Goal: Task Accomplishment & Management: Complete application form

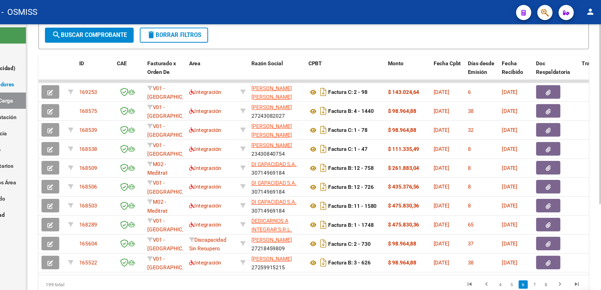
drag, startPoint x: 134, startPoint y: 263, endPoint x: 119, endPoint y: 262, distance: 15.2
click at [119, 262] on div "199 total" at bounding box center [137, 259] width 99 height 17
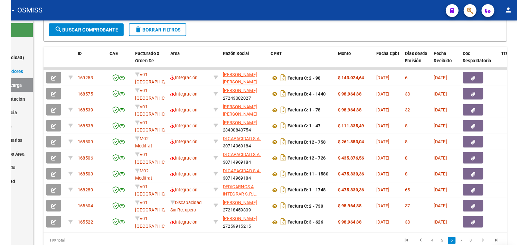
scroll to position [142, 0]
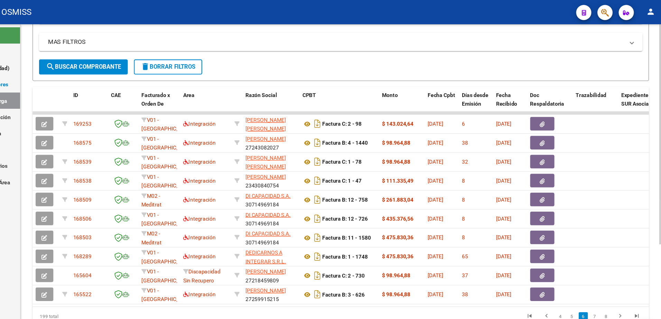
drag, startPoint x: 583, startPoint y: 3, endPoint x: 449, endPoint y: 35, distance: 137.7
click at [449, 35] on mat-panel-title "MAS FILTROS" at bounding box center [365, 39] width 525 height 8
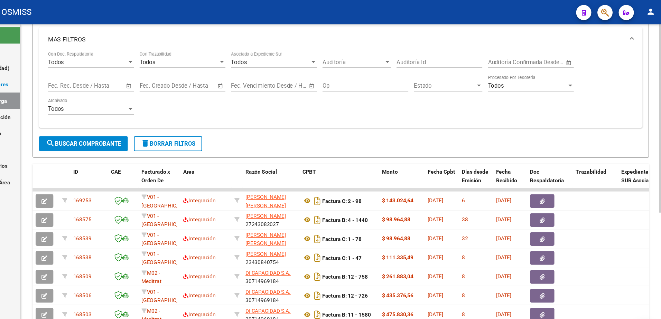
drag, startPoint x: 64, startPoint y: 0, endPoint x: 634, endPoint y: 63, distance: 574.1
click at [600, 63] on div "Todos Con Doc. Respaldatoria Todos Con Trazabilidad Todos Asociado a Expediente…" at bounding box center [369, 79] width 533 height 64
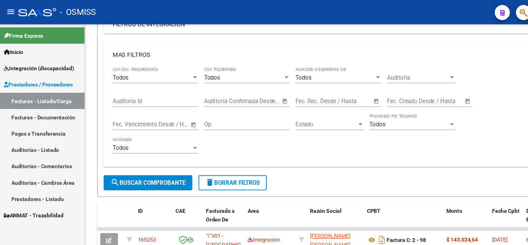
scroll to position [156, 0]
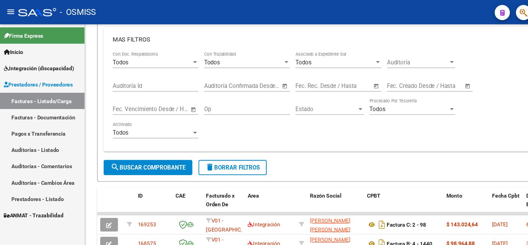
click at [471, 64] on div "Todos Con Doc. Respaldatoria Todos Con Trazabilidad Todos Asociado a Expediente…" at bounding box center [303, 89] width 400 height 85
click at [45, 65] on span "Integración (discapacidad)" at bounding box center [35, 62] width 64 height 8
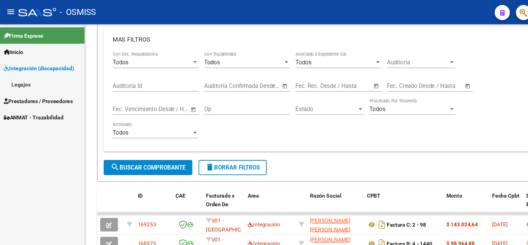
click at [29, 78] on link "Legajos" at bounding box center [38, 76] width 77 height 15
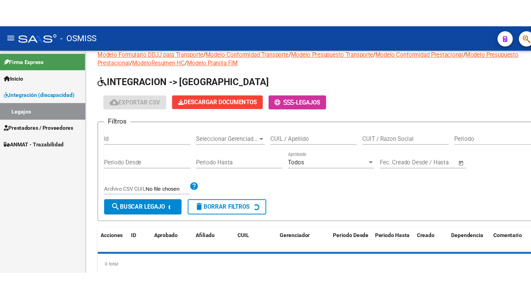
scroll to position [156, 0]
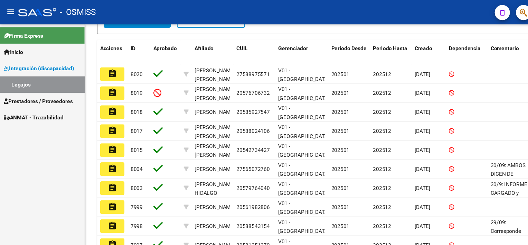
drag, startPoint x: 480, startPoint y: 80, endPoint x: 478, endPoint y: 50, distance: 30.2
click at [478, 50] on div "Acciones ID Aprobado Afiliado CUIL Gerenciador Periodo Desde Periodo Hasta Crea…" at bounding box center [302, 144] width 429 height 215
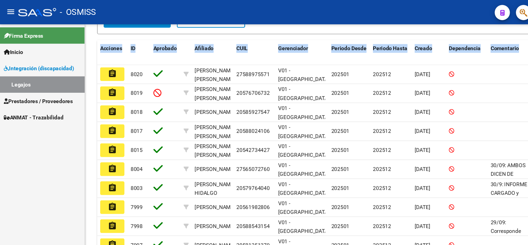
drag, startPoint x: 82, startPoint y: 40, endPoint x: 80, endPoint y: 92, distance: 51.9
click at [80, 92] on div "Modelo Formulario DDJJ para Transporte / Modelo Conformidad Transporte / Modelo…" at bounding box center [302, 70] width 451 height 408
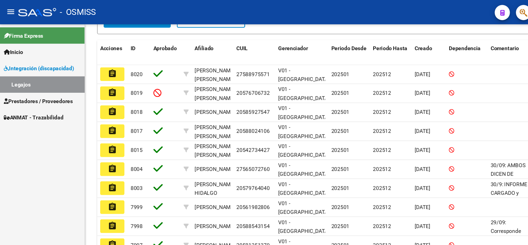
click at [287, 10] on div "- OSMISS" at bounding box center [231, 10] width 429 height 15
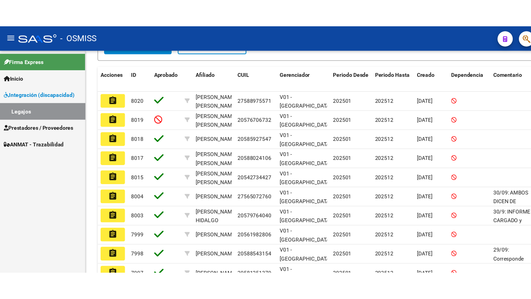
scroll to position [135, 0]
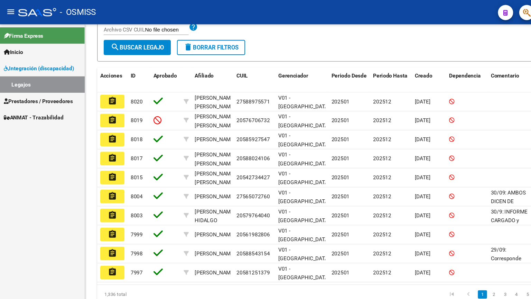
click at [204, 260] on div "1,336 total 1 2 3 4 5" at bounding box center [303, 267] width 431 height 17
click at [25, 49] on link "Inicio" at bounding box center [38, 47] width 77 height 15
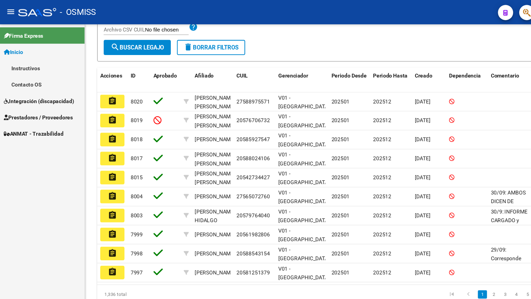
click at [41, 106] on span "Prestadores / Proveedores" at bounding box center [34, 107] width 63 height 8
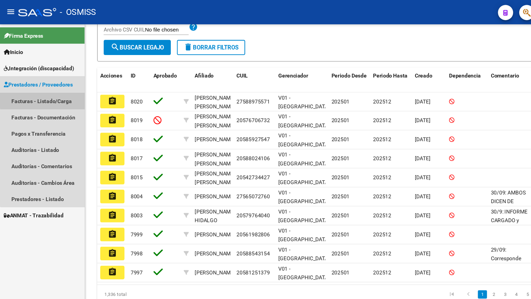
click at [46, 91] on link "Facturas - Listado/Carga" at bounding box center [38, 91] width 77 height 15
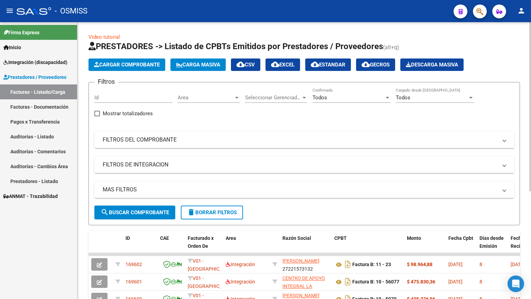
drag, startPoint x: 335, startPoint y: 136, endPoint x: 401, endPoint y: 94, distance: 78.1
click at [401, 94] on div "Filtros Id Area Area Seleccionar Gerenciador Seleccionar Gerenciador Todos Conf…" at bounding box center [304, 147] width 420 height 118
click at [38, 261] on div "Firma Express Inicio Instructivos Contacto OS Integración (discapacidad) Legajo…" at bounding box center [38, 160] width 77 height 277
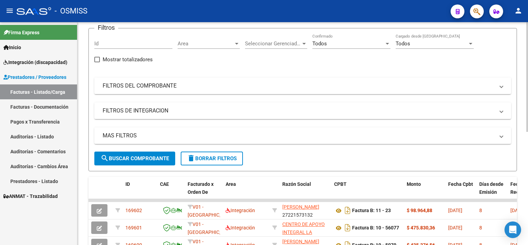
scroll to position [53, 0]
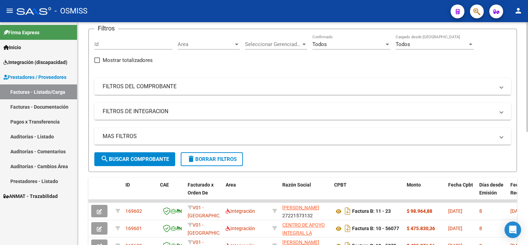
click at [527, 104] on div at bounding box center [527, 104] width 2 height 110
click at [347, 54] on div "Todos Confirmado" at bounding box center [351, 45] width 78 height 21
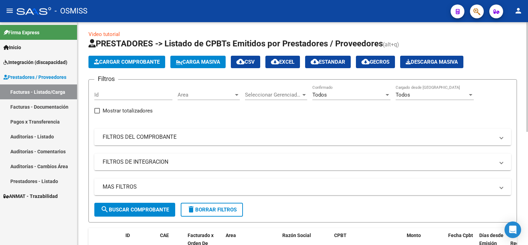
scroll to position [0, 0]
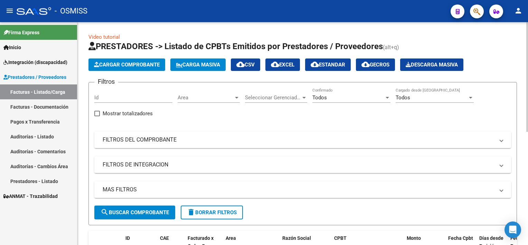
click at [522, 93] on div "Video tutorial PRESTADORES -> Listado de CPBTs Emitidos por Prestadores / Prove…" at bounding box center [303, 246] width 452 height 448
click at [207, 65] on span "Carga Masiva" at bounding box center [198, 65] width 44 height 6
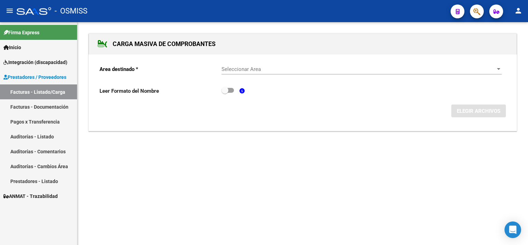
click at [283, 65] on div "Seleccionar Area Seleccionar Area" at bounding box center [362, 66] width 280 height 15
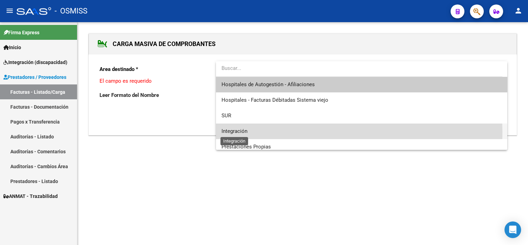
click at [245, 131] on span "Integración" at bounding box center [235, 131] width 26 height 6
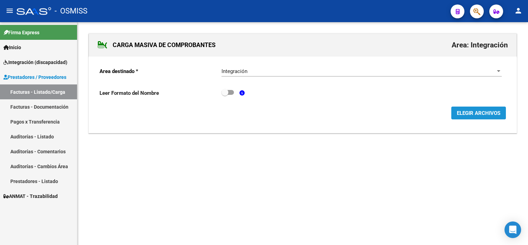
click at [471, 110] on span "ELEGIR ARCHIVOS" at bounding box center [479, 113] width 44 height 6
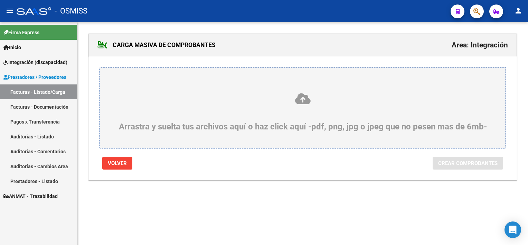
click at [294, 127] on div "Arrastra y suelta tus archivos aquí o haz click aquí -pdf, png, jpg o jpeg que …" at bounding box center [302, 111] width 373 height 39
click at [0, 0] on input "Arrastra y suelta tus archivos aquí o haz click aquí -pdf, png, jpg o jpeg que …" at bounding box center [0, 0] width 0 height 0
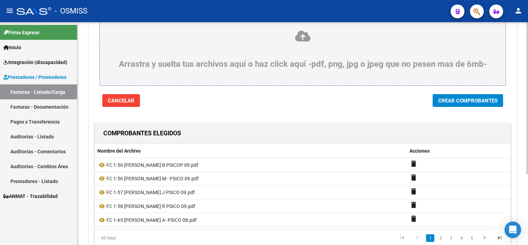
scroll to position [62, 0]
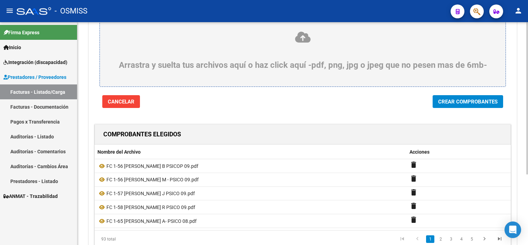
click at [524, 138] on div "CARGA MASIVA DE COMPROBANTES Area: Integración Arrastra y suelta tus archivos a…" at bounding box center [303, 124] width 452 height 326
click at [455, 102] on span "Crear Comprobantes" at bounding box center [467, 102] width 59 height 6
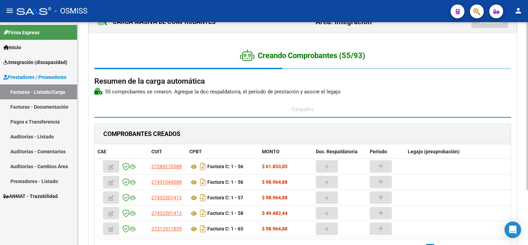
scroll to position [0, 0]
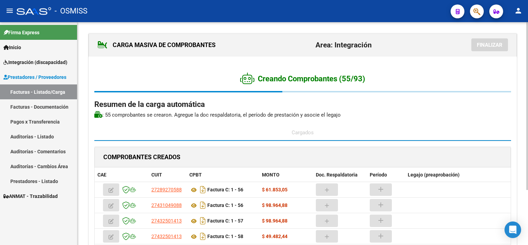
click at [528, 124] on html "menu - OSMISS person Firma Express Inicio Instructivos Contacto OS Integración …" at bounding box center [264, 122] width 528 height 245
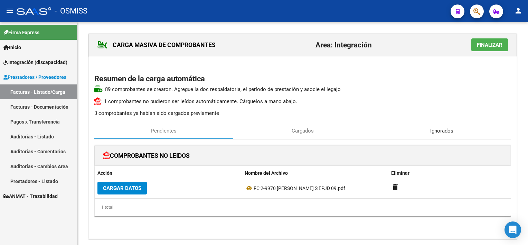
click at [441, 129] on span "Ignorados" at bounding box center [441, 131] width 23 height 8
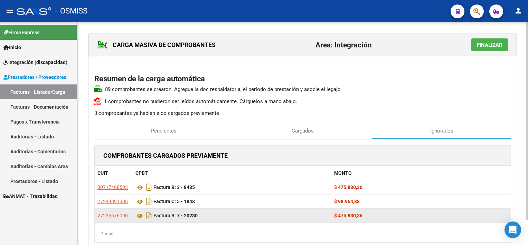
click at [471, 213] on div "$ 475.830,36" at bounding box center [421, 216] width 174 height 8
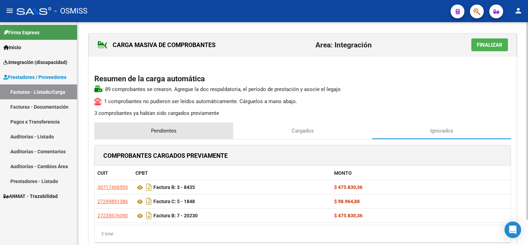
click at [170, 130] on span "Pendientes" at bounding box center [164, 131] width 26 height 8
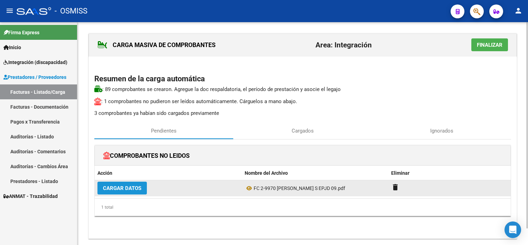
click at [117, 185] on span "Cargar Datos" at bounding box center [122, 188] width 38 height 6
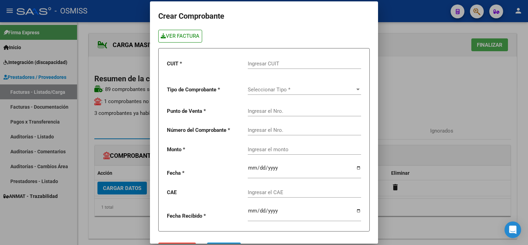
click at [197, 36] on link "VER FACTURA" at bounding box center [180, 36] width 44 height 13
click at [259, 63] on input "Ingresar CUIT" at bounding box center [304, 63] width 113 height 6
paste input "30-60885892-6"
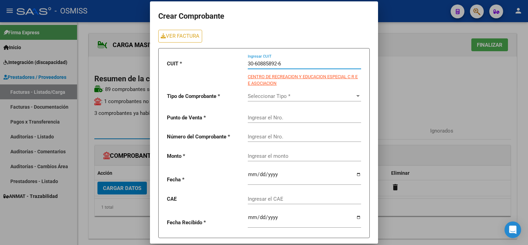
type input "30-60885892-6"
click at [309, 91] on div "Seleccionar Tipo * Seleccionar Tipo *" at bounding box center [304, 93] width 113 height 15
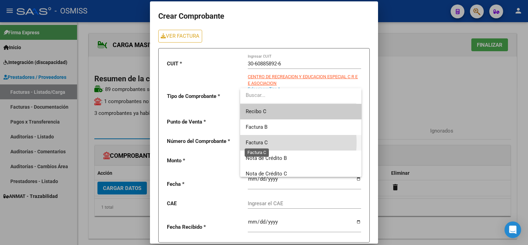
click at [262, 142] on span "Factura C" at bounding box center [257, 142] width 22 height 6
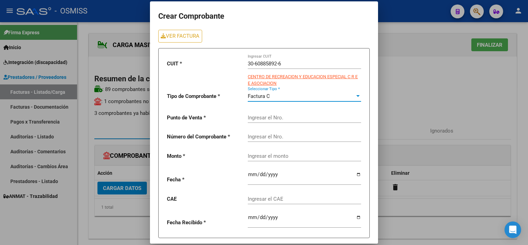
click at [268, 117] on input "Ingresar el Nro." at bounding box center [304, 117] width 113 height 6
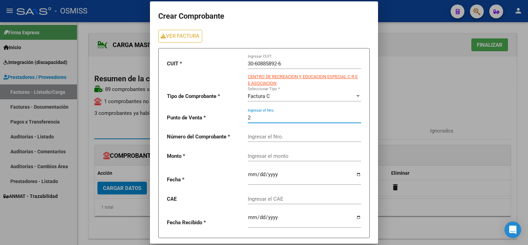
type input "2"
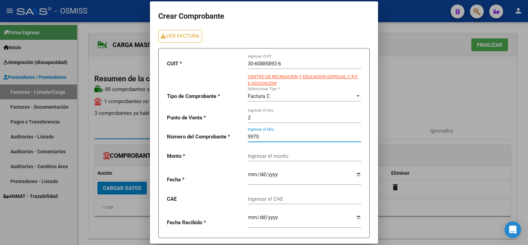
type input "9970"
click at [261, 156] on input "Ingresar el monto" at bounding box center [304, 156] width 113 height 6
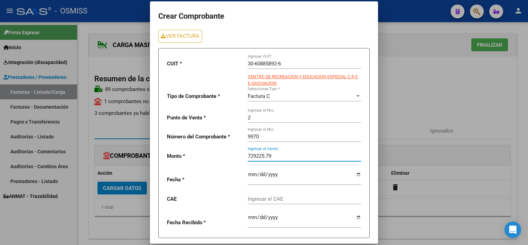
type input "729225.79"
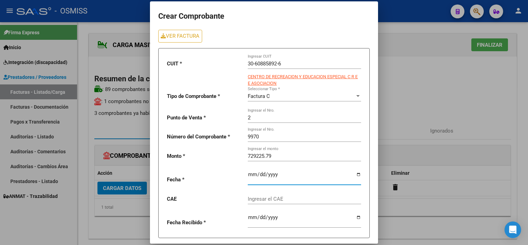
click at [248, 173] on input "date" at bounding box center [304, 176] width 113 height 11
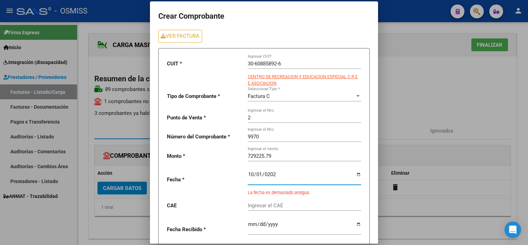
type input "[DATE]"
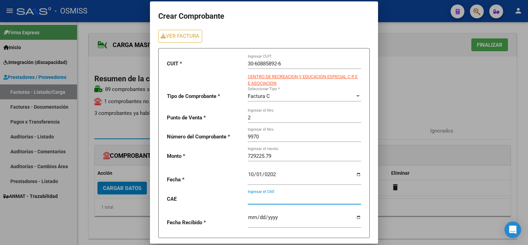
click at [259, 200] on input "Ingresar el CAE" at bounding box center [304, 199] width 113 height 6
paste input "75406150656537"
type input "75406150656537"
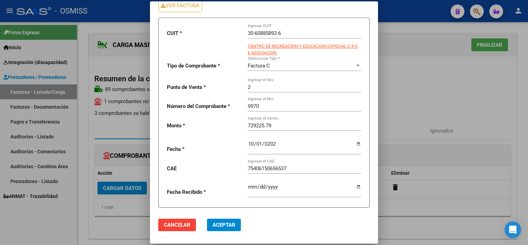
scroll to position [30, 0]
click at [223, 224] on span "Aceptar" at bounding box center [224, 225] width 23 height 6
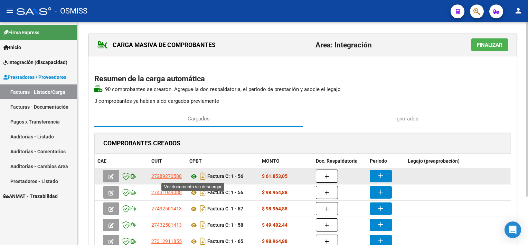
click at [194, 174] on icon at bounding box center [193, 176] width 9 height 8
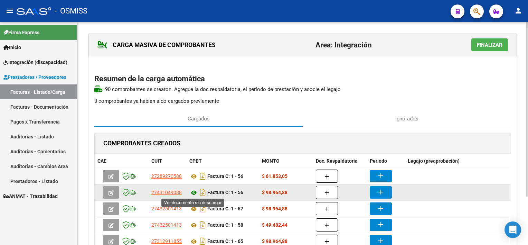
click at [195, 188] on icon at bounding box center [193, 192] width 9 height 8
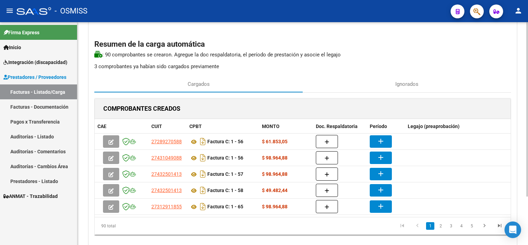
scroll to position [47, 0]
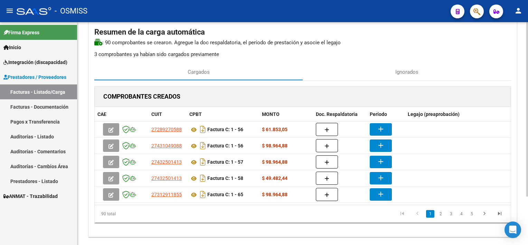
click at [528, 157] on html "menu - OSMISS person Firma Express Inicio Instructivos Contacto OS Integración …" at bounding box center [264, 122] width 528 height 245
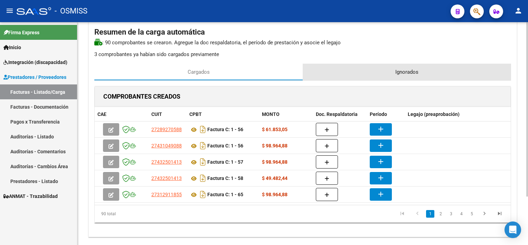
click at [397, 75] on span "Ignorados" at bounding box center [406, 72] width 23 height 8
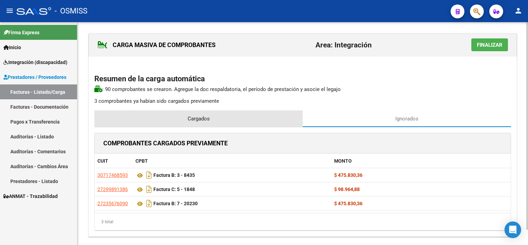
click at [189, 120] on span "Cargados" at bounding box center [199, 119] width 22 height 8
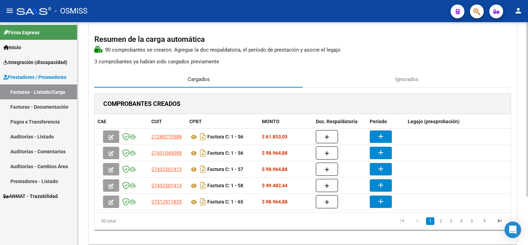
click at [528, 128] on html "menu - OSMISS person Firma Express Inicio Instructivos Contacto OS Integración …" at bounding box center [264, 122] width 528 height 245
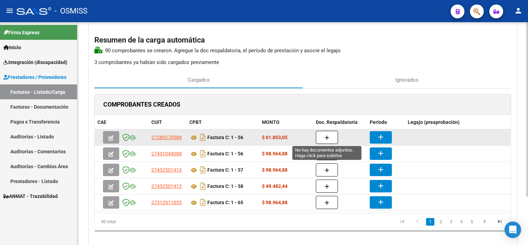
click at [334, 137] on button "button" at bounding box center [327, 137] width 22 height 13
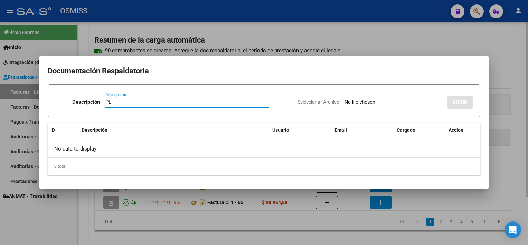
type input "PL"
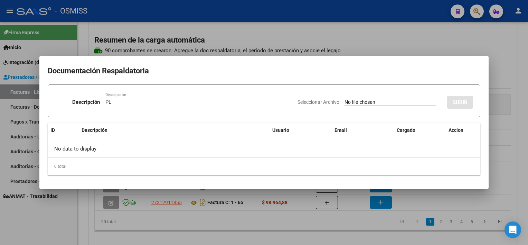
click at [265, 226] on div at bounding box center [264, 122] width 528 height 245
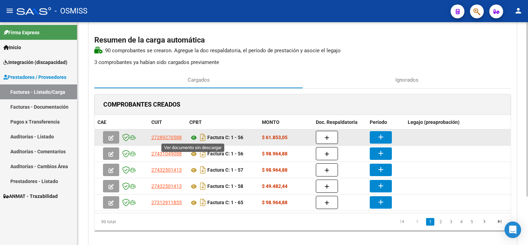
click at [193, 136] on icon at bounding box center [193, 137] width 9 height 8
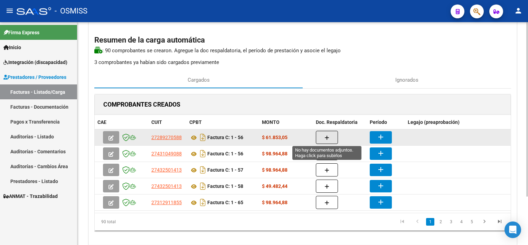
click at [331, 133] on button "button" at bounding box center [327, 137] width 22 height 13
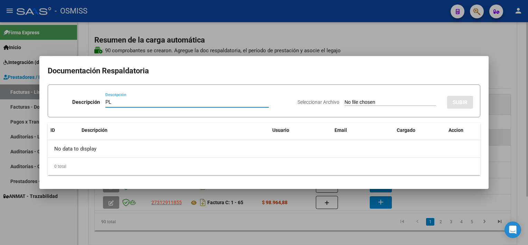
type input "PL"
click at [345, 99] on input "Seleccionar Archivo" at bounding box center [391, 102] width 92 height 7
type input "C:\fakepath\FC 1-56 [PERSON_NAME] B PSICOP 09.pdf"
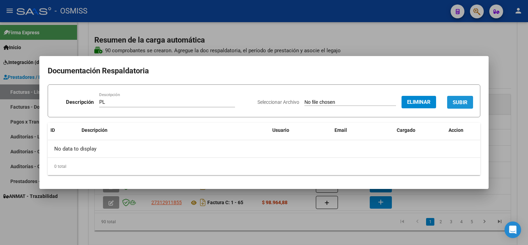
click at [465, 100] on span "SUBIR" at bounding box center [460, 102] width 15 height 6
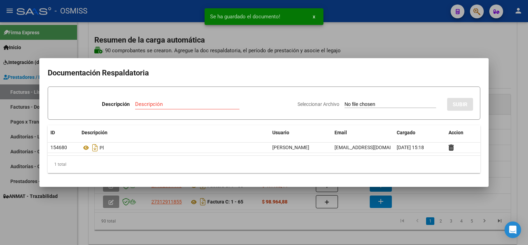
click at [296, 221] on div at bounding box center [264, 122] width 528 height 245
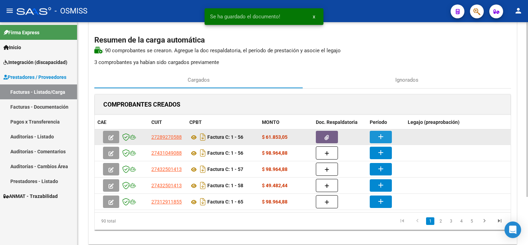
click at [385, 134] on button "add" at bounding box center [381, 137] width 22 height 12
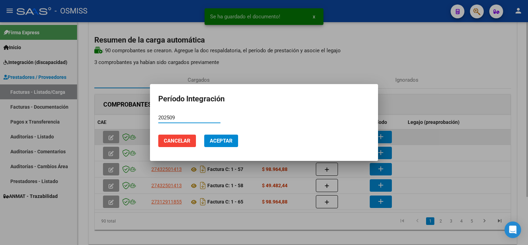
type input "202509"
click at [204, 134] on button "Aceptar" at bounding box center [221, 140] width 34 height 12
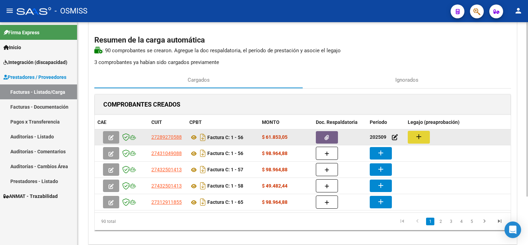
click at [424, 136] on button "add" at bounding box center [419, 137] width 22 height 13
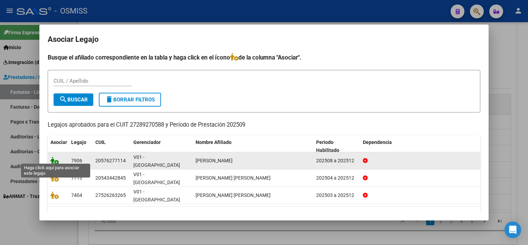
click at [53, 158] on icon at bounding box center [54, 161] width 8 height 8
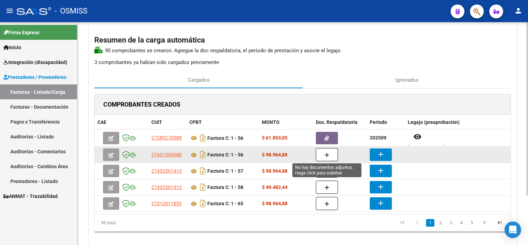
click at [327, 155] on icon "button" at bounding box center [327, 154] width 5 height 5
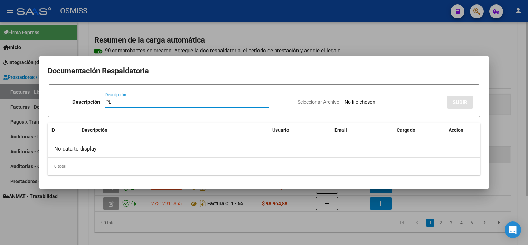
type input "PL"
click at [345, 99] on input "Seleccionar Archivo" at bounding box center [391, 102] width 92 height 7
type input "C:\fakepath\FC 1-56 [PERSON_NAME] M - PSICO 09.pdf"
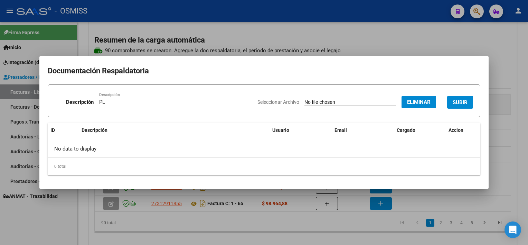
click at [462, 100] on span "SUBIR" at bounding box center [460, 102] width 15 height 6
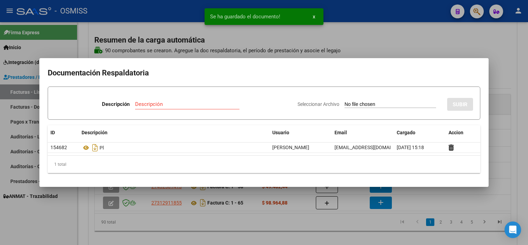
click at [291, 230] on div at bounding box center [264, 122] width 528 height 245
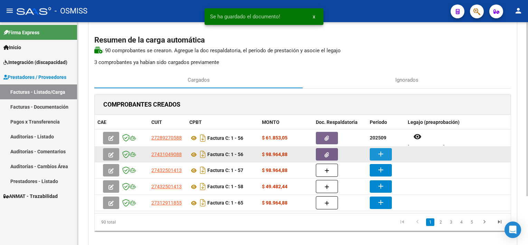
click at [378, 154] on mat-icon "add" at bounding box center [381, 154] width 8 height 8
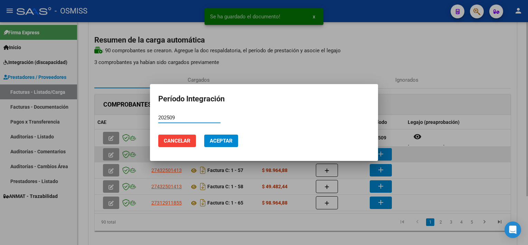
type input "202509"
click at [204, 134] on button "Aceptar" at bounding box center [221, 140] width 34 height 12
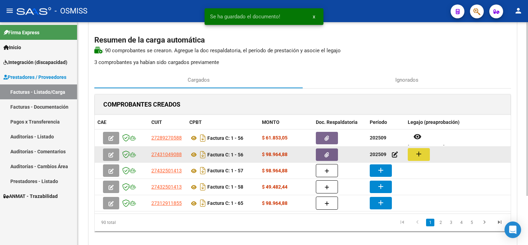
click at [424, 151] on button "add" at bounding box center [419, 154] width 22 height 13
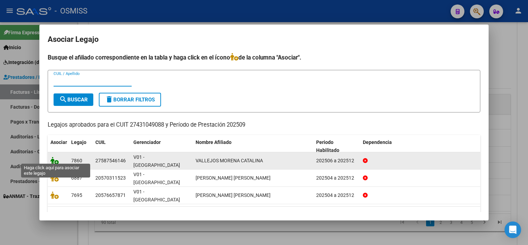
click at [54, 159] on icon at bounding box center [54, 161] width 8 height 8
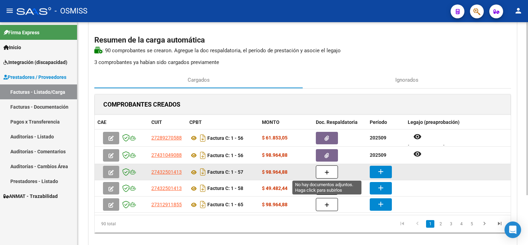
click at [318, 172] on button "button" at bounding box center [327, 171] width 22 height 13
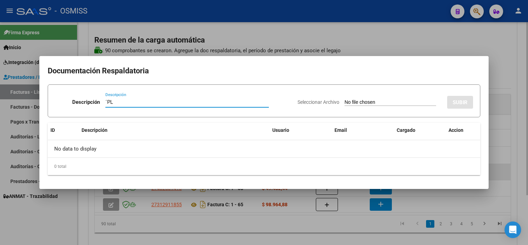
type input "´PL"
click at [345, 99] on input "Seleccionar Archivo" at bounding box center [391, 102] width 92 height 7
type input "C:\fakepath\FC 1-57 [PERSON_NAME] J PSICO 09.pdf"
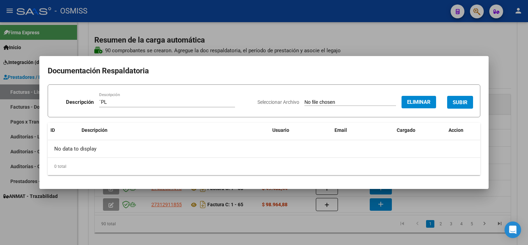
click at [465, 101] on span "SUBIR" at bounding box center [460, 102] width 15 height 6
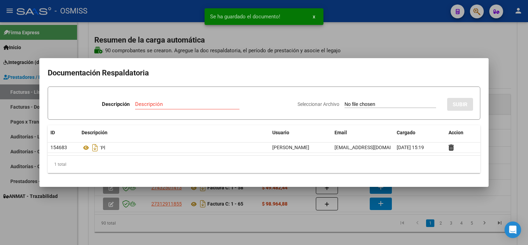
click at [340, 236] on div at bounding box center [264, 122] width 528 height 245
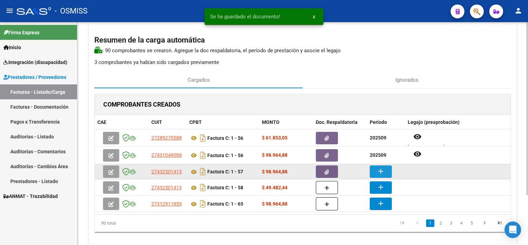
click at [377, 170] on mat-icon "add" at bounding box center [381, 171] width 8 height 8
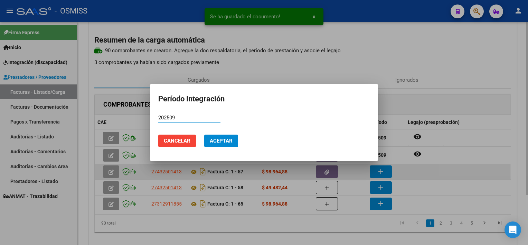
type input "202509"
click at [204, 134] on button "Aceptar" at bounding box center [221, 140] width 34 height 12
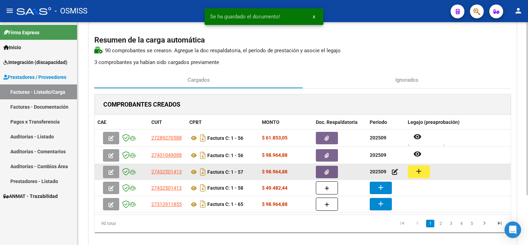
click at [420, 167] on mat-icon "add" at bounding box center [419, 171] width 8 height 8
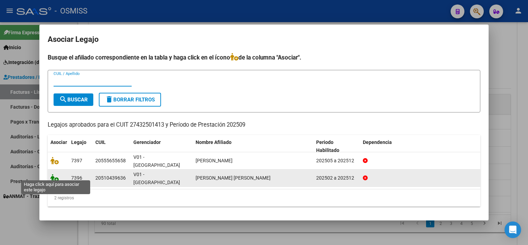
click at [54, 174] on icon at bounding box center [54, 178] width 8 height 8
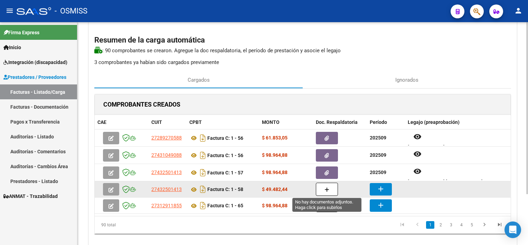
click at [328, 188] on icon "button" at bounding box center [327, 189] width 5 height 5
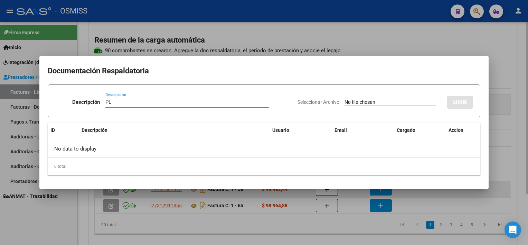
type input "PL"
click at [345, 99] on input "Seleccionar Archivo" at bounding box center [391, 102] width 92 height 7
type input "C:\fakepath\FC 1-58 [PERSON_NAME] R PSICO 09.pdf"
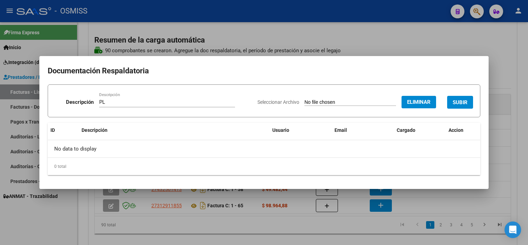
click at [465, 100] on span "SUBIR" at bounding box center [460, 102] width 15 height 6
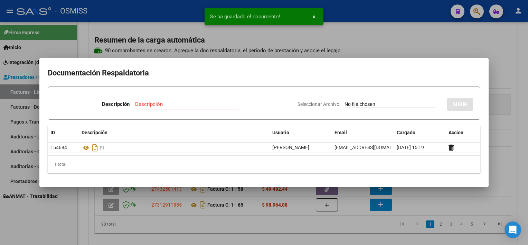
click at [335, 229] on div at bounding box center [264, 122] width 528 height 245
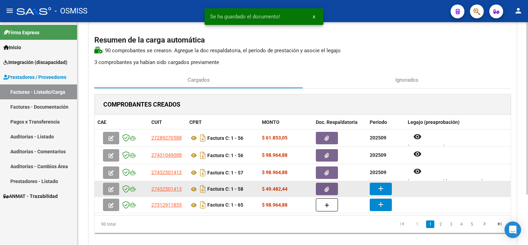
click at [373, 183] on button "add" at bounding box center [381, 188] width 22 height 12
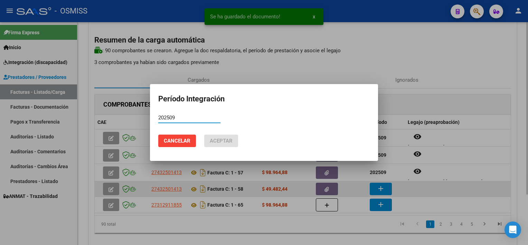
type input "202509"
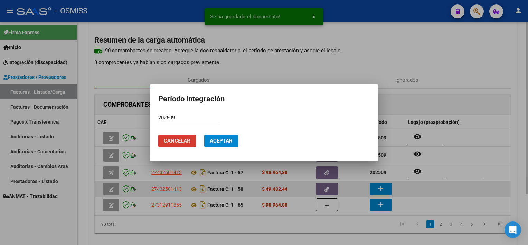
click at [204, 134] on button "Aceptar" at bounding box center [221, 140] width 34 height 12
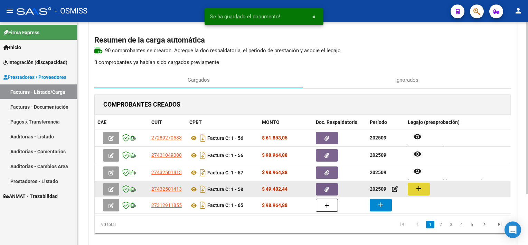
click at [422, 193] on button "add" at bounding box center [419, 188] width 22 height 13
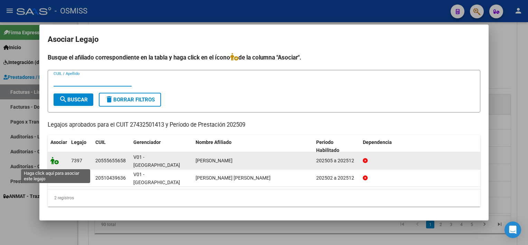
click at [55, 163] on icon at bounding box center [54, 161] width 8 height 8
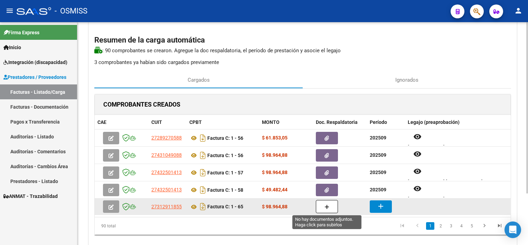
click at [325, 205] on icon "button" at bounding box center [327, 206] width 5 height 5
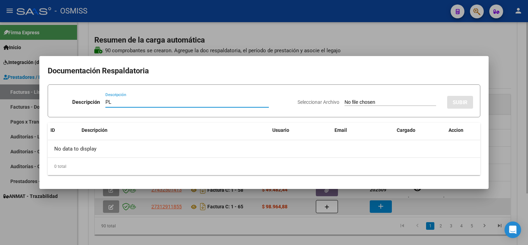
type input "PL"
click at [345, 99] on input "Seleccionar Archivo" at bounding box center [391, 102] width 92 height 7
type input "C:\fakepath\FC 1-65 [PERSON_NAME] A- PSICO 08.pdf"
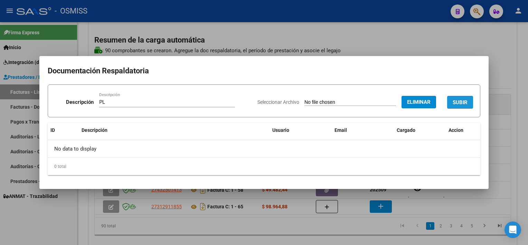
click at [460, 97] on button "SUBIR" at bounding box center [460, 102] width 26 height 13
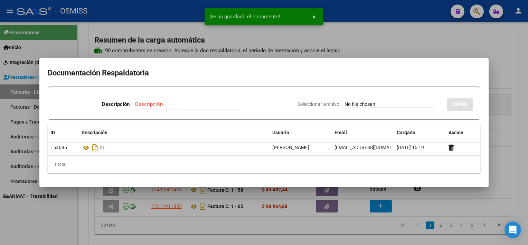
click at [330, 225] on div at bounding box center [264, 122] width 528 height 245
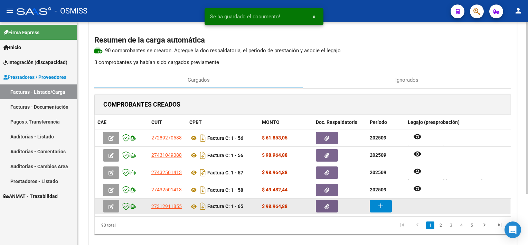
click at [385, 203] on button "add" at bounding box center [381, 206] width 22 height 12
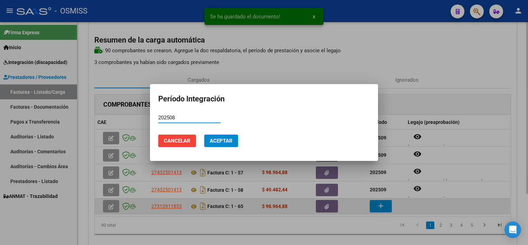
type input "202508"
click at [204, 134] on button "Aceptar" at bounding box center [221, 140] width 34 height 12
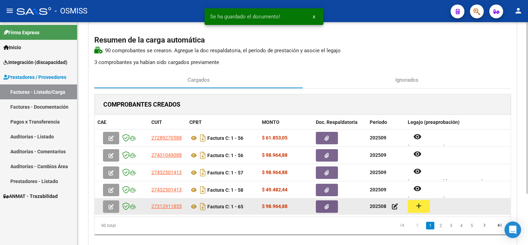
click at [416, 206] on mat-icon "add" at bounding box center [419, 206] width 8 height 8
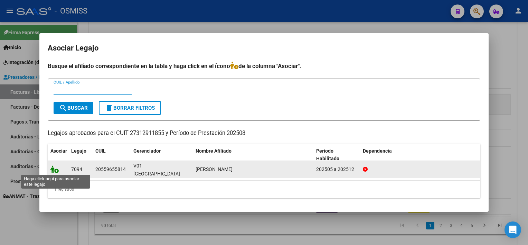
click at [55, 170] on icon at bounding box center [54, 169] width 8 height 8
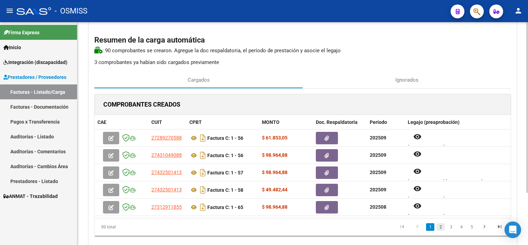
click at [440, 227] on link "2" at bounding box center [441, 227] width 8 height 8
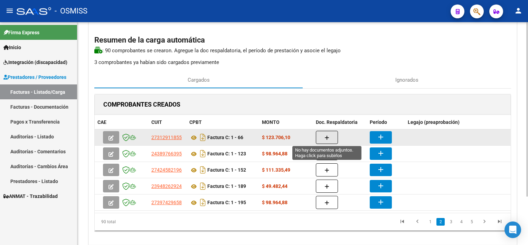
click at [321, 139] on button "button" at bounding box center [327, 137] width 22 height 13
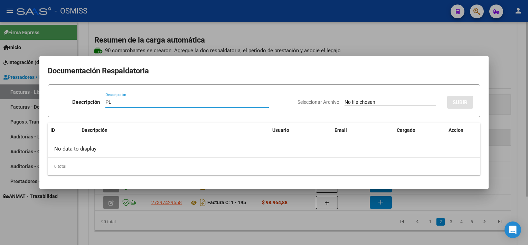
type input "PL"
click at [345, 99] on input "Seleccionar Archivo" at bounding box center [391, 102] width 92 height 7
type input "C:\fakepath\FC 1-66 [PERSON_NAME] A PSICO 09.pdf"
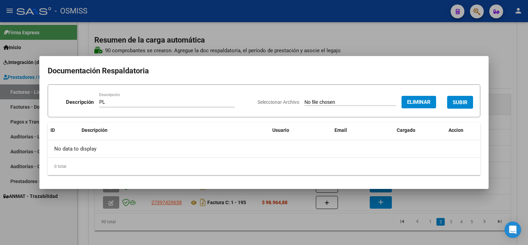
click at [462, 103] on span "SUBIR" at bounding box center [460, 102] width 15 height 6
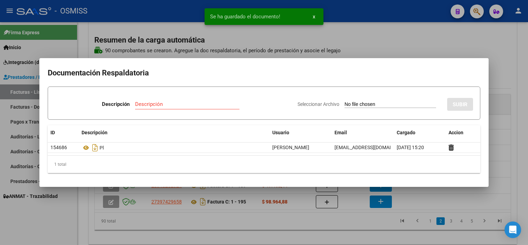
click at [334, 234] on div at bounding box center [264, 122] width 528 height 245
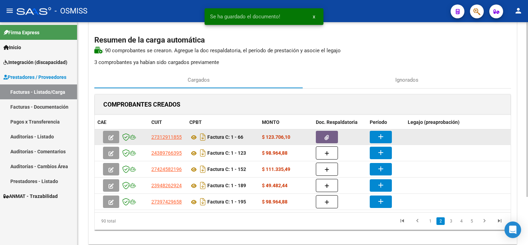
click at [380, 135] on mat-icon "add" at bounding box center [381, 136] width 8 height 8
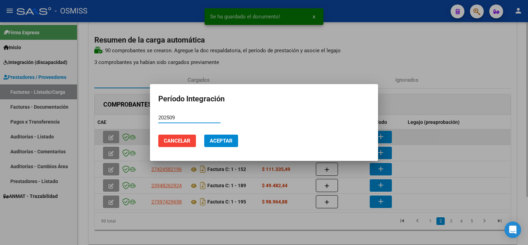
type input "202509"
click at [204, 134] on button "Aceptar" at bounding box center [221, 140] width 34 height 12
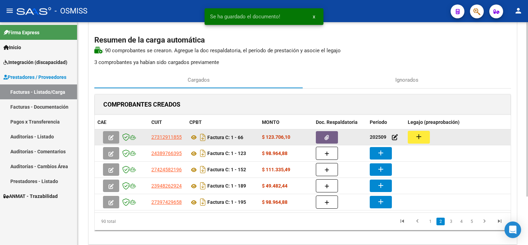
click at [421, 133] on mat-icon "add" at bounding box center [419, 136] width 8 height 8
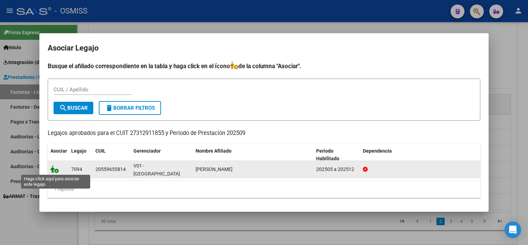
click at [54, 168] on icon at bounding box center [54, 169] width 8 height 8
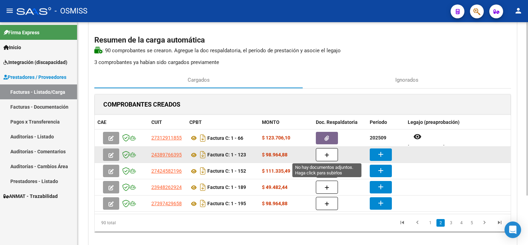
click at [321, 153] on button "button" at bounding box center [327, 154] width 22 height 13
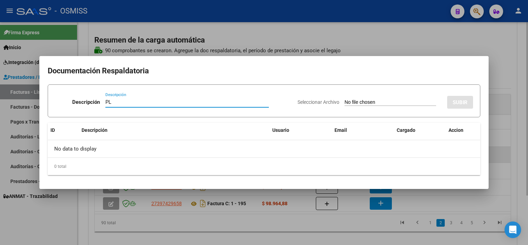
type input "PL"
click at [345, 99] on input "Seleccionar Archivo" at bounding box center [391, 102] width 92 height 7
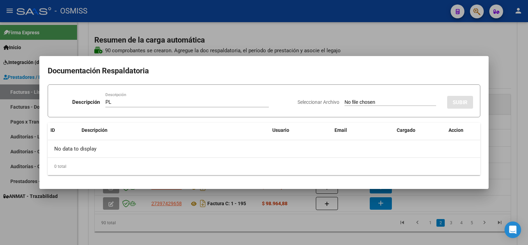
click at [388, 231] on div at bounding box center [264, 122] width 528 height 245
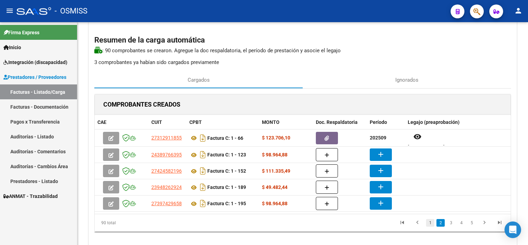
click at [427, 221] on link "1" at bounding box center [430, 223] width 8 height 8
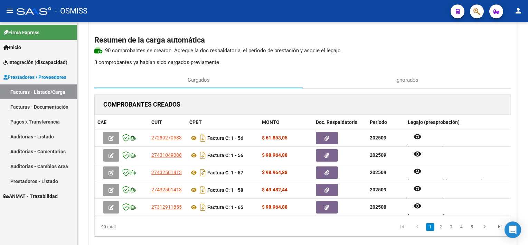
click at [317, 225] on datatable-pager "1 2 3 4 5" at bounding box center [343, 227] width 327 height 12
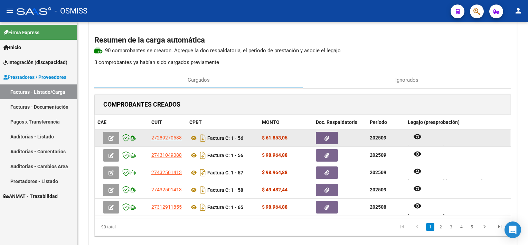
click at [322, 134] on button "button" at bounding box center [327, 138] width 22 height 12
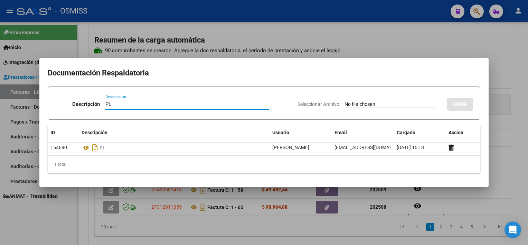
type input "PL"
click at [345, 101] on input "Seleccionar Archivo" at bounding box center [391, 104] width 92 height 7
type input "C:\fakepath\PL 1-56 [PERSON_NAME] B PSICOP 09.pdf"
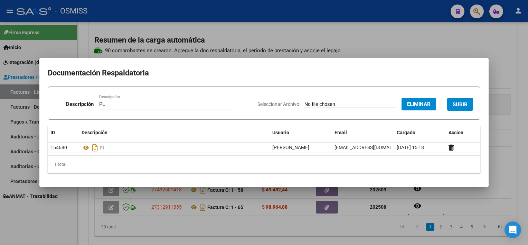
click at [459, 102] on span "SUBIR" at bounding box center [460, 104] width 15 height 6
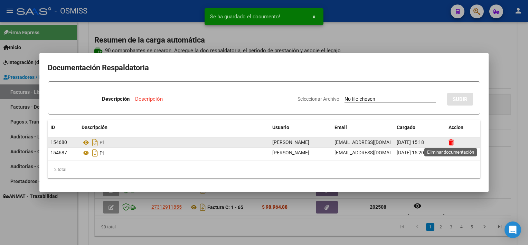
click at [451, 142] on icon at bounding box center [451, 142] width 5 height 7
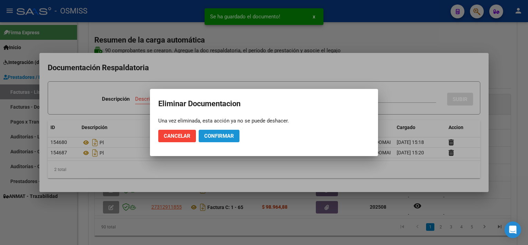
click at [218, 135] on span "Confirmar" at bounding box center [219, 136] width 30 height 6
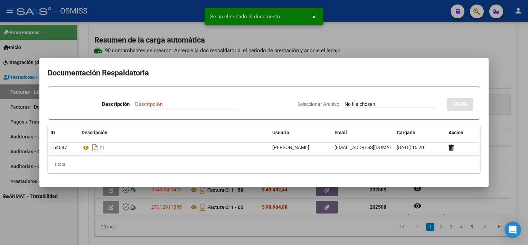
click at [297, 228] on div at bounding box center [264, 122] width 528 height 245
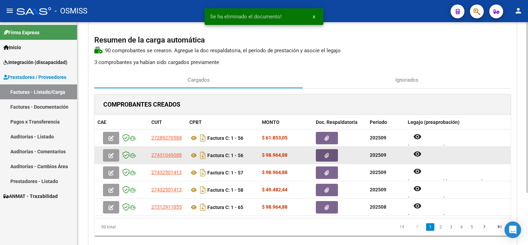
click at [330, 153] on button "button" at bounding box center [327, 155] width 22 height 12
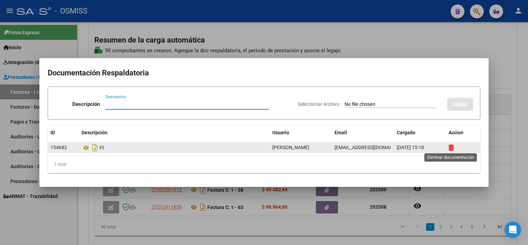
click at [451, 148] on icon at bounding box center [451, 147] width 5 height 7
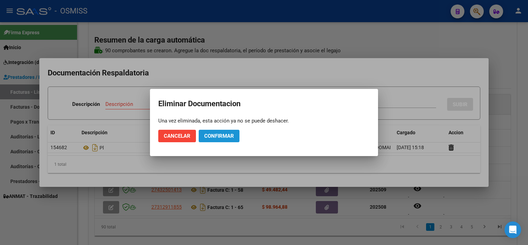
click at [212, 133] on span "Confirmar" at bounding box center [219, 136] width 30 height 6
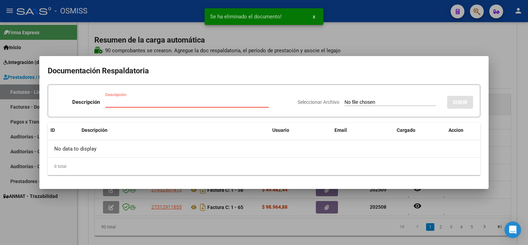
click at [198, 100] on input "Descripción" at bounding box center [186, 102] width 163 height 6
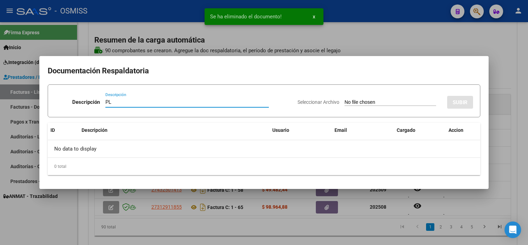
type input "PL"
click at [345, 99] on input "Seleccionar Archivo" at bounding box center [391, 102] width 92 height 7
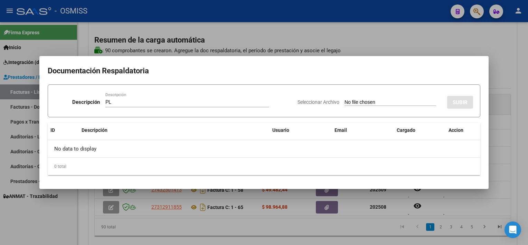
type input "C:\fakepath\PL 1-56 [PERSON_NAME] M - PSICO 09.pdf"
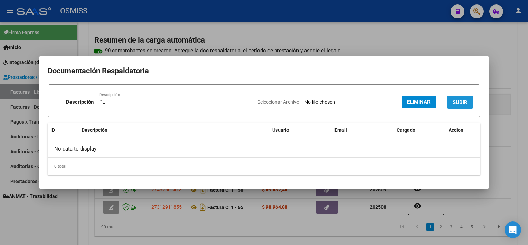
click at [458, 104] on span "SUBIR" at bounding box center [460, 102] width 15 height 6
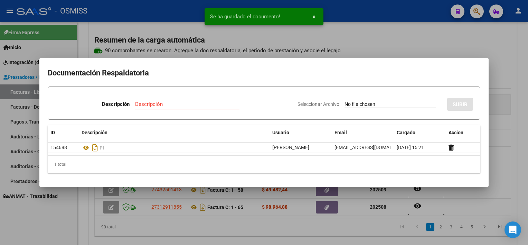
click at [358, 222] on div at bounding box center [264, 122] width 528 height 245
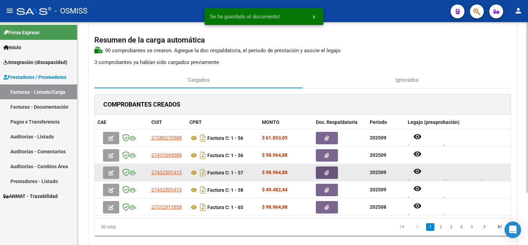
click at [323, 171] on button "button" at bounding box center [327, 172] width 22 height 12
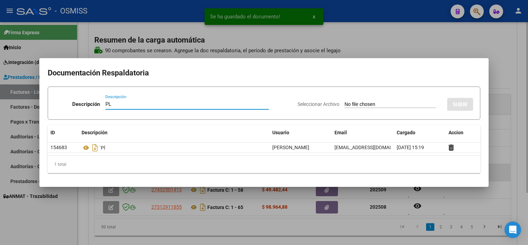
type input "PL"
click at [345, 101] on input "Seleccionar Archivo" at bounding box center [391, 104] width 92 height 7
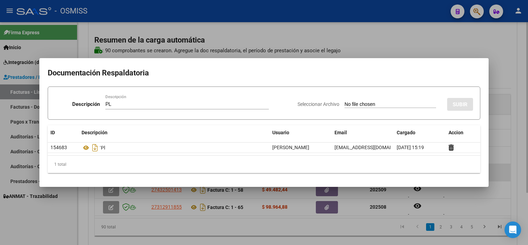
type input "C:\fakepath\PL 1-57 [PERSON_NAME] J PSICO 09.pdf"
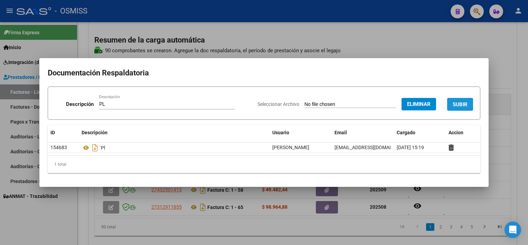
click at [458, 103] on span "SUBIR" at bounding box center [460, 104] width 15 height 6
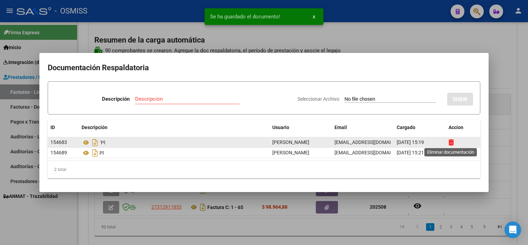
click at [450, 142] on icon at bounding box center [451, 142] width 5 height 7
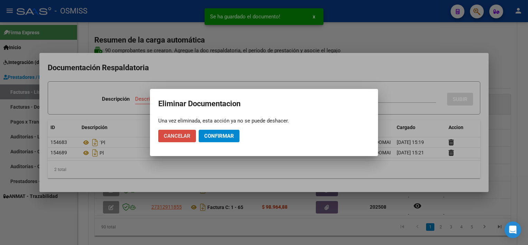
click at [176, 135] on span "Cancelar" at bounding box center [177, 136] width 27 height 6
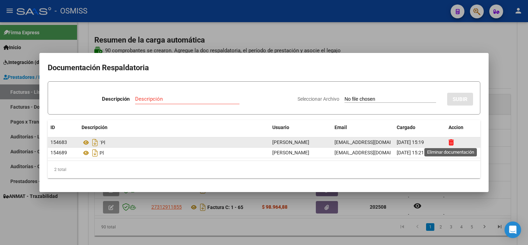
click at [451, 143] on icon at bounding box center [451, 142] width 5 height 7
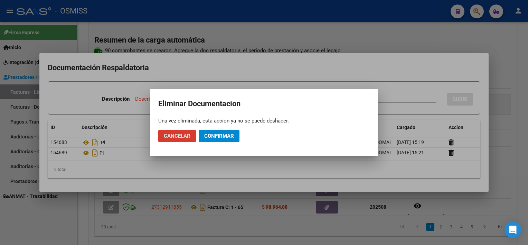
click at [230, 136] on span "Confirmar" at bounding box center [219, 136] width 30 height 6
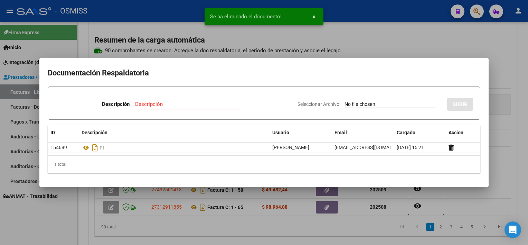
click at [448, 198] on div at bounding box center [264, 122] width 528 height 245
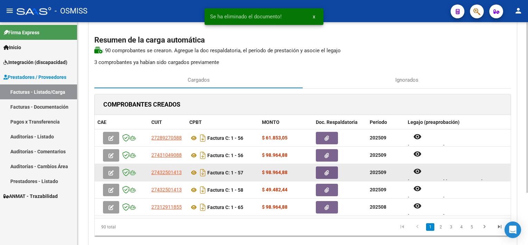
click at [325, 172] on icon "button" at bounding box center [327, 172] width 4 height 5
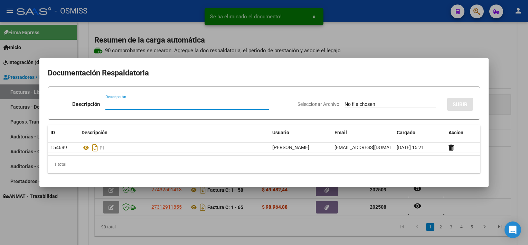
click at [516, 131] on div at bounding box center [264, 122] width 528 height 245
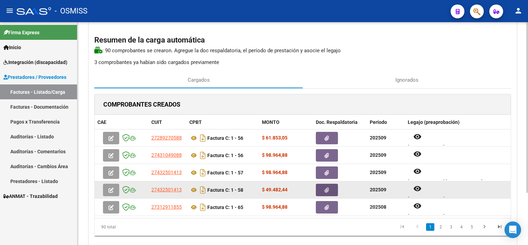
click at [331, 191] on button "button" at bounding box center [327, 190] width 22 height 12
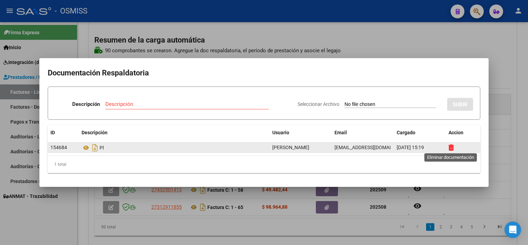
click at [449, 148] on icon at bounding box center [451, 147] width 5 height 7
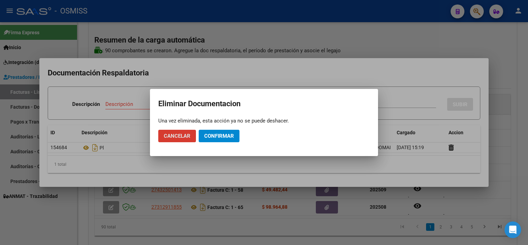
click at [213, 135] on span "Confirmar" at bounding box center [219, 136] width 30 height 6
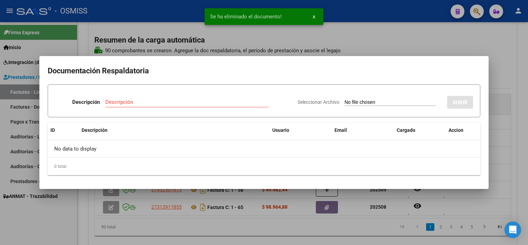
click at [494, 118] on div at bounding box center [264, 122] width 528 height 245
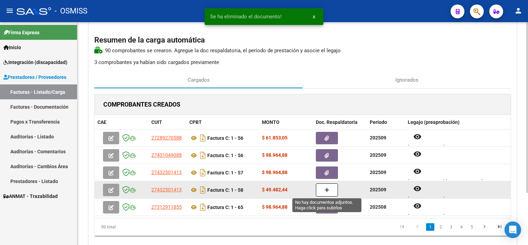
click at [327, 191] on icon "button" at bounding box center [327, 189] width 5 height 5
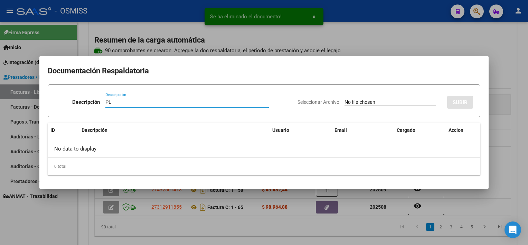
type input "PL"
click at [345, 99] on input "Seleccionar Archivo" at bounding box center [391, 102] width 92 height 7
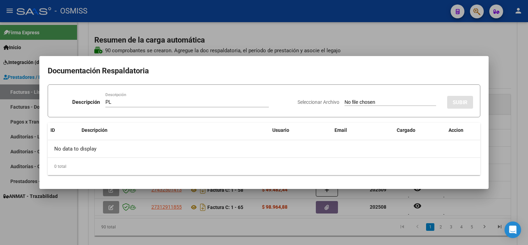
type input "C:\fakepath\PL 1-58 [PERSON_NAME] R PSICO 09.pdf"
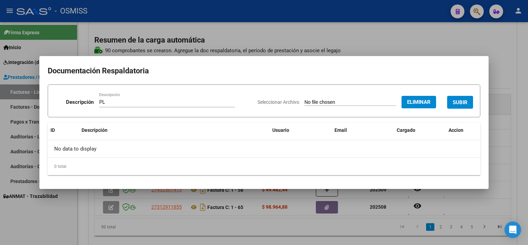
click at [459, 100] on span "SUBIR" at bounding box center [460, 102] width 15 height 6
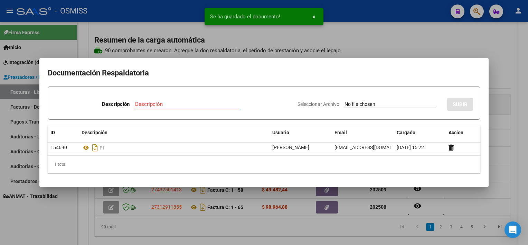
click at [340, 227] on div at bounding box center [264, 122] width 528 height 245
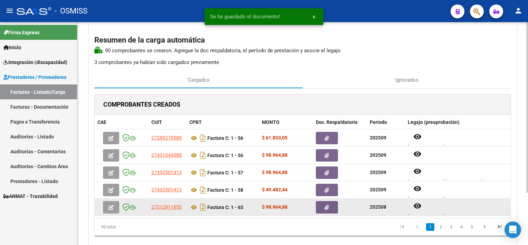
click at [324, 205] on button "button" at bounding box center [327, 207] width 22 height 12
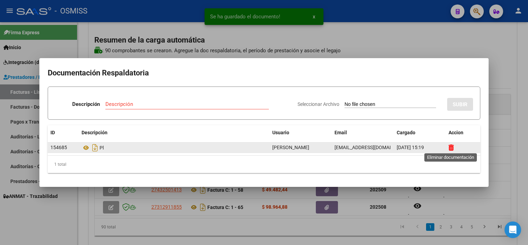
click at [449, 147] on icon at bounding box center [451, 147] width 5 height 7
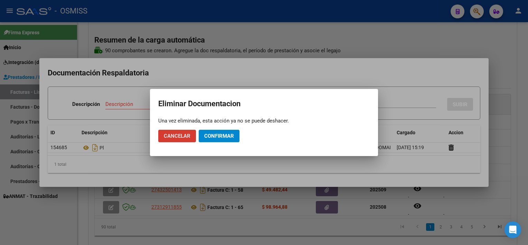
click at [227, 134] on span "Confirmar" at bounding box center [219, 136] width 30 height 6
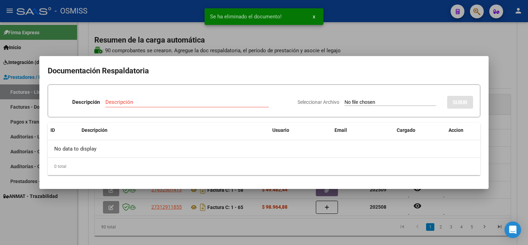
click at [213, 105] on input "Descripción" at bounding box center [186, 102] width 163 height 6
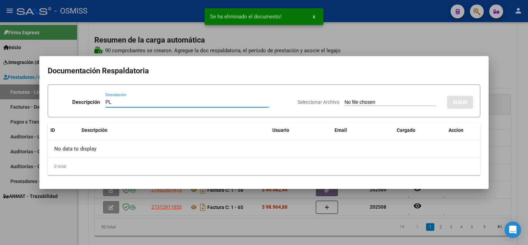
type input "PL"
click at [345, 99] on input "Seleccionar Archivo" at bounding box center [391, 102] width 92 height 7
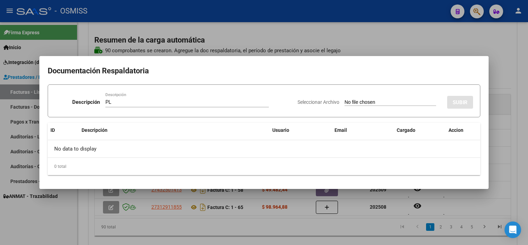
click at [369, 100] on input "Seleccionar Archivo" at bounding box center [391, 102] width 92 height 7
type input "C:\fakepath\PL 1-65 [PERSON_NAME] A- PSICO 08.pdf"
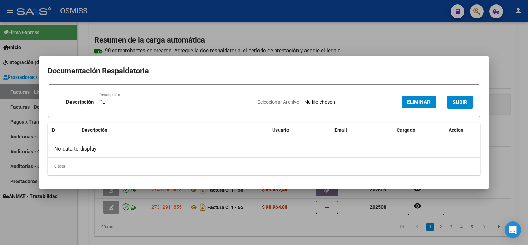
click at [455, 104] on span "SUBIR" at bounding box center [460, 102] width 15 height 6
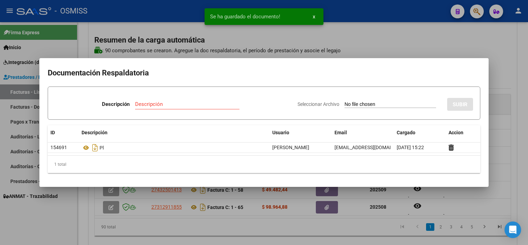
click at [349, 229] on div at bounding box center [264, 122] width 528 height 245
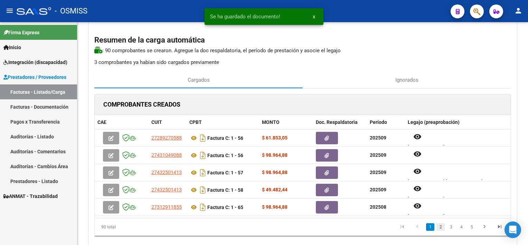
click at [440, 227] on link "2" at bounding box center [441, 227] width 8 height 8
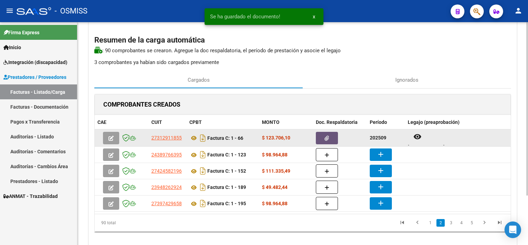
click at [333, 139] on button "button" at bounding box center [327, 138] width 22 height 12
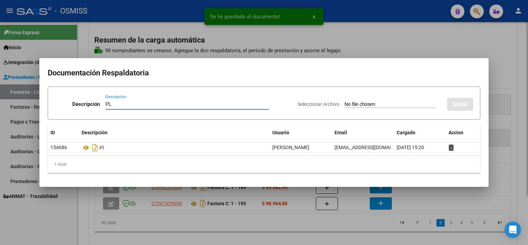
type input "PL"
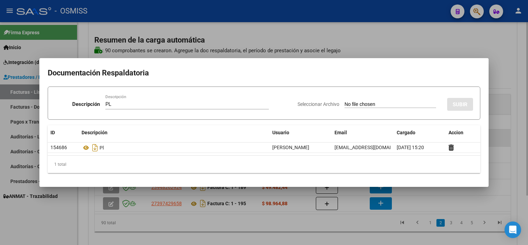
click at [345, 101] on input "Seleccionar Archivo" at bounding box center [391, 104] width 92 height 7
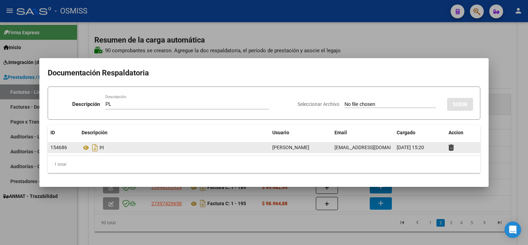
click at [449, 151] on div at bounding box center [463, 147] width 29 height 8
click at [450, 149] on icon at bounding box center [451, 147] width 5 height 7
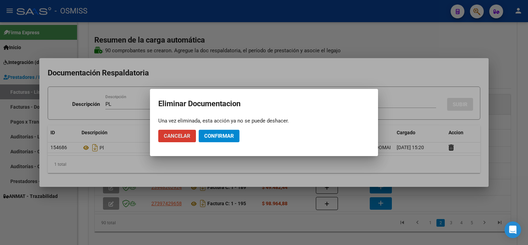
click at [210, 133] on span "Confirmar" at bounding box center [219, 136] width 30 height 6
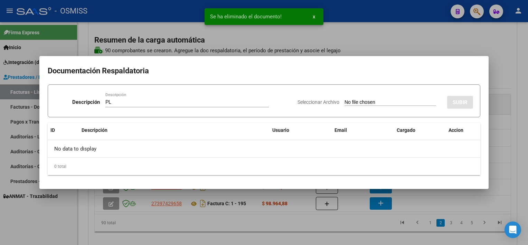
click at [320, 223] on div at bounding box center [264, 122] width 528 height 245
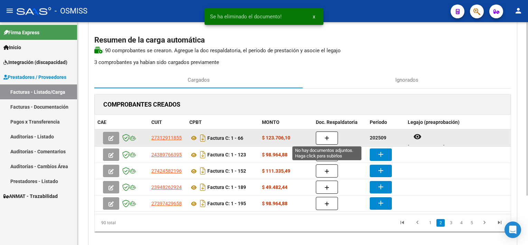
click at [329, 134] on button "button" at bounding box center [327, 137] width 22 height 13
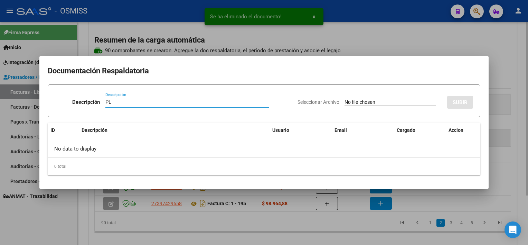
type input "PL"
click at [345, 99] on input "Seleccionar Archivo" at bounding box center [391, 102] width 92 height 7
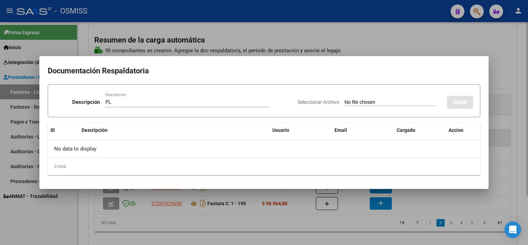
type input "C:\fakepath\PL 1-66 [PERSON_NAME] A PSICO 09.pdf"
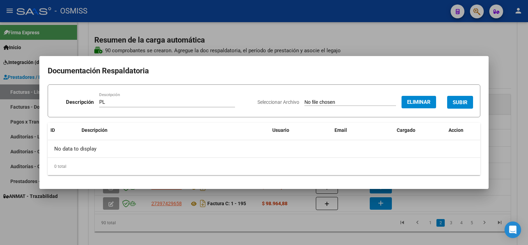
click at [459, 104] on span "SUBIR" at bounding box center [460, 102] width 15 height 6
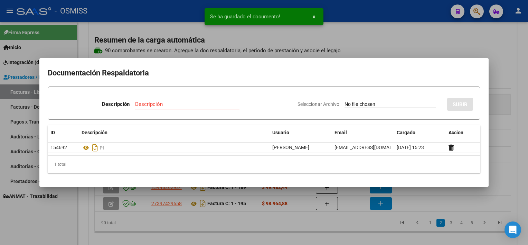
click at [451, 193] on div at bounding box center [264, 122] width 528 height 245
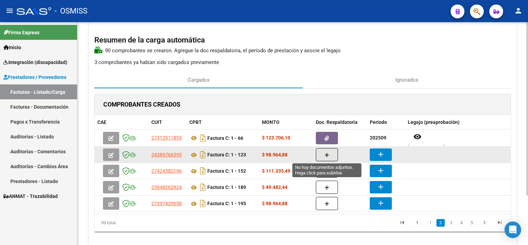
click at [322, 155] on button "button" at bounding box center [327, 154] width 22 height 13
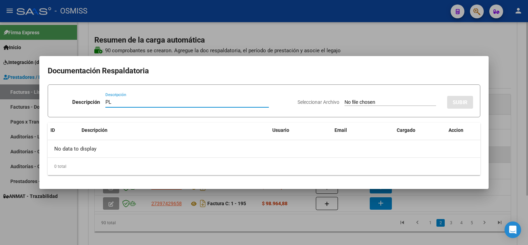
type input "PL"
click at [345, 99] on input "Seleccionar Archivo" at bounding box center [391, 102] width 92 height 7
type input "C:\fakepath\PL 1-123 [PERSON_NAME] B PSICO 09.pdf"
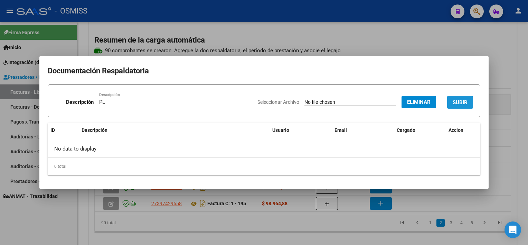
click at [450, 100] on button "SUBIR" at bounding box center [460, 102] width 26 height 13
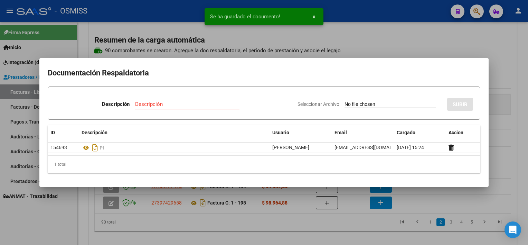
click at [319, 227] on div at bounding box center [264, 122] width 528 height 245
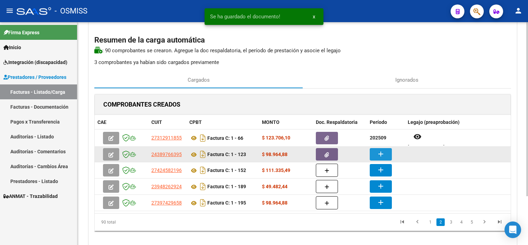
click at [385, 151] on button "add" at bounding box center [381, 154] width 22 height 12
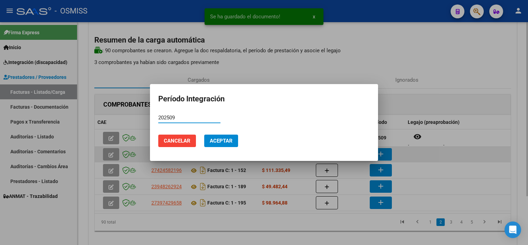
type input "202509"
click at [204, 134] on button "Aceptar" at bounding box center [221, 140] width 34 height 12
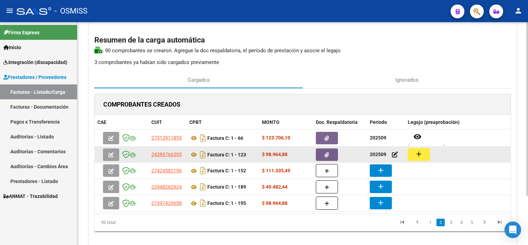
click at [428, 150] on button "add" at bounding box center [419, 154] width 22 height 13
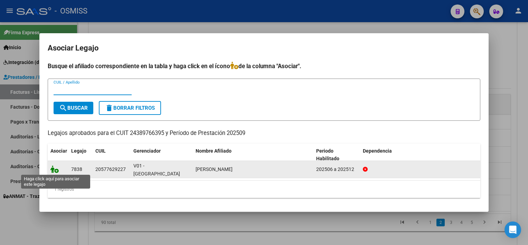
click at [54, 167] on icon at bounding box center [54, 169] width 8 height 8
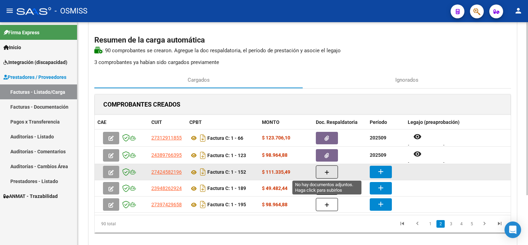
click at [330, 168] on button "button" at bounding box center [327, 171] width 22 height 13
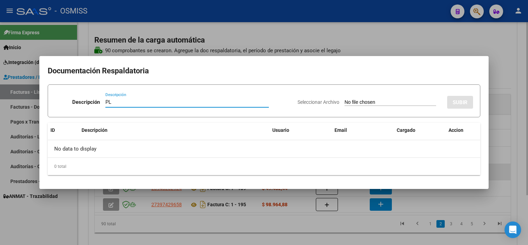
type input "PL"
click at [345, 99] on input "Seleccionar Archivo" at bounding box center [391, 102] width 92 height 7
type input "C:\fakepath\PL 1-152 [PERSON_NAME] M PSICO 09.pdf"
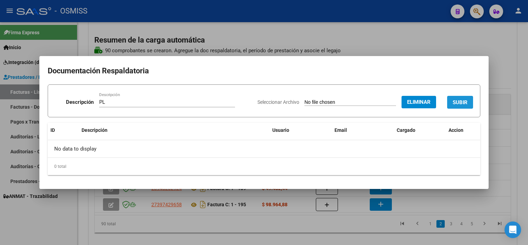
click at [469, 97] on button "SUBIR" at bounding box center [460, 102] width 26 height 13
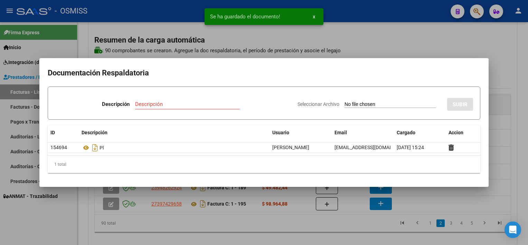
click at [345, 221] on div at bounding box center [264, 122] width 528 height 245
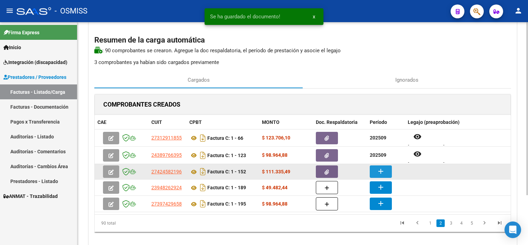
click at [389, 170] on button "add" at bounding box center [381, 171] width 22 height 12
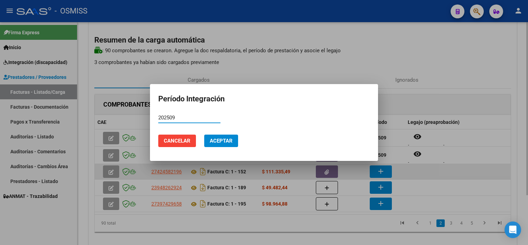
type input "202509"
click at [204, 134] on button "Aceptar" at bounding box center [221, 140] width 34 height 12
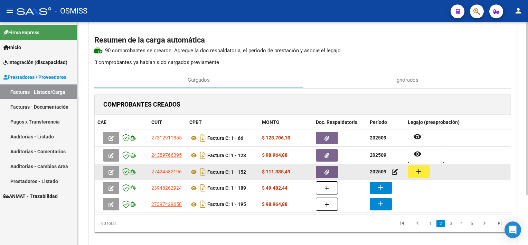
click at [421, 170] on mat-icon "add" at bounding box center [419, 171] width 8 height 8
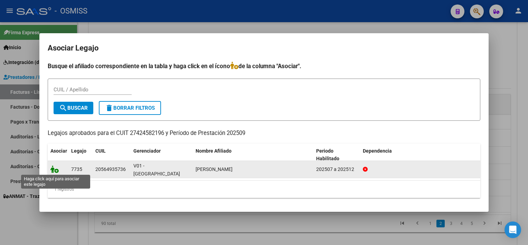
click at [54, 167] on icon at bounding box center [54, 169] width 8 height 8
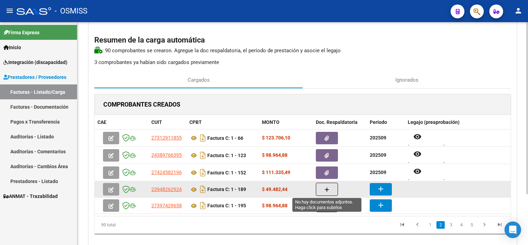
click at [326, 187] on icon "button" at bounding box center [327, 189] width 5 height 5
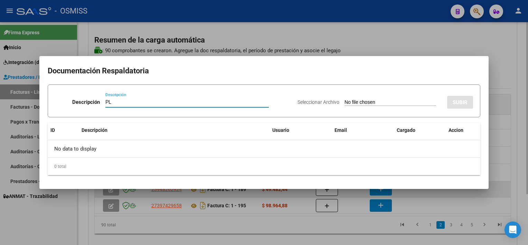
type input "PL"
click at [345, 99] on input "Seleccionar Archivo" at bounding box center [391, 102] width 92 height 7
type input "C:\fakepath\PL 1-189 [PERSON_NAME] PSP 07.pdf"
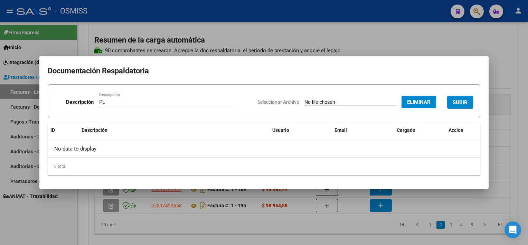
click at [461, 101] on span "SUBIR" at bounding box center [460, 102] width 15 height 6
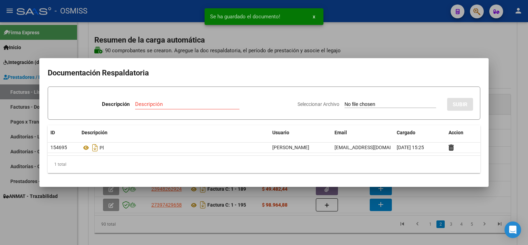
click at [307, 227] on div at bounding box center [264, 122] width 528 height 245
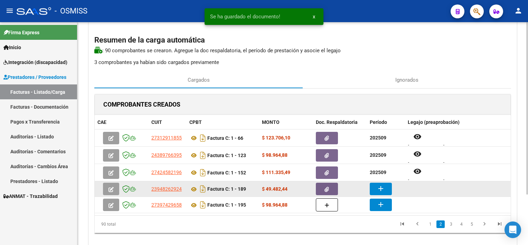
click at [375, 191] on button "add" at bounding box center [381, 188] width 22 height 12
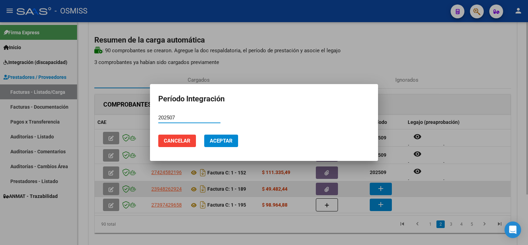
type input "202507"
click at [204, 134] on button "Aceptar" at bounding box center [221, 140] width 34 height 12
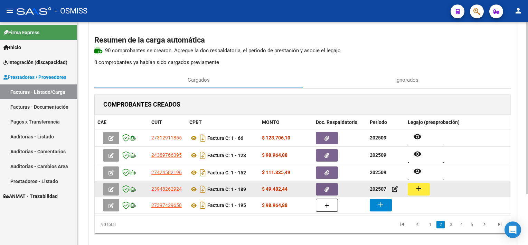
click at [418, 187] on mat-icon "add" at bounding box center [419, 188] width 8 height 8
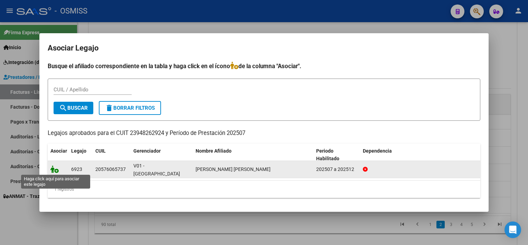
click at [52, 170] on icon at bounding box center [54, 169] width 8 height 8
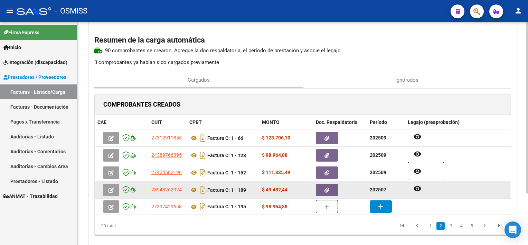
click at [325, 189] on icon "button" at bounding box center [327, 189] width 4 height 5
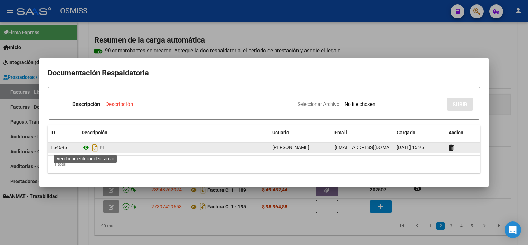
click at [86, 149] on icon at bounding box center [86, 147] width 9 height 8
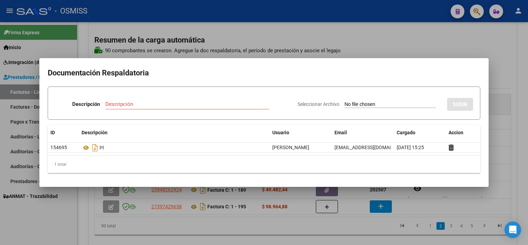
click at [291, 223] on div at bounding box center [264, 122] width 528 height 245
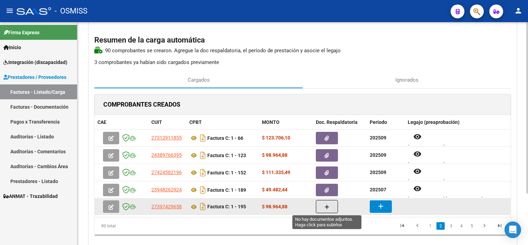
click at [329, 204] on button "button" at bounding box center [327, 206] width 22 height 13
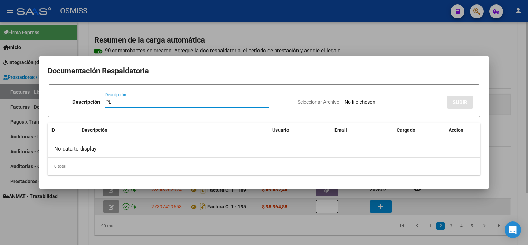
type input "PL"
click at [345, 99] on input "Seleccionar Archivo" at bounding box center [391, 102] width 92 height 7
type input "C:\fakepath\PL 1-195 [PERSON_NAME] Z PSICO 09.pdf"
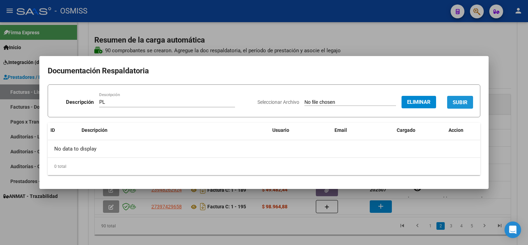
click at [456, 101] on span "SUBIR" at bounding box center [460, 102] width 15 height 6
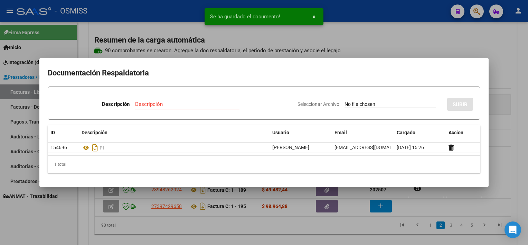
click at [300, 225] on div at bounding box center [264, 122] width 528 height 245
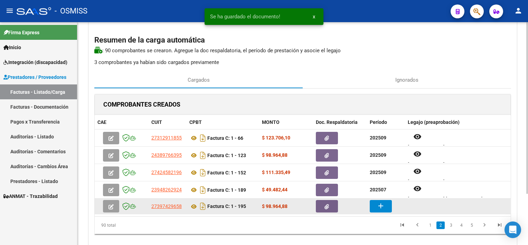
click at [384, 205] on mat-icon "add" at bounding box center [381, 206] width 8 height 8
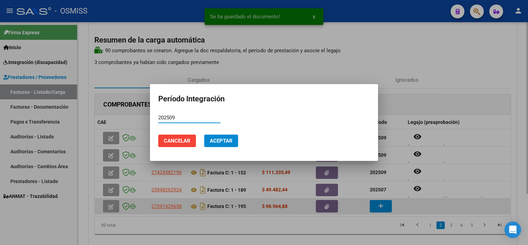
type input "202509"
click at [204, 134] on button "Aceptar" at bounding box center [221, 140] width 34 height 12
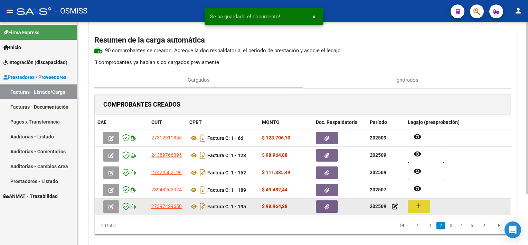
click at [414, 206] on button "add" at bounding box center [419, 206] width 22 height 13
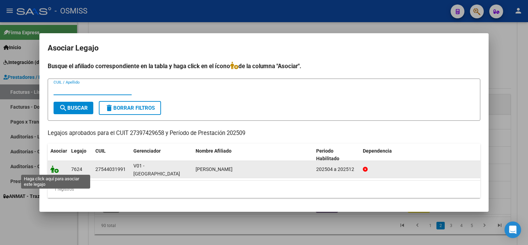
click at [55, 166] on icon at bounding box center [54, 169] width 8 height 8
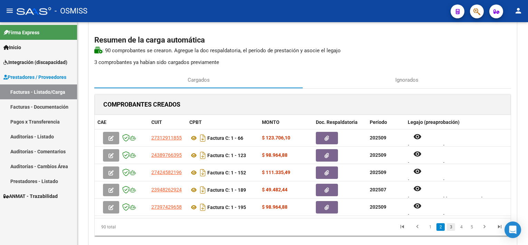
click at [449, 226] on link "3" at bounding box center [451, 227] width 8 height 8
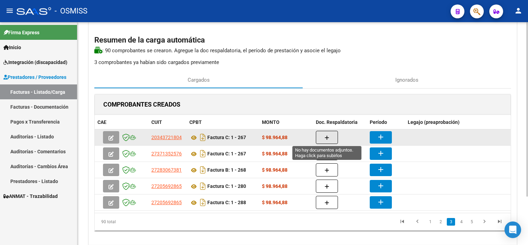
click at [328, 133] on button "button" at bounding box center [327, 137] width 22 height 13
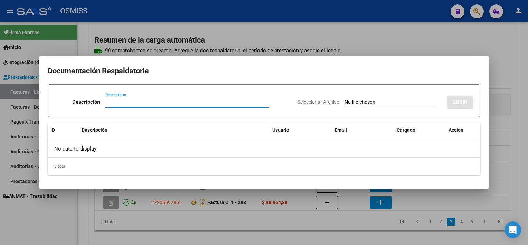
click at [299, 221] on div at bounding box center [264, 122] width 528 height 245
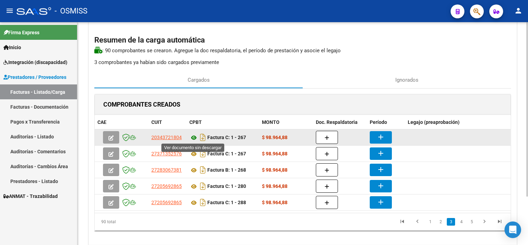
click at [193, 134] on icon at bounding box center [193, 137] width 9 height 8
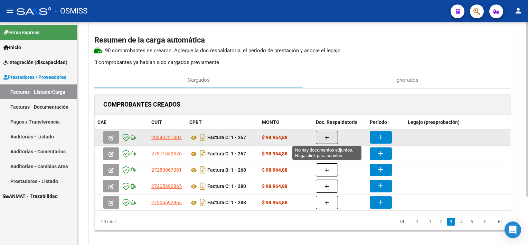
click at [330, 134] on button "button" at bounding box center [327, 137] width 22 height 13
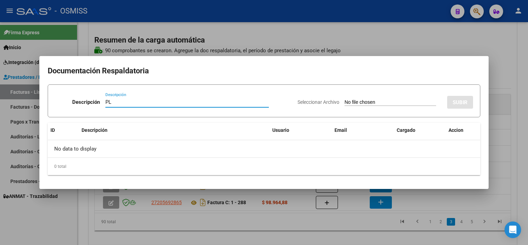
type input "PL"
click at [345, 99] on input "Seleccionar Archivo" at bounding box center [391, 102] width 92 height 7
type input "C:\fakepath\PL 1-267 [PERSON_NAME] PSICOL 09.pdf"
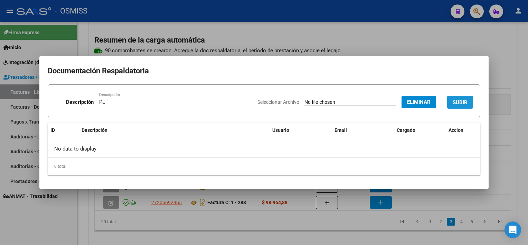
click at [461, 99] on span "SUBIR" at bounding box center [460, 102] width 15 height 6
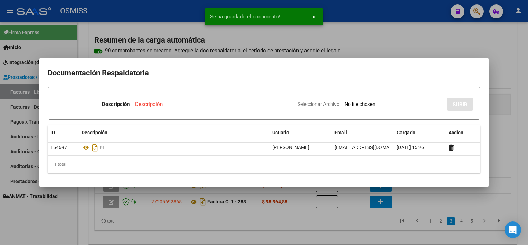
click at [311, 217] on div at bounding box center [264, 122] width 528 height 245
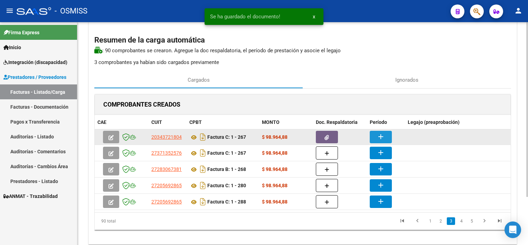
click at [385, 133] on button "add" at bounding box center [381, 137] width 22 height 12
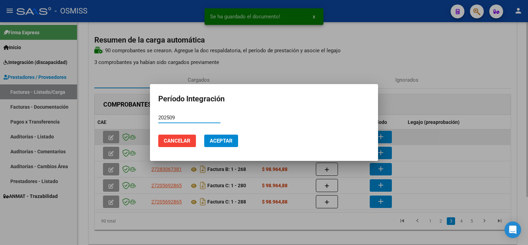
type input "202509"
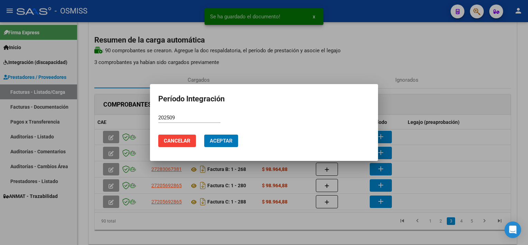
click at [330, 223] on div at bounding box center [264, 122] width 528 height 245
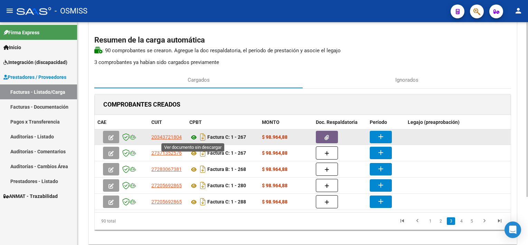
click at [192, 134] on icon at bounding box center [193, 137] width 9 height 8
click at [383, 134] on mat-icon "add" at bounding box center [381, 136] width 8 height 8
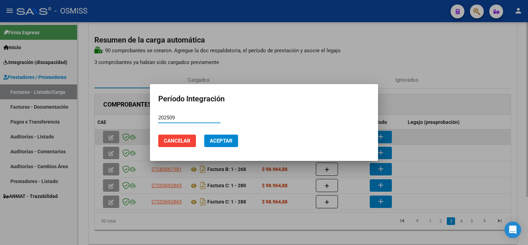
type input "202509"
click at [204, 134] on button "Aceptar" at bounding box center [221, 140] width 34 height 12
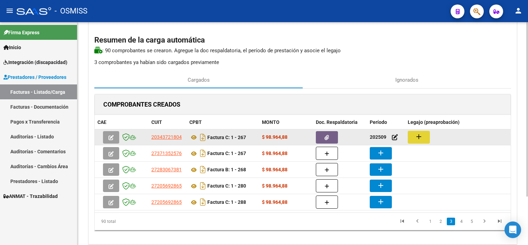
click at [418, 137] on mat-icon "add" at bounding box center [419, 136] width 8 height 8
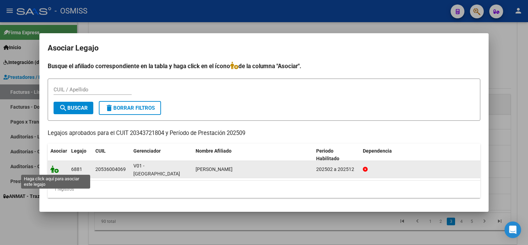
click at [53, 169] on icon at bounding box center [54, 169] width 8 height 8
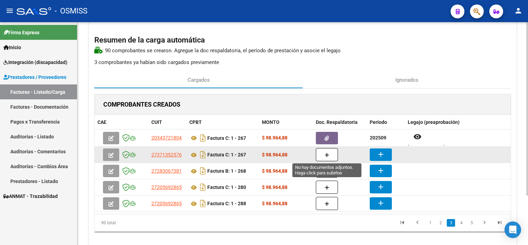
click at [324, 153] on button "button" at bounding box center [327, 154] width 22 height 13
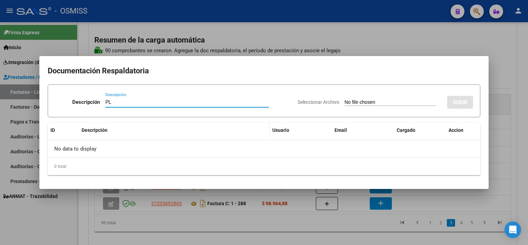
type input "PL"
click at [345, 99] on input "Seleccionar Archivo" at bounding box center [391, 102] width 92 height 7
type input "C:\fakepath\PL 1-267 RACIGH C PSICO 08.pdf"
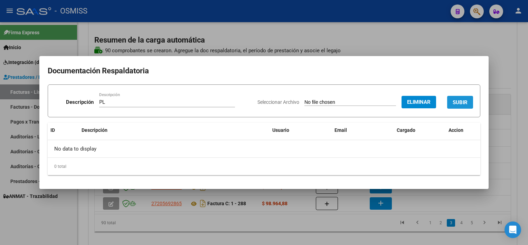
click at [464, 101] on span "SUBIR" at bounding box center [460, 102] width 15 height 6
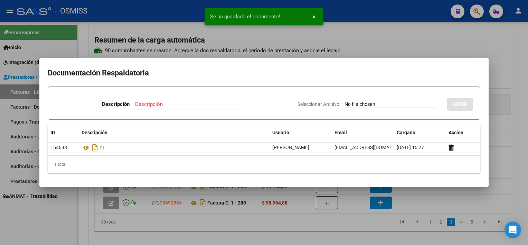
click at [358, 229] on div at bounding box center [264, 122] width 528 height 245
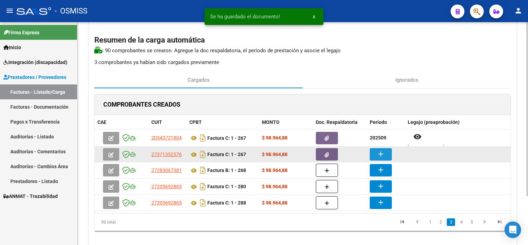
click at [377, 157] on mat-icon "add" at bounding box center [381, 154] width 8 height 8
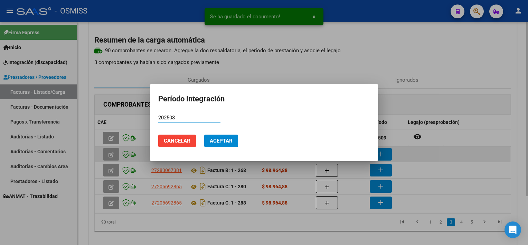
type input "202508"
click at [204, 134] on button "Aceptar" at bounding box center [221, 140] width 34 height 12
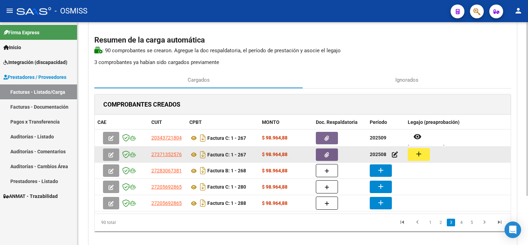
click at [420, 156] on mat-icon "add" at bounding box center [419, 154] width 8 height 8
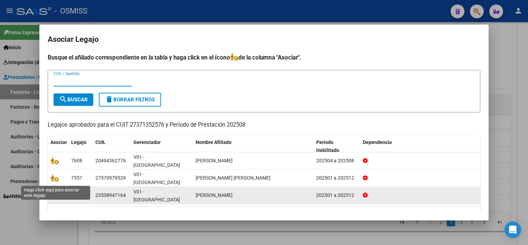
click at [51, 191] on icon at bounding box center [54, 195] width 8 height 8
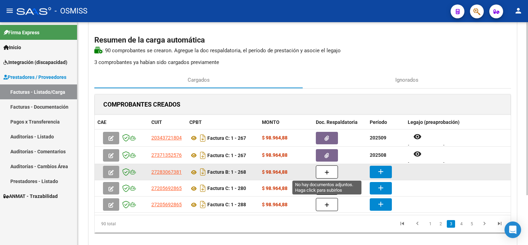
click at [336, 171] on button "button" at bounding box center [327, 171] width 22 height 13
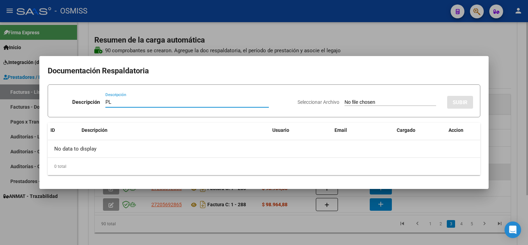
type input "PL"
click at [345, 99] on input "Seleccionar Archivo" at bounding box center [391, 102] width 92 height 7
type input "C:\fakepath\PL 1-268 [PERSON_NAME] L PSP 09.pdf"
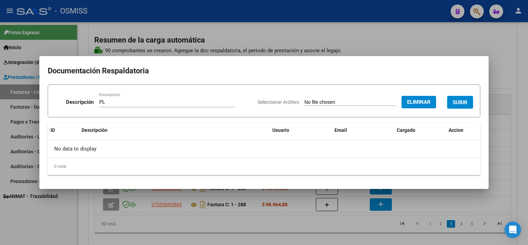
click at [470, 104] on button "SUBIR" at bounding box center [460, 102] width 26 height 13
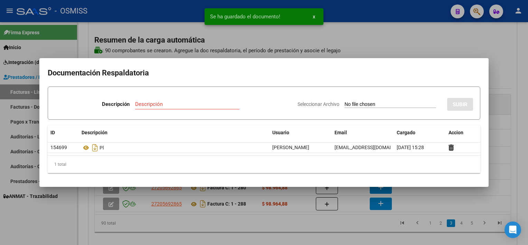
click at [342, 225] on div at bounding box center [264, 122] width 528 height 245
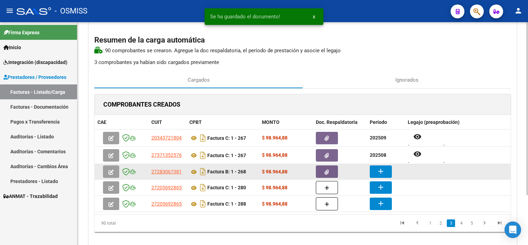
click at [387, 170] on button "add" at bounding box center [381, 171] width 22 height 12
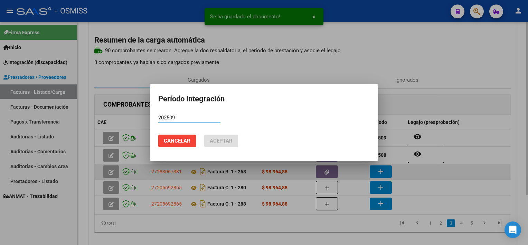
type input "202509"
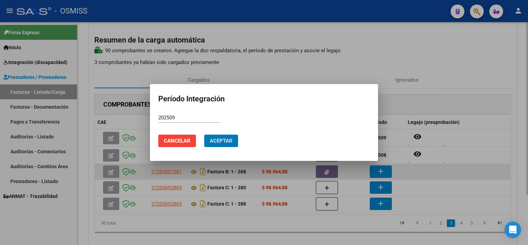
click at [204, 134] on button "Aceptar" at bounding box center [221, 140] width 34 height 12
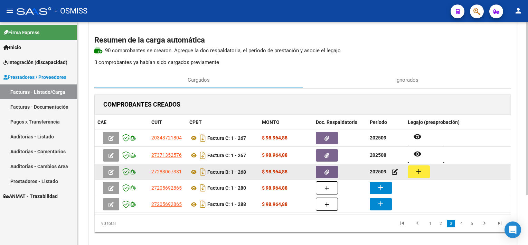
click at [420, 168] on mat-icon "add" at bounding box center [419, 171] width 8 height 8
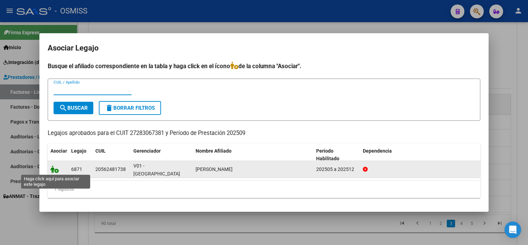
click at [52, 169] on icon at bounding box center [54, 169] width 8 height 8
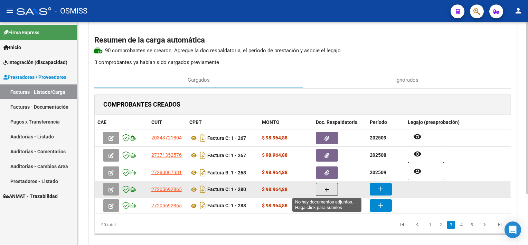
click at [332, 190] on button "button" at bounding box center [327, 188] width 22 height 13
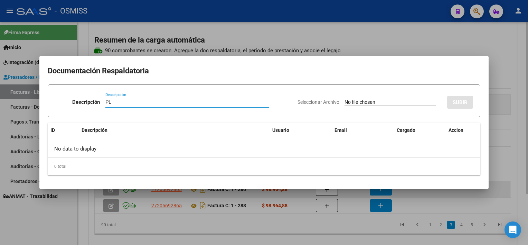
type input "PL"
click at [345, 99] on input "Seleccionar Archivo" at bounding box center [391, 102] width 92 height 7
type input "C:\fakepath\PL 1-280 [PERSON_NAME] A PSP 08.pdf"
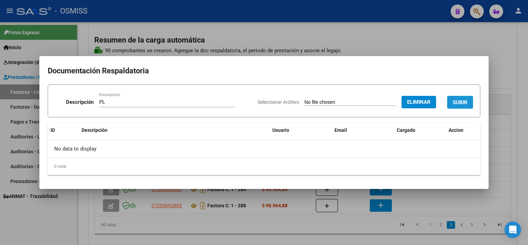
click at [459, 104] on span "SUBIR" at bounding box center [460, 102] width 15 height 6
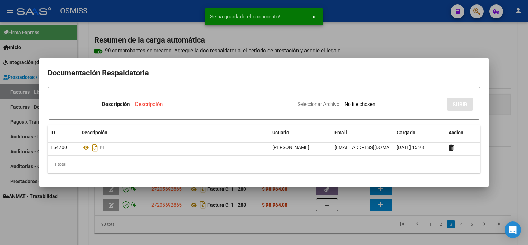
click at [337, 233] on div at bounding box center [264, 122] width 528 height 245
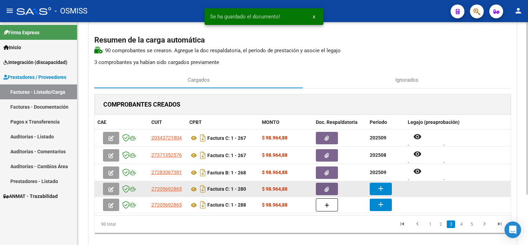
click at [384, 187] on mat-icon "add" at bounding box center [381, 188] width 8 height 8
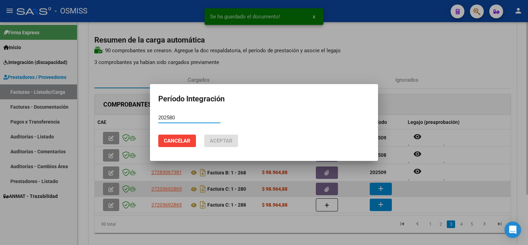
type input "202580"
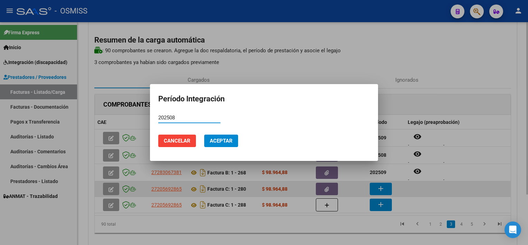
type input "202508"
click at [204, 134] on button "Aceptar" at bounding box center [221, 140] width 34 height 12
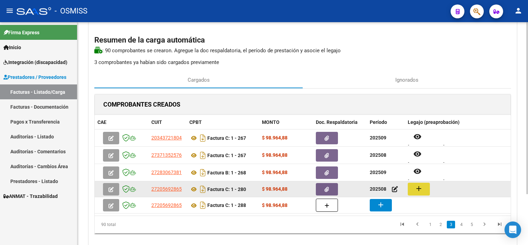
click at [423, 186] on button "add" at bounding box center [419, 188] width 22 height 13
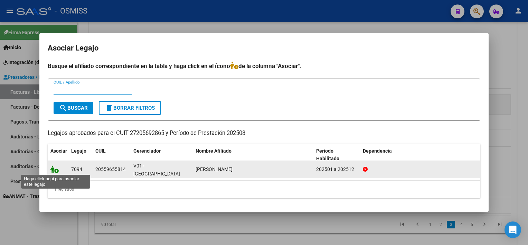
click at [55, 169] on icon at bounding box center [54, 169] width 8 height 8
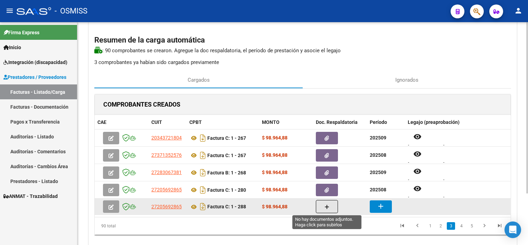
click at [325, 207] on icon "button" at bounding box center [327, 206] width 5 height 5
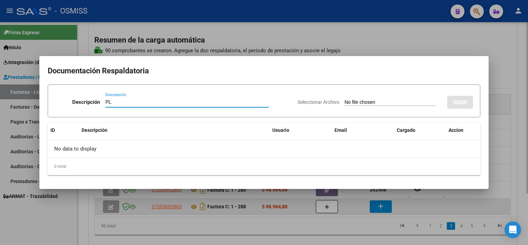
type input "PL"
click at [345, 99] on input "Seleccionar Archivo" at bounding box center [391, 102] width 92 height 7
type input "C:\fakepath\PL 1-288 [PERSON_NAME] A PSP 09.pdf"
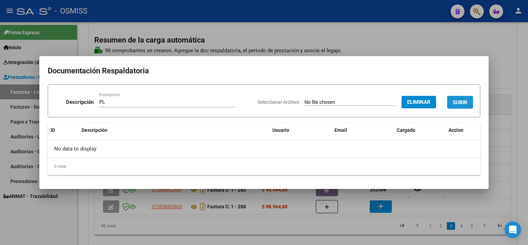
click at [455, 101] on span "SUBIR" at bounding box center [460, 102] width 15 height 6
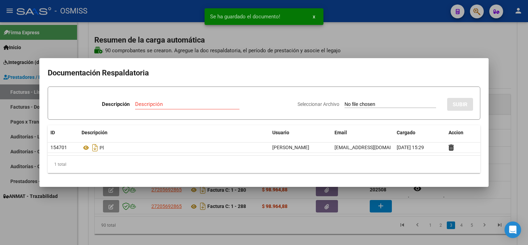
click at [519, 143] on div at bounding box center [264, 122] width 528 height 245
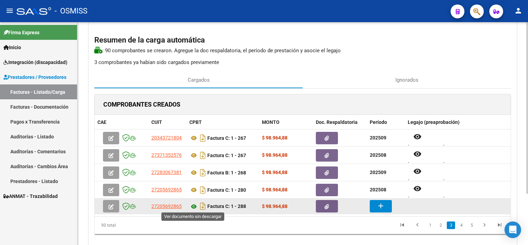
click at [194, 204] on icon at bounding box center [193, 206] width 9 height 8
click at [377, 203] on mat-icon "add" at bounding box center [381, 206] width 8 height 8
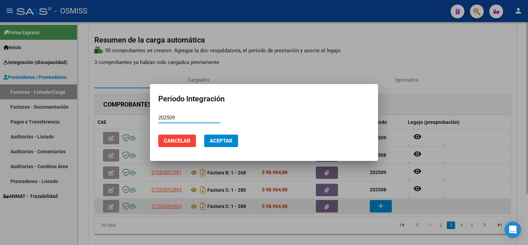
type input "202509"
click at [204, 134] on button "Aceptar" at bounding box center [221, 140] width 34 height 12
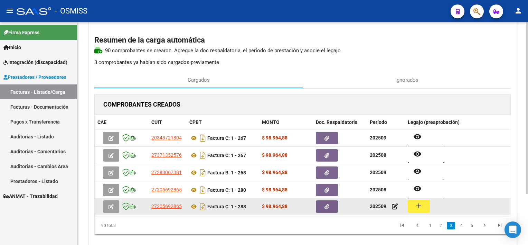
click at [420, 204] on mat-icon "add" at bounding box center [419, 206] width 8 height 8
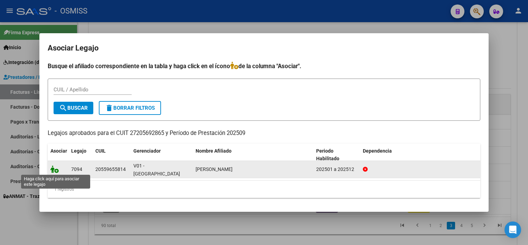
click at [54, 171] on icon at bounding box center [54, 169] width 8 height 8
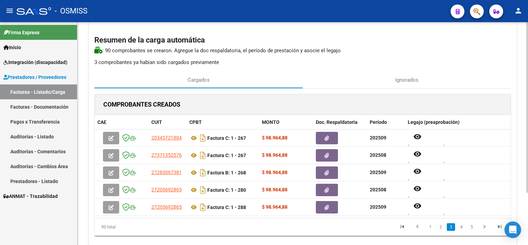
scroll to position [54, 0]
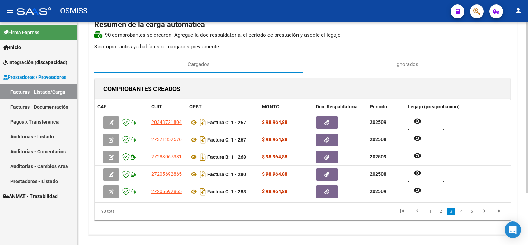
click at [527, 215] on div at bounding box center [527, 148] width 2 height 170
click at [463, 213] on link "4" at bounding box center [461, 211] width 8 height 8
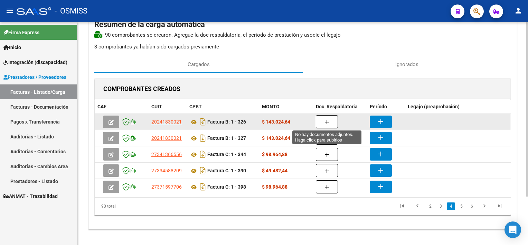
click at [333, 122] on button "button" at bounding box center [327, 121] width 22 height 13
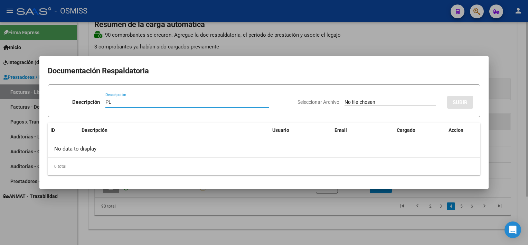
type input "PL"
click at [345, 99] on input "Seleccionar Archivo" at bounding box center [391, 102] width 92 height 7
type input "C:\fakepath\PL 1-326 [PERSON_NAME] S TP 07.jpg"
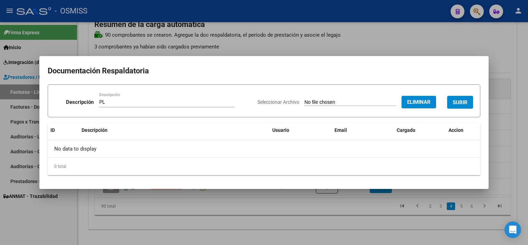
click at [462, 99] on span "SUBIR" at bounding box center [460, 102] width 15 height 6
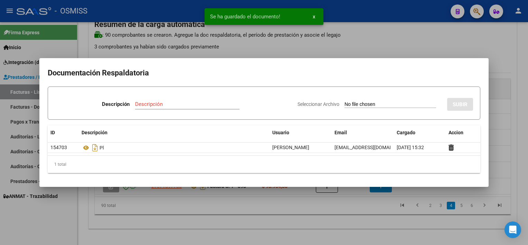
click at [317, 211] on div at bounding box center [264, 122] width 528 height 245
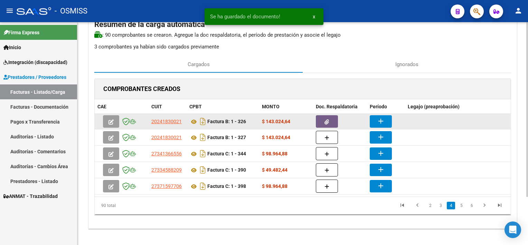
click at [383, 118] on mat-icon "add" at bounding box center [381, 121] width 8 height 8
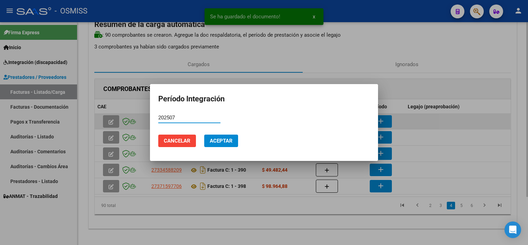
type input "202507"
click at [204, 134] on button "Aceptar" at bounding box center [221, 140] width 34 height 12
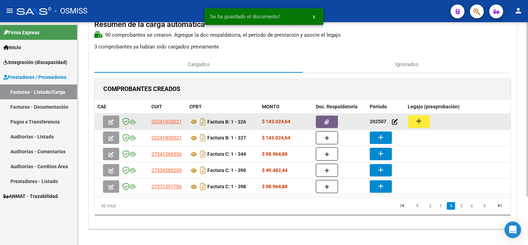
click at [409, 119] on button "add" at bounding box center [419, 121] width 22 height 13
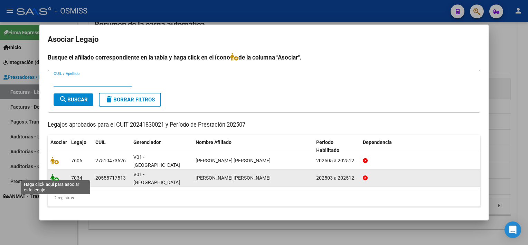
click at [58, 174] on icon at bounding box center [54, 178] width 8 height 8
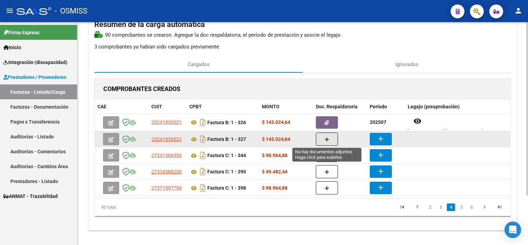
click at [332, 140] on button "button" at bounding box center [327, 138] width 22 height 13
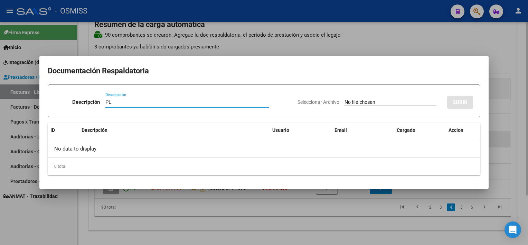
type input "PL"
click at [345, 99] on input "Seleccionar Archivo" at bounding box center [391, 102] width 92 height 7
type input "C:\fakepath\PL 1-327 [PERSON_NAME] S TP 08.jpg"
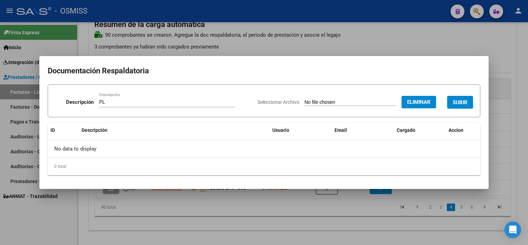
click at [459, 101] on span "SUBIR" at bounding box center [460, 102] width 15 height 6
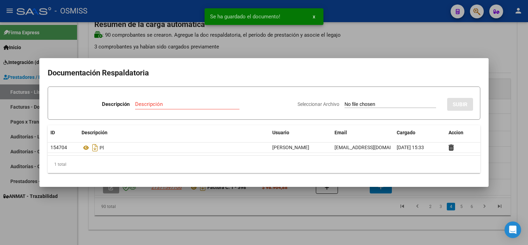
click at [350, 213] on div at bounding box center [264, 122] width 528 height 245
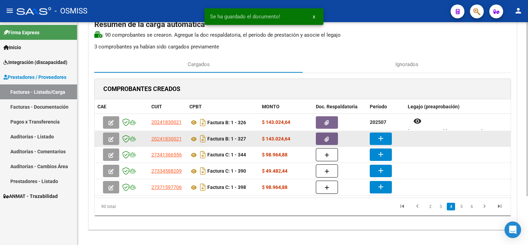
click at [381, 138] on mat-icon "add" at bounding box center [381, 138] width 8 height 8
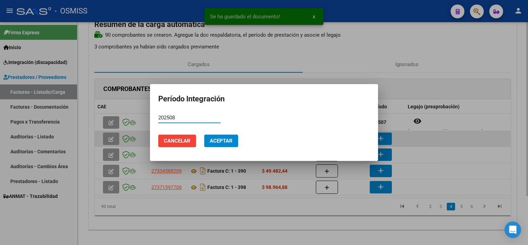
type input "202508"
click at [204, 134] on button "Aceptar" at bounding box center [221, 140] width 34 height 12
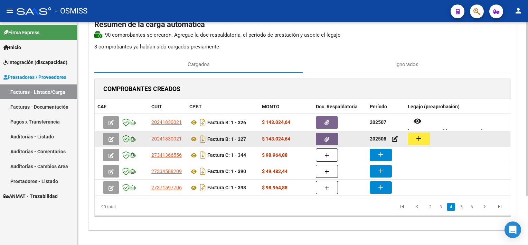
click at [424, 137] on button "add" at bounding box center [419, 138] width 22 height 13
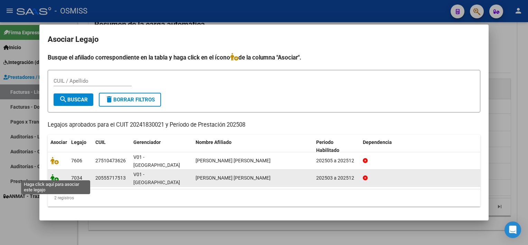
click at [54, 176] on icon at bounding box center [54, 178] width 8 height 8
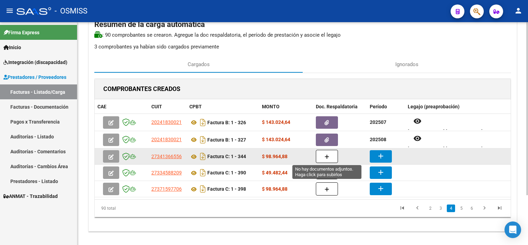
click at [325, 157] on icon "button" at bounding box center [327, 156] width 5 height 5
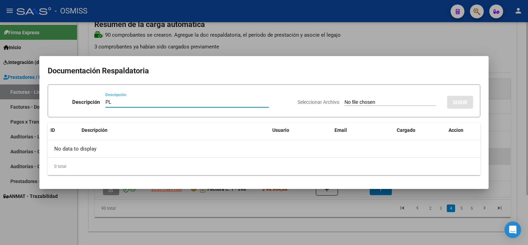
type input "PL"
click at [345, 99] on input "Seleccionar Archivo" at bounding box center [391, 102] width 92 height 7
type input "C:\fakepath\PL 1-344 [PERSON_NAME] PSICOL 09.pdf"
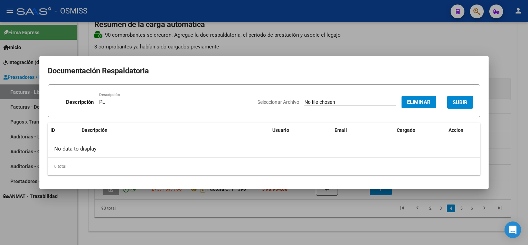
click at [473, 100] on button "SUBIR" at bounding box center [460, 102] width 26 height 13
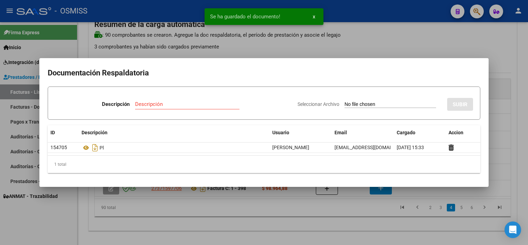
click at [368, 218] on div at bounding box center [264, 122] width 528 height 245
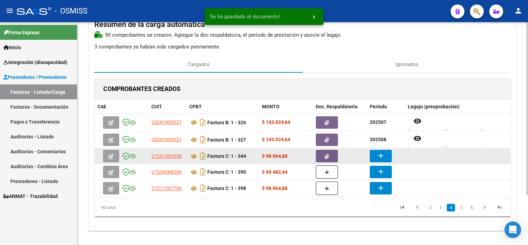
click at [379, 154] on mat-icon "add" at bounding box center [381, 155] width 8 height 8
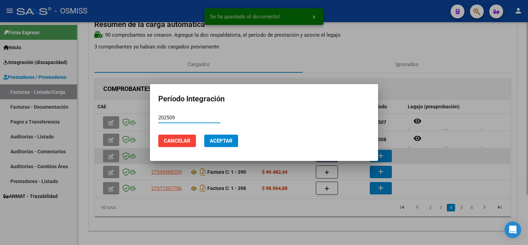
type input "202509"
click at [204, 134] on button "Aceptar" at bounding box center [221, 140] width 34 height 12
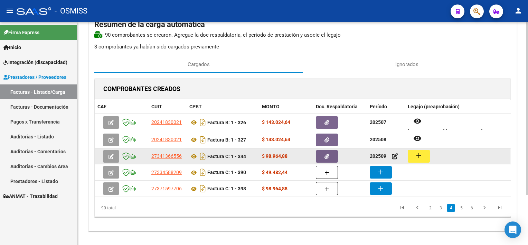
click at [415, 153] on mat-icon "add" at bounding box center [419, 155] width 8 height 8
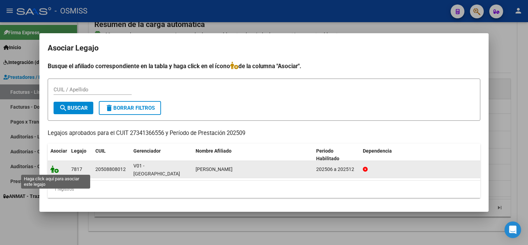
click at [52, 169] on icon at bounding box center [54, 169] width 8 height 8
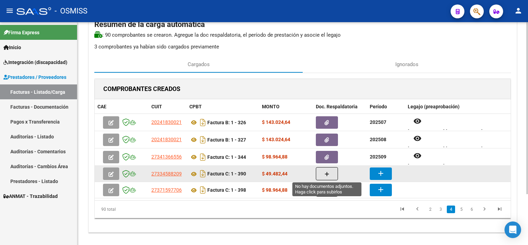
click at [327, 175] on icon "button" at bounding box center [327, 173] width 5 height 5
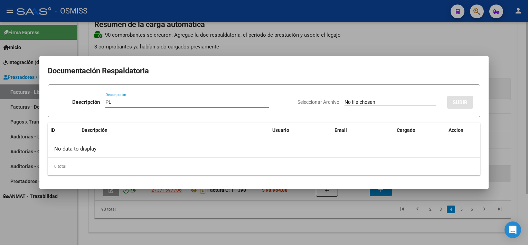
type input "PL"
click at [345, 99] on input "Seleccionar Archivo" at bounding box center [391, 102] width 92 height 7
type input "C:\fakepath\PL 1-390 [PERSON_NAME] Z PSP 09.jpg"
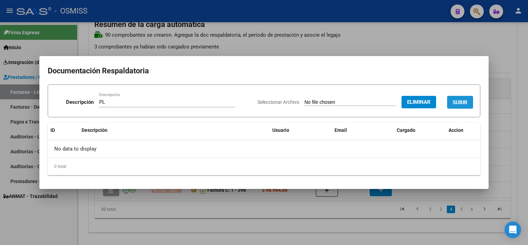
click at [460, 108] on button "SUBIR" at bounding box center [460, 102] width 26 height 13
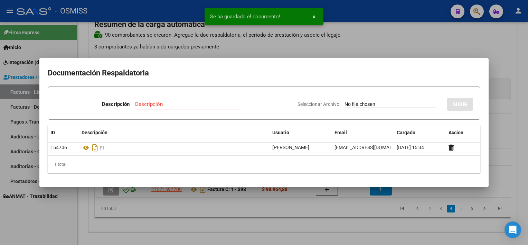
click at [377, 221] on div at bounding box center [264, 122] width 528 height 245
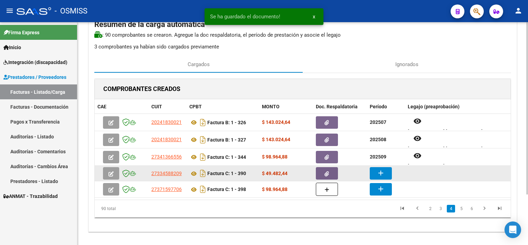
click at [381, 174] on mat-icon "add" at bounding box center [381, 173] width 8 height 8
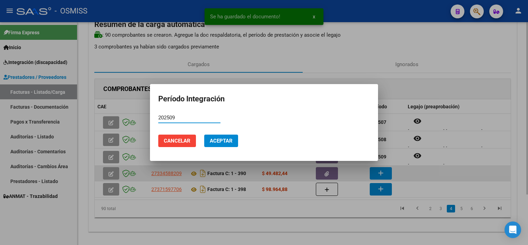
type input "202509"
click at [204, 134] on button "Aceptar" at bounding box center [221, 140] width 34 height 12
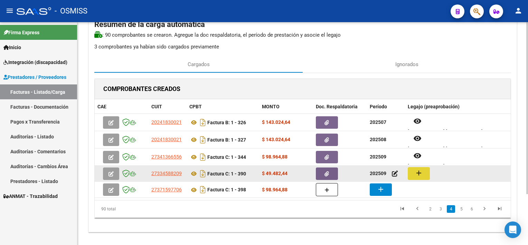
click at [419, 175] on mat-icon "add" at bounding box center [419, 173] width 8 height 8
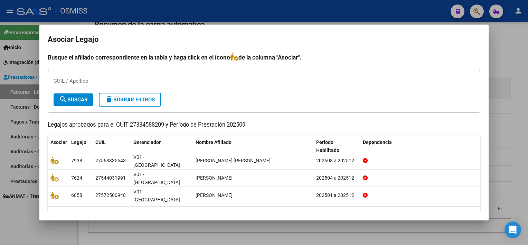
click at [304, 228] on div at bounding box center [264, 122] width 528 height 245
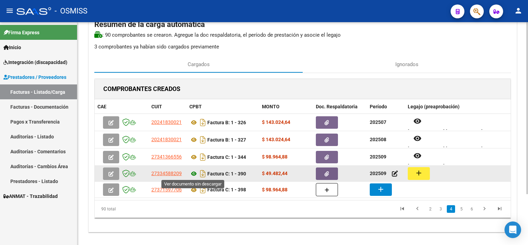
click at [195, 172] on icon at bounding box center [193, 173] width 9 height 8
click at [418, 170] on mat-icon "add" at bounding box center [419, 173] width 8 height 8
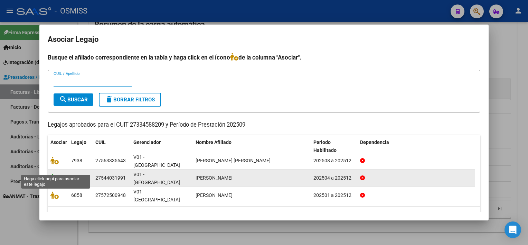
click at [55, 174] on icon at bounding box center [54, 178] width 8 height 8
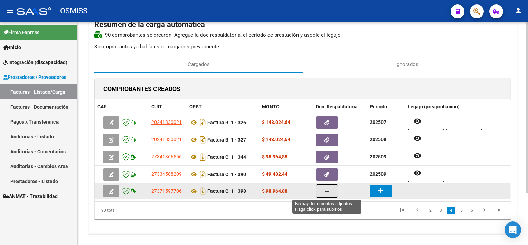
click at [330, 190] on button "button" at bounding box center [327, 190] width 22 height 13
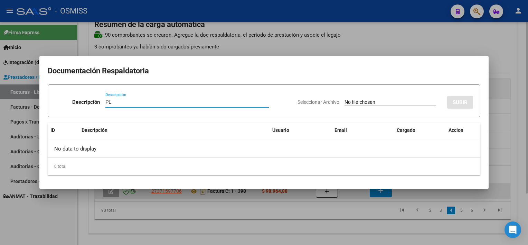
type input "PL"
click at [345, 99] on input "Seleccionar Archivo" at bounding box center [391, 102] width 92 height 7
type input "C:\fakepath\PL 1-398 [PERSON_NAME] A PSICOL 07.pdf"
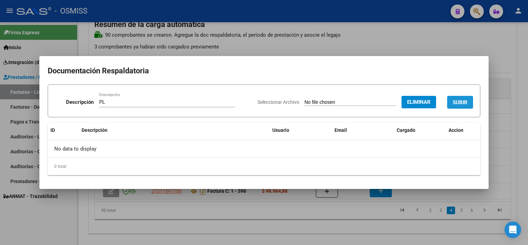
click at [463, 100] on span "SUBIR" at bounding box center [460, 102] width 15 height 6
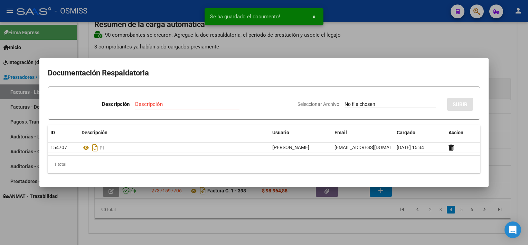
click at [349, 213] on div at bounding box center [264, 122] width 528 height 245
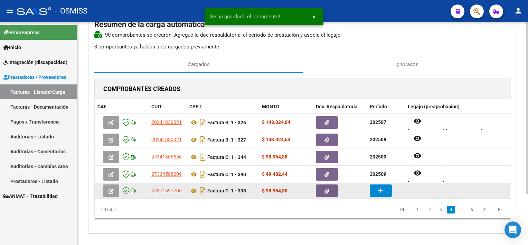
click at [377, 194] on button "add" at bounding box center [381, 190] width 22 height 12
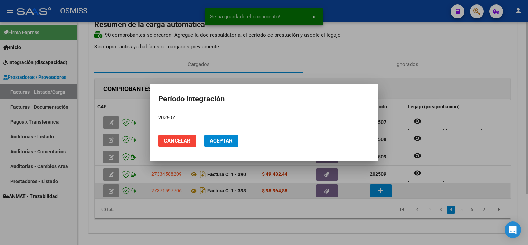
type input "202507"
click at [204, 134] on button "Aceptar" at bounding box center [221, 140] width 34 height 12
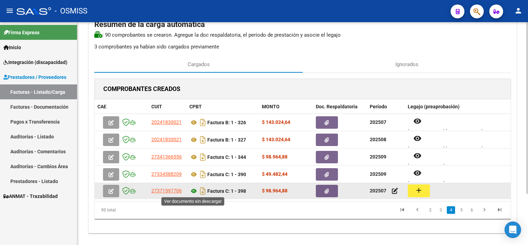
click at [191, 188] on icon at bounding box center [193, 191] width 9 height 8
click at [426, 195] on button "add" at bounding box center [419, 190] width 22 height 13
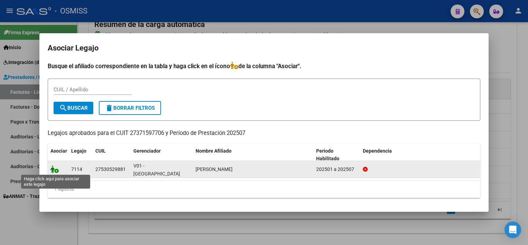
click at [51, 169] on icon at bounding box center [54, 169] width 8 height 8
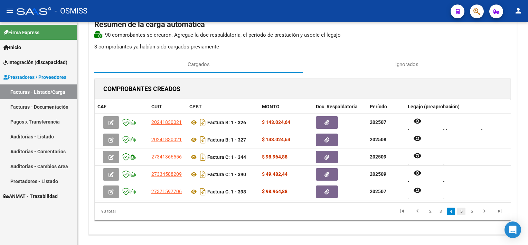
click at [462, 210] on link "5" at bounding box center [461, 211] width 8 height 8
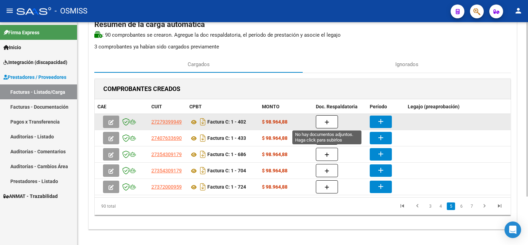
click at [334, 120] on button "button" at bounding box center [327, 121] width 22 height 13
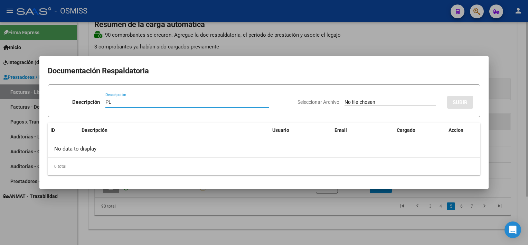
type input "PL"
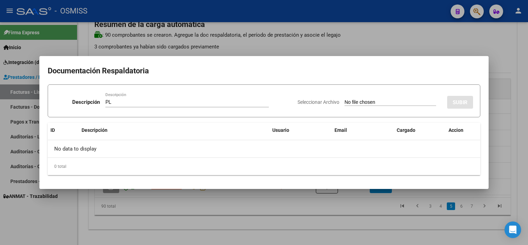
click at [377, 105] on input "Seleccionar Archivo" at bounding box center [391, 102] width 92 height 7
type input "C:\fakepath\PL 1-402 [PERSON_NAME] I PSICOM 09.pdf"
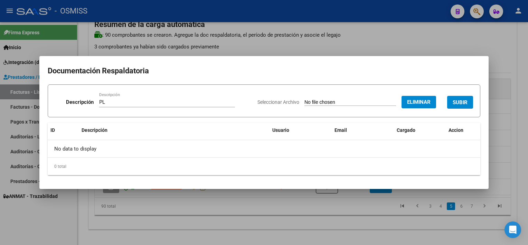
click at [465, 100] on span "SUBIR" at bounding box center [460, 102] width 15 height 6
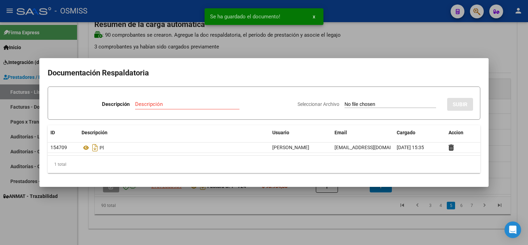
click at [351, 212] on div at bounding box center [264, 122] width 528 height 245
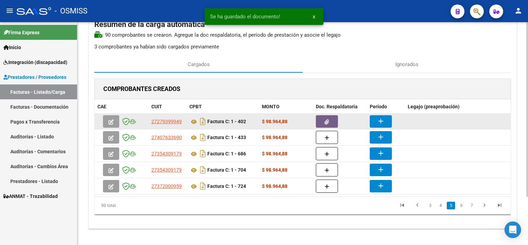
click at [380, 121] on mat-icon "add" at bounding box center [381, 121] width 8 height 8
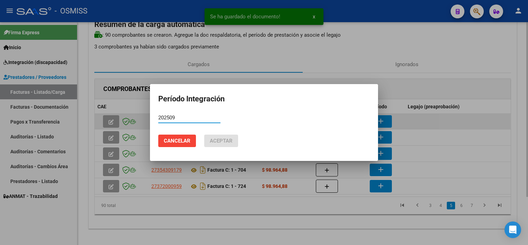
type input "202509"
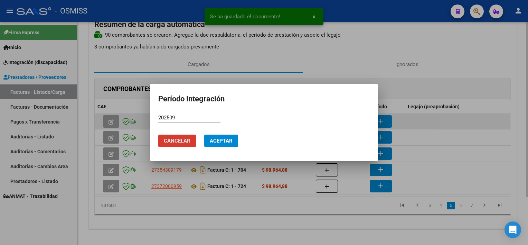
click at [204, 134] on button "Aceptar" at bounding box center [221, 140] width 34 height 12
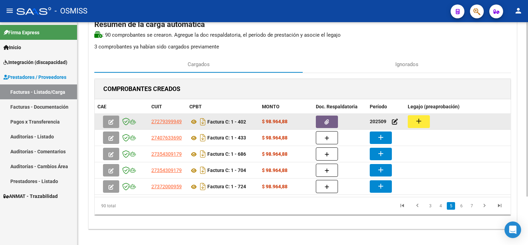
click at [421, 119] on mat-icon "add" at bounding box center [419, 121] width 8 height 8
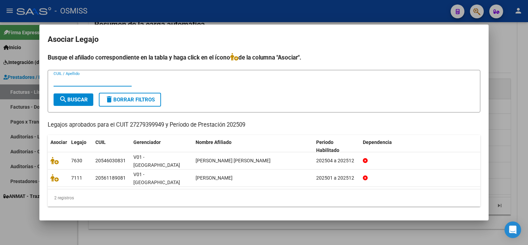
click at [274, 223] on div at bounding box center [264, 122] width 528 height 245
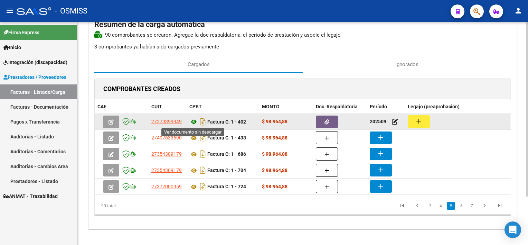
click at [191, 120] on icon at bounding box center [193, 122] width 9 height 8
click at [416, 117] on mat-icon "add" at bounding box center [419, 121] width 8 height 8
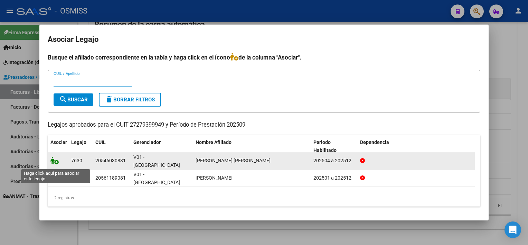
click at [55, 162] on icon at bounding box center [54, 161] width 8 height 8
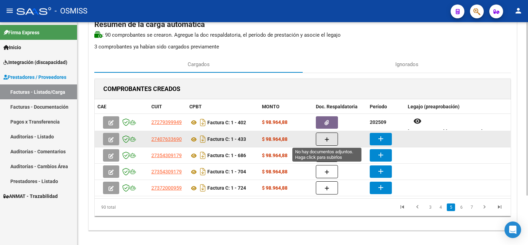
click at [325, 141] on icon "button" at bounding box center [327, 139] width 5 height 5
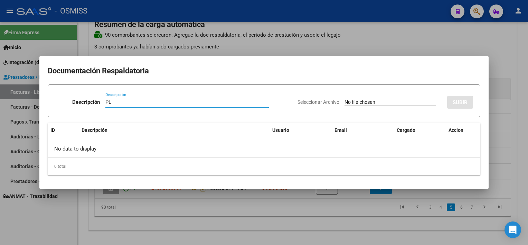
type input "PL"
click at [345, 99] on input "Seleccionar Archivo" at bounding box center [391, 102] width 92 height 7
type input "C:\fakepath\PL 1-433 [PERSON_NAME] S PSICO 07.pdf"
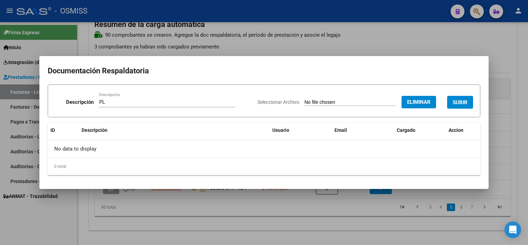
click at [465, 99] on span "SUBIR" at bounding box center [460, 102] width 15 height 6
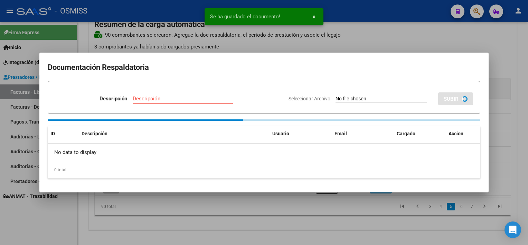
click at [379, 232] on div at bounding box center [264, 122] width 528 height 245
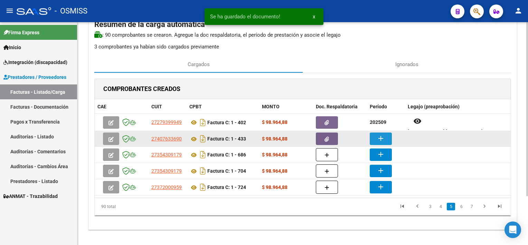
click at [384, 135] on mat-icon "add" at bounding box center [381, 138] width 8 height 8
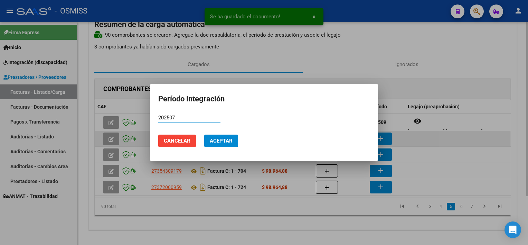
type input "202507"
click at [204, 134] on button "Aceptar" at bounding box center [221, 140] width 34 height 12
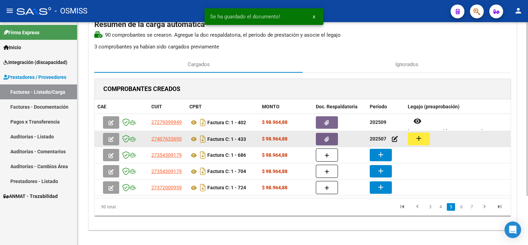
click at [423, 138] on button "add" at bounding box center [419, 138] width 22 height 13
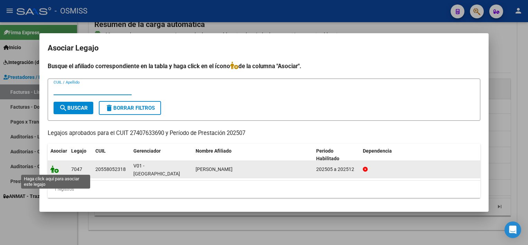
click at [54, 168] on icon at bounding box center [54, 169] width 8 height 8
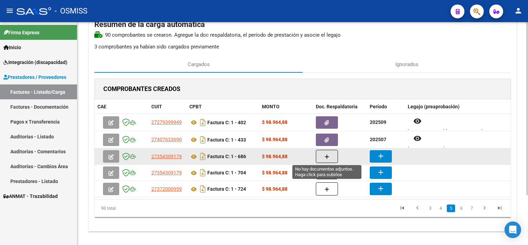
click at [325, 156] on icon "button" at bounding box center [327, 156] width 5 height 5
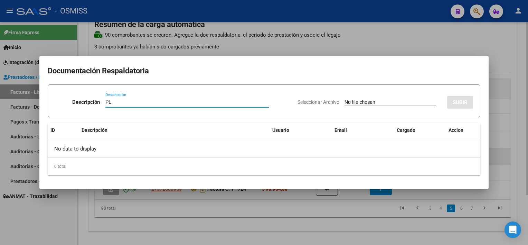
type input "PL"
click at [345, 99] on input "Seleccionar Archivo" at bounding box center [391, 102] width 92 height 7
type input "C:\fakepath\PL 1-686 [PERSON_NAME] I PSICO 08.pdf"
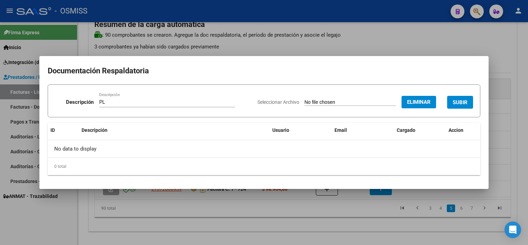
click at [458, 99] on span "SUBIR" at bounding box center [460, 102] width 15 height 6
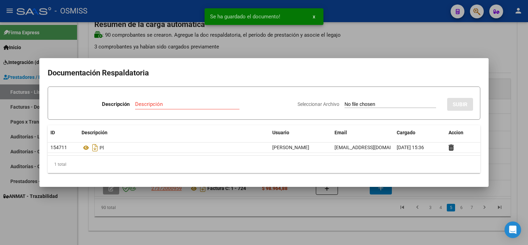
click at [297, 225] on div at bounding box center [264, 122] width 528 height 245
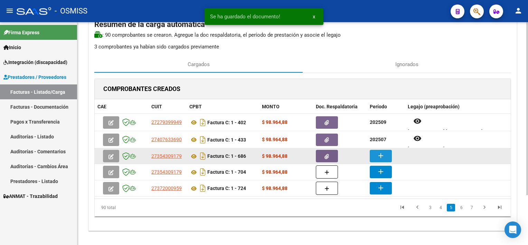
click at [377, 154] on mat-icon "add" at bounding box center [381, 155] width 8 height 8
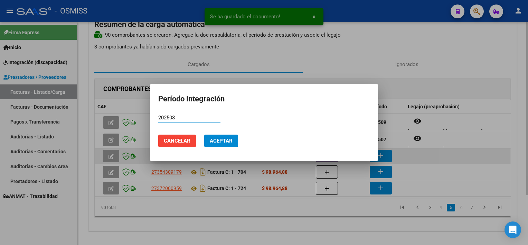
type input "202508"
click at [204, 134] on button "Aceptar" at bounding box center [221, 140] width 34 height 12
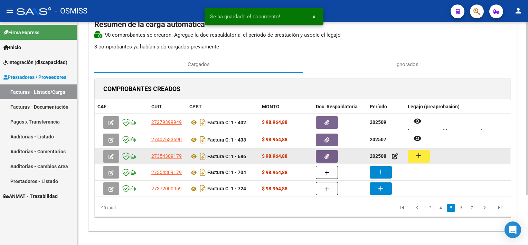
click at [411, 153] on button "add" at bounding box center [419, 156] width 22 height 13
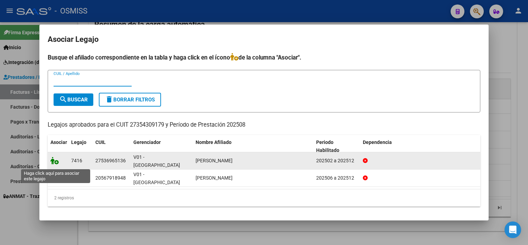
click at [57, 163] on icon at bounding box center [54, 161] width 8 height 8
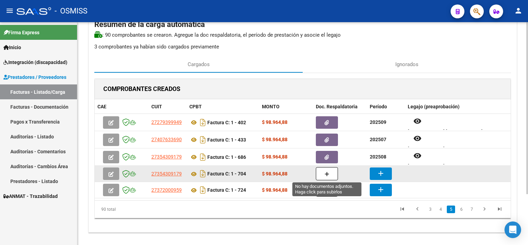
click at [329, 170] on button "button" at bounding box center [327, 173] width 22 height 13
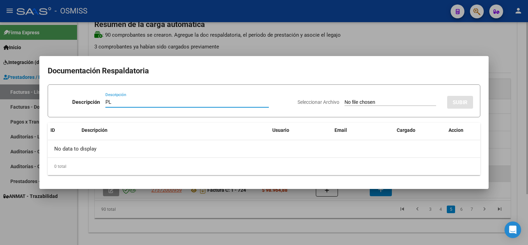
type input "PL"
click at [345, 99] on input "Seleccionar Archivo" at bounding box center [391, 102] width 92 height 7
type input "C:\fakepath\PL 1-704 [PERSON_NAME] I PSICO 09.pdf"
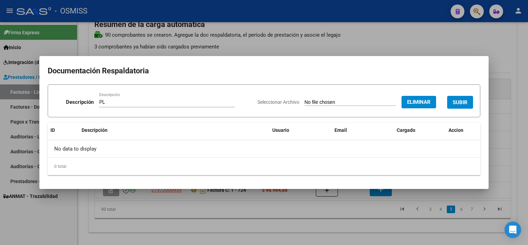
click at [465, 99] on span "SUBIR" at bounding box center [460, 102] width 15 height 6
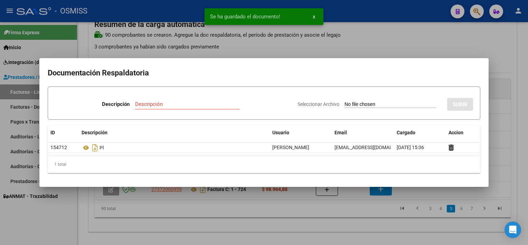
click at [319, 219] on div at bounding box center [264, 122] width 528 height 245
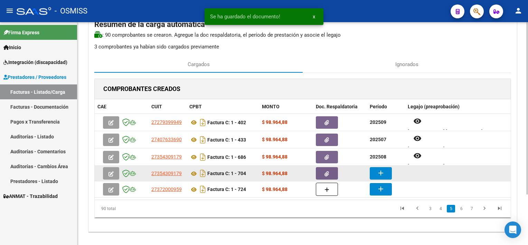
click at [380, 175] on mat-icon "add" at bounding box center [381, 173] width 8 height 8
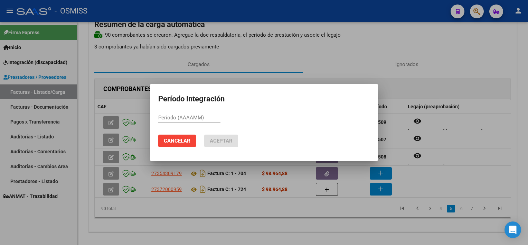
click at [350, 233] on div at bounding box center [264, 122] width 528 height 245
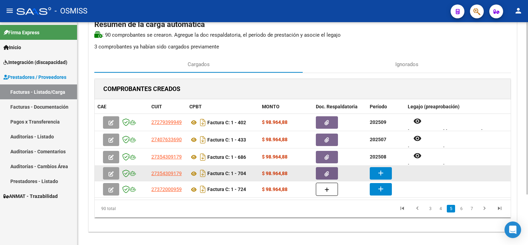
click at [326, 174] on icon "button" at bounding box center [327, 173] width 4 height 5
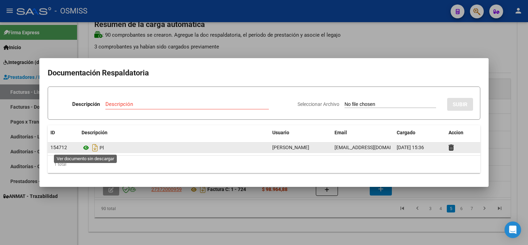
click at [87, 145] on icon at bounding box center [86, 147] width 9 height 8
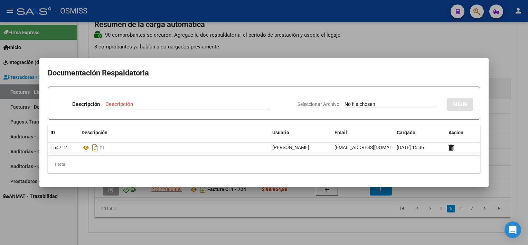
click at [273, 218] on div at bounding box center [264, 122] width 528 height 245
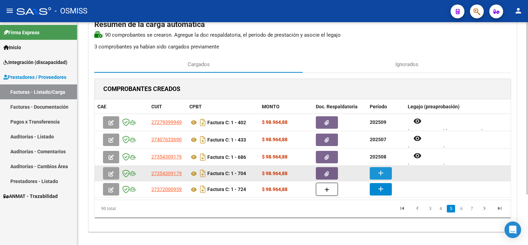
click at [384, 174] on mat-icon "add" at bounding box center [381, 173] width 8 height 8
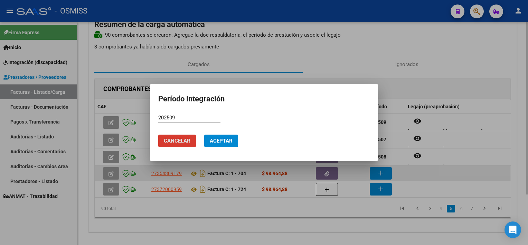
click at [204, 134] on button "Aceptar" at bounding box center [221, 140] width 34 height 12
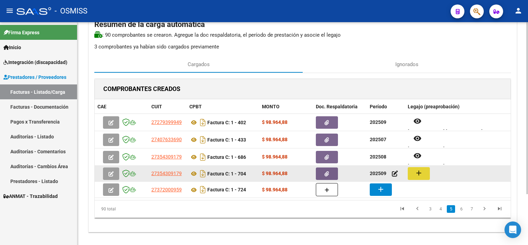
click at [412, 175] on button "add" at bounding box center [419, 173] width 22 height 13
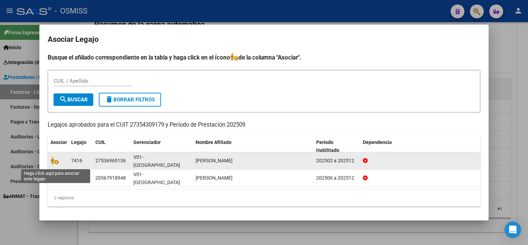
click at [58, 162] on span at bounding box center [55, 161] width 10 height 6
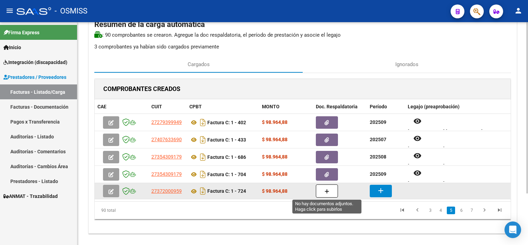
click at [326, 192] on icon "button" at bounding box center [327, 191] width 5 height 5
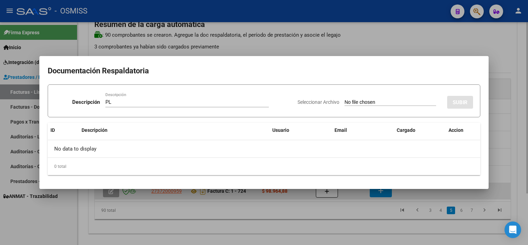
click at [345, 99] on input "Seleccionar Archivo" at bounding box center [391, 102] width 92 height 7
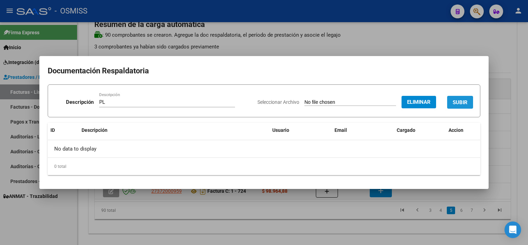
click at [458, 99] on span "SUBIR" at bounding box center [460, 102] width 15 height 6
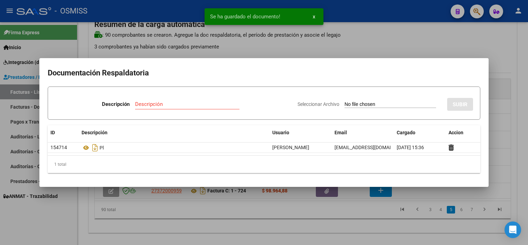
click at [340, 229] on div at bounding box center [264, 122] width 528 height 245
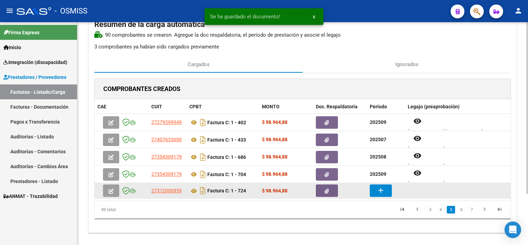
click at [380, 191] on mat-icon "add" at bounding box center [381, 190] width 8 height 8
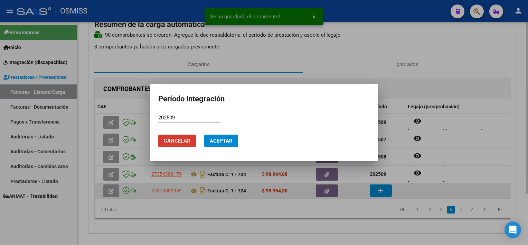
click at [204, 134] on button "Aceptar" at bounding box center [221, 140] width 34 height 12
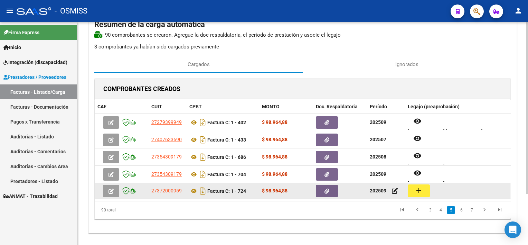
click at [415, 189] on mat-icon "add" at bounding box center [419, 190] width 8 height 8
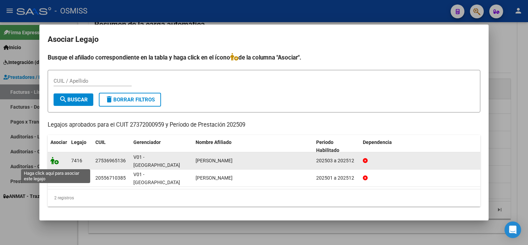
click at [53, 162] on icon at bounding box center [54, 161] width 8 height 8
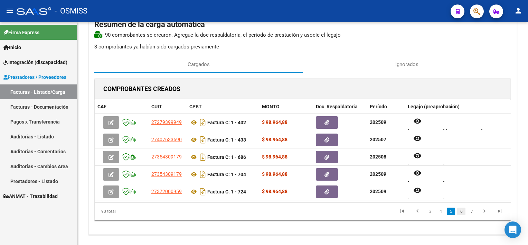
click at [464, 208] on link "6" at bounding box center [461, 211] width 8 height 8
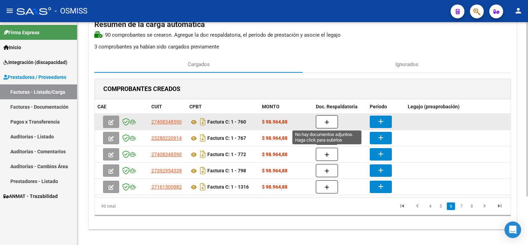
click at [324, 120] on button "button" at bounding box center [327, 121] width 22 height 13
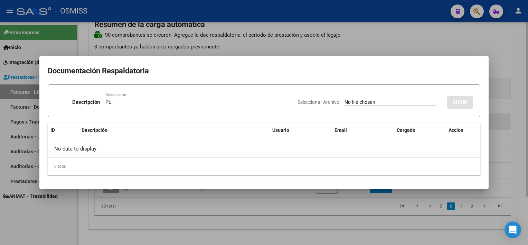
click at [345, 99] on input "Seleccionar Archivo" at bounding box center [391, 102] width 92 height 7
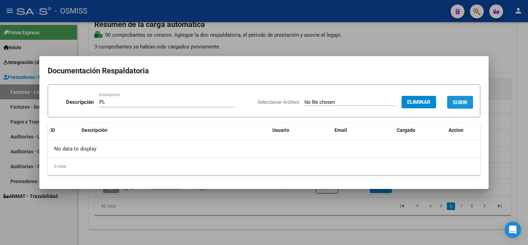
click at [457, 102] on span "SUBIR" at bounding box center [460, 102] width 15 height 6
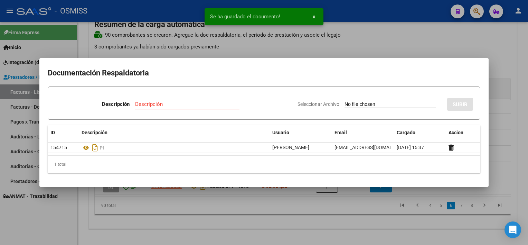
click at [328, 211] on div at bounding box center [264, 122] width 528 height 245
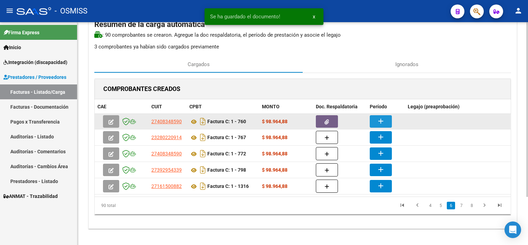
click at [377, 115] on button "add" at bounding box center [381, 121] width 22 height 12
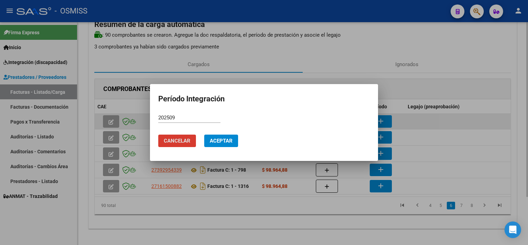
click at [204, 134] on button "Aceptar" at bounding box center [221, 140] width 34 height 12
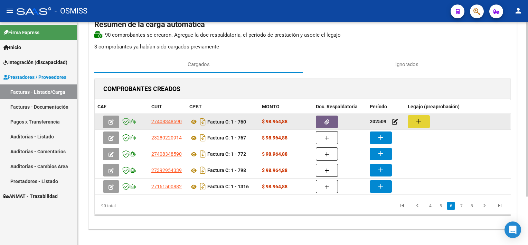
click at [423, 116] on button "add" at bounding box center [419, 121] width 22 height 13
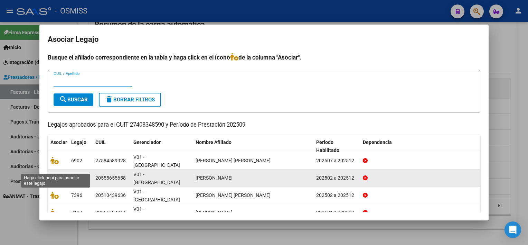
click at [56, 174] on icon at bounding box center [54, 178] width 8 height 8
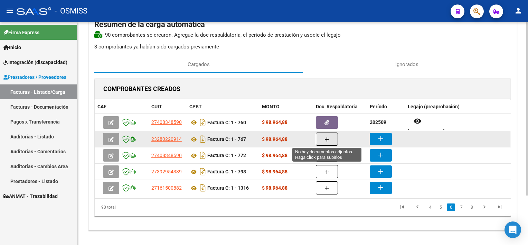
click at [325, 138] on icon "button" at bounding box center [327, 139] width 5 height 5
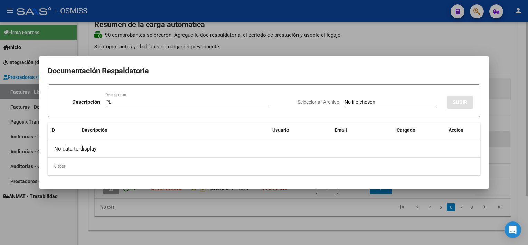
click at [345, 99] on input "Seleccionar Archivo" at bounding box center [391, 102] width 92 height 7
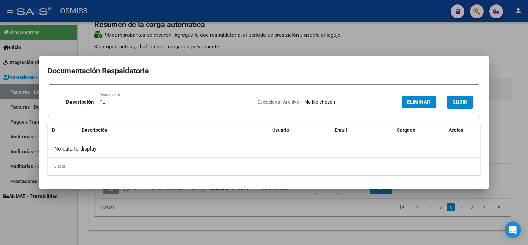
click at [461, 100] on span "SUBIR" at bounding box center [460, 102] width 15 height 6
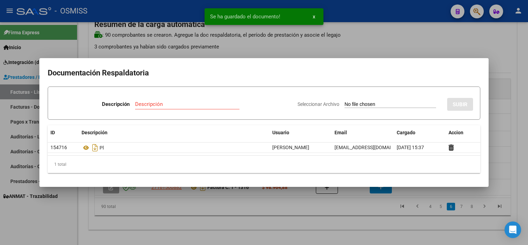
click at [340, 215] on div at bounding box center [264, 122] width 528 height 245
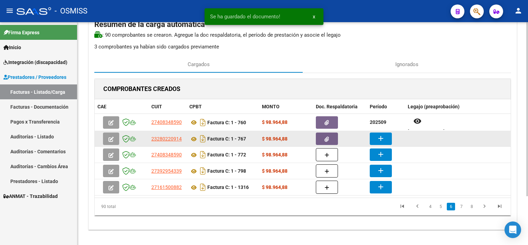
click at [377, 138] on mat-icon "add" at bounding box center [381, 138] width 8 height 8
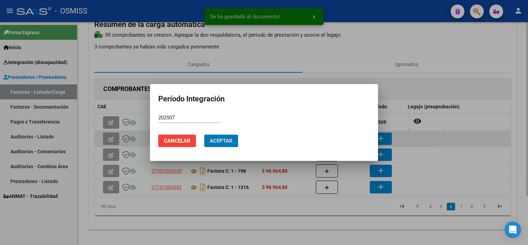
click at [204, 134] on button "Aceptar" at bounding box center [221, 140] width 34 height 12
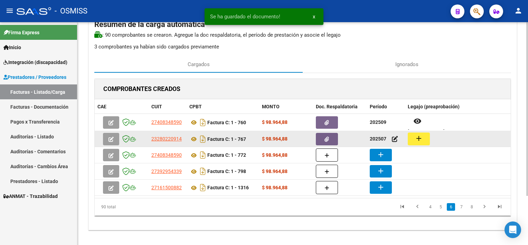
click at [422, 136] on mat-icon "add" at bounding box center [419, 138] width 8 height 8
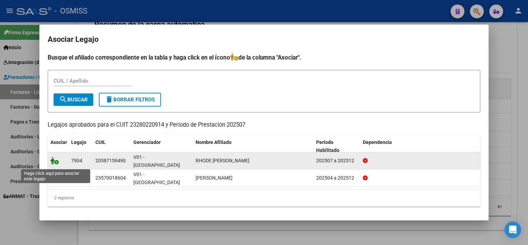
click at [55, 164] on icon at bounding box center [54, 161] width 8 height 8
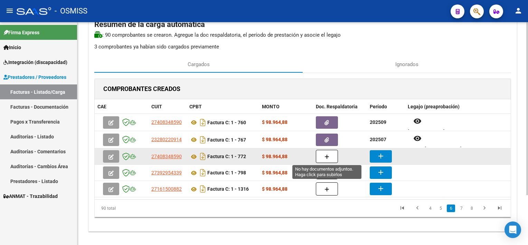
click at [325, 157] on icon "button" at bounding box center [327, 156] width 5 height 5
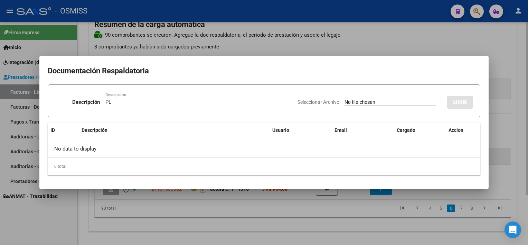
click at [345, 99] on input "Seleccionar Archivo" at bounding box center [391, 102] width 92 height 7
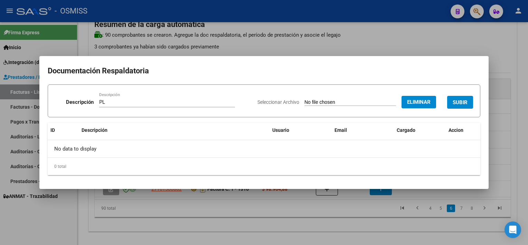
click at [460, 105] on span "SUBIR" at bounding box center [460, 102] width 15 height 6
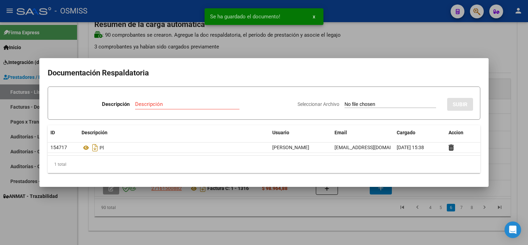
click at [313, 225] on div at bounding box center [264, 122] width 528 height 245
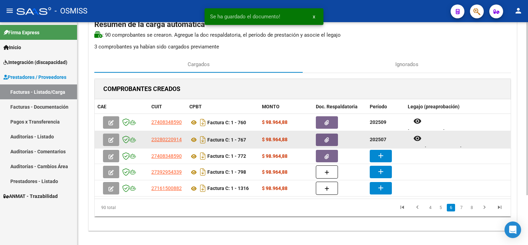
click at [384, 147] on div "23280220914 Factura C: 1 - 767 $ 98.964,88 202507 remove_red_eye RHODE [PERSON_…" at bounding box center [303, 139] width 416 height 17
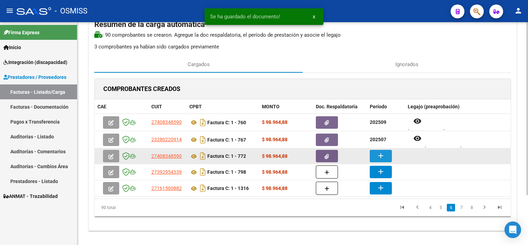
click at [382, 154] on mat-icon "add" at bounding box center [381, 155] width 8 height 8
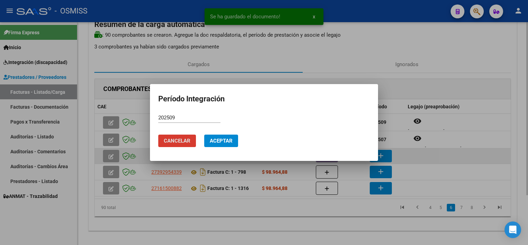
click at [204, 134] on button "Aceptar" at bounding box center [221, 140] width 34 height 12
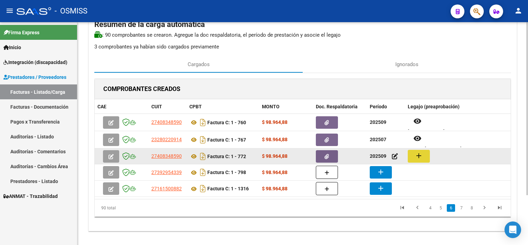
click at [415, 158] on mat-icon "add" at bounding box center [419, 155] width 8 height 8
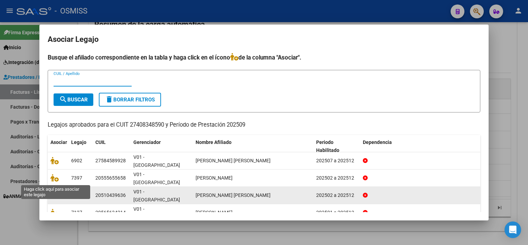
click at [53, 191] on icon at bounding box center [54, 195] width 8 height 8
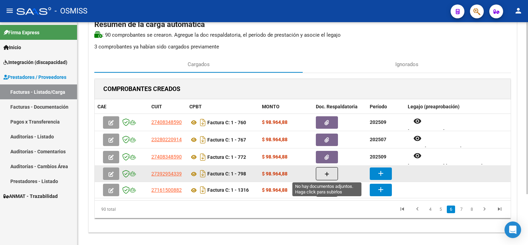
click at [323, 174] on button "button" at bounding box center [327, 173] width 22 height 13
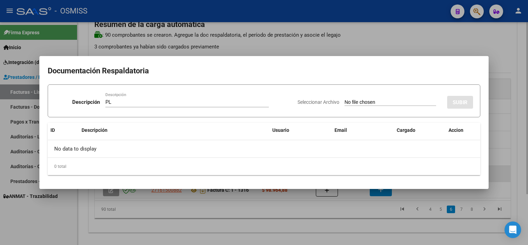
click at [345, 99] on input "Seleccionar Archivo" at bounding box center [391, 102] width 92 height 7
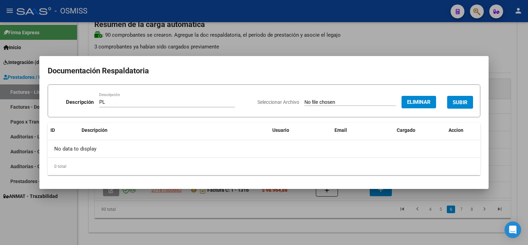
click at [464, 102] on span "SUBIR" at bounding box center [460, 102] width 15 height 6
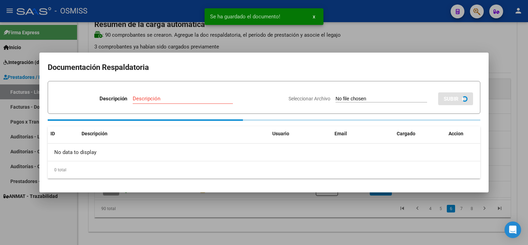
click at [334, 228] on div at bounding box center [264, 122] width 528 height 245
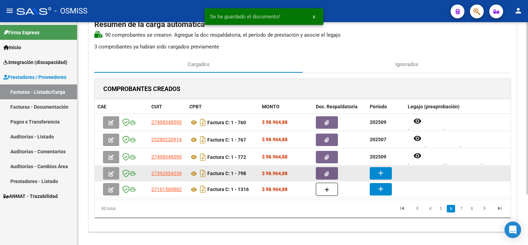
click at [380, 171] on mat-icon "add" at bounding box center [381, 173] width 8 height 8
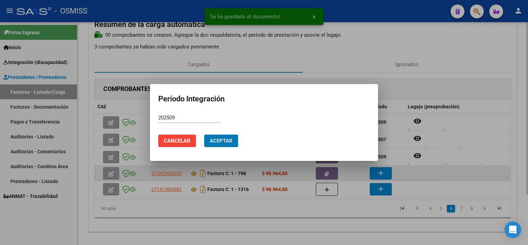
click at [204, 134] on button "Aceptar" at bounding box center [221, 140] width 34 height 12
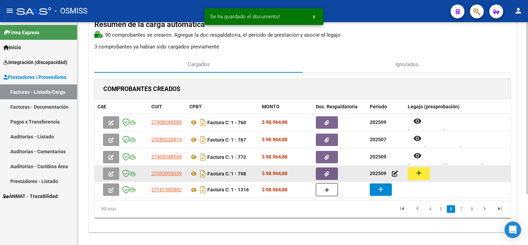
click at [413, 173] on button "add" at bounding box center [419, 173] width 22 height 13
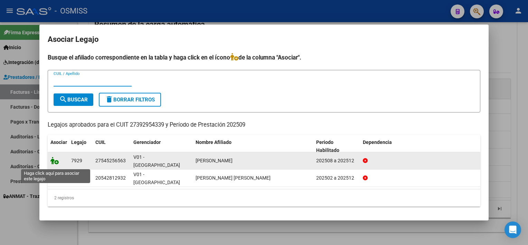
click at [56, 164] on icon at bounding box center [54, 161] width 8 height 8
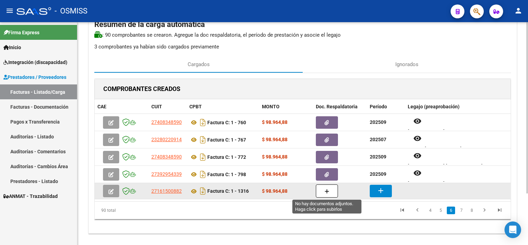
click at [320, 189] on button "button" at bounding box center [327, 190] width 22 height 13
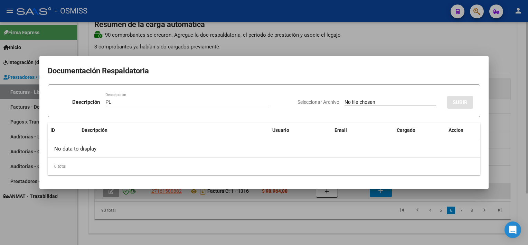
click at [345, 99] on input "Seleccionar Archivo" at bounding box center [391, 102] width 92 height 7
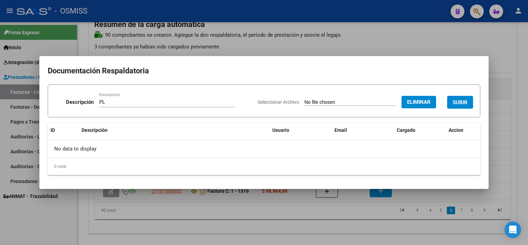
click at [459, 105] on span "SUBIR" at bounding box center [460, 102] width 15 height 6
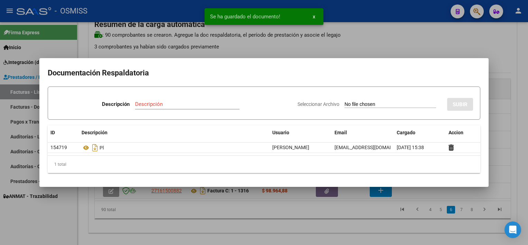
click at [363, 223] on div at bounding box center [264, 122] width 528 height 245
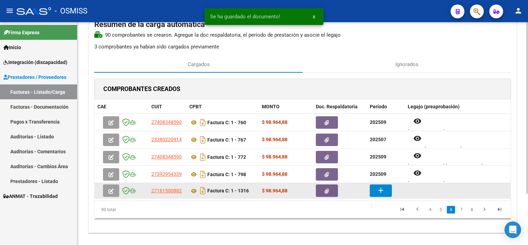
click at [381, 192] on mat-icon "add" at bounding box center [381, 190] width 8 height 8
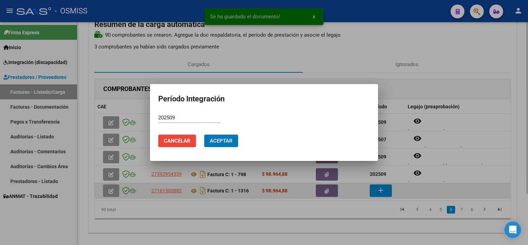
click at [204, 134] on button "Aceptar" at bounding box center [221, 140] width 34 height 12
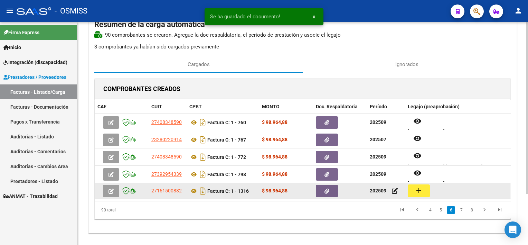
click at [415, 191] on mat-icon "add" at bounding box center [419, 190] width 8 height 8
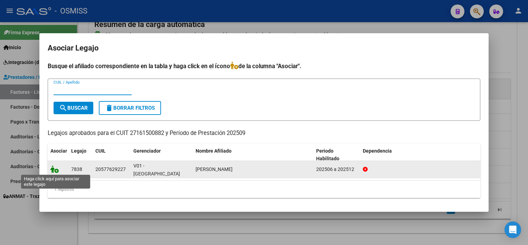
click at [55, 168] on icon at bounding box center [54, 169] width 8 height 8
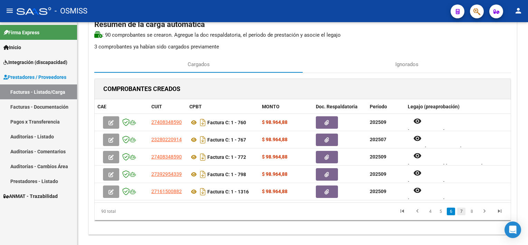
click at [461, 207] on link "7" at bounding box center [461, 211] width 8 height 8
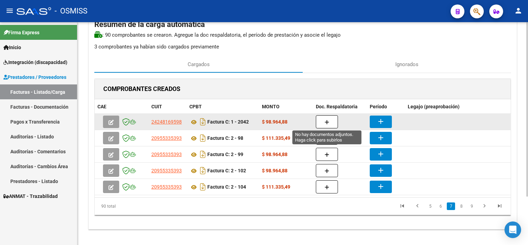
click at [324, 121] on button "button" at bounding box center [327, 121] width 22 height 13
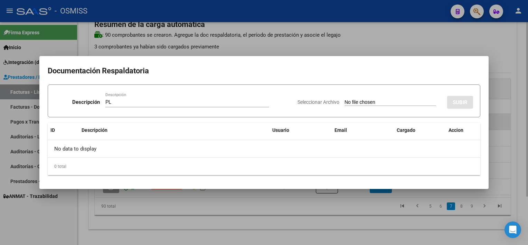
click at [345, 99] on input "Seleccionar Archivo" at bounding box center [391, 102] width 92 height 7
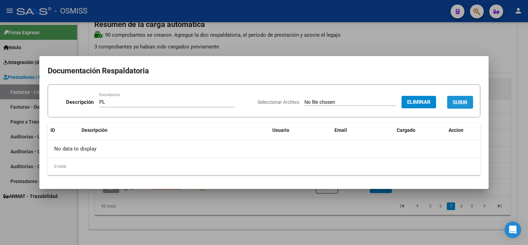
click at [460, 101] on span "SUBIR" at bounding box center [460, 102] width 15 height 6
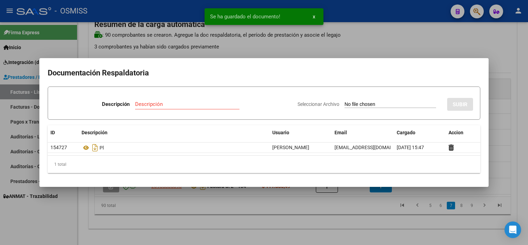
click at [371, 200] on div at bounding box center [264, 122] width 528 height 245
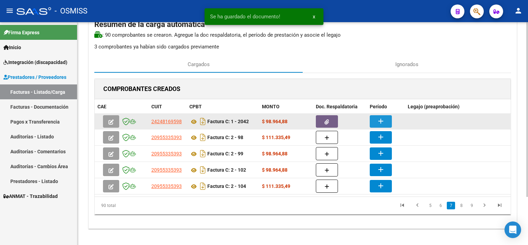
click at [380, 117] on mat-icon "add" at bounding box center [381, 121] width 8 height 8
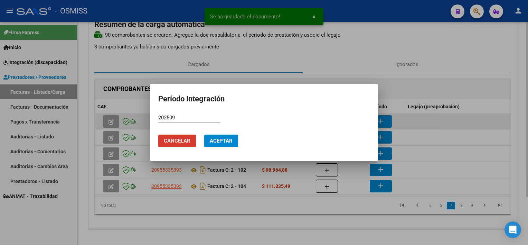
click at [204, 134] on button "Aceptar" at bounding box center [221, 140] width 34 height 12
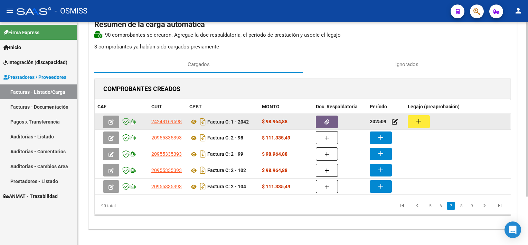
click at [419, 127] on button "add" at bounding box center [419, 121] width 22 height 13
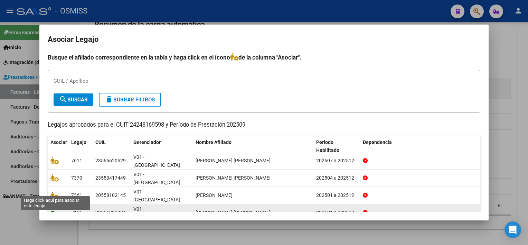
click at [53, 208] on icon at bounding box center [54, 212] width 8 height 8
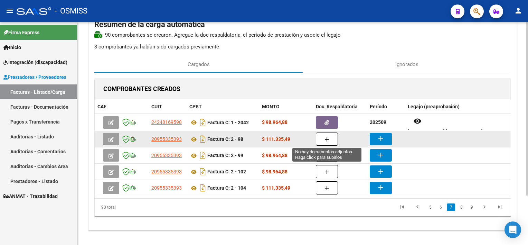
click at [325, 142] on button "button" at bounding box center [327, 138] width 22 height 13
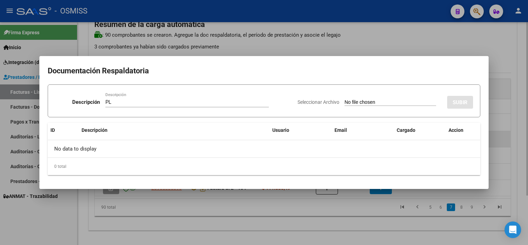
click at [345, 99] on input "Seleccionar Archivo" at bounding box center [391, 102] width 92 height 7
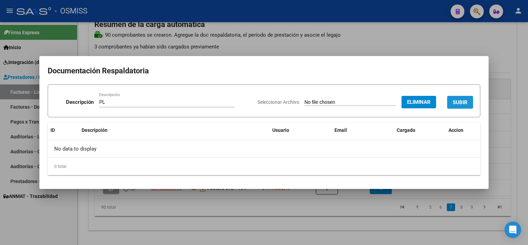
click at [462, 98] on button "SUBIR" at bounding box center [460, 102] width 26 height 13
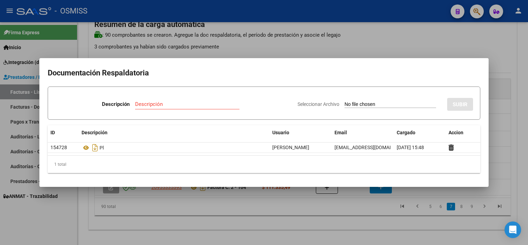
click at [505, 155] on div at bounding box center [264, 122] width 528 height 245
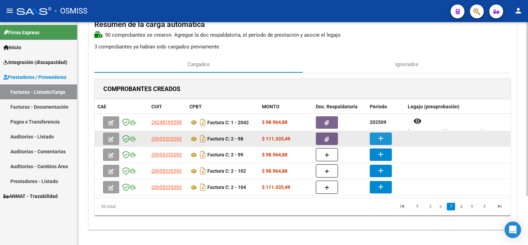
click at [384, 135] on mat-icon "add" at bounding box center [381, 138] width 8 height 8
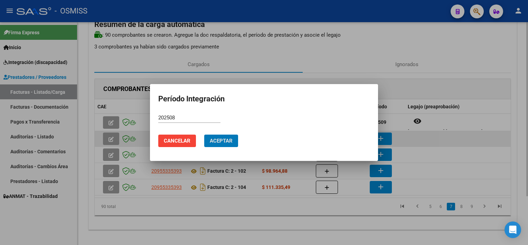
click at [204, 134] on button "Aceptar" at bounding box center [221, 140] width 34 height 12
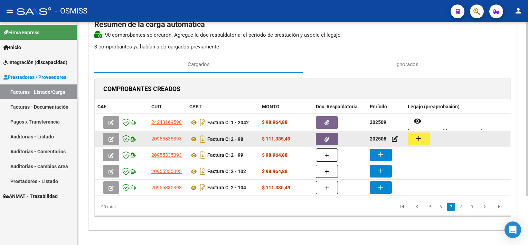
click at [419, 135] on mat-icon "add" at bounding box center [419, 138] width 8 height 8
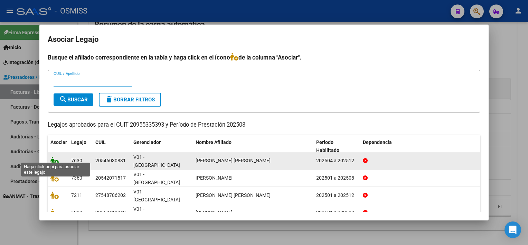
click at [55, 157] on icon at bounding box center [54, 161] width 8 height 8
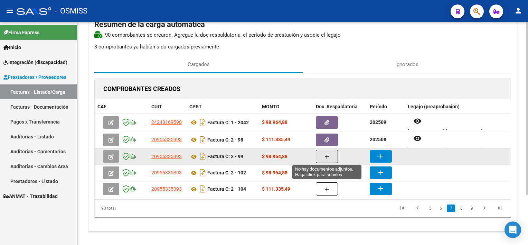
click at [324, 157] on button "button" at bounding box center [327, 156] width 22 height 13
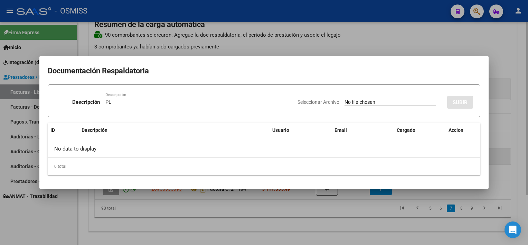
click at [345, 99] on input "Seleccionar Archivo" at bounding box center [391, 102] width 92 height 7
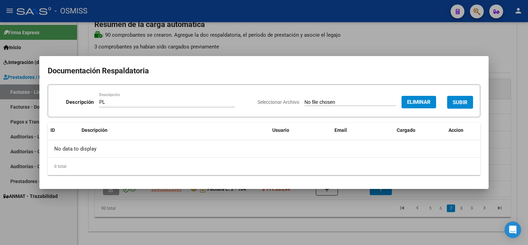
click at [460, 96] on button "SUBIR" at bounding box center [460, 102] width 26 height 13
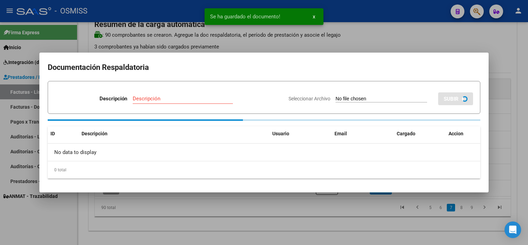
click at [369, 225] on div at bounding box center [264, 122] width 528 height 245
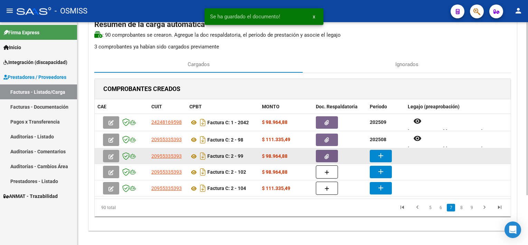
click at [385, 153] on button "add" at bounding box center [381, 156] width 22 height 12
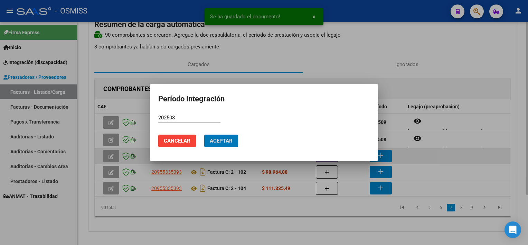
click at [204, 134] on button "Aceptar" at bounding box center [221, 140] width 34 height 12
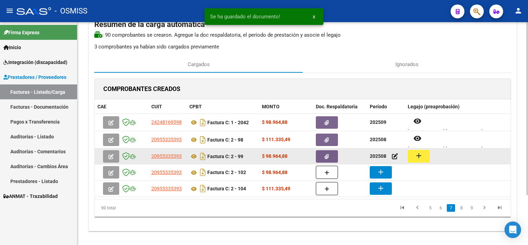
click at [426, 154] on button "add" at bounding box center [419, 156] width 22 height 13
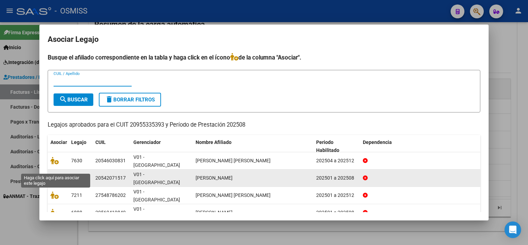
click at [51, 174] on icon at bounding box center [54, 178] width 8 height 8
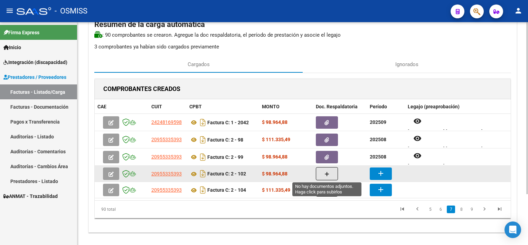
click at [329, 176] on button "button" at bounding box center [327, 173] width 22 height 13
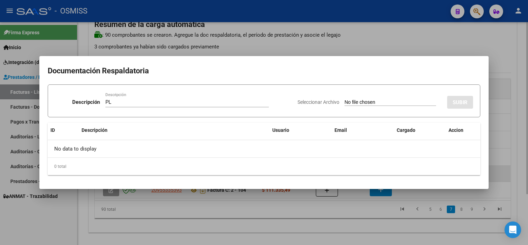
click at [345, 99] on input "Seleccionar Archivo" at bounding box center [391, 102] width 92 height 7
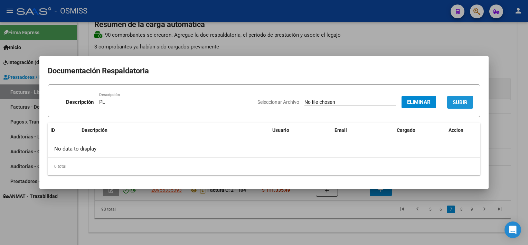
click at [465, 98] on button "SUBIR" at bounding box center [460, 102] width 26 height 13
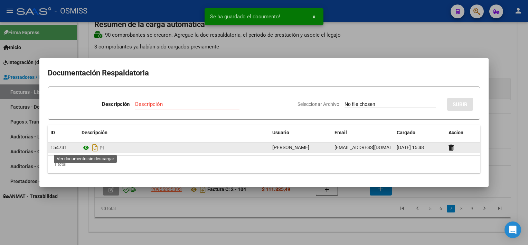
click at [86, 146] on icon at bounding box center [86, 147] width 9 height 8
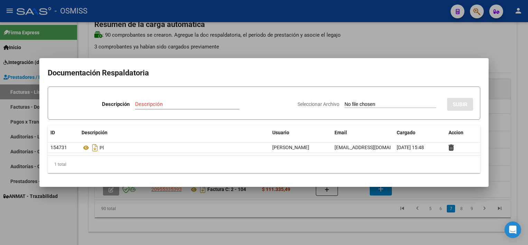
click at [401, 220] on div at bounding box center [264, 122] width 528 height 245
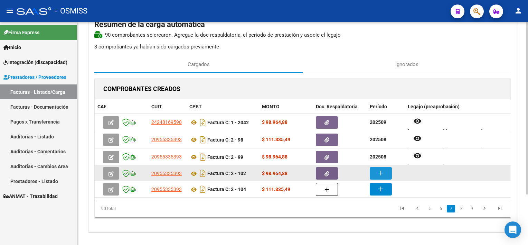
click at [380, 171] on mat-icon "add" at bounding box center [381, 173] width 8 height 8
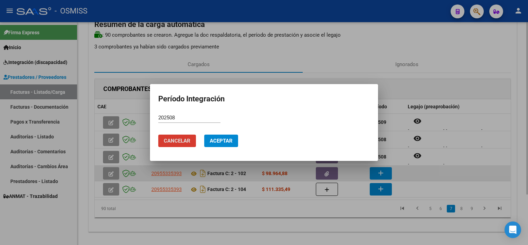
click at [158, 134] on button "Cancelar" at bounding box center [177, 140] width 38 height 12
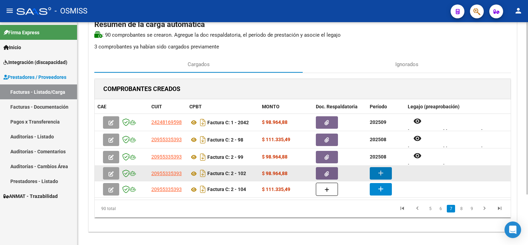
click at [380, 171] on mat-icon "add" at bounding box center [381, 173] width 8 height 8
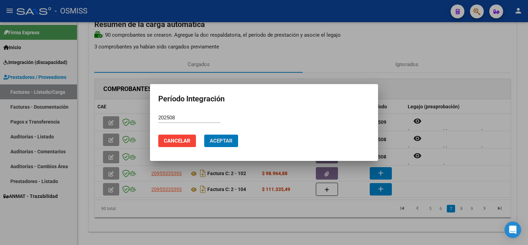
click at [204, 134] on button "Aceptar" at bounding box center [221, 140] width 34 height 12
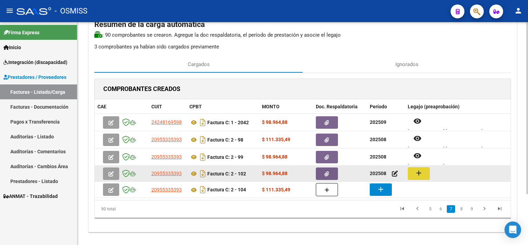
click at [408, 174] on button "add" at bounding box center [419, 173] width 22 height 13
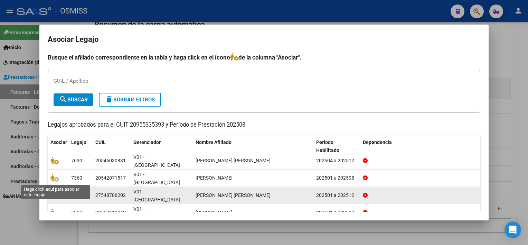
click at [55, 191] on icon at bounding box center [54, 195] width 8 height 8
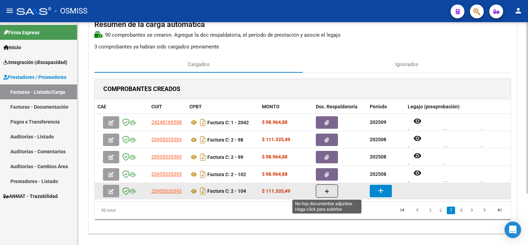
click at [328, 192] on icon "button" at bounding box center [327, 191] width 5 height 5
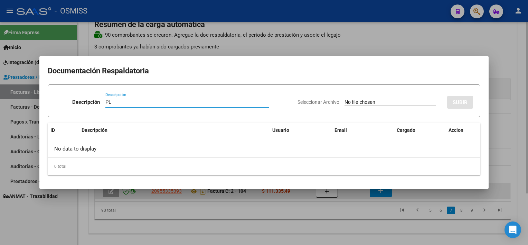
click at [345, 99] on input "Seleccionar Archivo" at bounding box center [391, 102] width 92 height 7
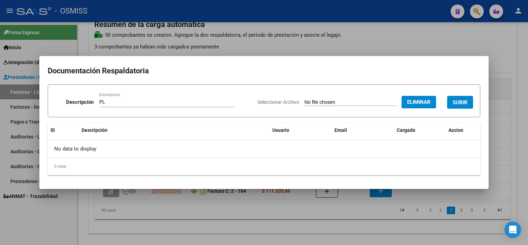
click at [468, 103] on button "SUBIR" at bounding box center [460, 102] width 26 height 13
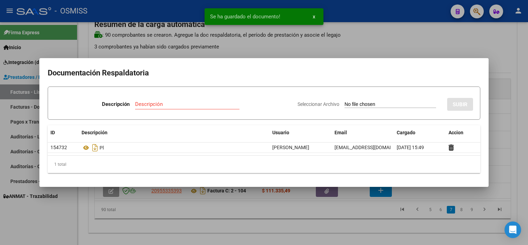
click at [353, 221] on div at bounding box center [264, 122] width 528 height 245
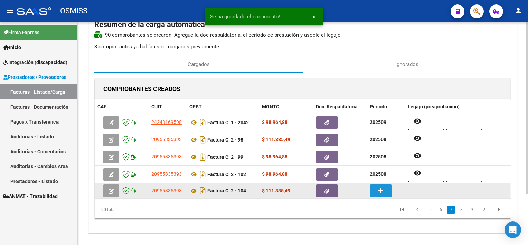
click at [373, 188] on button "add" at bounding box center [381, 190] width 22 height 12
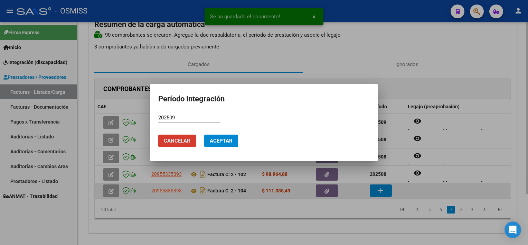
click at [204, 134] on button "Aceptar" at bounding box center [221, 140] width 34 height 12
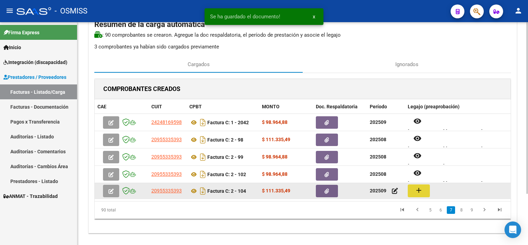
click at [423, 190] on mat-icon "add" at bounding box center [419, 190] width 8 height 8
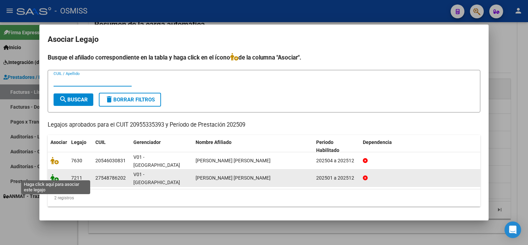
click at [55, 174] on icon at bounding box center [54, 178] width 8 height 8
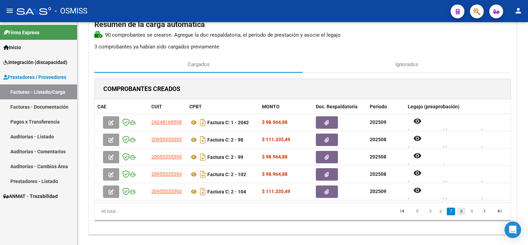
click at [460, 212] on link "8" at bounding box center [461, 211] width 8 height 8
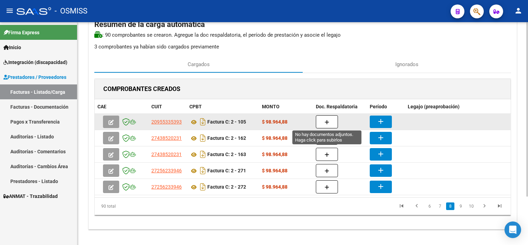
click at [327, 121] on icon "button" at bounding box center [327, 122] width 5 height 5
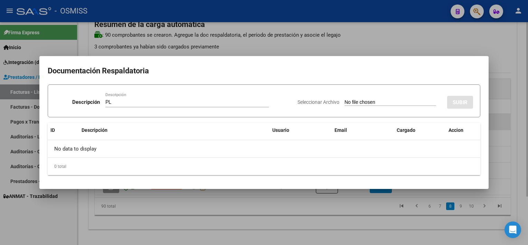
click at [345, 99] on input "Seleccionar Archivo" at bounding box center [391, 102] width 92 height 7
click at [336, 228] on div at bounding box center [264, 122] width 528 height 245
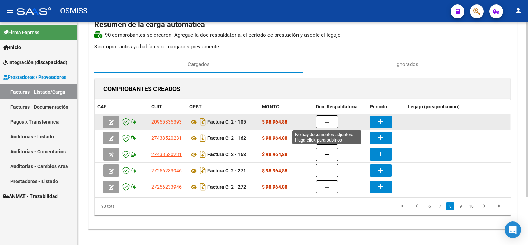
click at [329, 120] on icon "button" at bounding box center [327, 122] width 5 height 5
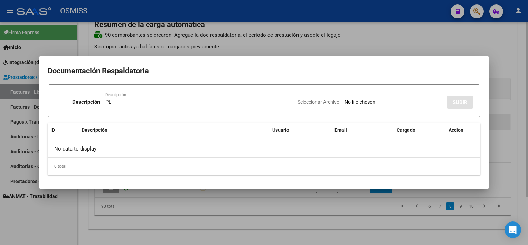
click at [345, 99] on input "Seleccionar Archivo" at bounding box center [391, 102] width 92 height 7
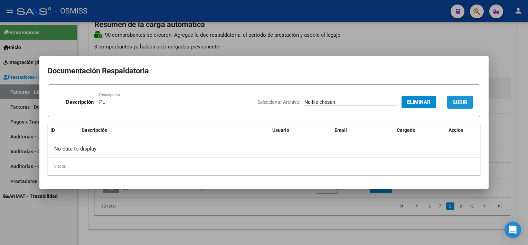
click at [459, 98] on button "SUBIR" at bounding box center [460, 102] width 26 height 13
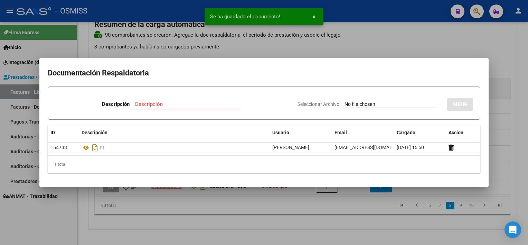
click at [343, 209] on div at bounding box center [264, 122] width 528 height 245
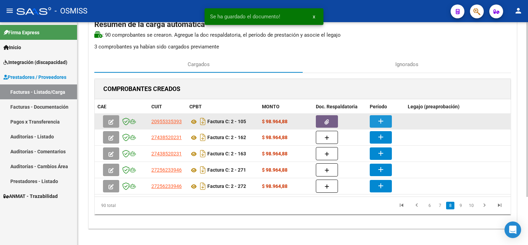
click at [378, 121] on mat-icon "add" at bounding box center [381, 121] width 8 height 8
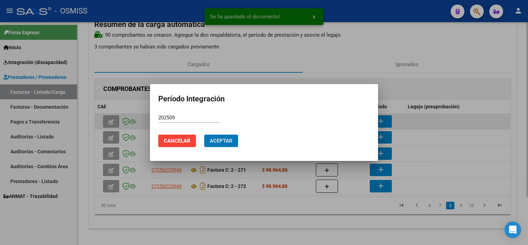
click at [204, 134] on button "Aceptar" at bounding box center [221, 140] width 34 height 12
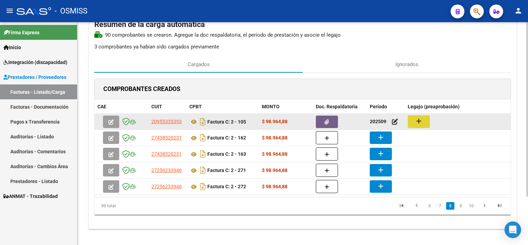
click at [418, 122] on mat-icon "add" at bounding box center [419, 121] width 8 height 8
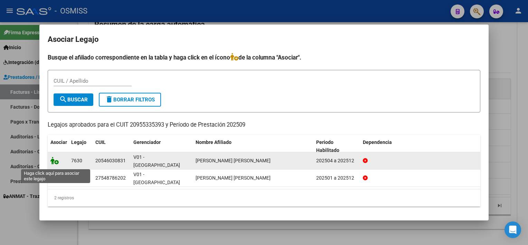
click at [55, 162] on icon at bounding box center [54, 161] width 8 height 8
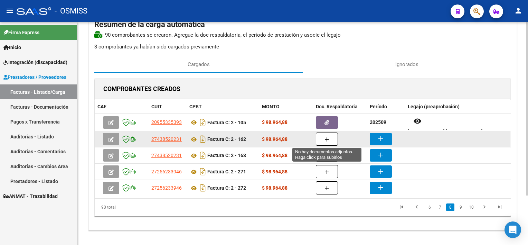
click at [325, 139] on icon "button" at bounding box center [327, 139] width 5 height 5
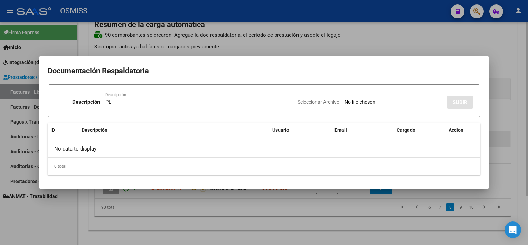
click at [345, 99] on input "Seleccionar Archivo" at bounding box center [391, 102] width 92 height 7
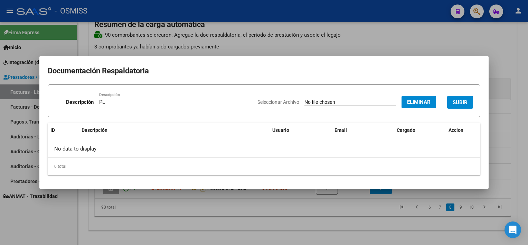
click at [459, 102] on span "SUBIR" at bounding box center [460, 102] width 15 height 6
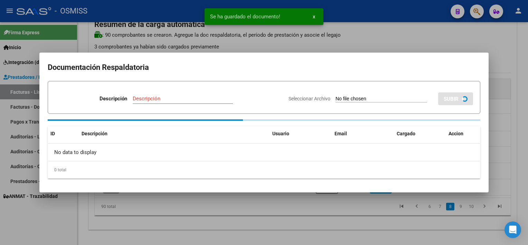
click at [354, 228] on div at bounding box center [264, 122] width 528 height 245
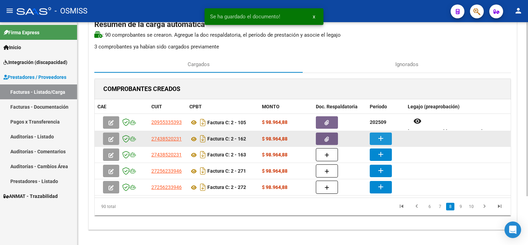
click at [377, 140] on mat-icon "add" at bounding box center [381, 138] width 8 height 8
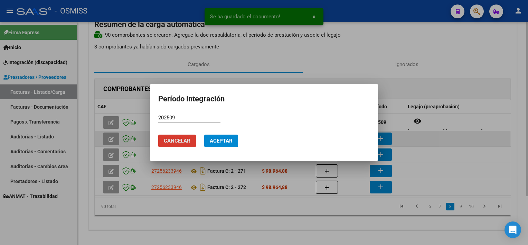
click at [204, 134] on button "Aceptar" at bounding box center [221, 140] width 34 height 12
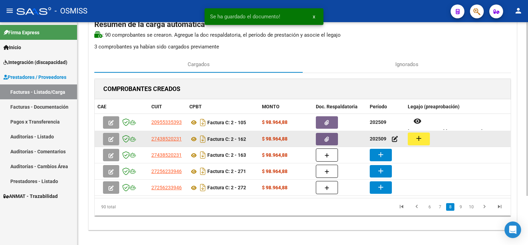
click at [411, 138] on button "add" at bounding box center [419, 138] width 22 height 13
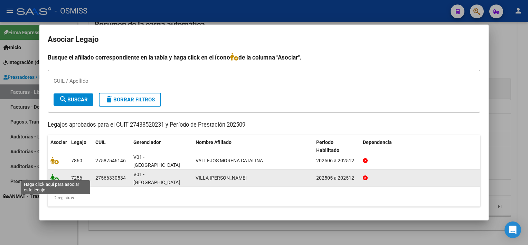
click at [52, 176] on icon at bounding box center [54, 178] width 8 height 8
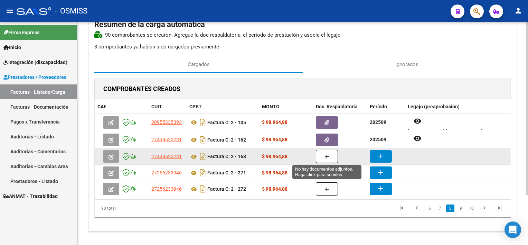
click at [332, 157] on button "button" at bounding box center [327, 156] width 22 height 13
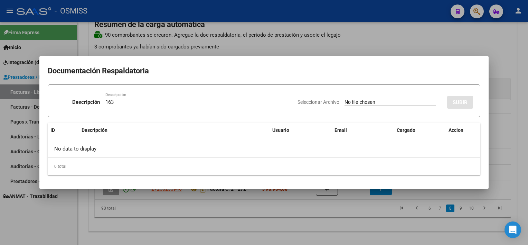
click at [371, 101] on input "Seleccionar Archivo" at bounding box center [391, 102] width 92 height 7
click at [296, 209] on div at bounding box center [264, 122] width 528 height 245
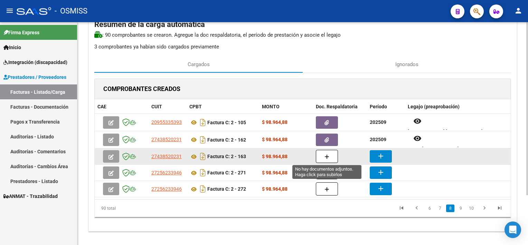
click at [325, 155] on icon "button" at bounding box center [327, 156] width 5 height 5
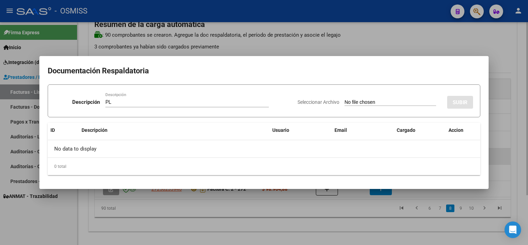
click at [345, 99] on input "Seleccionar Archivo" at bounding box center [391, 102] width 92 height 7
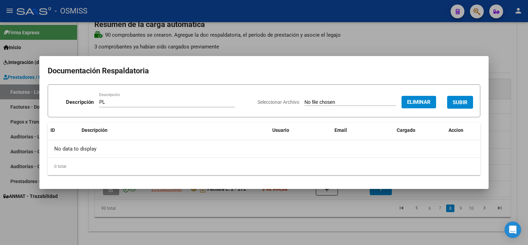
click at [459, 101] on span "SUBIR" at bounding box center [460, 102] width 15 height 6
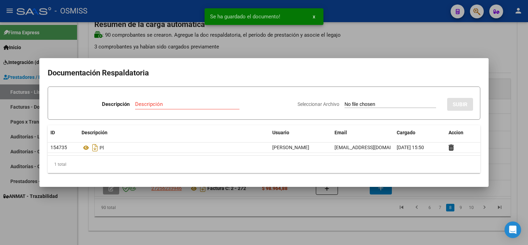
click at [335, 216] on div at bounding box center [264, 122] width 528 height 245
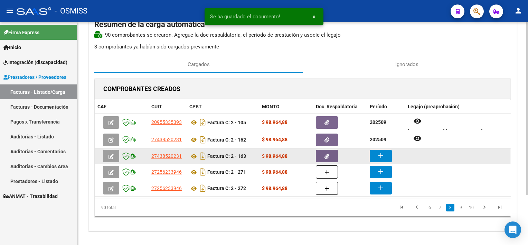
click at [380, 155] on mat-icon "add" at bounding box center [381, 155] width 8 height 8
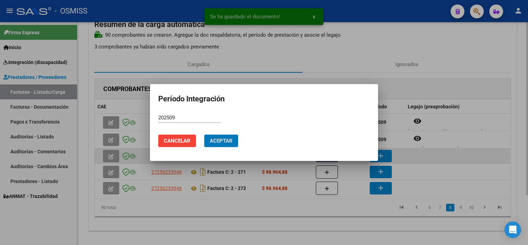
click at [204, 134] on button "Aceptar" at bounding box center [221, 140] width 34 height 12
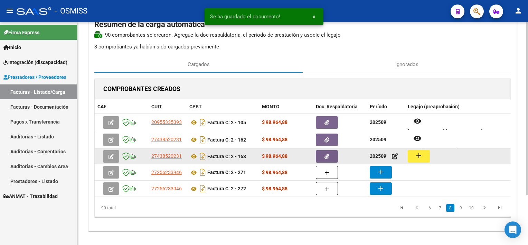
click at [415, 151] on mat-icon "add" at bounding box center [419, 155] width 8 height 8
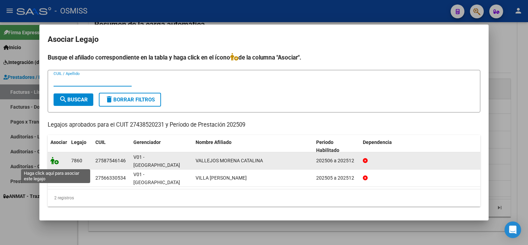
click at [57, 162] on icon at bounding box center [54, 161] width 8 height 8
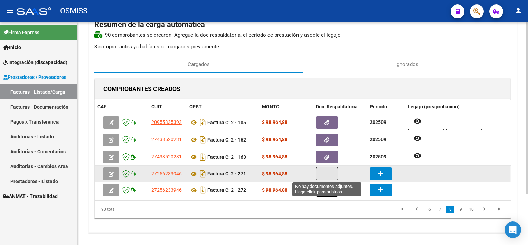
click at [326, 172] on icon "button" at bounding box center [327, 173] width 5 height 5
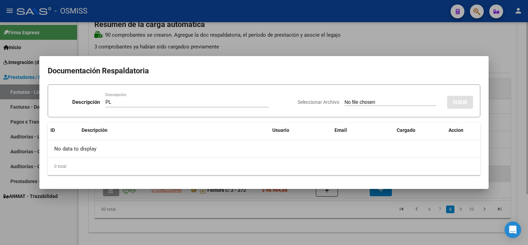
click at [345, 99] on input "Seleccionar Archivo" at bounding box center [391, 102] width 92 height 7
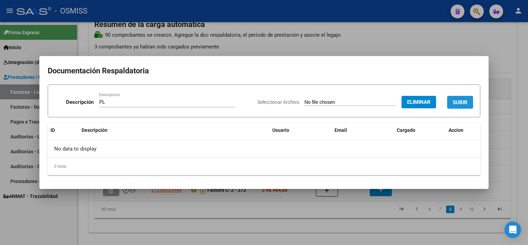
click at [458, 103] on span "SUBIR" at bounding box center [460, 102] width 15 height 6
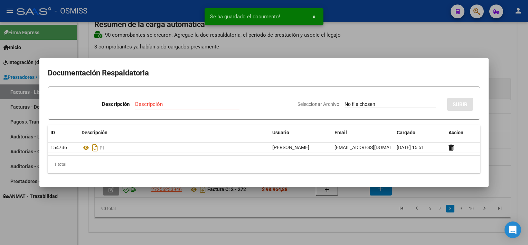
click at [346, 208] on div at bounding box center [264, 122] width 528 height 245
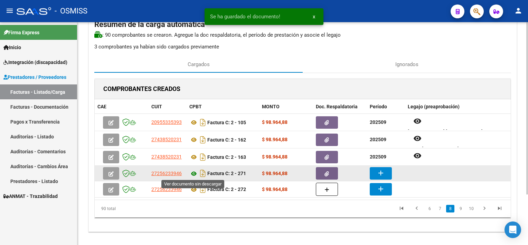
click at [193, 170] on icon at bounding box center [193, 173] width 9 height 8
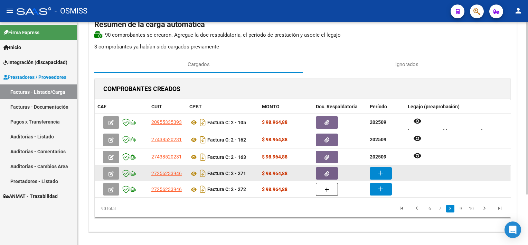
click at [381, 172] on mat-icon "add" at bounding box center [381, 173] width 8 height 8
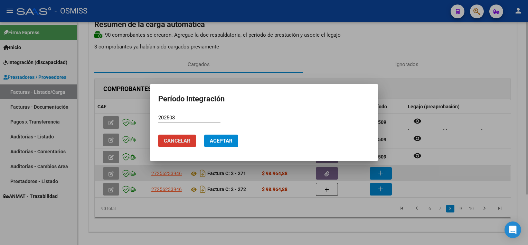
click at [158, 134] on button "Cancelar" at bounding box center [177, 140] width 38 height 12
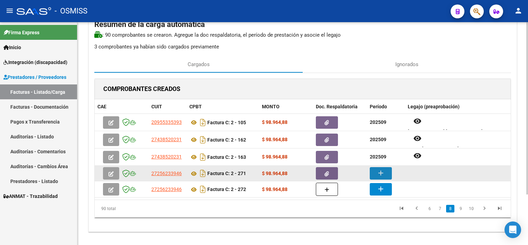
click at [381, 172] on mat-icon "add" at bounding box center [381, 173] width 8 height 8
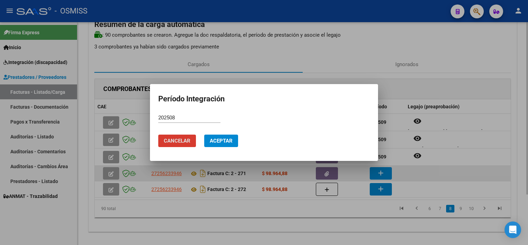
click at [204, 134] on button "Aceptar" at bounding box center [221, 140] width 34 height 12
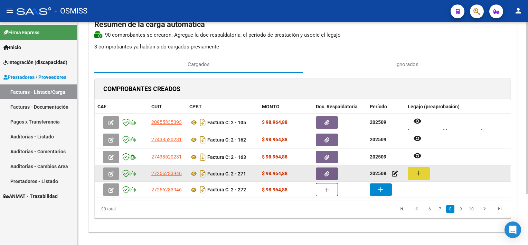
click at [415, 173] on mat-icon "add" at bounding box center [419, 173] width 8 height 8
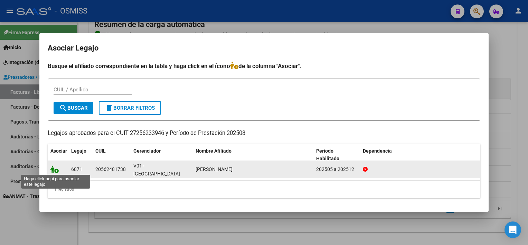
click at [56, 172] on icon at bounding box center [54, 169] width 8 height 8
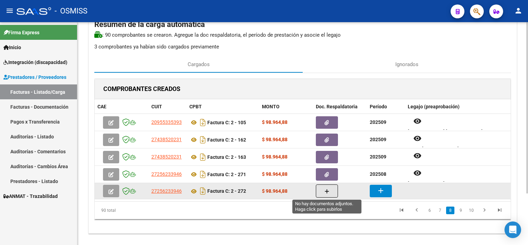
click at [327, 191] on icon "button" at bounding box center [327, 191] width 5 height 5
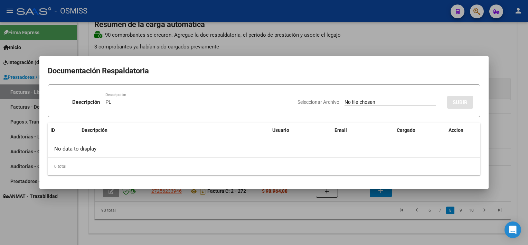
click at [345, 99] on input "Seleccionar Archivo" at bounding box center [391, 102] width 92 height 7
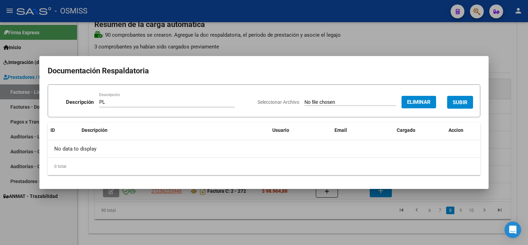
click at [469, 102] on button "SUBIR" at bounding box center [460, 102] width 26 height 13
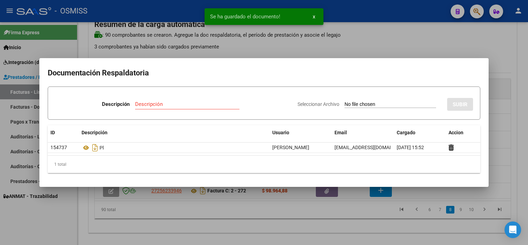
click at [373, 216] on div at bounding box center [264, 122] width 528 height 245
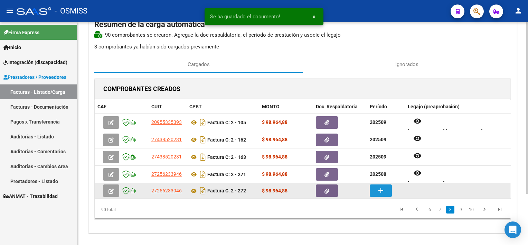
click at [382, 194] on button "add" at bounding box center [381, 190] width 22 height 12
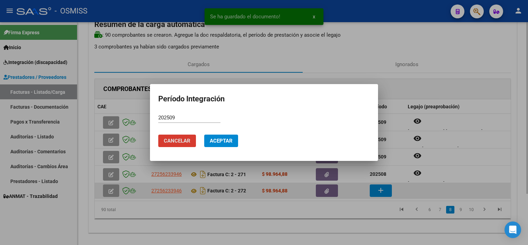
click at [204, 134] on button "Aceptar" at bounding box center [221, 140] width 34 height 12
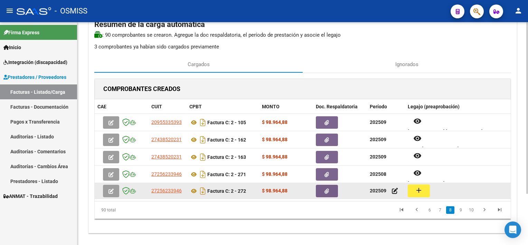
click at [412, 192] on button "add" at bounding box center [419, 190] width 22 height 13
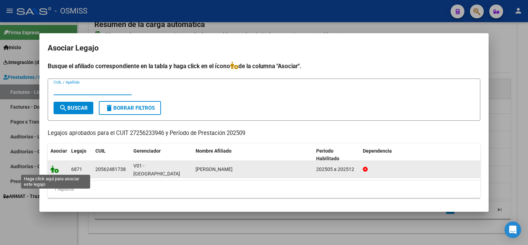
click at [55, 169] on icon at bounding box center [54, 169] width 8 height 8
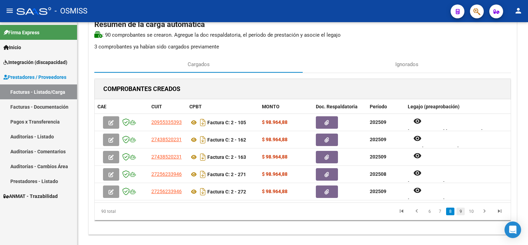
click at [459, 210] on link "9" at bounding box center [461, 211] width 8 height 8
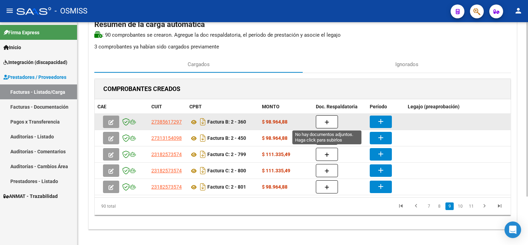
click at [330, 120] on button "button" at bounding box center [327, 121] width 22 height 13
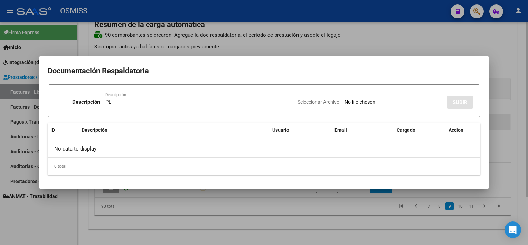
click at [345, 99] on input "Seleccionar Archivo" at bounding box center [391, 102] width 92 height 7
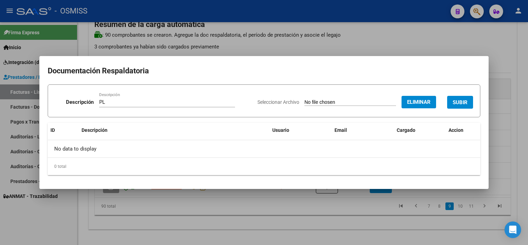
click at [462, 102] on span "SUBIR" at bounding box center [460, 102] width 15 height 6
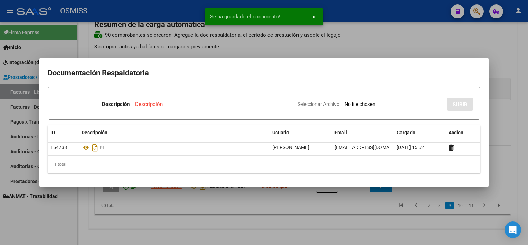
click at [359, 223] on div at bounding box center [264, 122] width 528 height 245
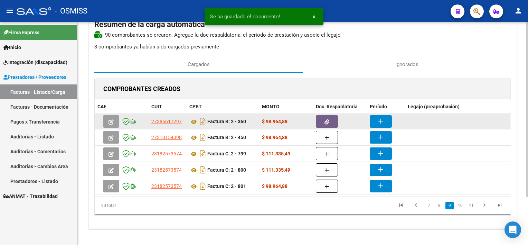
click at [385, 118] on button "add" at bounding box center [381, 121] width 22 height 12
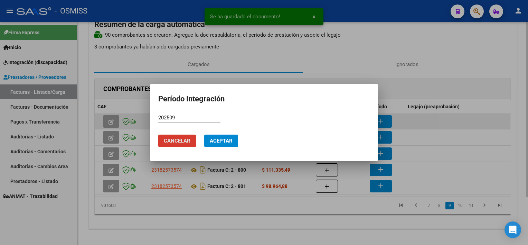
click at [204, 134] on button "Aceptar" at bounding box center [221, 140] width 34 height 12
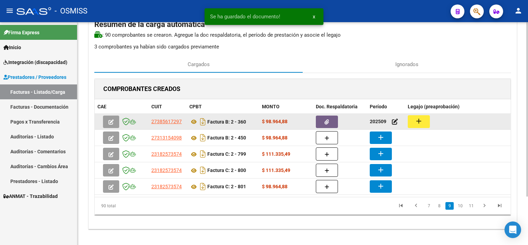
click at [423, 115] on button "add" at bounding box center [419, 121] width 22 height 13
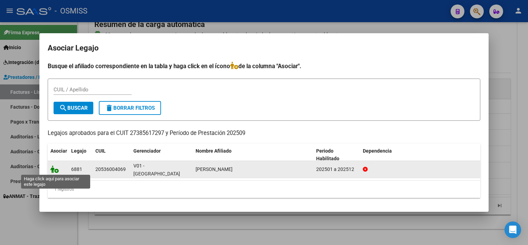
click at [53, 168] on icon at bounding box center [54, 169] width 8 height 8
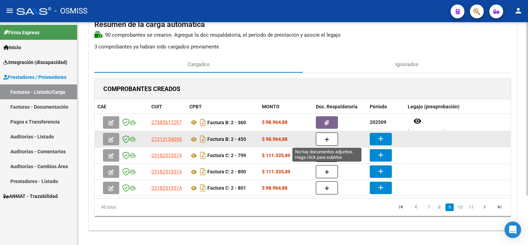
click at [330, 137] on button "button" at bounding box center [327, 138] width 22 height 13
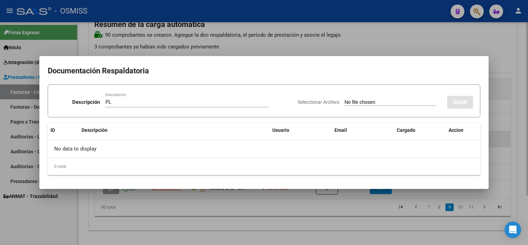
click at [345, 99] on input "Seleccionar Archivo" at bounding box center [391, 102] width 92 height 7
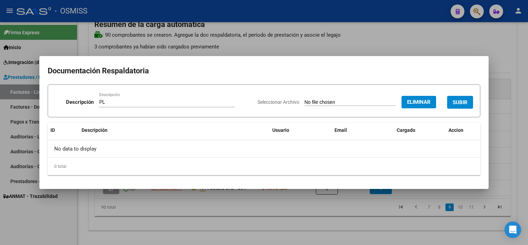
click at [465, 101] on span "SUBIR" at bounding box center [460, 102] width 15 height 6
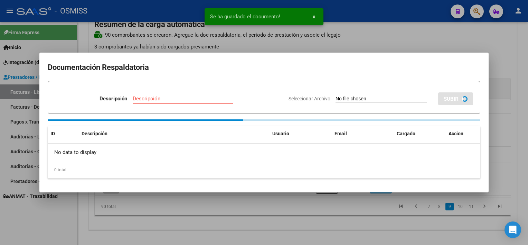
click at [340, 209] on div at bounding box center [264, 122] width 528 height 245
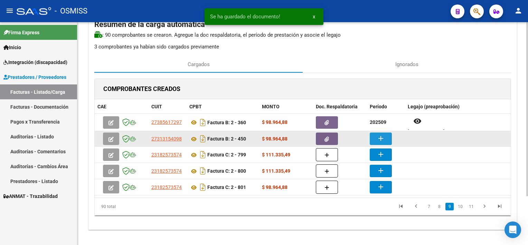
click at [383, 138] on mat-icon "add" at bounding box center [381, 138] width 8 height 8
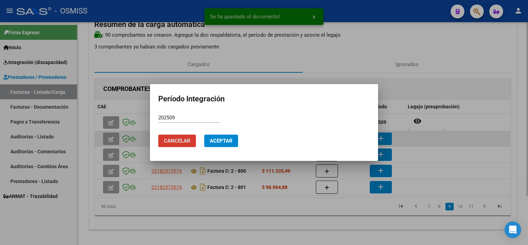
click at [204, 134] on button "Aceptar" at bounding box center [221, 140] width 34 height 12
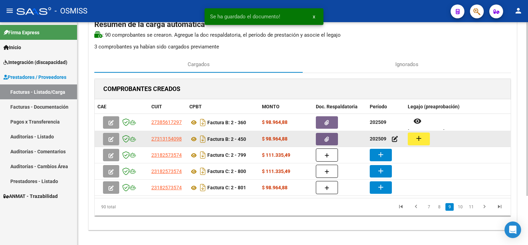
click at [423, 141] on button "add" at bounding box center [419, 138] width 22 height 13
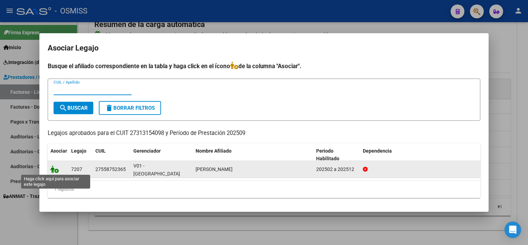
click at [51, 169] on icon at bounding box center [54, 169] width 8 height 8
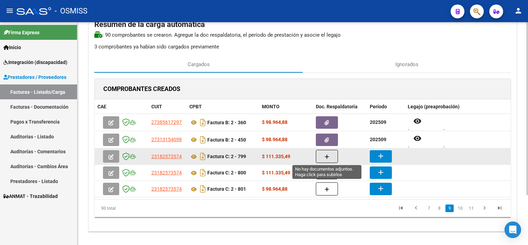
click at [329, 155] on button "button" at bounding box center [327, 156] width 22 height 13
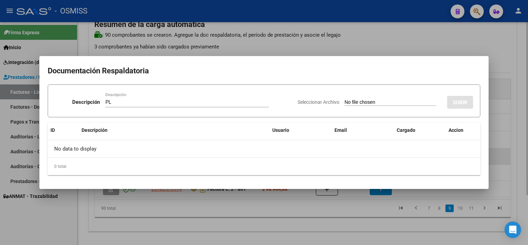
click at [345, 99] on input "Seleccionar Archivo" at bounding box center [391, 102] width 92 height 7
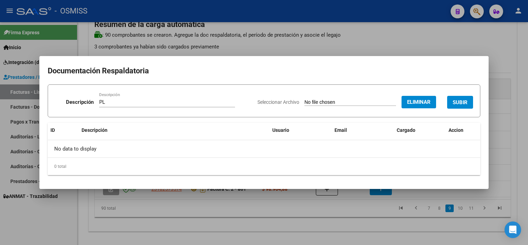
click at [461, 102] on span "SUBIR" at bounding box center [460, 102] width 15 height 6
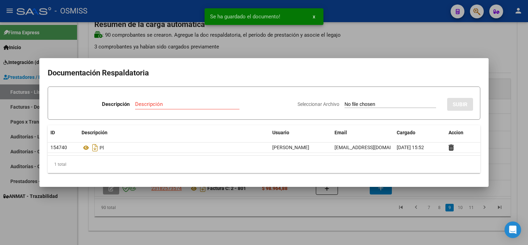
click at [368, 212] on div at bounding box center [264, 122] width 528 height 245
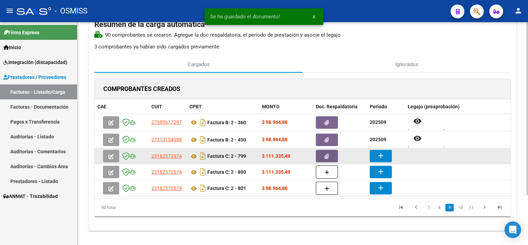
click at [377, 154] on mat-icon "add" at bounding box center [381, 155] width 8 height 8
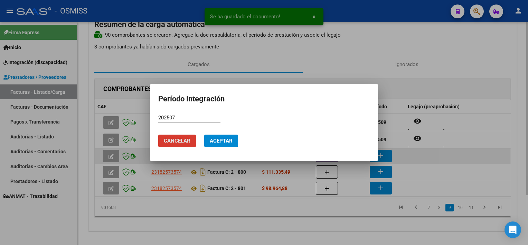
click at [204, 134] on button "Aceptar" at bounding box center [221, 140] width 34 height 12
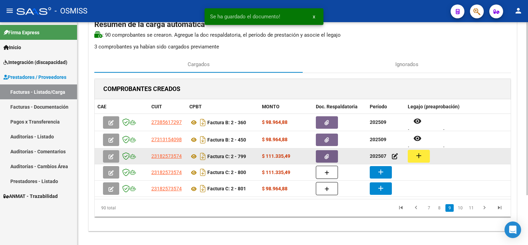
click at [412, 154] on button "add" at bounding box center [419, 156] width 22 height 13
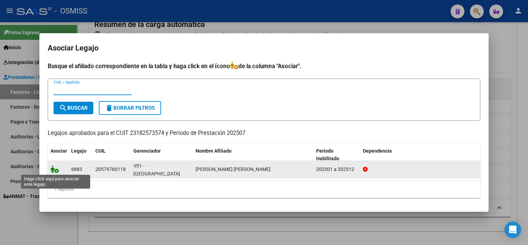
click at [56, 169] on icon at bounding box center [54, 169] width 8 height 8
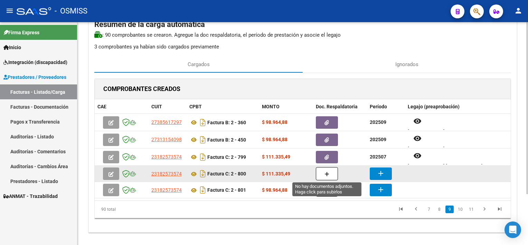
click at [329, 172] on button "button" at bounding box center [327, 173] width 22 height 13
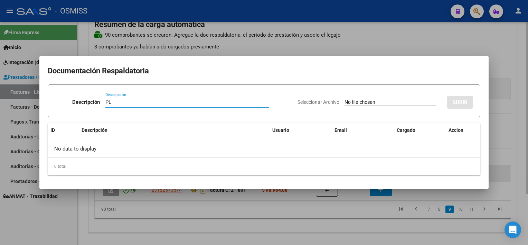
click at [345, 99] on input "Seleccionar Archivo" at bounding box center [391, 102] width 92 height 7
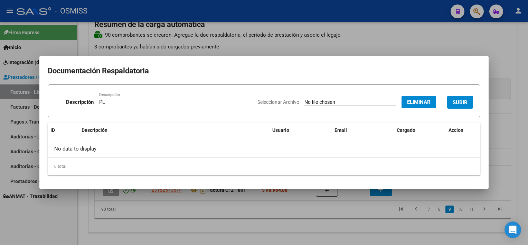
click at [463, 101] on span "SUBIR" at bounding box center [460, 102] width 15 height 6
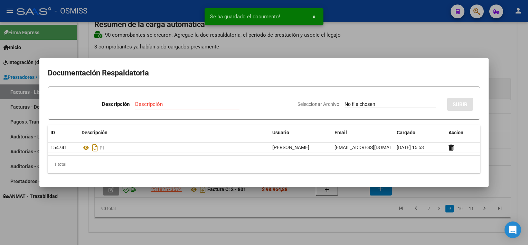
click at [371, 212] on div at bounding box center [264, 122] width 528 height 245
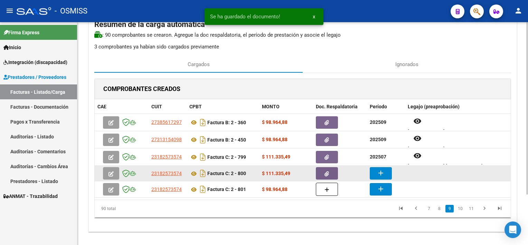
click at [379, 172] on mat-icon "add" at bounding box center [381, 173] width 8 height 8
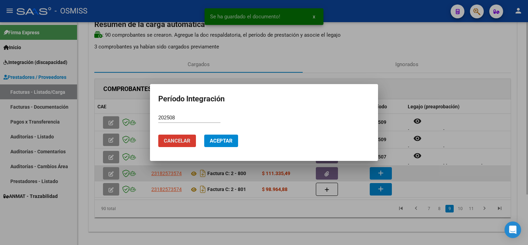
click at [204, 134] on button "Aceptar" at bounding box center [221, 140] width 34 height 12
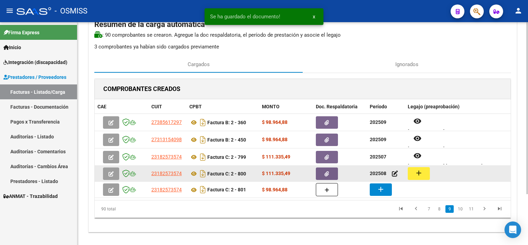
click at [418, 171] on mat-icon "add" at bounding box center [419, 173] width 8 height 8
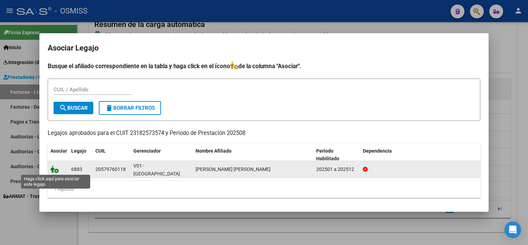
click at [53, 167] on icon at bounding box center [54, 169] width 8 height 8
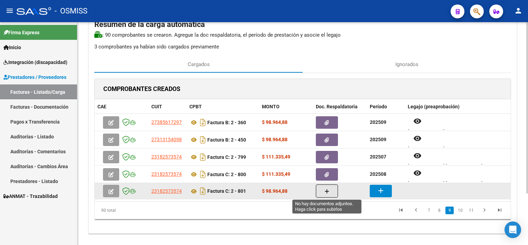
click at [325, 191] on icon "button" at bounding box center [327, 191] width 5 height 5
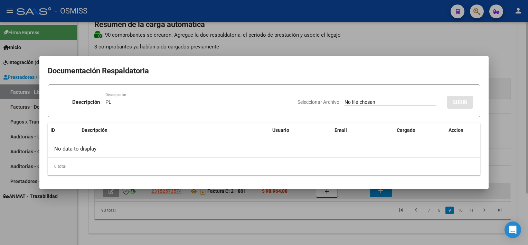
click at [345, 99] on input "Seleccionar Archivo" at bounding box center [391, 102] width 92 height 7
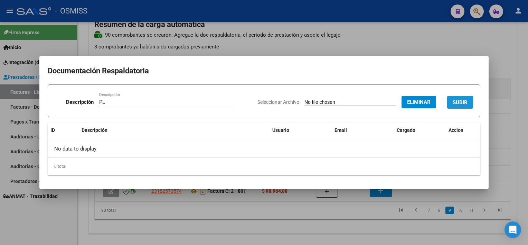
click at [466, 100] on span "SUBIR" at bounding box center [460, 102] width 15 height 6
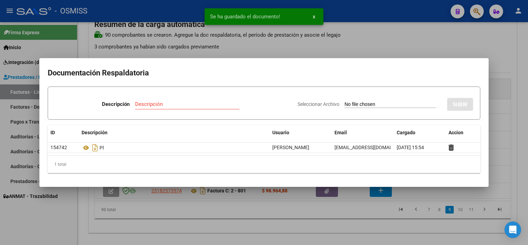
click at [352, 221] on div at bounding box center [264, 122] width 528 height 245
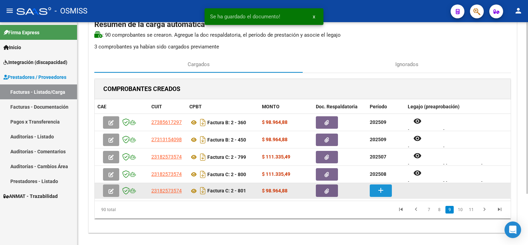
click at [377, 190] on mat-icon "add" at bounding box center [381, 190] width 8 height 8
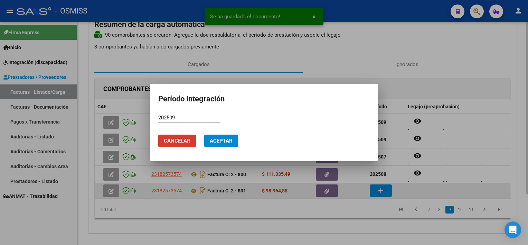
click at [204, 134] on button "Aceptar" at bounding box center [221, 140] width 34 height 12
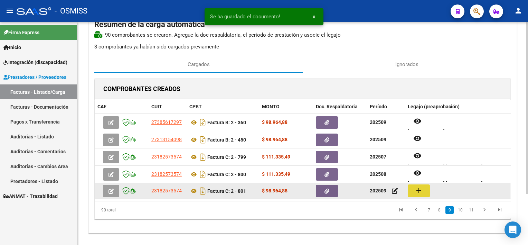
click at [416, 196] on button "add" at bounding box center [419, 190] width 22 height 13
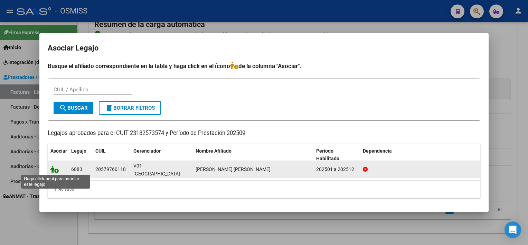
click at [55, 169] on icon at bounding box center [54, 169] width 8 height 8
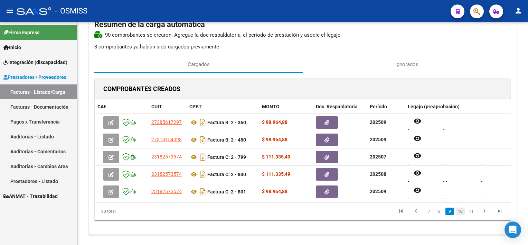
click at [460, 209] on link "10" at bounding box center [460, 211] width 9 height 8
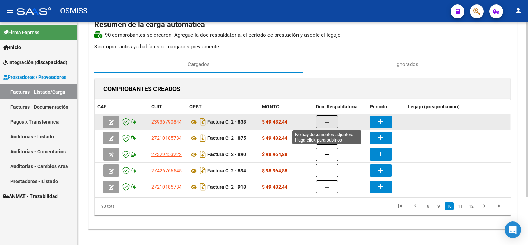
click at [332, 123] on button "button" at bounding box center [327, 121] width 22 height 13
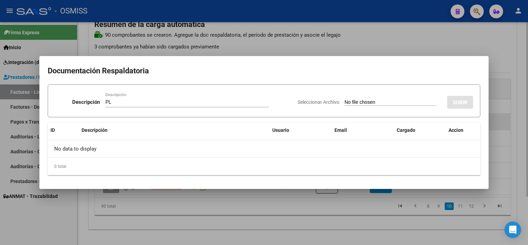
click at [345, 99] on input "Seleccionar Archivo" at bounding box center [391, 102] width 92 height 7
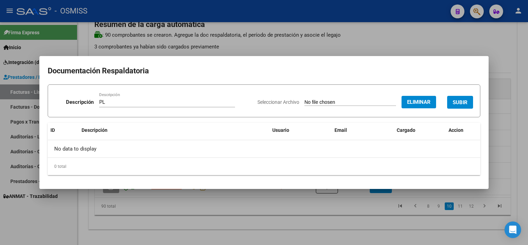
click at [465, 100] on span "SUBIR" at bounding box center [460, 102] width 15 height 6
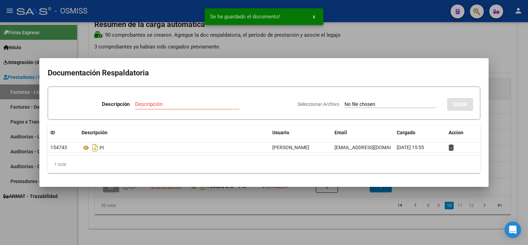
click at [335, 213] on div at bounding box center [264, 122] width 528 height 245
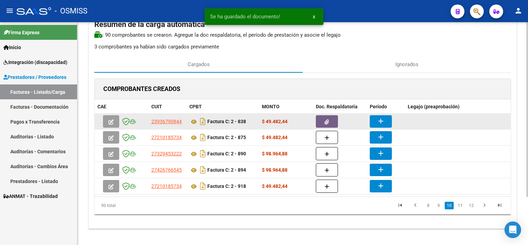
click at [377, 117] on mat-icon "add" at bounding box center [381, 121] width 8 height 8
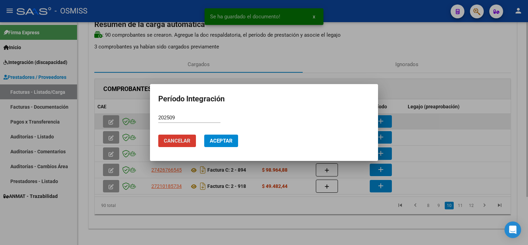
click at [204, 134] on button "Aceptar" at bounding box center [221, 140] width 34 height 12
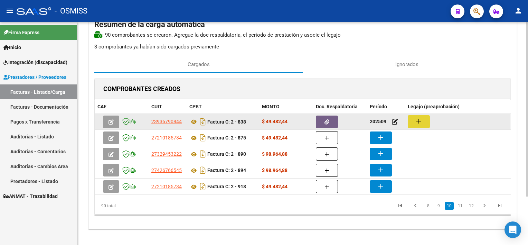
click at [419, 122] on mat-icon "add" at bounding box center [419, 121] width 8 height 8
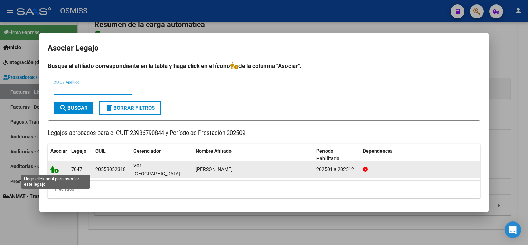
click at [54, 171] on icon at bounding box center [54, 169] width 8 height 8
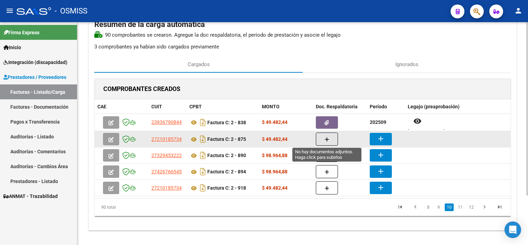
click at [325, 139] on icon "button" at bounding box center [327, 139] width 5 height 5
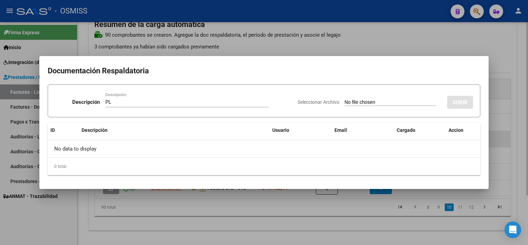
click at [345, 99] on input "Seleccionar Archivo" at bounding box center [391, 102] width 92 height 7
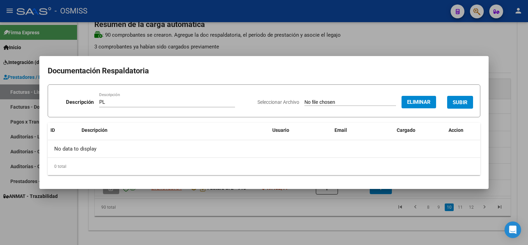
click at [457, 102] on span "SUBIR" at bounding box center [460, 102] width 15 height 6
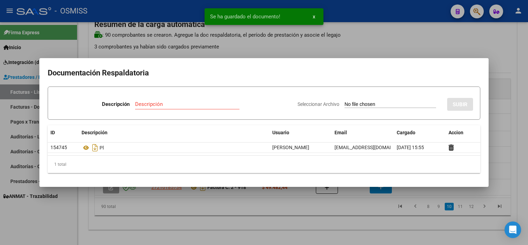
click at [346, 217] on div at bounding box center [264, 122] width 528 height 245
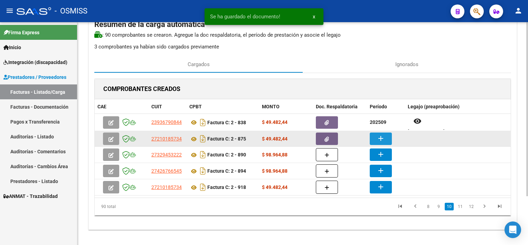
click at [378, 136] on mat-icon "add" at bounding box center [381, 138] width 8 height 8
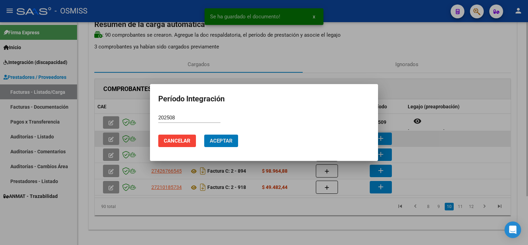
click at [204, 134] on button "Aceptar" at bounding box center [221, 140] width 34 height 12
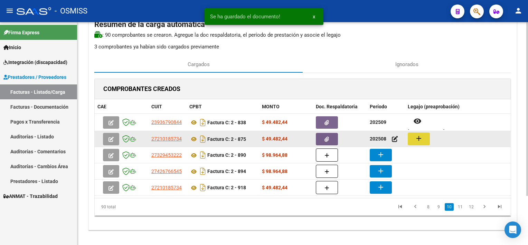
click at [409, 138] on button "add" at bounding box center [419, 138] width 22 height 13
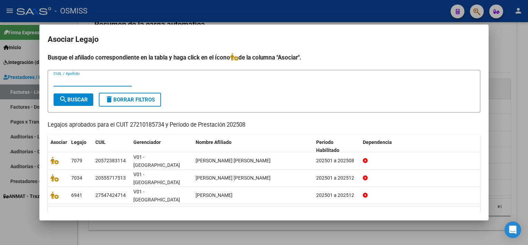
click at [206, 231] on div at bounding box center [264, 122] width 528 height 245
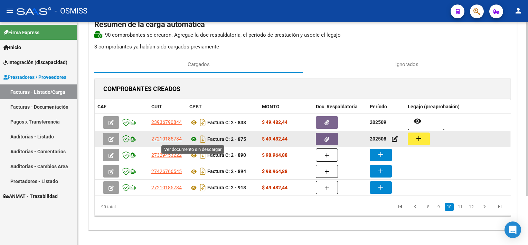
click at [194, 137] on icon at bounding box center [193, 139] width 9 height 8
click at [420, 140] on mat-icon "add" at bounding box center [419, 138] width 8 height 8
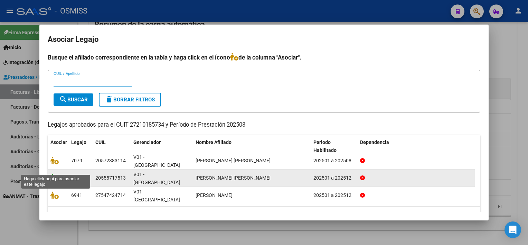
click at [55, 174] on icon at bounding box center [54, 178] width 8 height 8
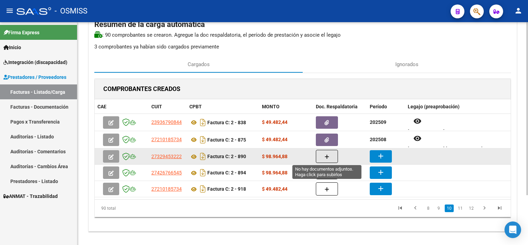
click at [329, 158] on button "button" at bounding box center [327, 156] width 22 height 13
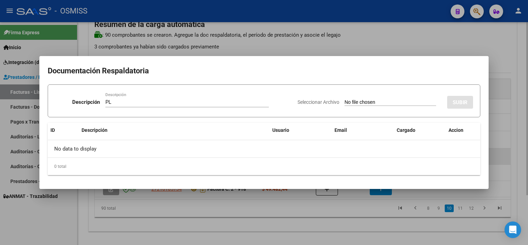
click at [345, 99] on input "Seleccionar Archivo" at bounding box center [391, 102] width 92 height 7
click at [301, 215] on div at bounding box center [264, 122] width 528 height 245
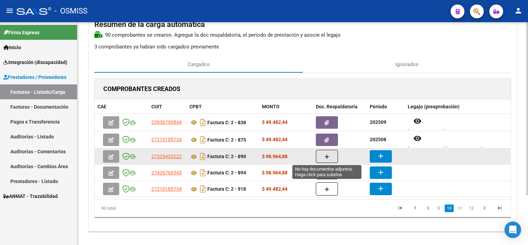
click at [330, 156] on button "button" at bounding box center [327, 156] width 22 height 13
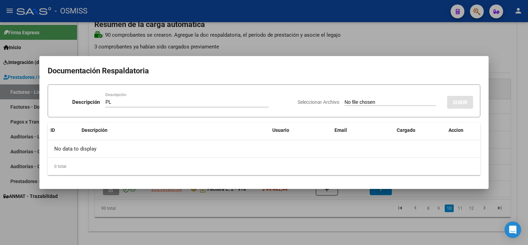
click at [345, 99] on input "Seleccionar Archivo" at bounding box center [391, 102] width 92 height 7
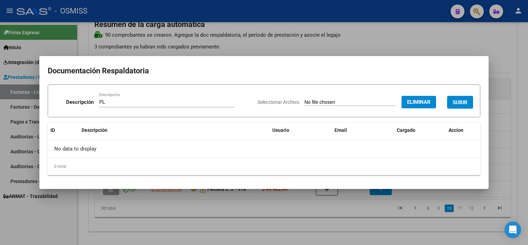
click at [462, 103] on span "SUBIR" at bounding box center [460, 102] width 15 height 6
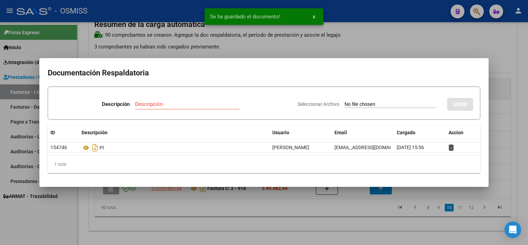
click at [367, 220] on div at bounding box center [264, 122] width 528 height 245
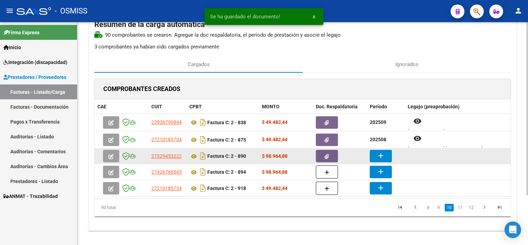
click at [377, 153] on mat-icon "add" at bounding box center [381, 155] width 8 height 8
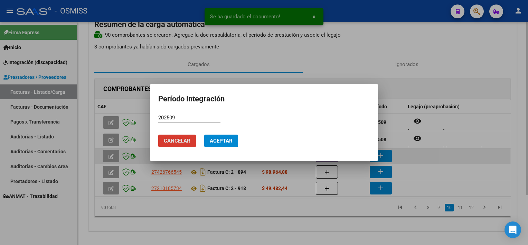
click at [204, 134] on button "Aceptar" at bounding box center [221, 140] width 34 height 12
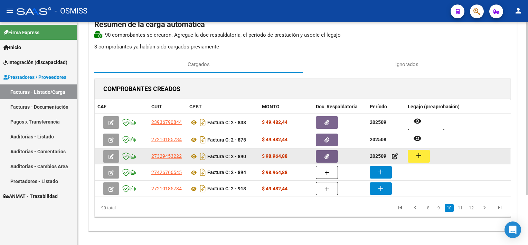
click at [425, 151] on button "add" at bounding box center [419, 156] width 22 height 13
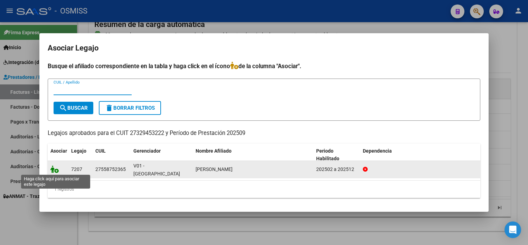
click at [58, 170] on icon at bounding box center [54, 169] width 8 height 8
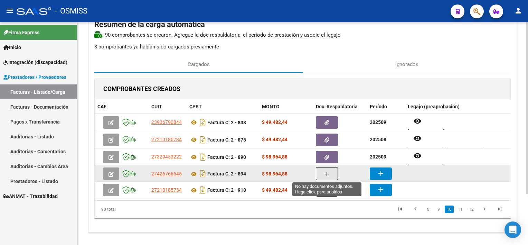
click at [333, 174] on button "button" at bounding box center [327, 173] width 22 height 13
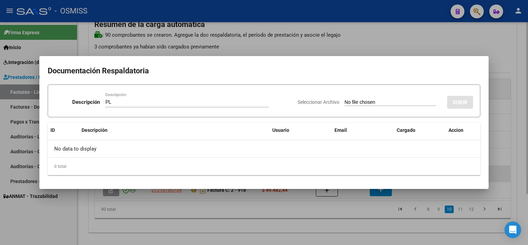
click at [345, 99] on input "Seleccionar Archivo" at bounding box center [391, 102] width 92 height 7
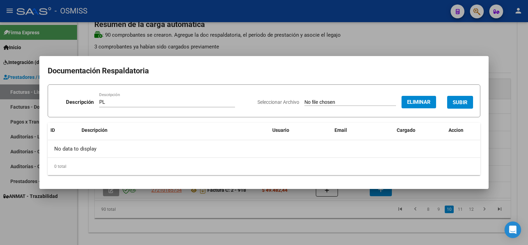
click at [463, 96] on button "SUBIR" at bounding box center [460, 102] width 26 height 13
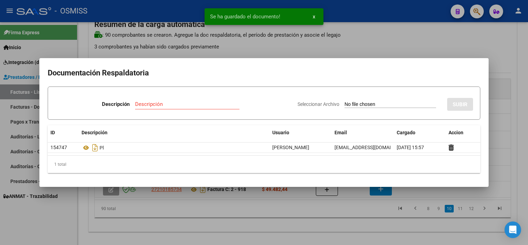
click at [362, 216] on div at bounding box center [264, 122] width 528 height 245
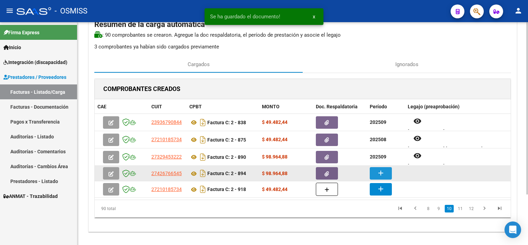
click at [378, 174] on mat-icon "add" at bounding box center [381, 173] width 8 height 8
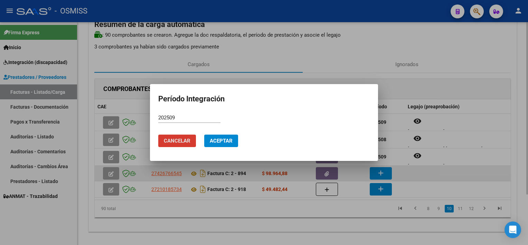
click at [204, 134] on button "Aceptar" at bounding box center [221, 140] width 34 height 12
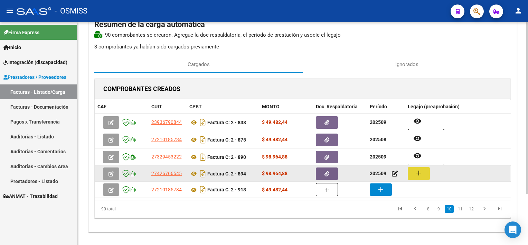
click at [419, 174] on mat-icon "add" at bounding box center [419, 173] width 8 height 8
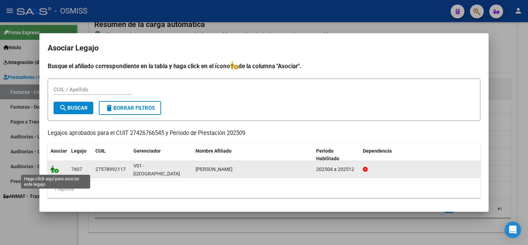
click at [55, 169] on icon at bounding box center [54, 169] width 8 height 8
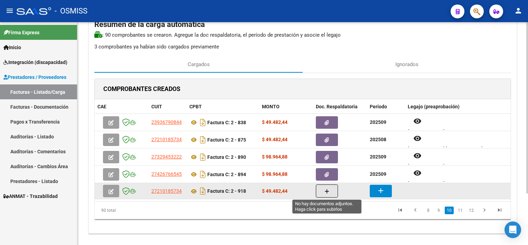
click at [334, 193] on button "button" at bounding box center [327, 190] width 22 height 13
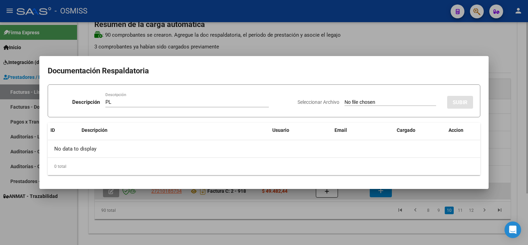
click at [345, 99] on input "Seleccionar Archivo" at bounding box center [391, 102] width 92 height 7
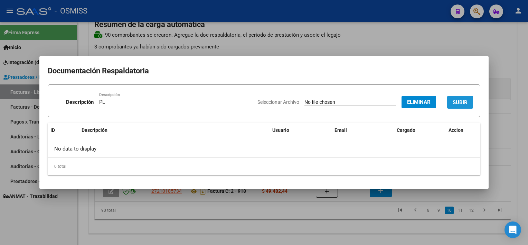
click at [461, 102] on span "SUBIR" at bounding box center [460, 102] width 15 height 6
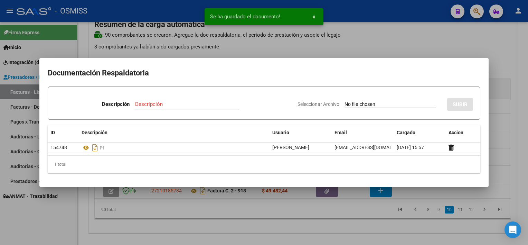
click at [357, 223] on div at bounding box center [264, 122] width 528 height 245
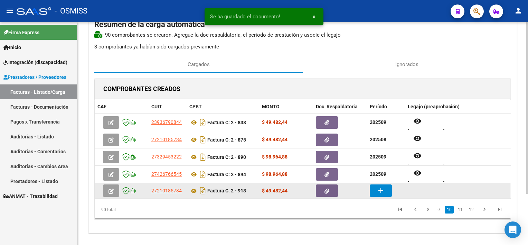
click at [381, 194] on button "add" at bounding box center [381, 190] width 22 height 12
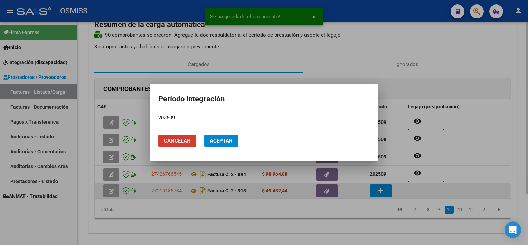
click at [204, 134] on button "Aceptar" at bounding box center [221, 140] width 34 height 12
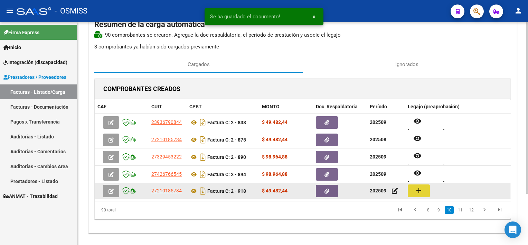
click at [418, 191] on mat-icon "add" at bounding box center [419, 190] width 8 height 8
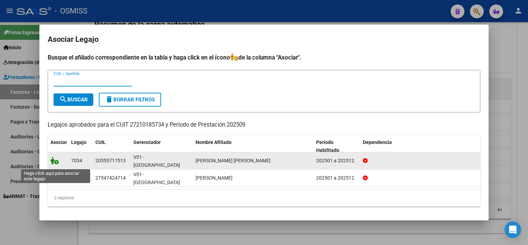
click at [54, 162] on icon at bounding box center [54, 161] width 8 height 8
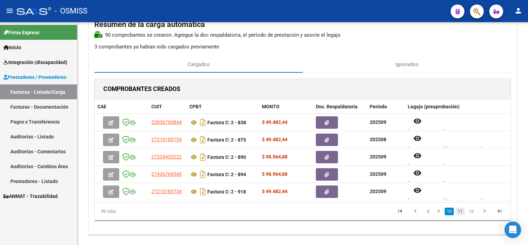
click at [461, 209] on link "11" at bounding box center [460, 211] width 9 height 8
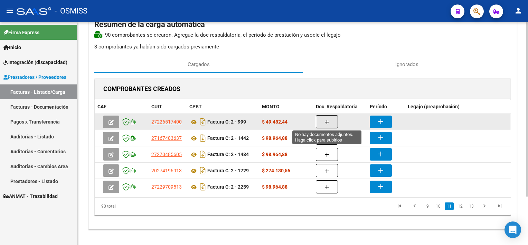
click at [329, 122] on icon "button" at bounding box center [327, 122] width 5 height 5
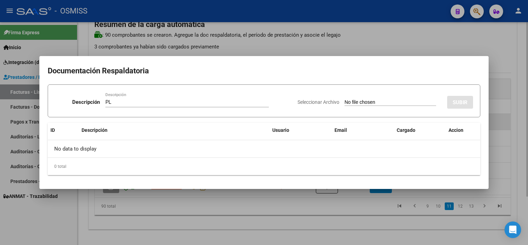
click at [345, 99] on input "Seleccionar Archivo" at bounding box center [391, 102] width 92 height 7
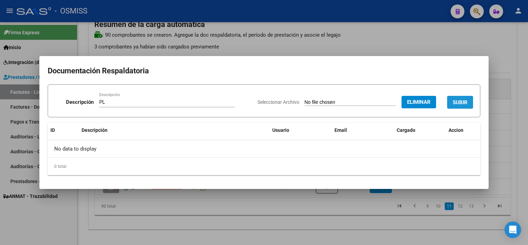
click at [460, 99] on span "SUBIR" at bounding box center [460, 102] width 15 height 6
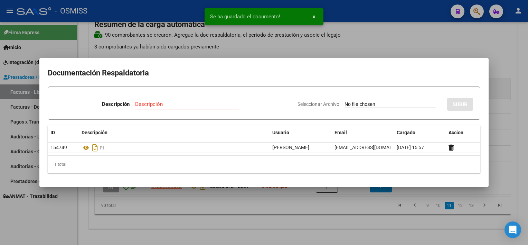
click at [378, 224] on div at bounding box center [264, 122] width 528 height 245
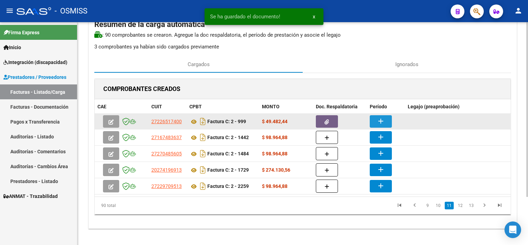
click at [378, 121] on mat-icon "add" at bounding box center [381, 121] width 8 height 8
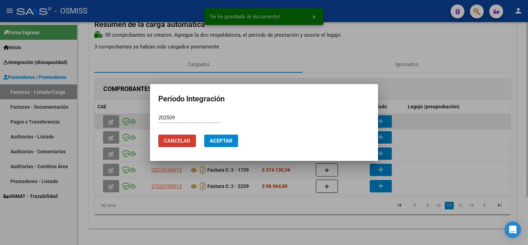
click at [204, 134] on button "Aceptar" at bounding box center [221, 140] width 34 height 12
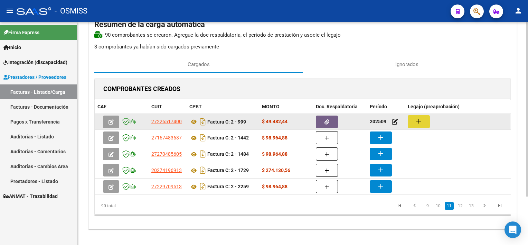
click at [421, 119] on mat-icon "add" at bounding box center [419, 121] width 8 height 8
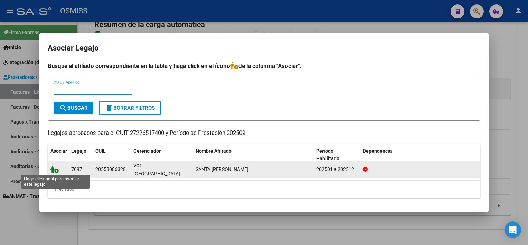
click at [55, 170] on icon at bounding box center [54, 169] width 8 height 8
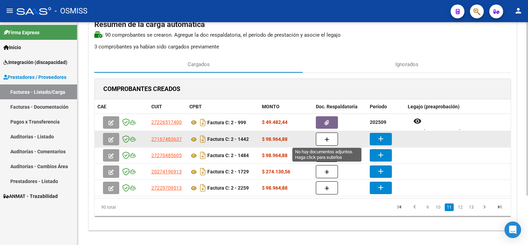
click at [331, 139] on button "button" at bounding box center [327, 138] width 22 height 13
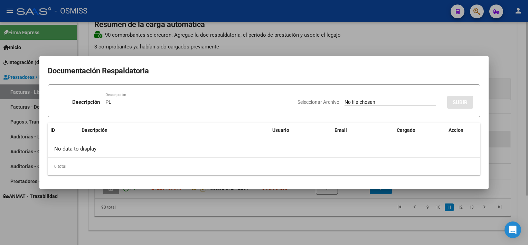
click at [345, 99] on input "Seleccionar Archivo" at bounding box center [391, 102] width 92 height 7
click at [350, 222] on div at bounding box center [264, 122] width 528 height 245
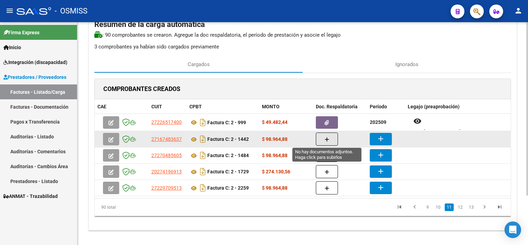
click at [331, 134] on button "button" at bounding box center [327, 138] width 22 height 13
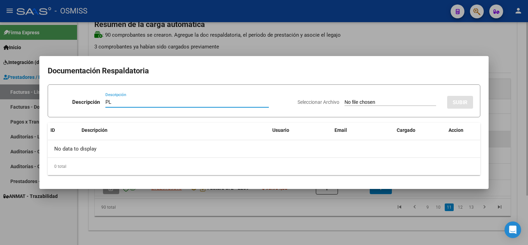
click at [345, 99] on input "Seleccionar Archivo" at bounding box center [391, 102] width 92 height 7
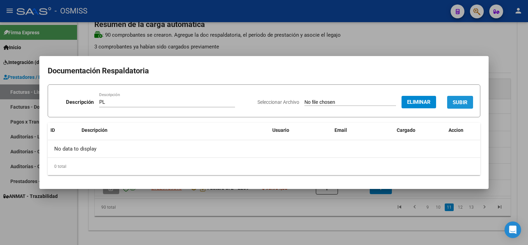
click at [466, 97] on button "SUBIR" at bounding box center [460, 102] width 26 height 13
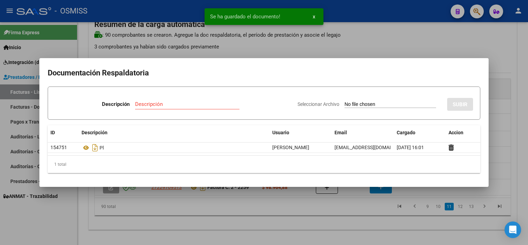
click at [346, 218] on div at bounding box center [264, 122] width 528 height 245
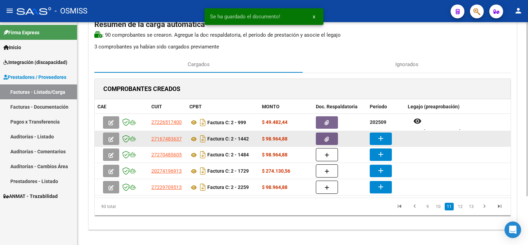
click at [386, 138] on button "add" at bounding box center [381, 138] width 22 height 12
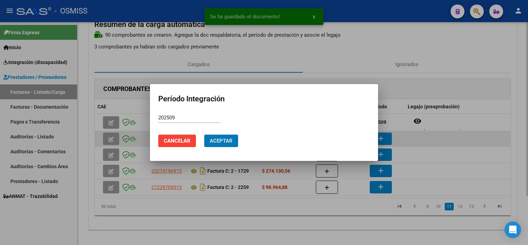
click at [204, 134] on button "Aceptar" at bounding box center [221, 140] width 34 height 12
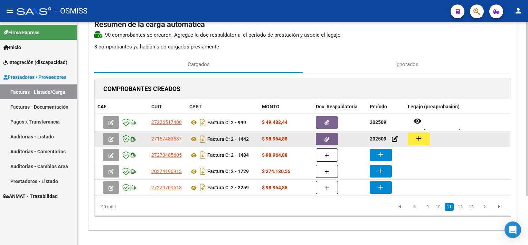
click at [422, 134] on mat-icon "add" at bounding box center [419, 138] width 8 height 8
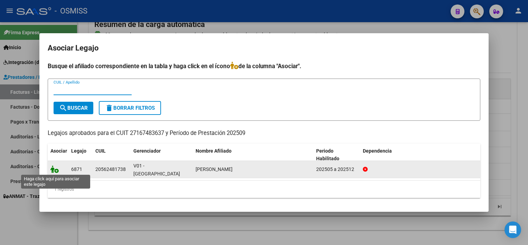
click at [55, 168] on icon at bounding box center [54, 169] width 8 height 8
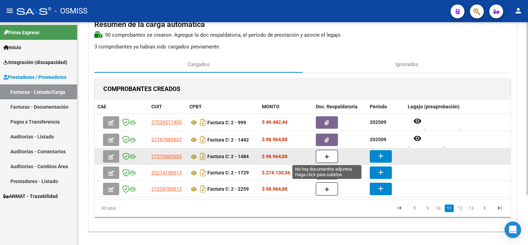
click at [329, 153] on button "button" at bounding box center [327, 156] width 22 height 13
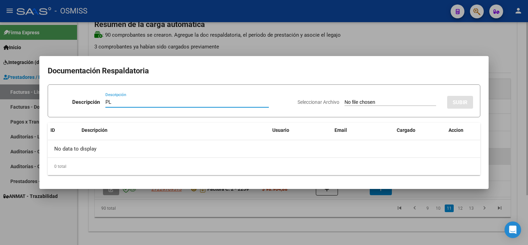
click at [345, 99] on input "Seleccionar Archivo" at bounding box center [391, 102] width 92 height 7
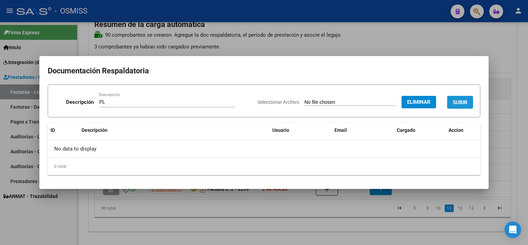
click at [472, 102] on button "SUBIR" at bounding box center [460, 102] width 26 height 13
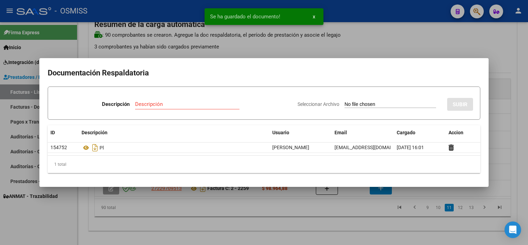
click at [363, 215] on div at bounding box center [264, 122] width 528 height 245
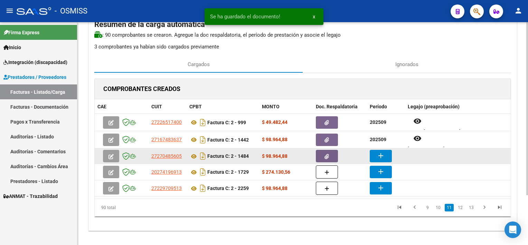
click at [385, 154] on button "add" at bounding box center [381, 156] width 22 height 12
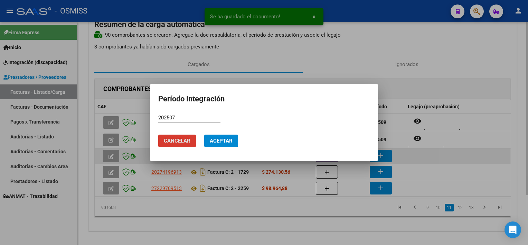
click at [158, 134] on button "Cancelar" at bounding box center [177, 140] width 38 height 12
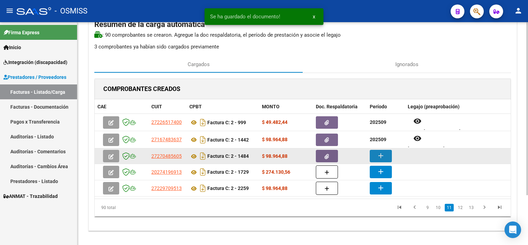
click at [380, 154] on mat-icon "add" at bounding box center [381, 155] width 8 height 8
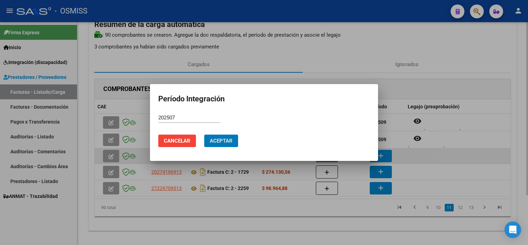
click at [204, 134] on button "Aceptar" at bounding box center [221, 140] width 34 height 12
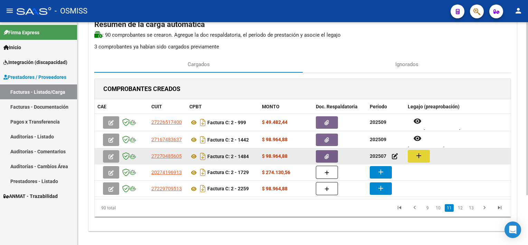
click at [423, 157] on button "add" at bounding box center [419, 156] width 22 height 13
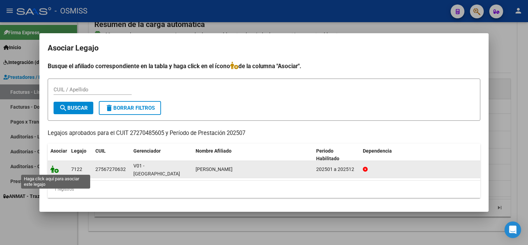
click at [54, 169] on icon at bounding box center [54, 169] width 8 height 8
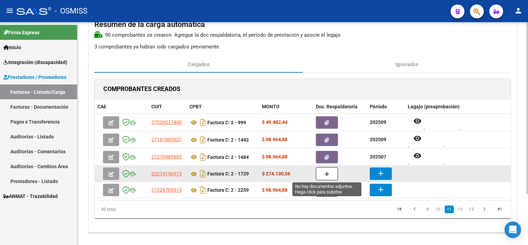
click at [317, 177] on button "button" at bounding box center [327, 173] width 22 height 13
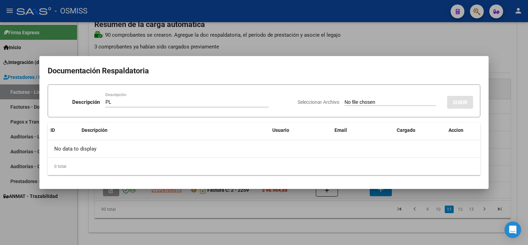
click at [345, 99] on input "Seleccionar Archivo" at bounding box center [391, 102] width 92 height 7
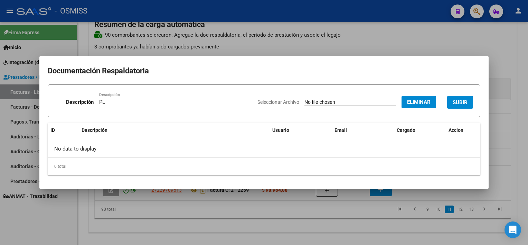
click at [465, 101] on span "SUBIR" at bounding box center [460, 102] width 15 height 6
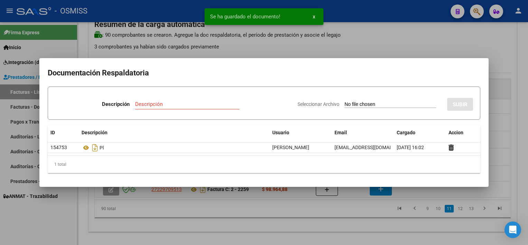
click at [367, 207] on div at bounding box center [264, 122] width 528 height 245
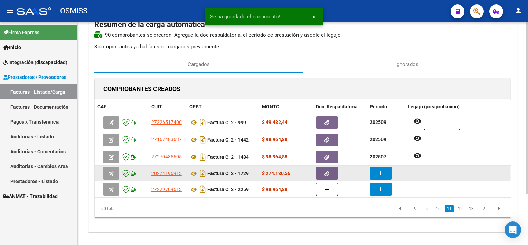
click at [380, 172] on mat-icon "add" at bounding box center [381, 173] width 8 height 8
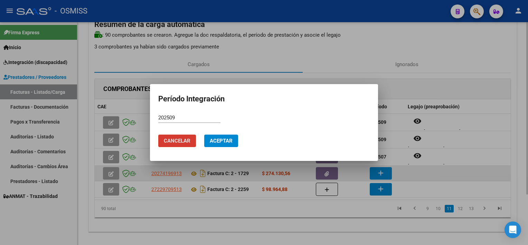
click at [204, 134] on button "Aceptar" at bounding box center [221, 140] width 34 height 12
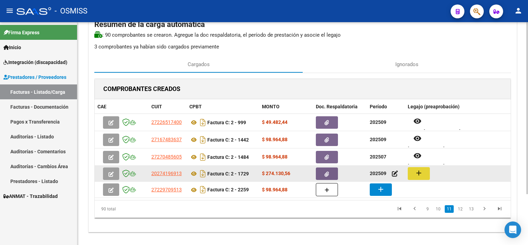
click at [410, 173] on button "add" at bounding box center [419, 173] width 22 height 13
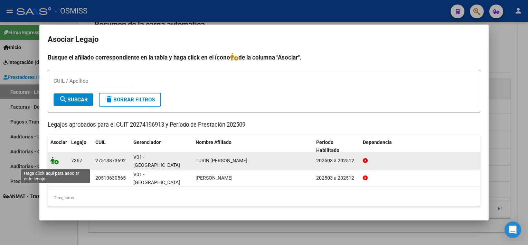
click at [54, 161] on icon at bounding box center [54, 161] width 8 height 8
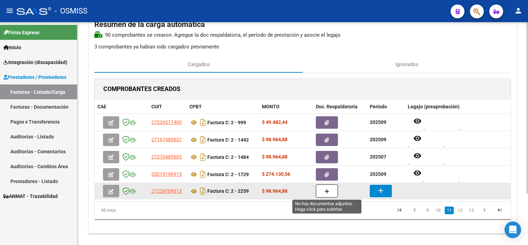
click at [329, 191] on icon "button" at bounding box center [327, 191] width 5 height 5
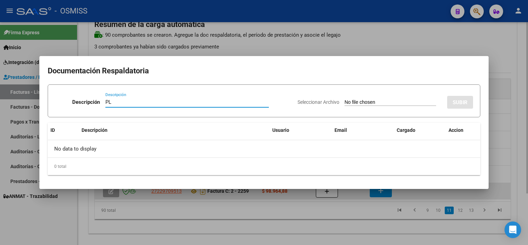
click at [345, 99] on input "Seleccionar Archivo" at bounding box center [391, 102] width 92 height 7
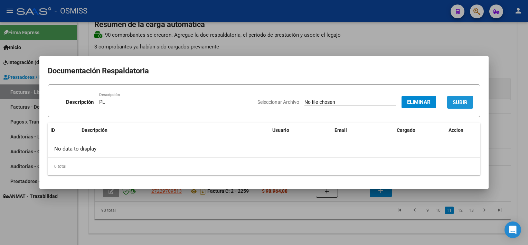
click at [455, 101] on span "SUBIR" at bounding box center [460, 102] width 15 height 6
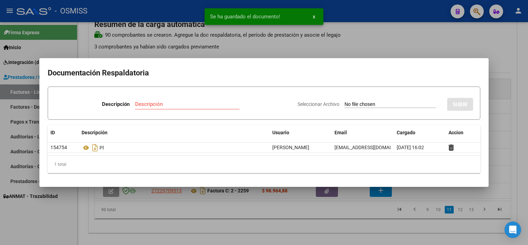
click at [353, 214] on div at bounding box center [264, 122] width 528 height 245
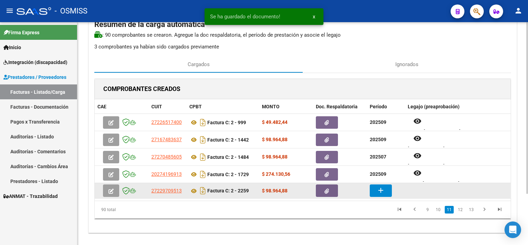
click at [377, 193] on mat-icon "add" at bounding box center [381, 190] width 8 height 8
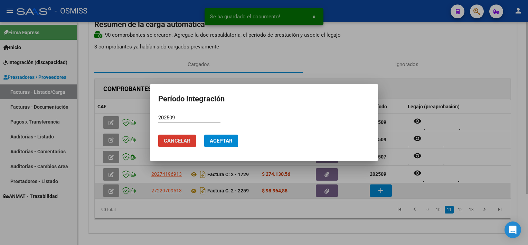
click at [204, 134] on button "Aceptar" at bounding box center [221, 140] width 34 height 12
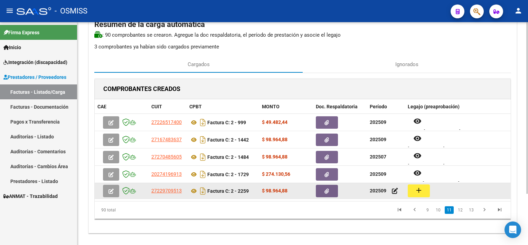
click at [416, 191] on mat-icon "add" at bounding box center [419, 190] width 8 height 8
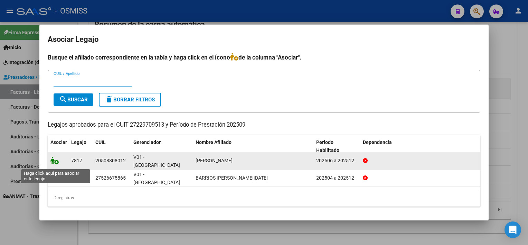
click at [55, 163] on icon at bounding box center [54, 161] width 8 height 8
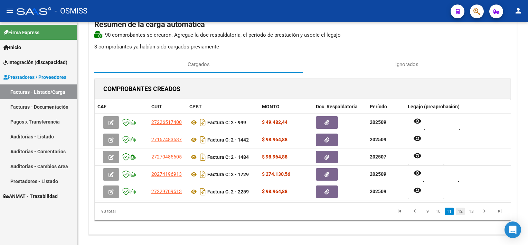
click at [462, 209] on link "12" at bounding box center [460, 211] width 9 height 8
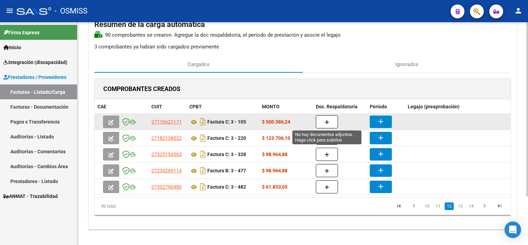
click at [331, 120] on button "button" at bounding box center [327, 121] width 22 height 13
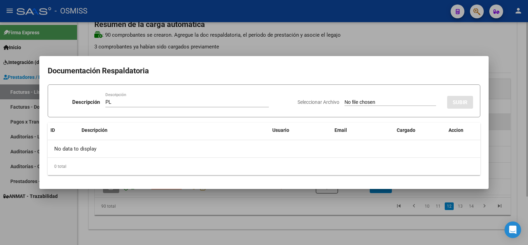
click at [345, 99] on input "Seleccionar Archivo" at bounding box center [391, 102] width 92 height 7
click at [360, 237] on div at bounding box center [264, 122] width 528 height 245
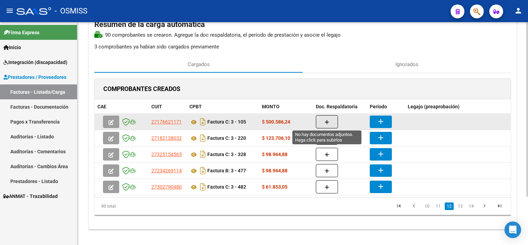
click at [333, 119] on button "button" at bounding box center [327, 121] width 22 height 13
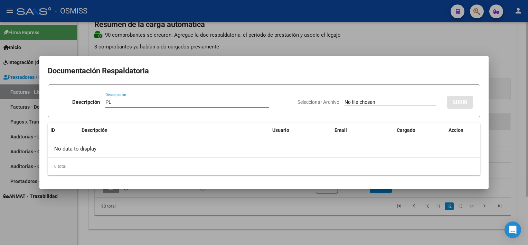
click at [345, 99] on input "Seleccionar Archivo" at bounding box center [391, 102] width 92 height 7
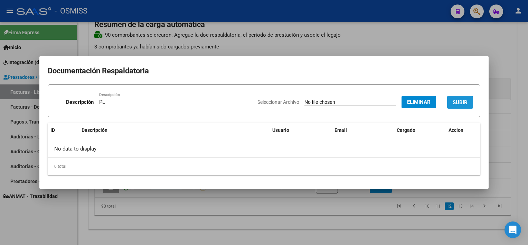
click at [465, 100] on span "SUBIR" at bounding box center [460, 102] width 15 height 6
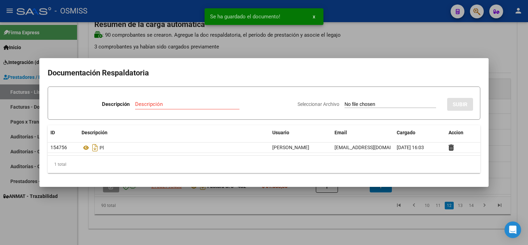
click at [377, 214] on div at bounding box center [264, 122] width 528 height 245
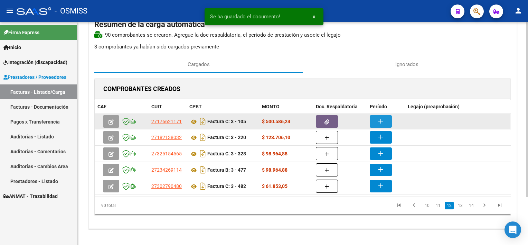
click at [384, 119] on mat-icon "add" at bounding box center [381, 121] width 8 height 8
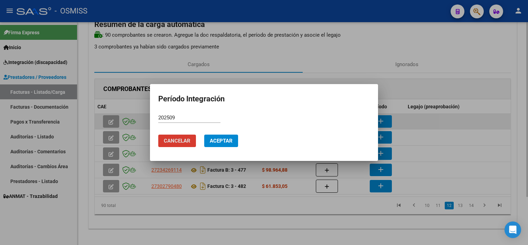
click at [204, 134] on button "Aceptar" at bounding box center [221, 140] width 34 height 12
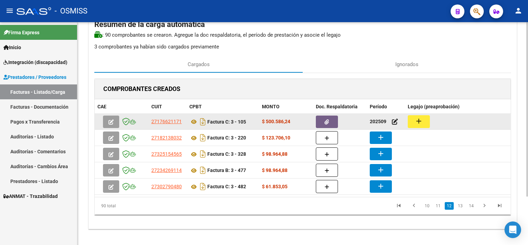
click at [424, 121] on button "add" at bounding box center [419, 121] width 22 height 13
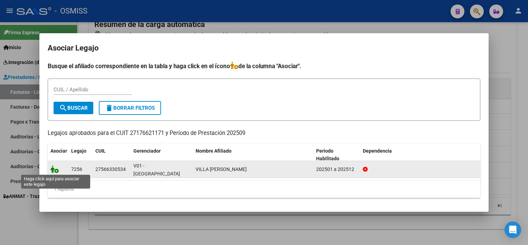
click at [56, 167] on icon at bounding box center [54, 169] width 8 height 8
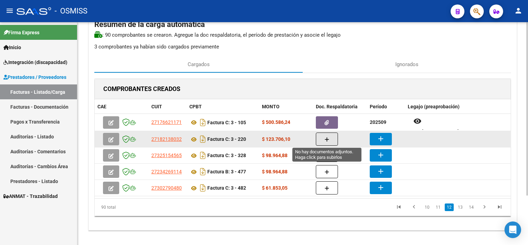
click at [319, 135] on button "button" at bounding box center [327, 138] width 22 height 13
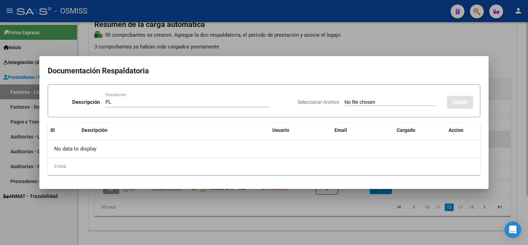
click at [345, 99] on input "Seleccionar Archivo" at bounding box center [391, 102] width 92 height 7
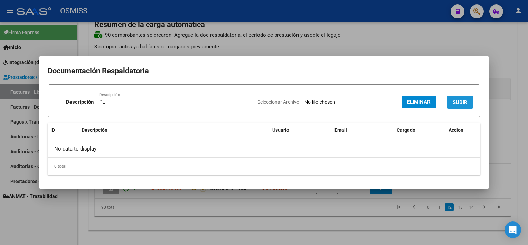
click at [455, 102] on span "SUBIR" at bounding box center [460, 102] width 15 height 6
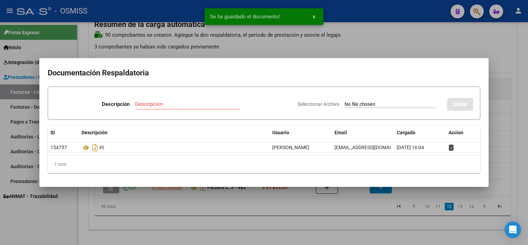
click at [369, 213] on div at bounding box center [264, 122] width 528 height 245
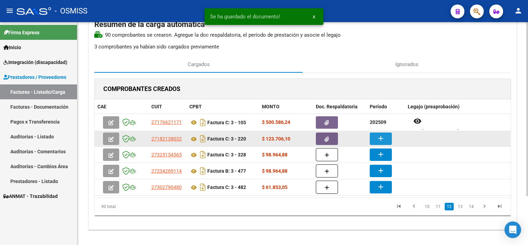
click at [379, 137] on mat-icon "add" at bounding box center [381, 138] width 8 height 8
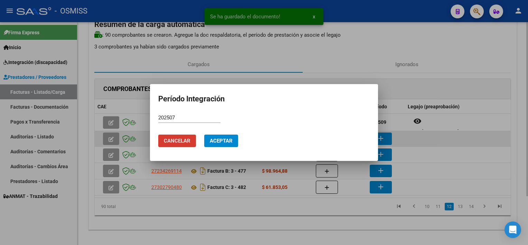
click at [204, 134] on button "Aceptar" at bounding box center [221, 140] width 34 height 12
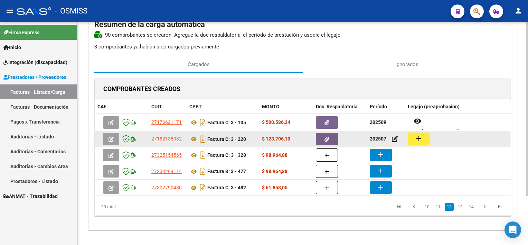
click at [417, 137] on mat-icon "add" at bounding box center [419, 138] width 8 height 8
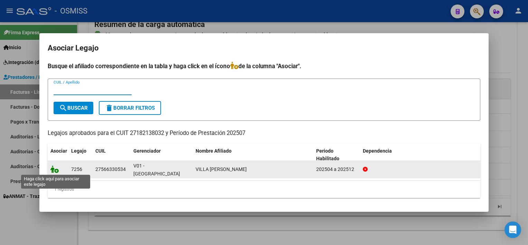
click at [54, 170] on icon at bounding box center [54, 169] width 8 height 8
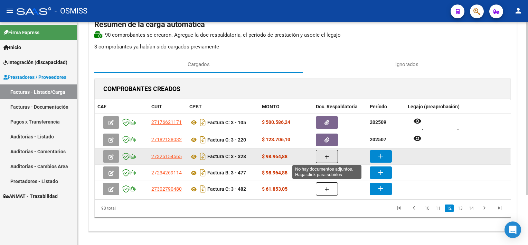
click at [325, 155] on icon "button" at bounding box center [327, 156] width 5 height 5
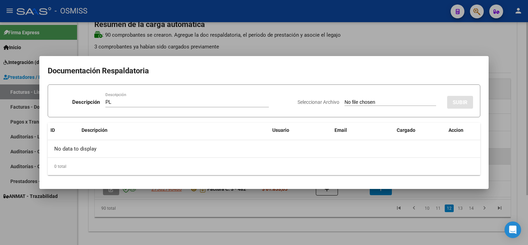
click at [345, 99] on input "Seleccionar Archivo" at bounding box center [391, 102] width 92 height 7
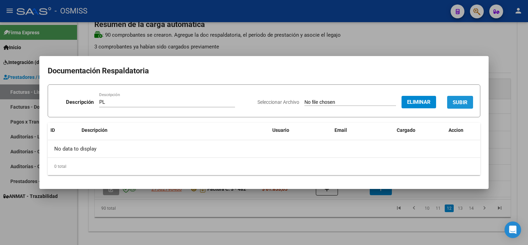
click at [469, 103] on button "SUBIR" at bounding box center [460, 102] width 26 height 13
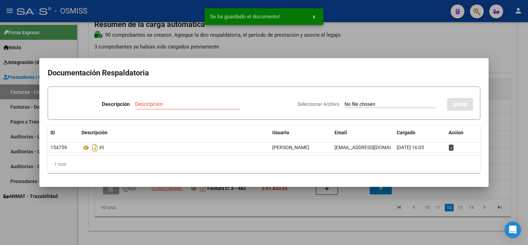
click at [339, 230] on div at bounding box center [264, 122] width 528 height 245
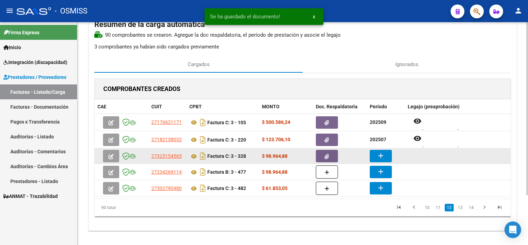
click at [377, 151] on mat-icon "add" at bounding box center [381, 155] width 8 height 8
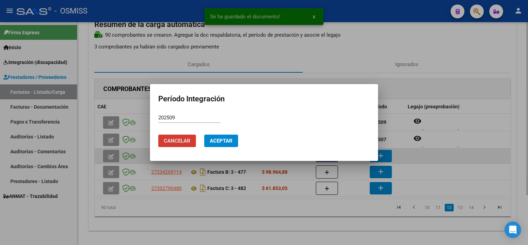
click at [204, 134] on button "Aceptar" at bounding box center [221, 140] width 34 height 12
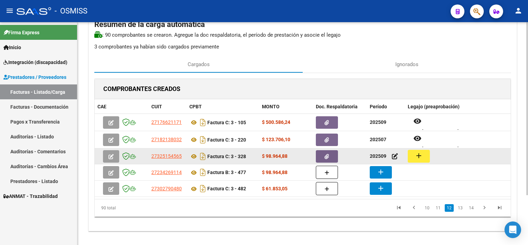
click at [424, 152] on button "add" at bounding box center [419, 156] width 22 height 13
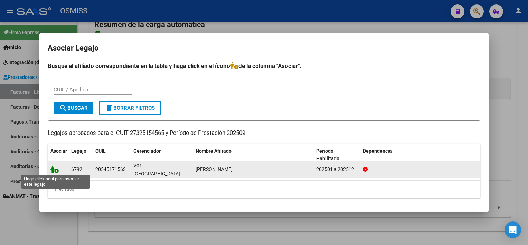
click at [52, 169] on icon at bounding box center [54, 169] width 8 height 8
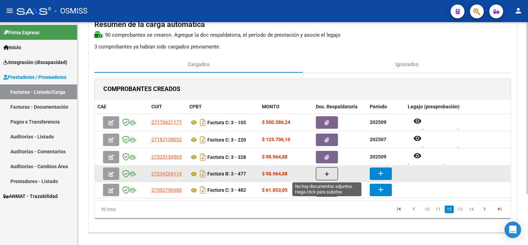
click at [325, 175] on icon "button" at bounding box center [327, 173] width 5 height 5
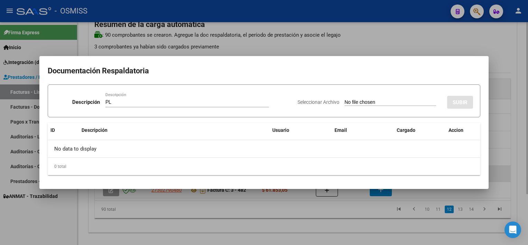
click at [345, 99] on input "Seleccionar Archivo" at bounding box center [391, 102] width 92 height 7
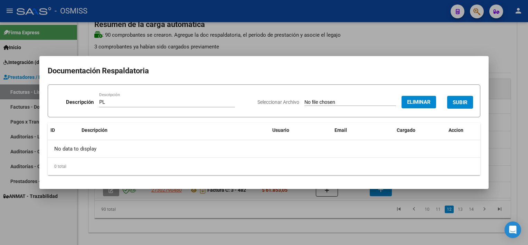
click at [461, 99] on span "SUBIR" at bounding box center [460, 102] width 15 height 6
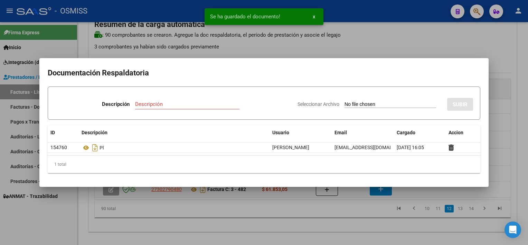
click at [348, 214] on div at bounding box center [264, 122] width 528 height 245
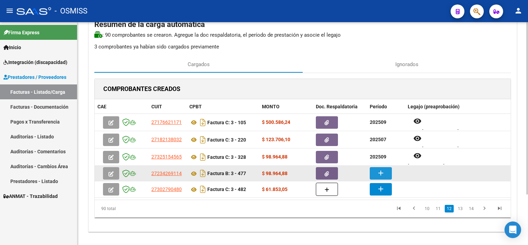
click at [378, 173] on mat-icon "add" at bounding box center [381, 173] width 8 height 8
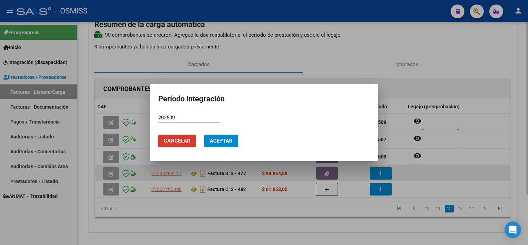
click at [204, 134] on button "Aceptar" at bounding box center [221, 140] width 34 height 12
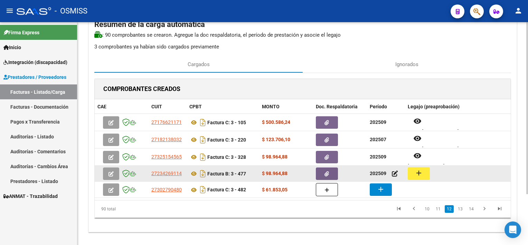
click at [270, 180] on datatable-body-cell "$ 98.964,88" at bounding box center [286, 174] width 54 height 16
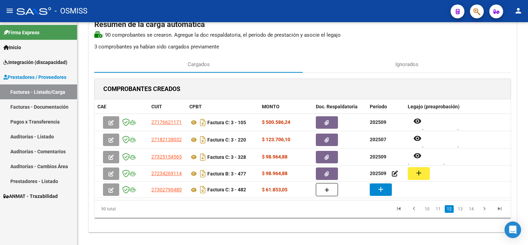
click at [391, 172] on app-comprobante-multi-add-periodo "202509" at bounding box center [384, 173] width 28 height 6
click at [195, 173] on icon at bounding box center [193, 173] width 9 height 8
click at [423, 170] on button "add" at bounding box center [419, 173] width 22 height 13
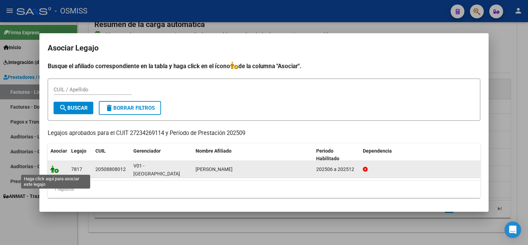
click at [58, 171] on icon at bounding box center [54, 169] width 8 height 8
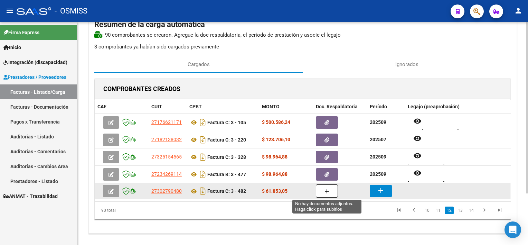
click at [331, 187] on button "button" at bounding box center [327, 190] width 22 height 13
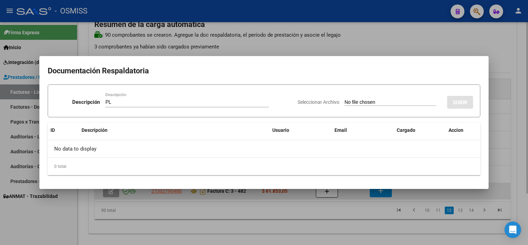
click at [345, 99] on input "Seleccionar Archivo" at bounding box center [391, 102] width 92 height 7
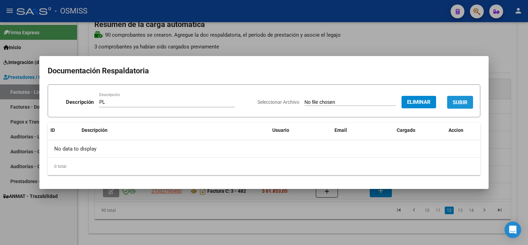
click at [465, 101] on span "SUBIR" at bounding box center [460, 102] width 15 height 6
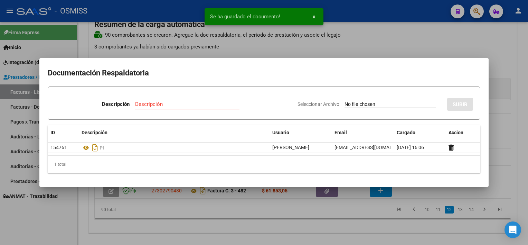
click at [360, 224] on div at bounding box center [264, 122] width 528 height 245
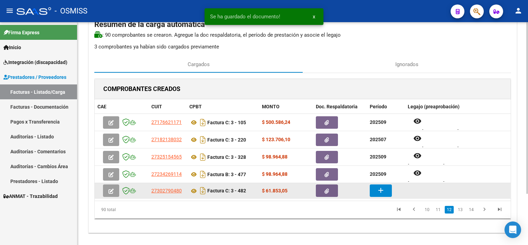
click at [384, 189] on mat-icon "add" at bounding box center [381, 190] width 8 height 8
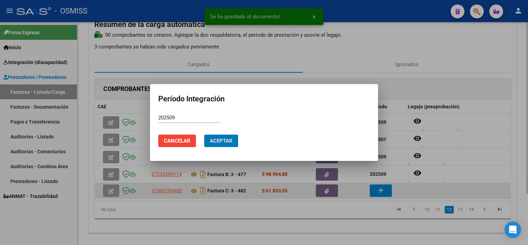
click at [204, 134] on button "Aceptar" at bounding box center [221, 140] width 34 height 12
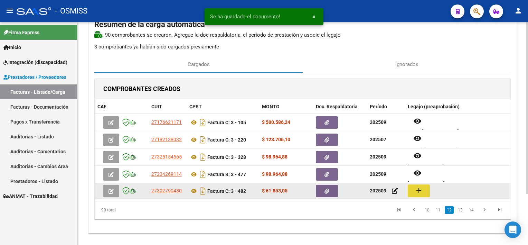
click at [422, 188] on mat-icon "add" at bounding box center [419, 190] width 8 height 8
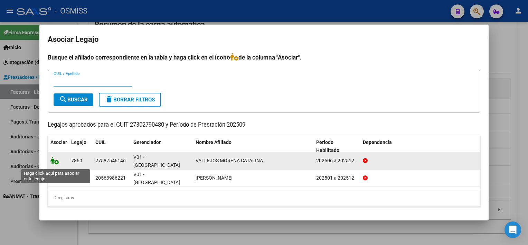
click at [53, 162] on icon at bounding box center [54, 161] width 8 height 8
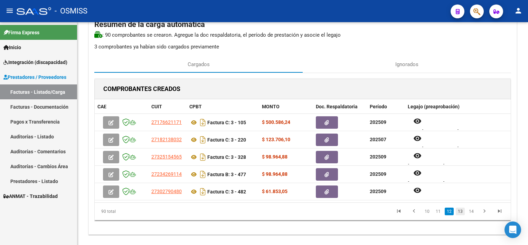
click at [458, 210] on link "13" at bounding box center [460, 211] width 9 height 8
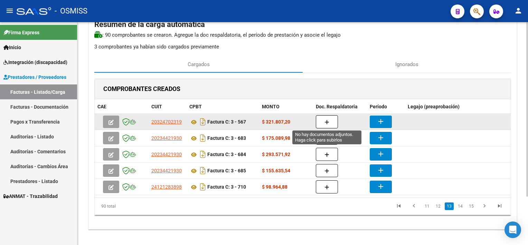
click at [329, 121] on button "button" at bounding box center [327, 121] width 22 height 13
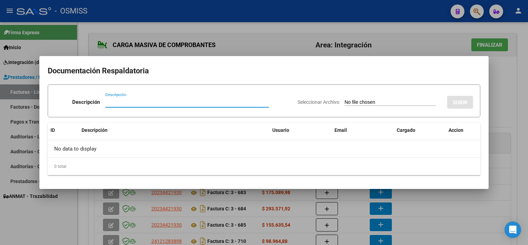
scroll to position [54, 0]
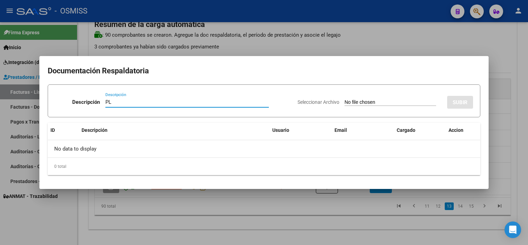
type input "PL"
click at [345, 99] on input "Seleccionar Archivo" at bounding box center [391, 102] width 92 height 7
type input "C:\fakepath\PL 3-567 LUNA RODRIGUEZ I TP 09.pdf"
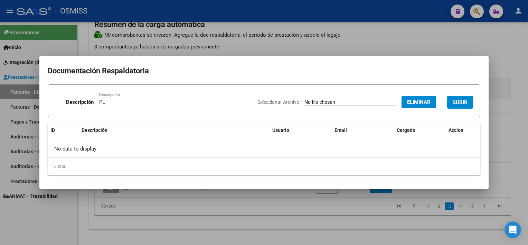
click at [461, 100] on span "SUBIR" at bounding box center [460, 102] width 15 height 6
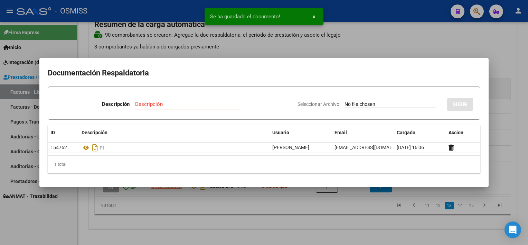
click at [364, 214] on div at bounding box center [264, 122] width 528 height 245
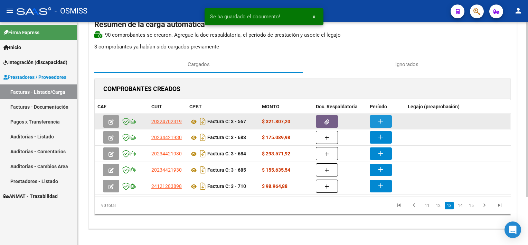
click at [382, 120] on mat-icon "add" at bounding box center [381, 121] width 8 height 8
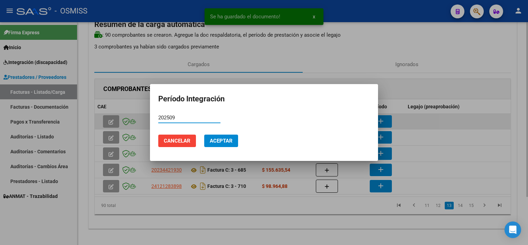
type input "202509"
click at [204, 134] on button "Aceptar" at bounding box center [221, 140] width 34 height 12
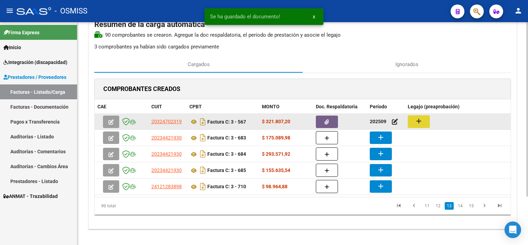
click at [427, 120] on button "add" at bounding box center [419, 121] width 22 height 13
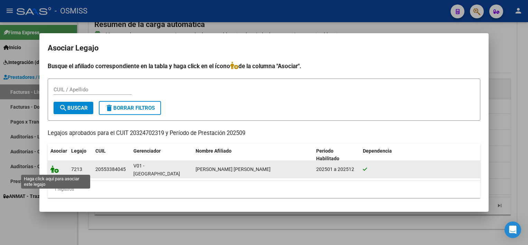
click at [56, 169] on icon at bounding box center [54, 169] width 8 height 8
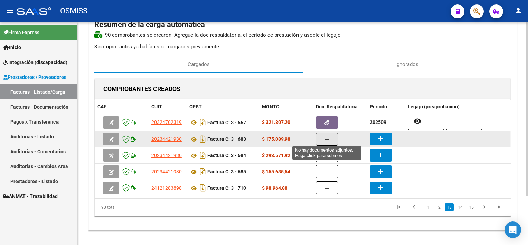
click at [332, 138] on button "button" at bounding box center [327, 138] width 22 height 13
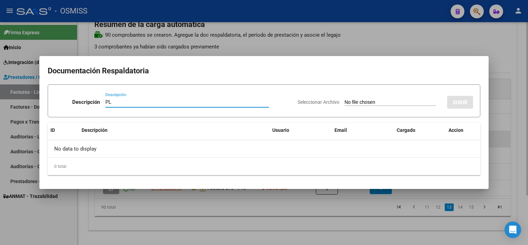
type input "PL"
click at [345, 99] on input "Seleccionar Archivo" at bounding box center [391, 102] width 92 height 7
type input "C:\fakepath\PL 3-683 VILLAGRA A TP 09.jpeg"
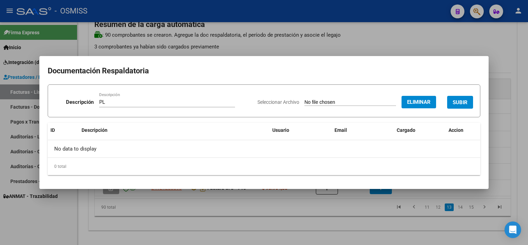
click at [460, 102] on span "SUBIR" at bounding box center [460, 102] width 15 height 6
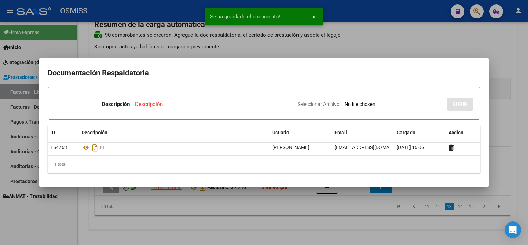
click at [358, 227] on div at bounding box center [264, 122] width 528 height 245
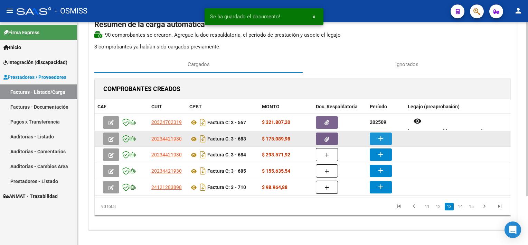
click at [385, 137] on button "add" at bounding box center [381, 138] width 22 height 12
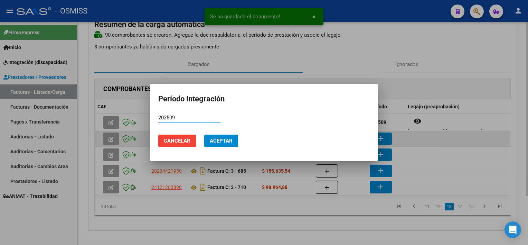
type input "202509"
click at [204, 134] on button "Aceptar" at bounding box center [221, 140] width 34 height 12
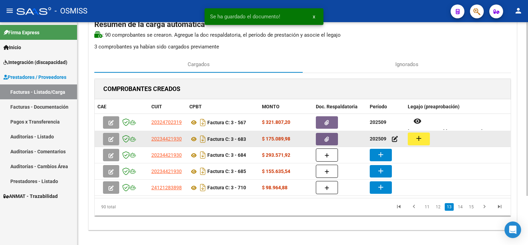
click at [410, 138] on button "add" at bounding box center [419, 138] width 22 height 13
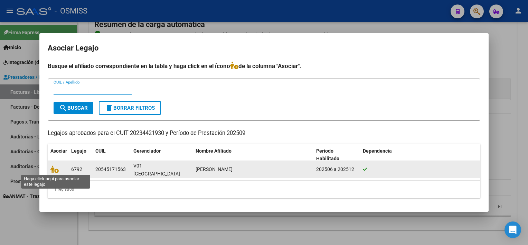
click at [59, 169] on span at bounding box center [55, 169] width 10 height 6
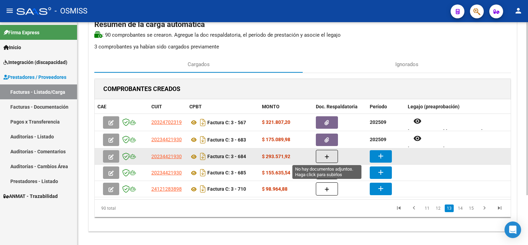
click at [328, 156] on icon "button" at bounding box center [327, 156] width 5 height 5
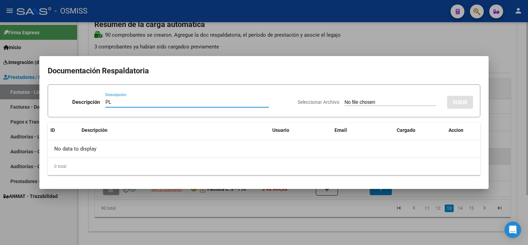
type input "PL"
click at [345, 99] on input "Seleccionar Archivo" at bounding box center [391, 102] width 92 height 7
type input "C:\fakepath\PL 3-684 VILLAGRA A TP 09.pdf"
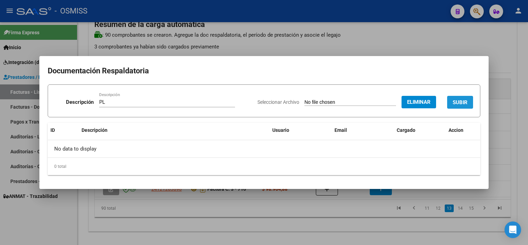
click at [461, 100] on span "SUBIR" at bounding box center [460, 102] width 15 height 6
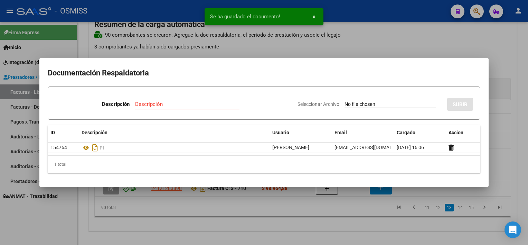
click at [347, 215] on div at bounding box center [264, 122] width 528 height 245
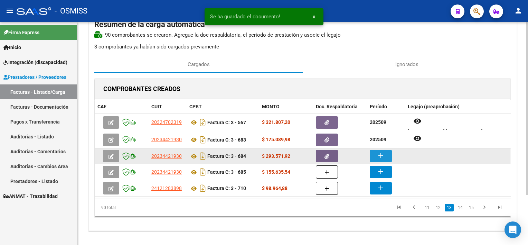
click at [381, 150] on button "add" at bounding box center [381, 156] width 22 height 12
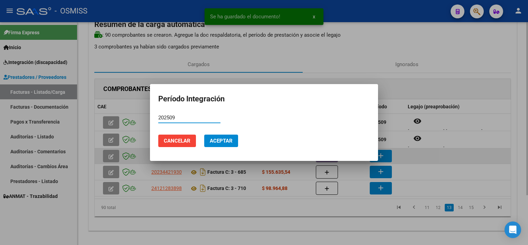
type input "202509"
click at [204, 134] on button "Aceptar" at bounding box center [221, 140] width 34 height 12
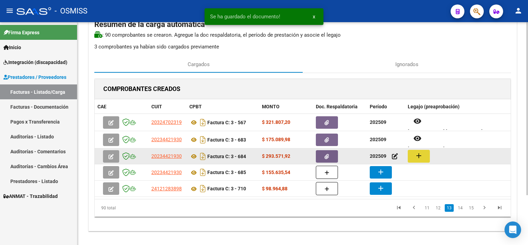
click at [416, 153] on mat-icon "add" at bounding box center [419, 155] width 8 height 8
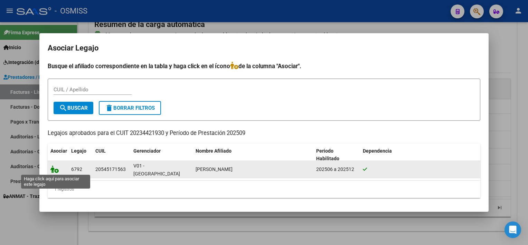
click at [56, 168] on icon at bounding box center [54, 169] width 8 height 8
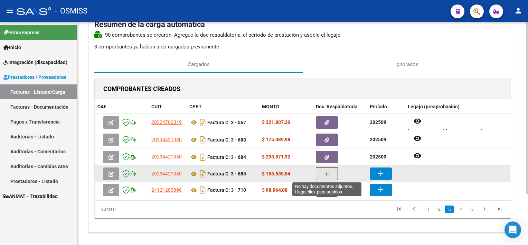
click at [330, 174] on button "button" at bounding box center [327, 173] width 22 height 13
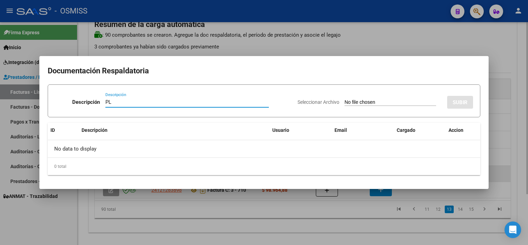
type input "PL"
click at [345, 99] on input "Seleccionar Archivo" at bounding box center [391, 102] width 92 height 7
type input "C:\fakepath\PL 3-685 VILLAGRA A TP 09.pdf"
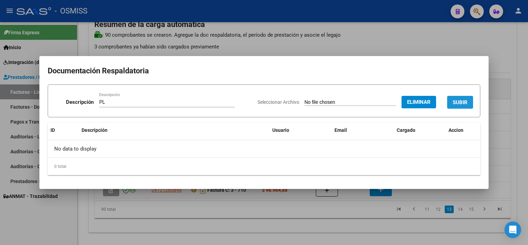
click at [470, 100] on button "SUBIR" at bounding box center [460, 102] width 26 height 13
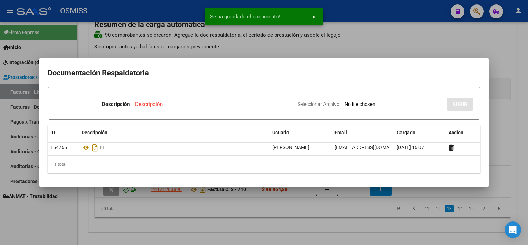
click at [361, 219] on div at bounding box center [264, 122] width 528 height 245
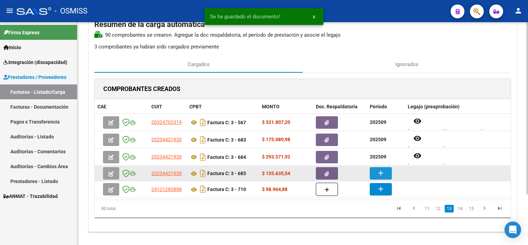
click at [382, 170] on mat-icon "add" at bounding box center [381, 173] width 8 height 8
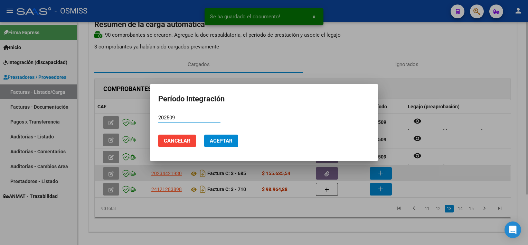
type input "202509"
click at [204, 134] on button "Aceptar" at bounding box center [221, 140] width 34 height 12
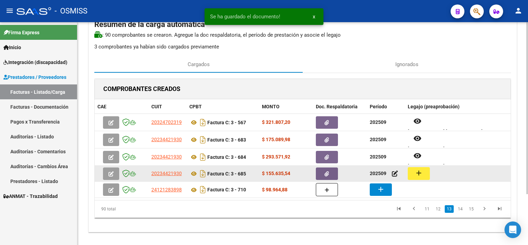
click at [411, 174] on button "add" at bounding box center [419, 173] width 22 height 13
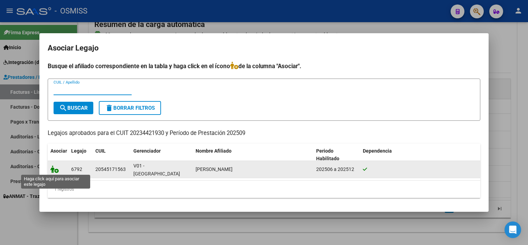
click at [55, 172] on icon at bounding box center [54, 169] width 8 height 8
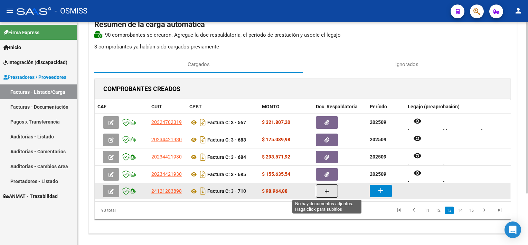
click at [325, 189] on icon "button" at bounding box center [327, 191] width 5 height 5
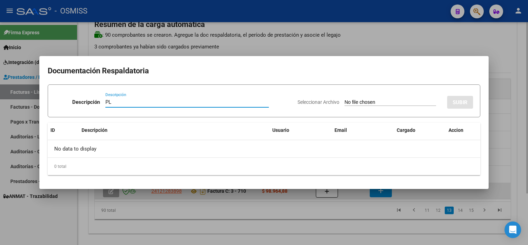
type input "PL"
click at [345, 99] on input "Seleccionar Archivo" at bounding box center [391, 102] width 92 height 7
type input "C:\fakepath\PL 3-710 SANCHEZ B PSICOP 08.jpg"
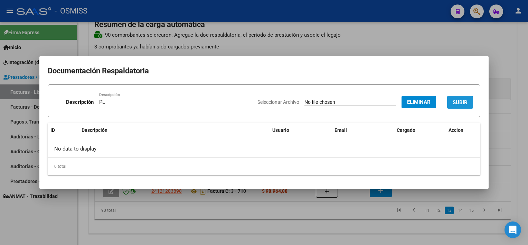
click at [463, 101] on span "SUBIR" at bounding box center [460, 102] width 15 height 6
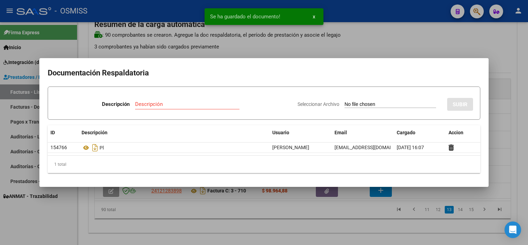
click at [362, 200] on div at bounding box center [264, 122] width 528 height 245
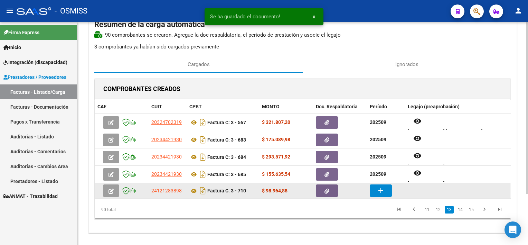
click at [382, 186] on mat-icon "add" at bounding box center [381, 190] width 8 height 8
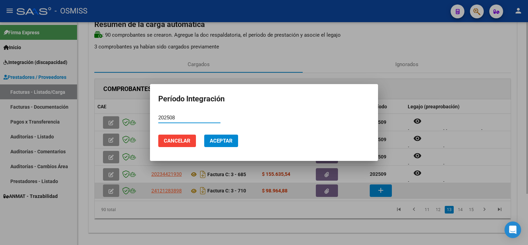
type input "202508"
click at [204, 134] on button "Aceptar" at bounding box center [221, 140] width 34 height 12
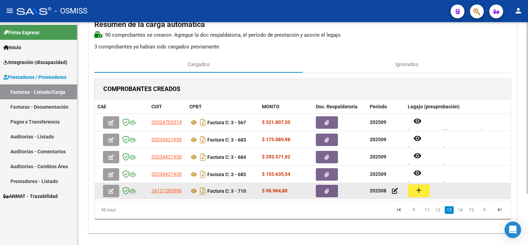
click at [422, 188] on mat-icon "add" at bounding box center [419, 190] width 8 height 8
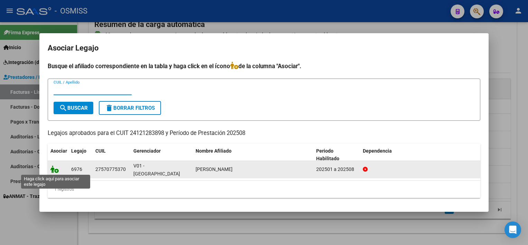
click at [55, 169] on icon at bounding box center [54, 169] width 8 height 8
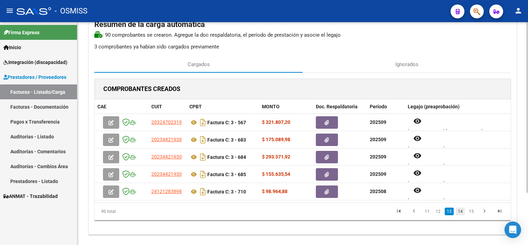
click at [459, 212] on link "14" at bounding box center [460, 211] width 9 height 8
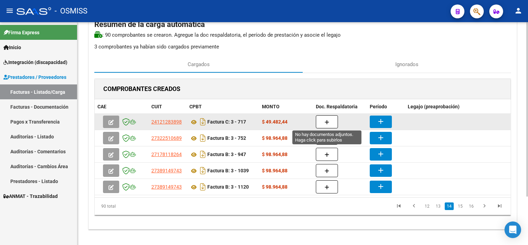
click at [327, 123] on icon "button" at bounding box center [327, 122] width 5 height 5
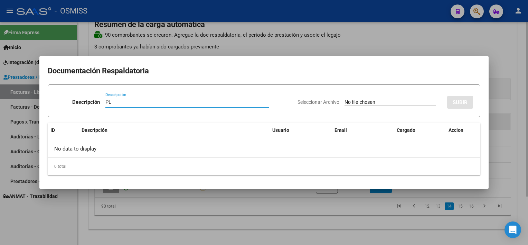
type input "PL"
click at [345, 99] on input "Seleccionar Archivo" at bounding box center [391, 102] width 92 height 7
type input "C:\fakepath\PL 3-717 SANCHEZ B PSICO 09.jpg"
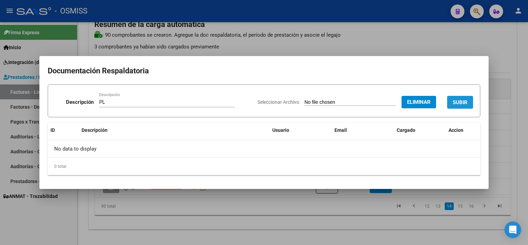
click at [462, 105] on span "SUBIR" at bounding box center [460, 102] width 15 height 6
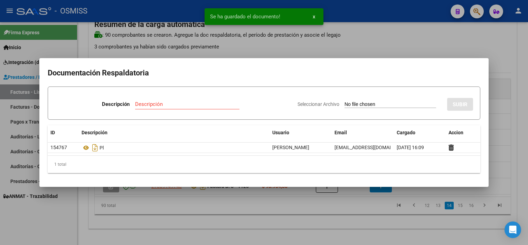
click at [337, 217] on div at bounding box center [264, 122] width 528 height 245
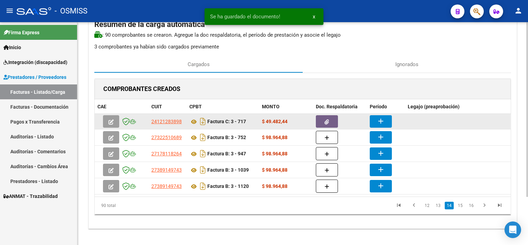
click at [377, 122] on mat-icon "add" at bounding box center [381, 121] width 8 height 8
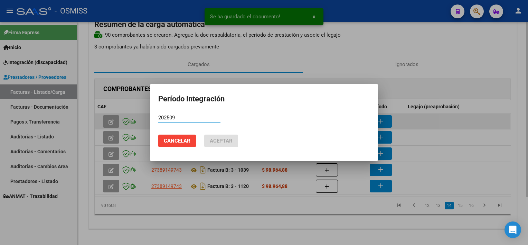
type input "202509"
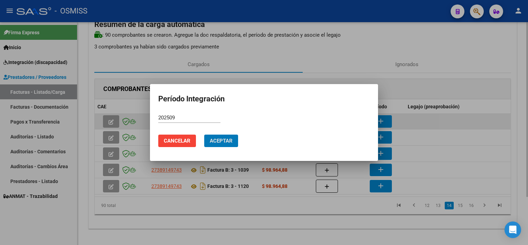
click at [204, 134] on button "Aceptar" at bounding box center [221, 140] width 34 height 12
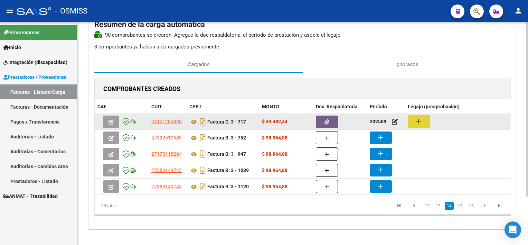
click at [422, 120] on mat-icon "add" at bounding box center [419, 121] width 8 height 8
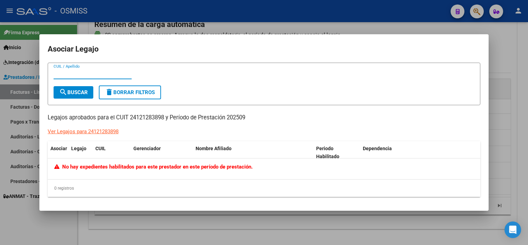
click at [215, 220] on div at bounding box center [264, 122] width 528 height 245
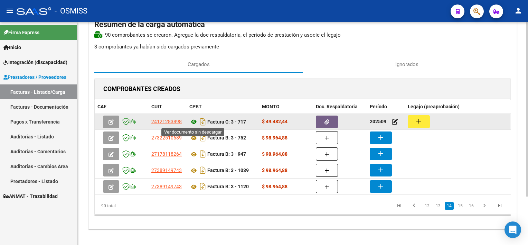
click at [194, 122] on icon at bounding box center [193, 122] width 9 height 8
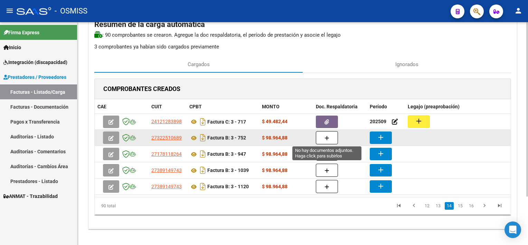
click at [330, 135] on button "button" at bounding box center [327, 137] width 22 height 13
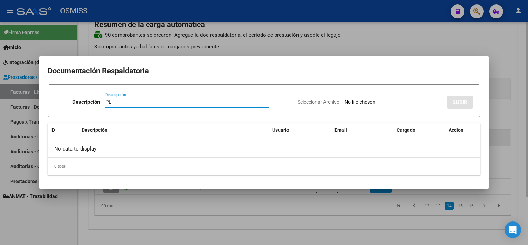
type input "PL"
click at [345, 99] on input "Seleccionar Archivo" at bounding box center [391, 102] width 92 height 7
type input "C:\fakepath\PL 3-752 MORENOM TO 09.jpeg"
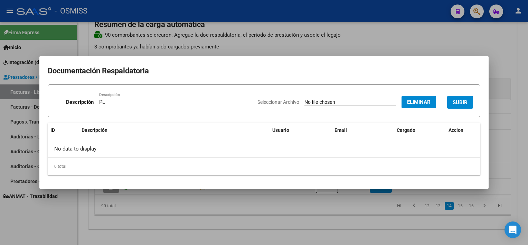
click at [464, 101] on span "SUBIR" at bounding box center [460, 102] width 15 height 6
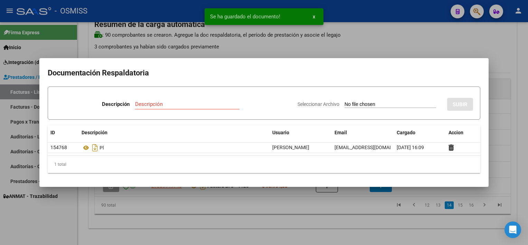
click at [337, 212] on div at bounding box center [264, 122] width 528 height 245
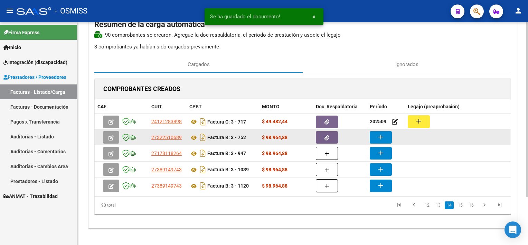
click at [378, 135] on mat-icon "add" at bounding box center [381, 137] width 8 height 8
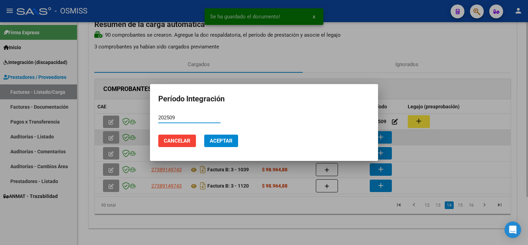
type input "202509"
click at [204, 134] on button "Aceptar" at bounding box center [221, 140] width 34 height 12
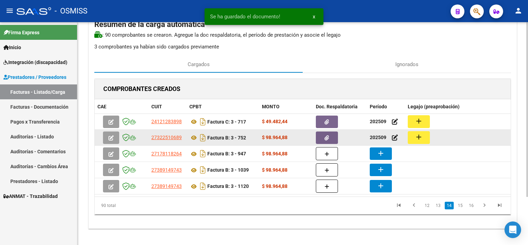
click at [433, 137] on div "add" at bounding box center [458, 137] width 100 height 13
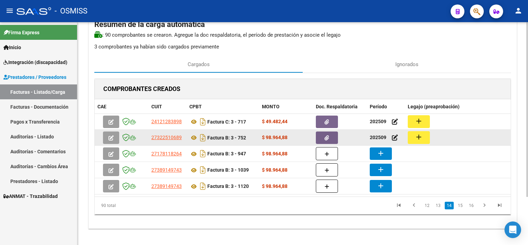
click at [422, 136] on mat-icon "add" at bounding box center [419, 137] width 8 height 8
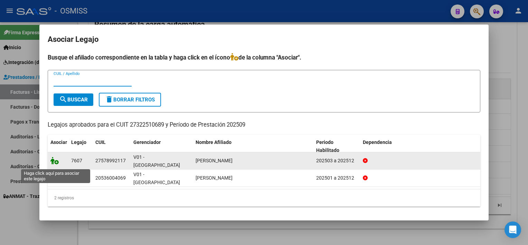
click at [57, 161] on icon at bounding box center [54, 161] width 8 height 8
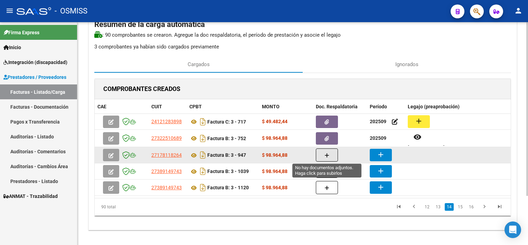
click at [324, 155] on button "button" at bounding box center [327, 154] width 22 height 13
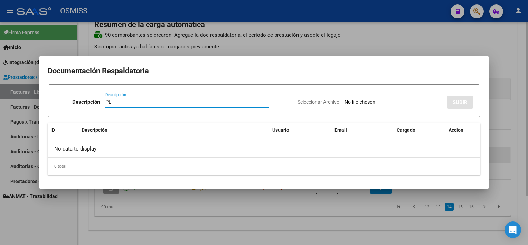
type input "PL"
click at [345, 99] on input "Seleccionar Archivo" at bounding box center [391, 102] width 92 height 7
type input "C:\fakepath\PL 3-947 MARTINEZ D PSICOP 09.pdf"
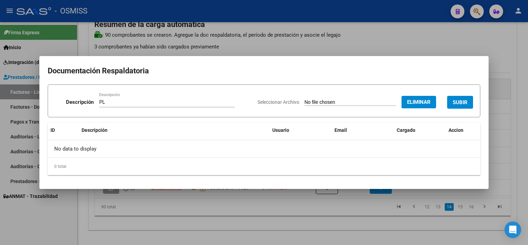
click at [464, 101] on span "SUBIR" at bounding box center [460, 102] width 15 height 6
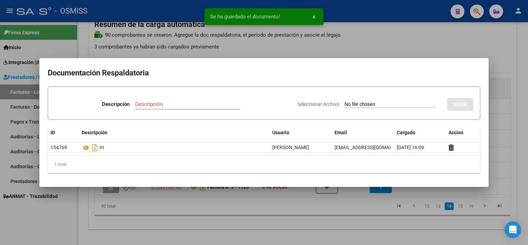
click at [348, 213] on div at bounding box center [264, 122] width 528 height 245
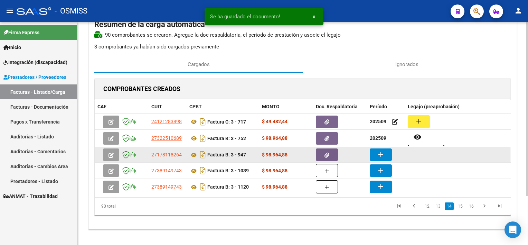
click at [378, 152] on mat-icon "add" at bounding box center [381, 154] width 8 height 8
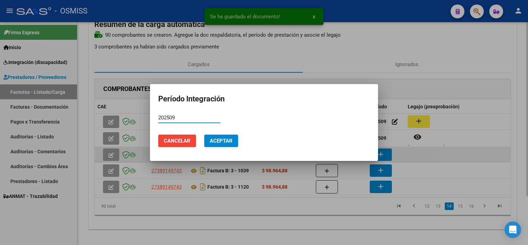
type input "202509"
click at [204, 134] on button "Aceptar" at bounding box center [221, 140] width 34 height 12
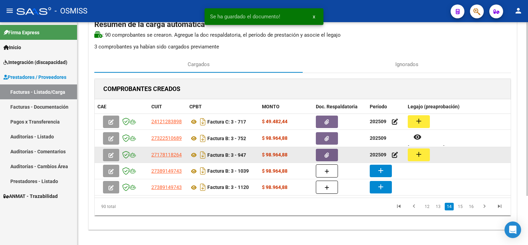
click at [415, 153] on mat-icon "add" at bounding box center [419, 154] width 8 height 8
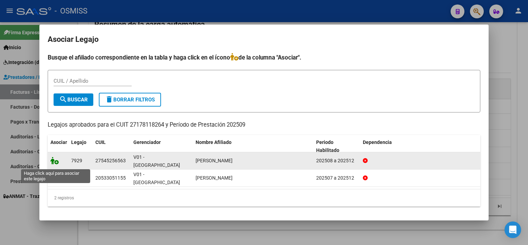
click at [56, 162] on icon at bounding box center [54, 161] width 8 height 8
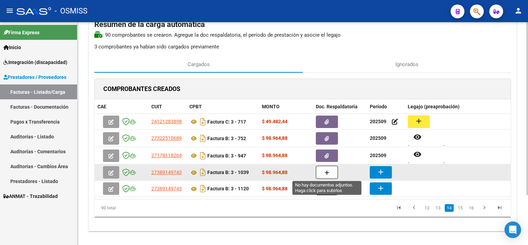
click at [326, 176] on button "button" at bounding box center [327, 172] width 22 height 13
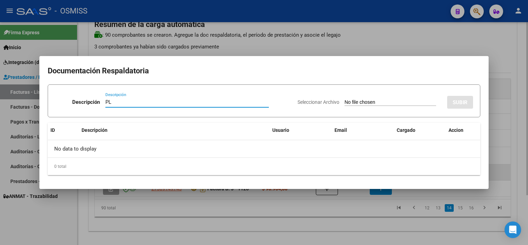
type input "PL"
click at [345, 99] on input "Seleccionar Archivo" at bounding box center [391, 102] width 92 height 7
type input "C:\fakepath\PL 3-1039 MORENO M FONO 07.jpeg"
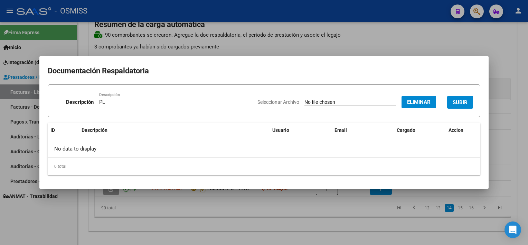
click at [467, 101] on span "SUBIR" at bounding box center [460, 102] width 15 height 6
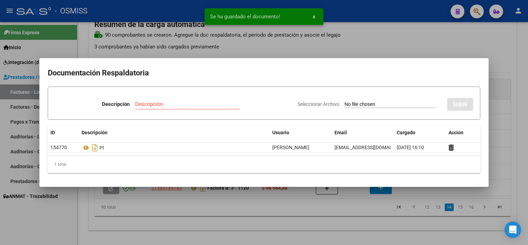
click at [348, 227] on div at bounding box center [264, 122] width 528 height 245
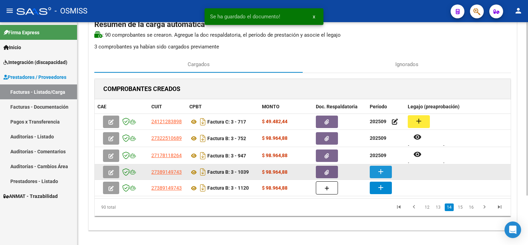
click at [379, 170] on mat-icon "add" at bounding box center [381, 171] width 8 height 8
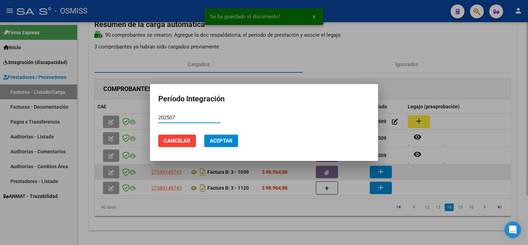
type input "202507"
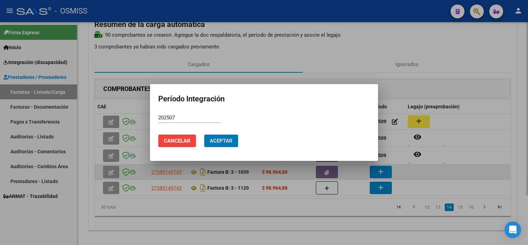
click at [204, 134] on button "Aceptar" at bounding box center [221, 140] width 34 height 12
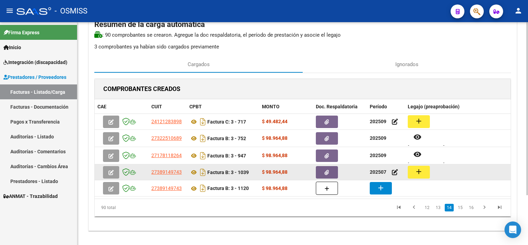
click at [429, 170] on button "add" at bounding box center [419, 172] width 22 height 13
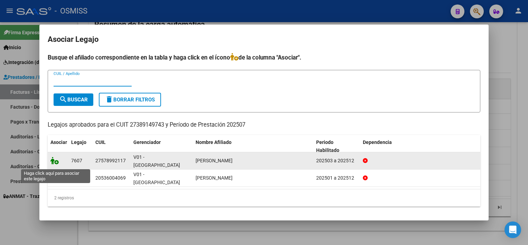
click at [53, 164] on icon at bounding box center [54, 161] width 8 height 8
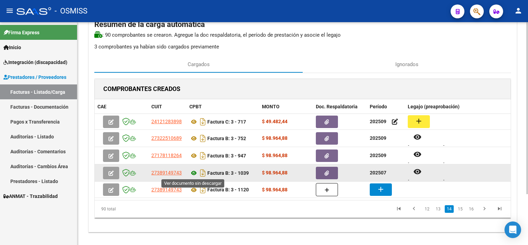
click at [193, 170] on icon at bounding box center [193, 173] width 9 height 8
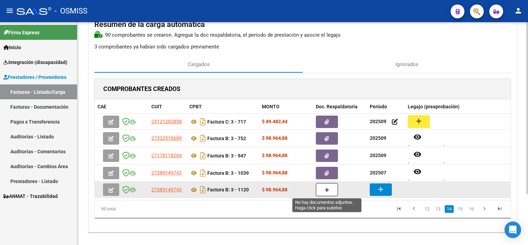
click at [326, 192] on button "button" at bounding box center [327, 189] width 22 height 13
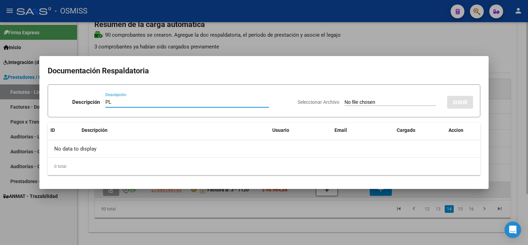
type input "PL"
click at [345, 99] on input "Seleccionar Archivo" at bounding box center [391, 102] width 92 height 7
type input "C:\fakepath\PL 3-1120 MORENO M FONO 09.jpeg"
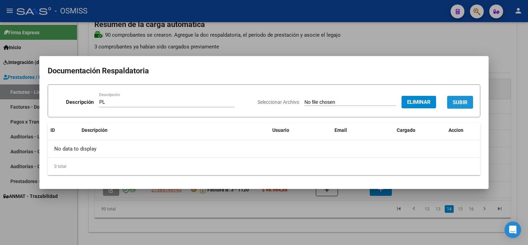
click at [468, 97] on button "SUBIR" at bounding box center [460, 102] width 26 height 13
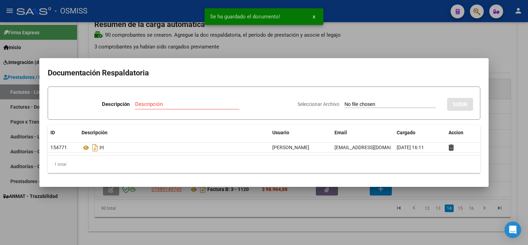
click at [329, 212] on div at bounding box center [264, 122] width 528 height 245
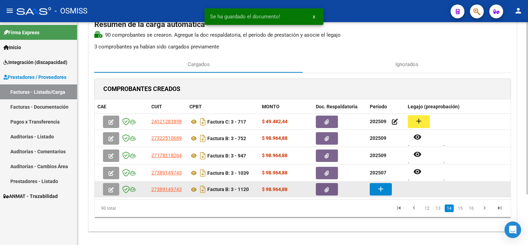
click at [379, 188] on mat-icon "add" at bounding box center [381, 189] width 8 height 8
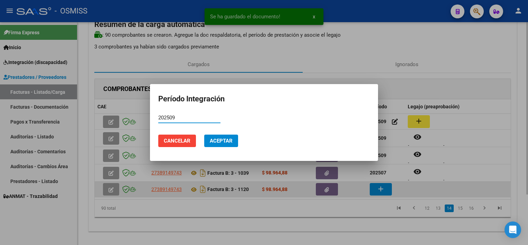
type input "202509"
click at [204, 134] on button "Aceptar" at bounding box center [221, 140] width 34 height 12
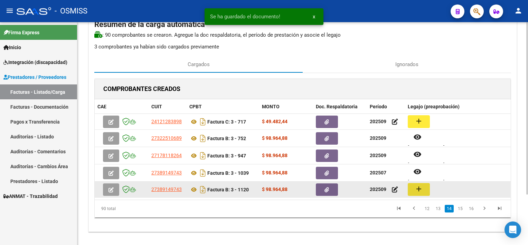
click at [429, 188] on button "add" at bounding box center [419, 189] width 22 height 13
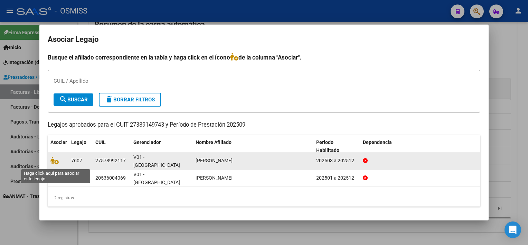
click at [59, 162] on span at bounding box center [55, 161] width 10 height 6
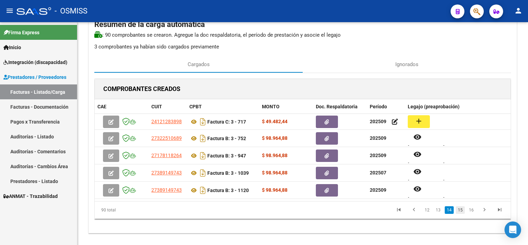
click at [462, 209] on link "15" at bounding box center [460, 210] width 9 height 8
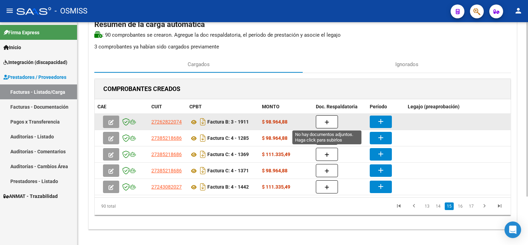
click at [325, 120] on icon "button" at bounding box center [327, 122] width 5 height 5
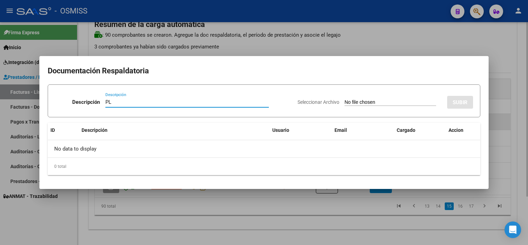
type input "PL"
click at [345, 99] on input "Seleccionar Archivo" at bounding box center [391, 102] width 92 height 7
type input "C:\fakepath\PL 3-1911 SANCHEZ B TO 09.pdf"
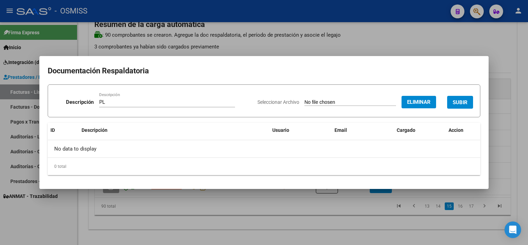
click at [464, 102] on span "SUBIR" at bounding box center [460, 102] width 15 height 6
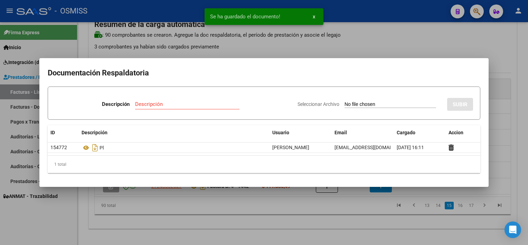
click at [304, 217] on div at bounding box center [264, 122] width 528 height 245
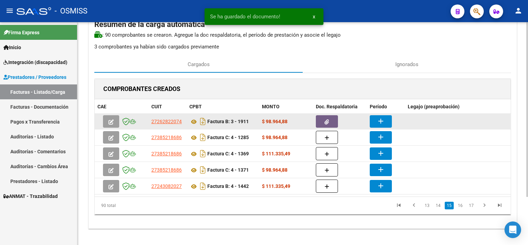
click at [378, 122] on mat-icon "add" at bounding box center [381, 121] width 8 height 8
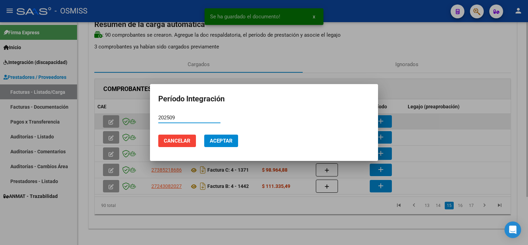
type input "202509"
click at [204, 134] on button "Aceptar" at bounding box center [221, 140] width 34 height 12
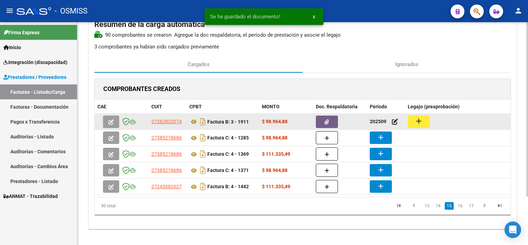
click at [408, 119] on button "add" at bounding box center [419, 121] width 22 height 13
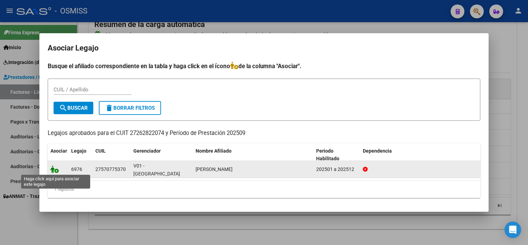
click at [56, 170] on icon at bounding box center [54, 169] width 8 height 8
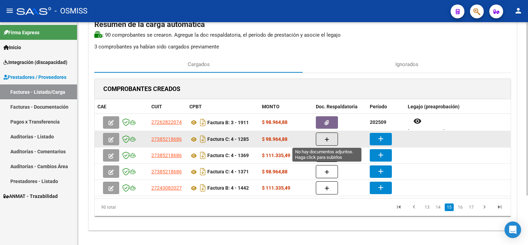
click at [330, 136] on button "button" at bounding box center [327, 138] width 22 height 13
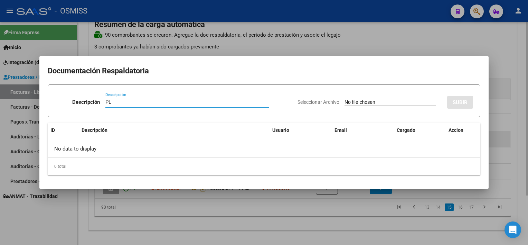
type input "PL"
click at [345, 99] on input "Seleccionar Archivo" at bounding box center [391, 102] width 92 height 7
type input "C:\fakepath\PL 4-1285 LIDNER M PSICO 08.pdf"
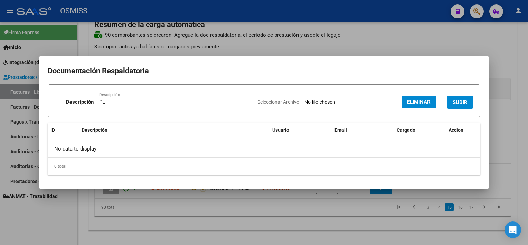
click at [463, 97] on button "SUBIR" at bounding box center [460, 102] width 26 height 13
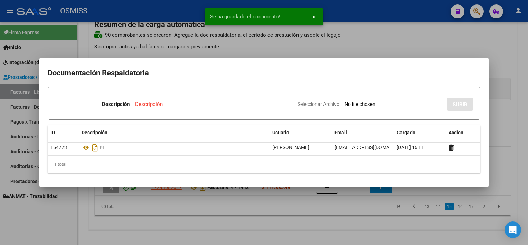
click at [372, 218] on div at bounding box center [264, 122] width 528 height 245
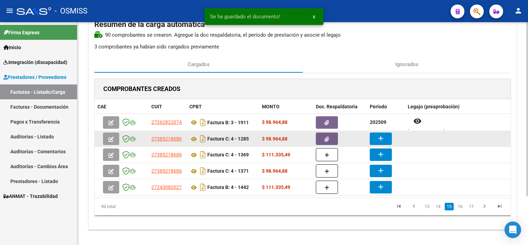
click at [382, 137] on mat-icon "add" at bounding box center [381, 138] width 8 height 8
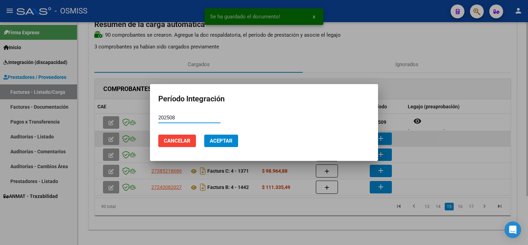
type input "202508"
click at [204, 134] on button "Aceptar" at bounding box center [221, 140] width 34 height 12
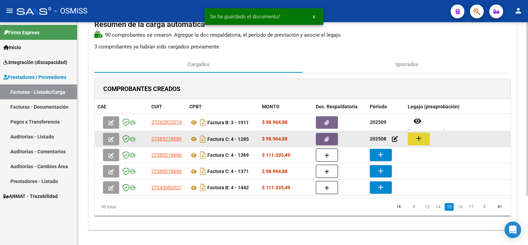
click at [424, 136] on button "add" at bounding box center [419, 138] width 22 height 13
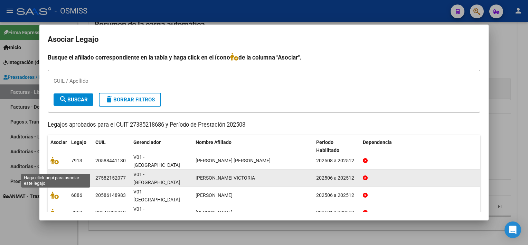
click at [56, 174] on icon at bounding box center [54, 178] width 8 height 8
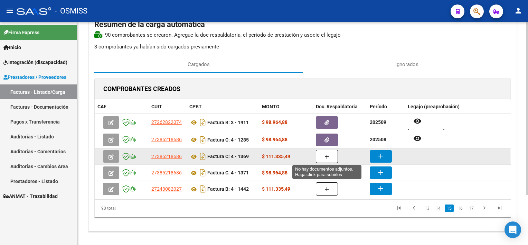
click at [329, 153] on button "button" at bounding box center [327, 156] width 22 height 13
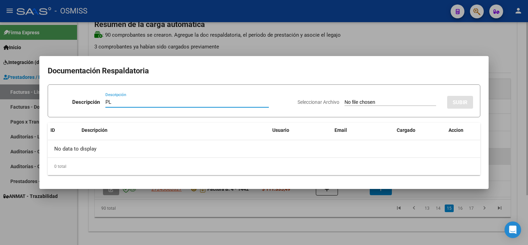
type input "PL"
click at [345, 99] on input "Seleccionar Archivo" at bounding box center [391, 102] width 92 height 7
type input "C:\fakepath\PL 4-1369 POVEDA A PSICO 09.pdf"
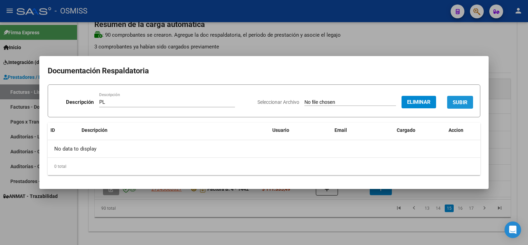
click at [463, 101] on span "SUBIR" at bounding box center [460, 102] width 15 height 6
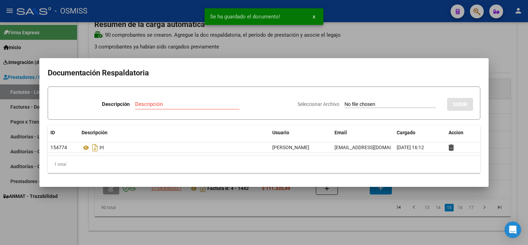
click at [348, 201] on div at bounding box center [264, 122] width 528 height 245
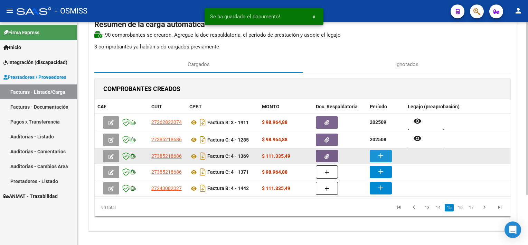
click at [381, 150] on button "add" at bounding box center [381, 156] width 22 height 12
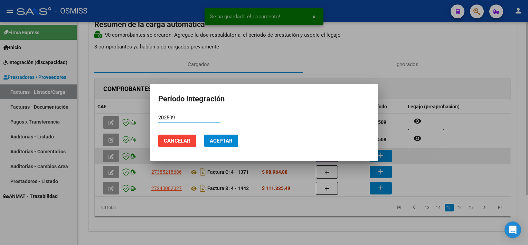
type input "202509"
click at [204, 134] on button "Aceptar" at bounding box center [221, 140] width 34 height 12
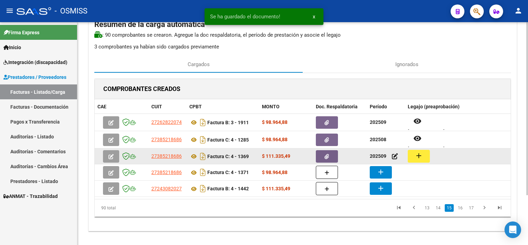
click at [422, 158] on mat-icon "add" at bounding box center [419, 155] width 8 height 8
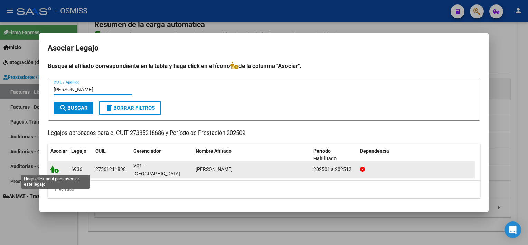
type input "POVEDA"
click at [53, 171] on icon at bounding box center [54, 169] width 8 height 8
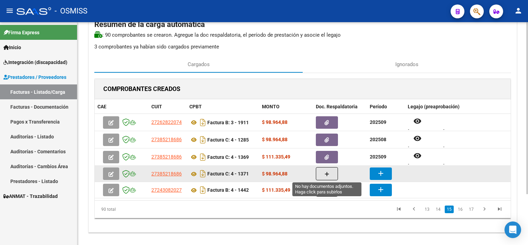
click at [324, 167] on button "button" at bounding box center [327, 173] width 22 height 13
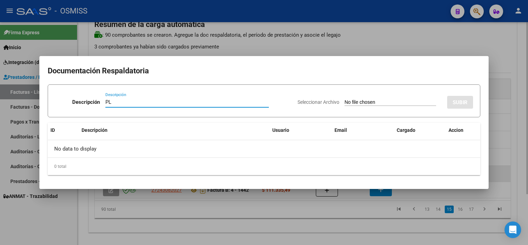
type input "PL"
click at [345, 99] on input "Seleccionar Archivo" at bounding box center [391, 102] width 92 height 7
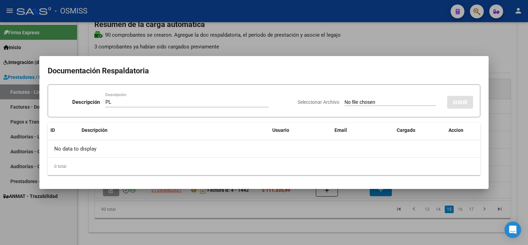
click at [184, 244] on html "menu - OSMISS person Firma Express Inicio Instructivos Contacto OS Integración …" at bounding box center [264, 122] width 528 height 245
click at [243, 208] on div at bounding box center [264, 122] width 528 height 245
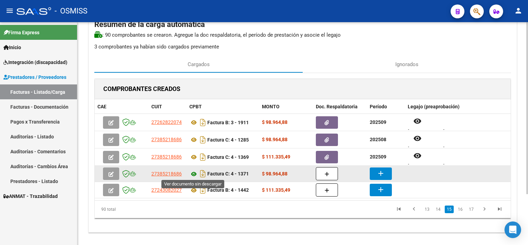
click at [193, 170] on icon at bounding box center [193, 174] width 9 height 8
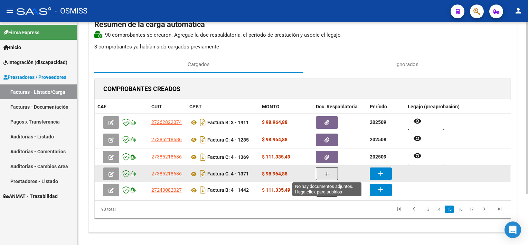
click at [321, 170] on button "button" at bounding box center [327, 173] width 22 height 13
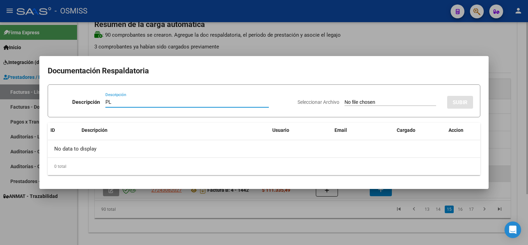
type input "PL"
click at [345, 99] on input "Seleccionar Archivo" at bounding box center [391, 102] width 92 height 7
type input "C:\fakepath\PL4-1371 MEZA L PSICO 09.pdf"
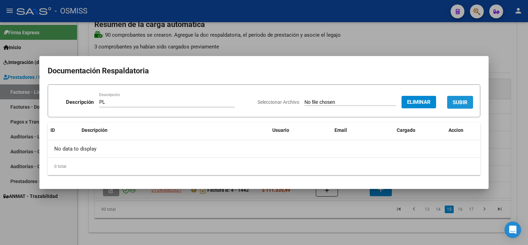
click at [463, 99] on span "SUBIR" at bounding box center [460, 102] width 15 height 6
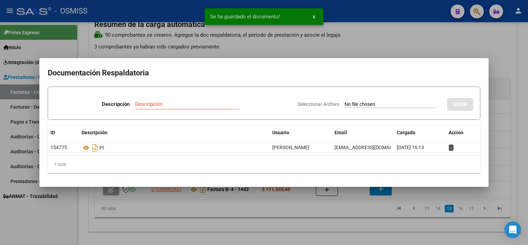
click at [342, 224] on div at bounding box center [264, 122] width 528 height 245
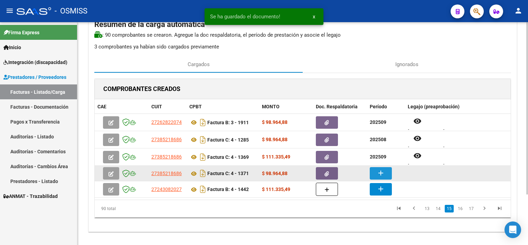
click at [382, 171] on mat-icon "add" at bounding box center [381, 173] width 8 height 8
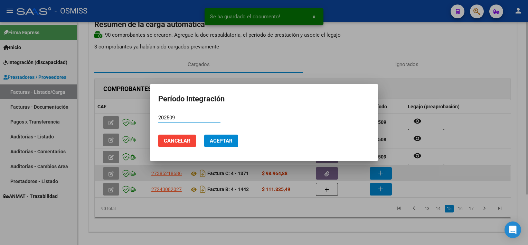
type input "202509"
click at [204, 134] on button "Aceptar" at bounding box center [221, 140] width 34 height 12
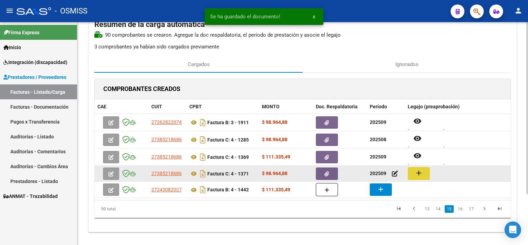
click at [426, 174] on button "add" at bounding box center [419, 173] width 22 height 13
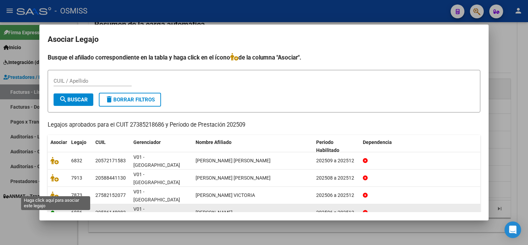
click at [55, 208] on icon at bounding box center [54, 212] width 8 height 8
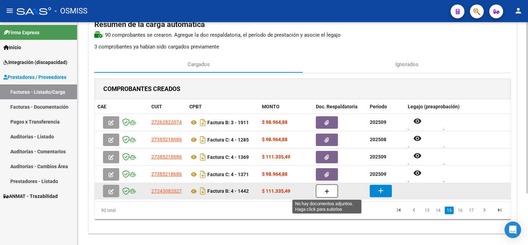
click at [331, 188] on button "button" at bounding box center [327, 190] width 22 height 13
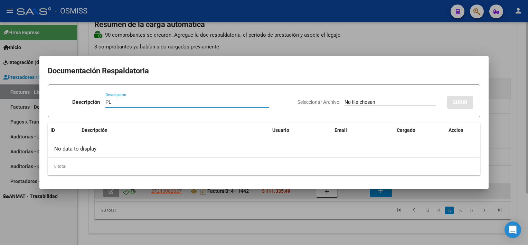
type input "PL"
click at [345, 99] on input "Seleccionar Archivo" at bounding box center [391, 102] width 92 height 7
type input "C:\fakepath\PL 4-1442 LIDNER M FONO 08.pdf"
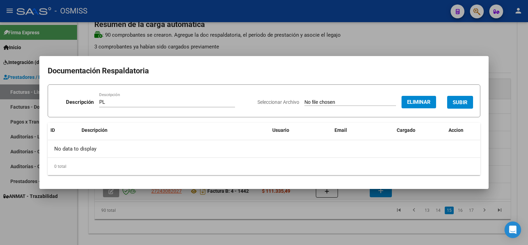
click at [458, 103] on span "SUBIR" at bounding box center [460, 102] width 15 height 6
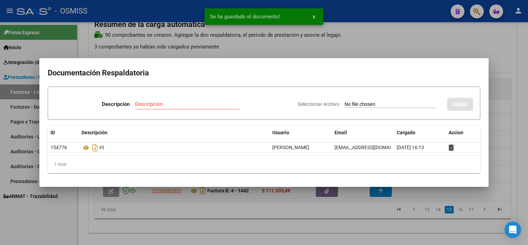
click at [368, 228] on div at bounding box center [264, 122] width 528 height 245
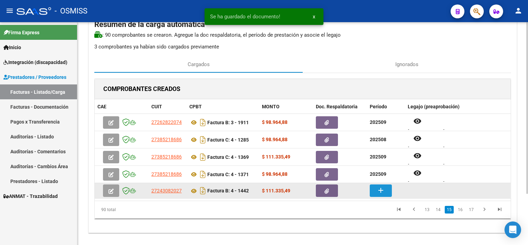
click at [381, 189] on mat-icon "add" at bounding box center [381, 190] width 8 height 8
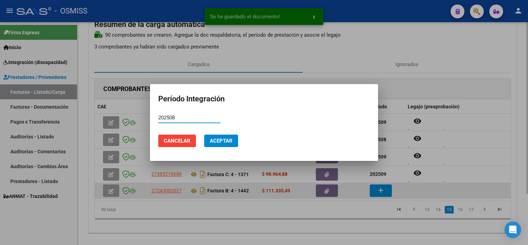
type input "202508"
click at [204, 134] on button "Aceptar" at bounding box center [221, 140] width 34 height 12
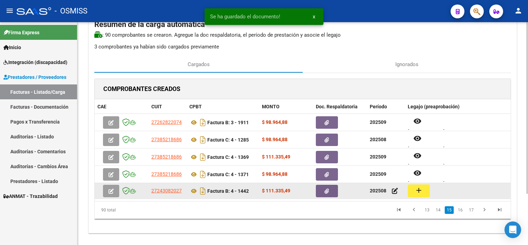
click at [419, 188] on mat-icon "add" at bounding box center [419, 190] width 8 height 8
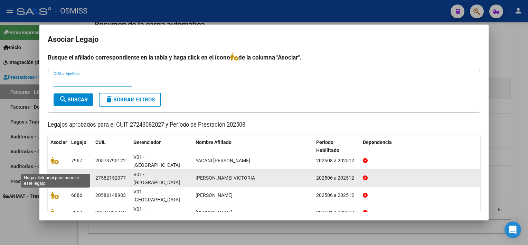
click at [53, 174] on icon at bounding box center [54, 178] width 8 height 8
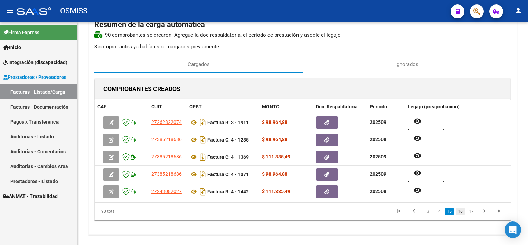
click at [460, 210] on link "16" at bounding box center [460, 211] width 9 height 8
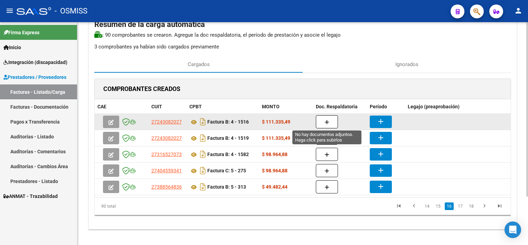
click at [326, 121] on icon "button" at bounding box center [327, 122] width 5 height 5
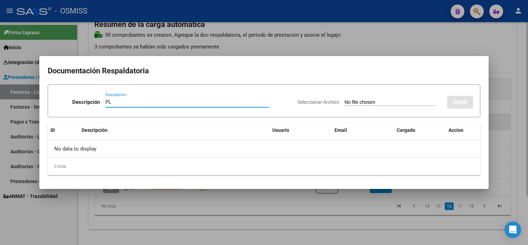
type input "PL"
click at [345, 99] on input "Seleccionar Archivo" at bounding box center [391, 102] width 92 height 7
type input "C:\fakepath\PL 4-1516 MEZA L FONO 09.pdf"
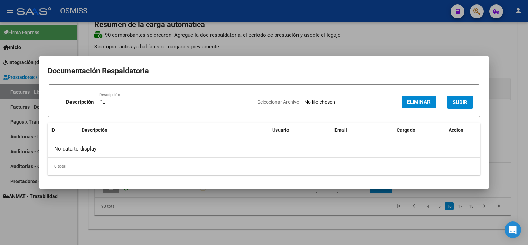
click at [458, 99] on span "SUBIR" at bounding box center [460, 102] width 15 height 6
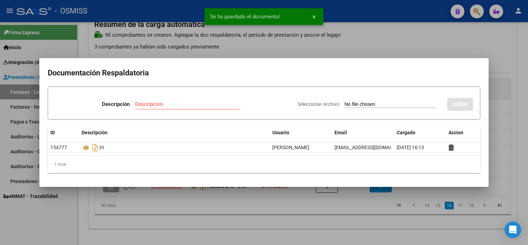
click at [325, 217] on div at bounding box center [264, 122] width 528 height 245
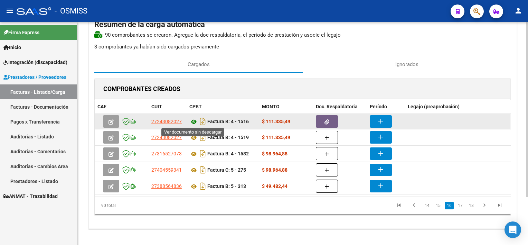
click at [193, 120] on icon at bounding box center [193, 122] width 9 height 8
click at [375, 122] on button "add" at bounding box center [381, 121] width 22 height 12
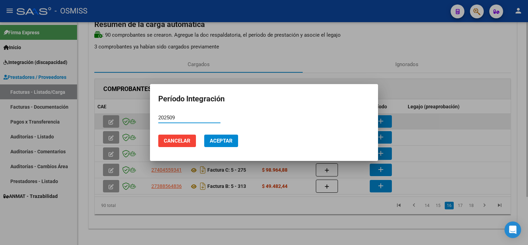
type input "202509"
click at [204, 134] on button "Aceptar" at bounding box center [221, 140] width 34 height 12
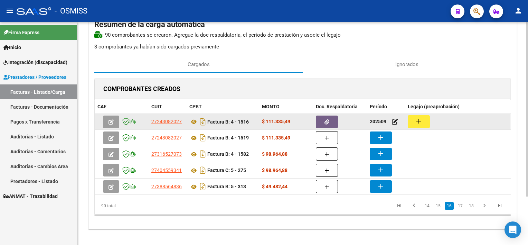
click at [416, 126] on button "add" at bounding box center [419, 121] width 22 height 13
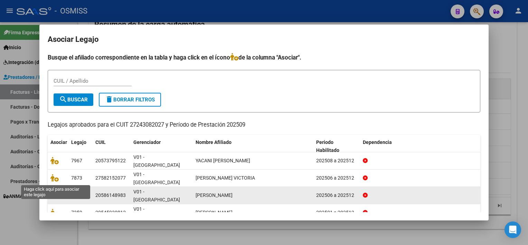
click at [53, 191] on icon at bounding box center [54, 195] width 8 height 8
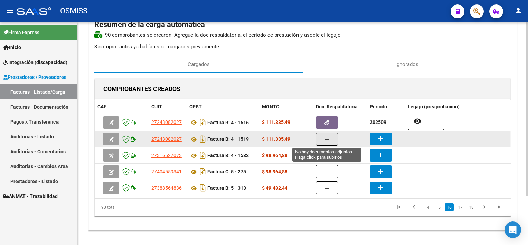
click at [323, 139] on button "button" at bounding box center [327, 138] width 22 height 13
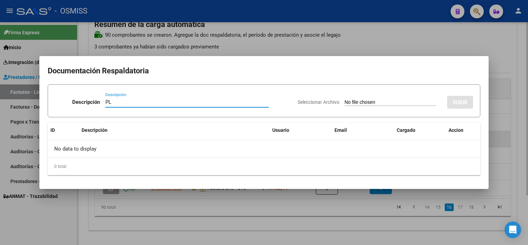
type input "PL"
click at [345, 99] on input "Seleccionar Archivo" at bounding box center [391, 102] width 92 height 7
type input "C:\fakepath\PL 4-1519 POVEDA A FONO 09.pdf"
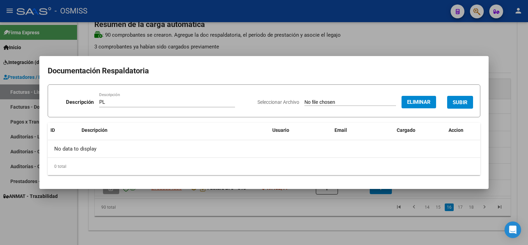
click at [460, 103] on span "SUBIR" at bounding box center [460, 102] width 15 height 6
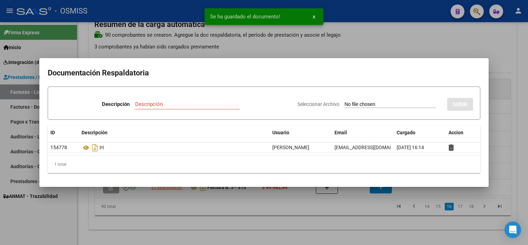
click at [347, 224] on div at bounding box center [264, 122] width 528 height 245
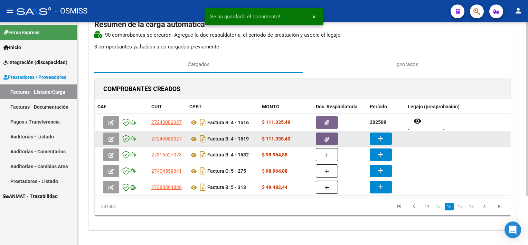
click at [375, 137] on button "add" at bounding box center [381, 138] width 22 height 12
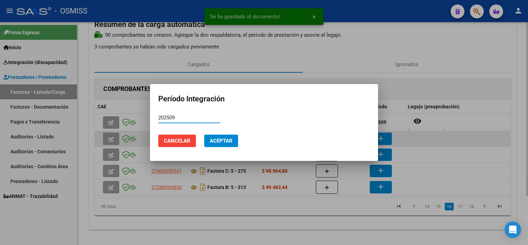
type input "202509"
click at [204, 134] on button "Aceptar" at bounding box center [221, 140] width 34 height 12
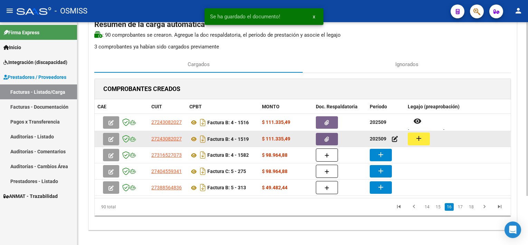
click at [415, 136] on mat-icon "add" at bounding box center [419, 138] width 8 height 8
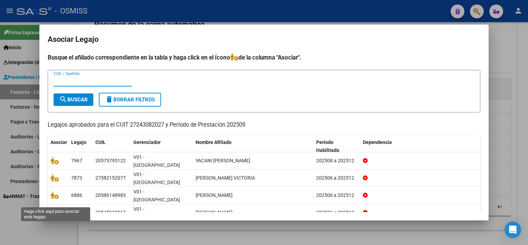
click at [51, 226] on icon at bounding box center [54, 230] width 8 height 8
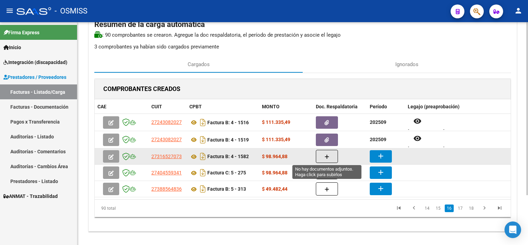
click at [327, 155] on icon "button" at bounding box center [327, 156] width 5 height 5
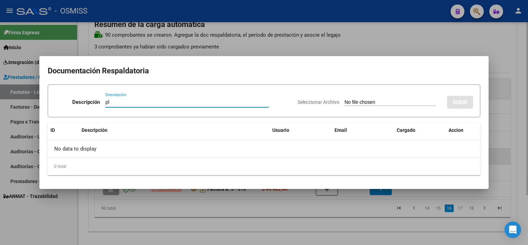
type input "pl"
click at [345, 99] on input "Seleccionar Archivo" at bounding box center [391, 102] width 92 height 7
type input "C:\fakepath\PL 4-1582 URRITI MUSICO 09.pdf"
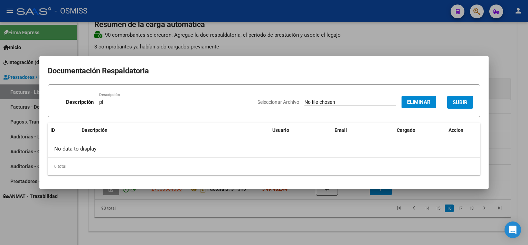
click at [466, 102] on span "SUBIR" at bounding box center [460, 102] width 15 height 6
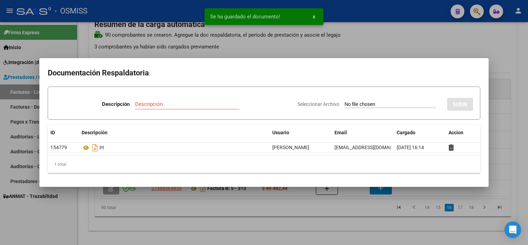
click at [369, 210] on div at bounding box center [264, 122] width 528 height 245
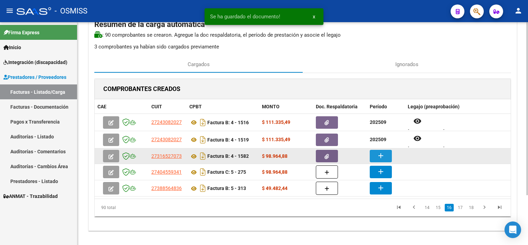
click at [383, 155] on mat-icon "add" at bounding box center [381, 155] width 8 height 8
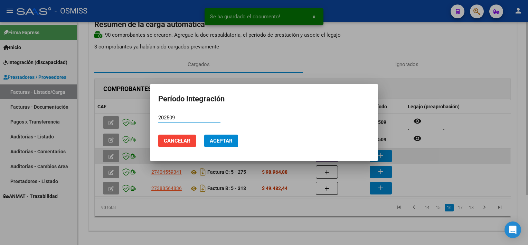
type input "202509"
click at [204, 134] on button "Aceptar" at bounding box center [221, 140] width 34 height 12
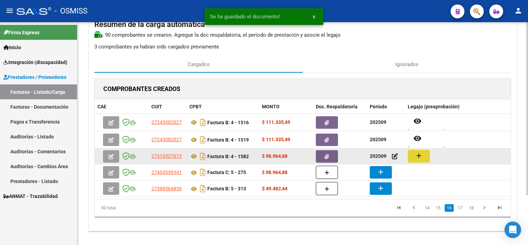
click at [420, 154] on mat-icon "add" at bounding box center [419, 155] width 8 height 8
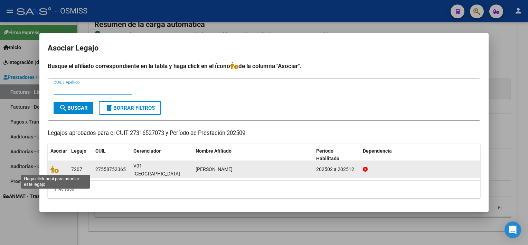
click at [58, 166] on span at bounding box center [55, 169] width 10 height 6
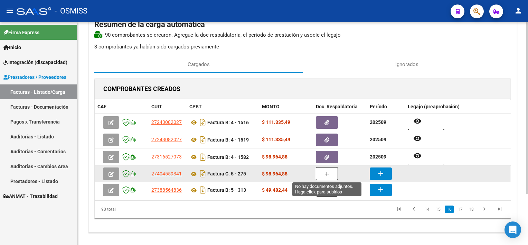
click at [325, 176] on button "button" at bounding box center [327, 173] width 22 height 13
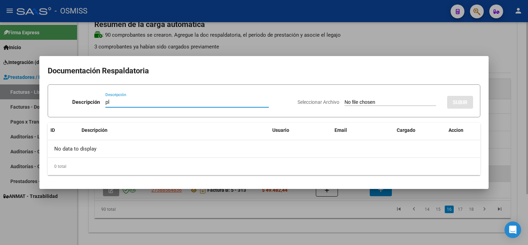
type input "pl"
click at [345, 99] on input "Seleccionar Archivo" at bounding box center [391, 102] width 92 height 7
type input "C:\fakepath\PL 5-275 SARACHO A PSICOP 09.pdf"
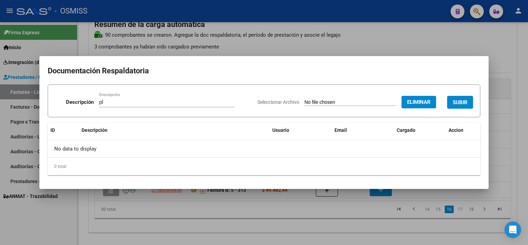
click at [458, 104] on span "SUBIR" at bounding box center [460, 102] width 15 height 6
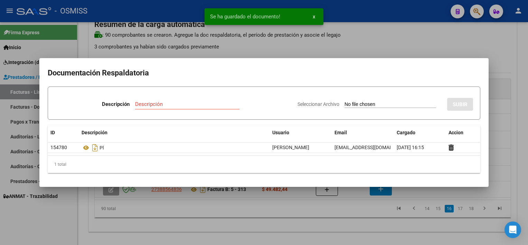
click at [337, 223] on div at bounding box center [264, 122] width 528 height 245
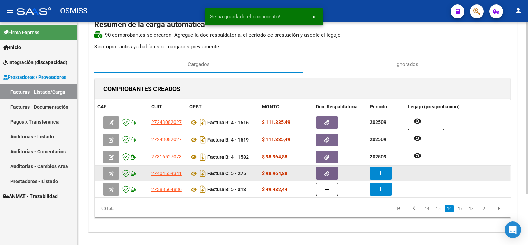
click at [379, 171] on mat-icon "add" at bounding box center [381, 173] width 8 height 8
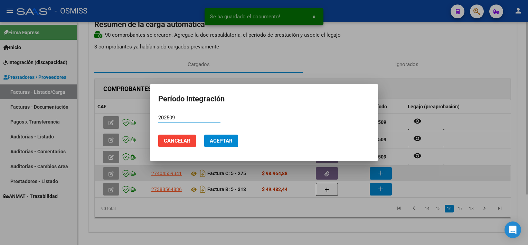
type input "202509"
click at [204, 134] on button "Aceptar" at bounding box center [221, 140] width 34 height 12
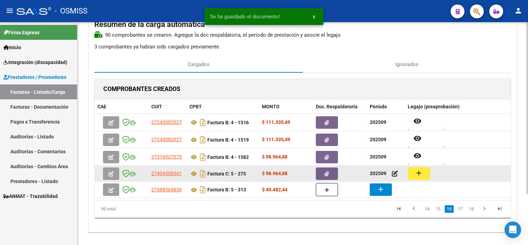
click at [428, 175] on button "add" at bounding box center [419, 173] width 22 height 13
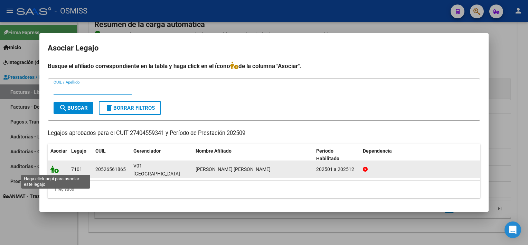
click at [52, 168] on icon at bounding box center [54, 169] width 8 height 8
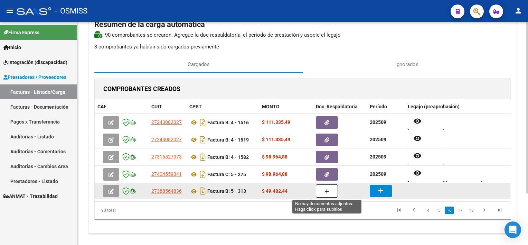
click at [319, 193] on button "button" at bounding box center [327, 190] width 22 height 13
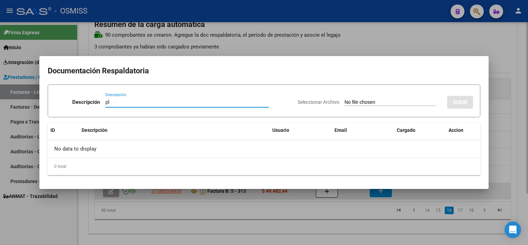
type input "pl"
click at [345, 99] on input "Seleccionar Archivo" at bounding box center [391, 102] width 92 height 7
type input "C:\fakepath\PL 5-313 ROJAS Z MUSICO 08.pdf"
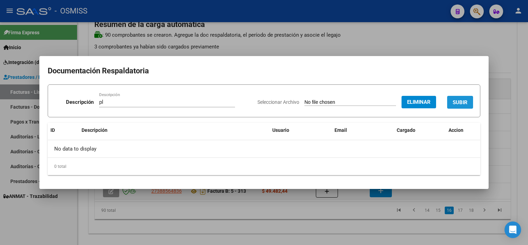
click at [463, 100] on span "SUBIR" at bounding box center [460, 102] width 15 height 6
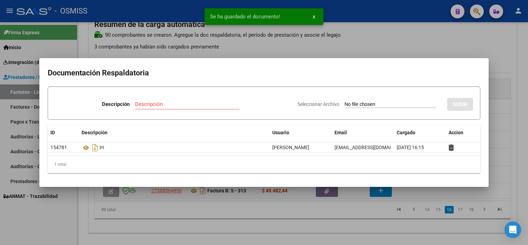
click at [354, 217] on div at bounding box center [264, 122] width 528 height 245
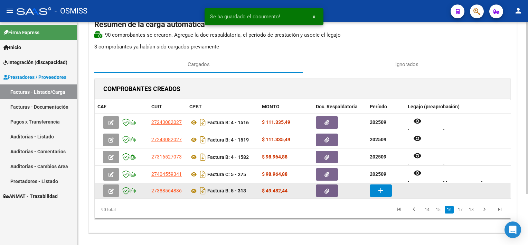
click at [380, 191] on mat-icon "add" at bounding box center [381, 190] width 8 height 8
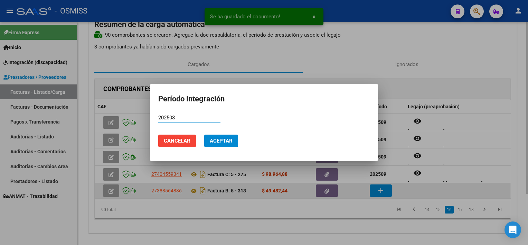
type input "202508"
click at [204, 134] on button "Aceptar" at bounding box center [221, 140] width 34 height 12
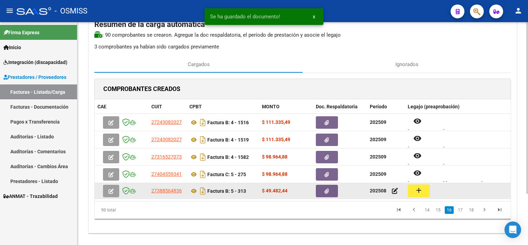
click at [416, 192] on mat-icon "add" at bounding box center [419, 190] width 8 height 8
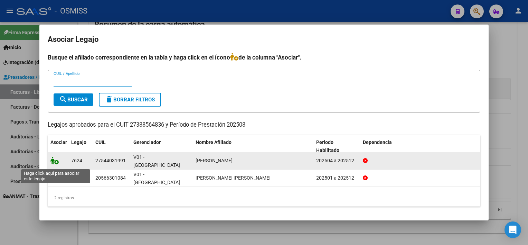
click at [51, 163] on icon at bounding box center [54, 161] width 8 height 8
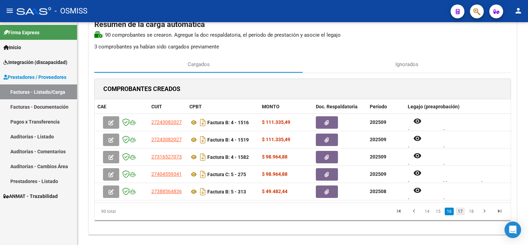
click at [460, 210] on link "17" at bounding box center [460, 211] width 9 height 8
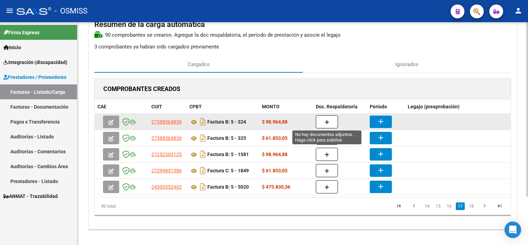
click at [324, 121] on button "button" at bounding box center [327, 121] width 22 height 13
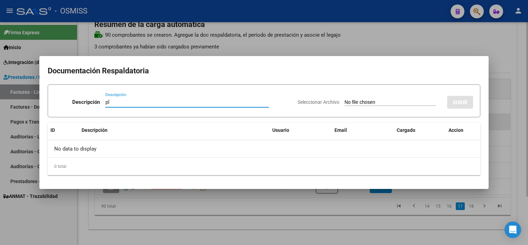
type input "pl"
click at [345, 99] on input "Seleccionar Archivo" at bounding box center [391, 102] width 92 height 7
type input "C:\fakepath\PL 5-324 LEIVA F MUSICO 09.pdf"
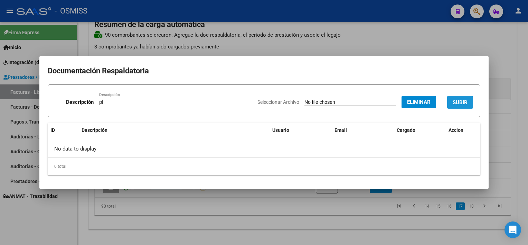
click at [458, 97] on button "SUBIR" at bounding box center [460, 102] width 26 height 13
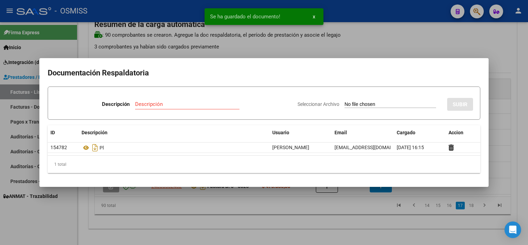
click at [367, 223] on div at bounding box center [264, 122] width 528 height 245
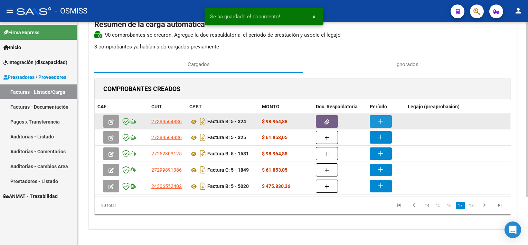
click at [380, 118] on mat-icon "add" at bounding box center [381, 121] width 8 height 8
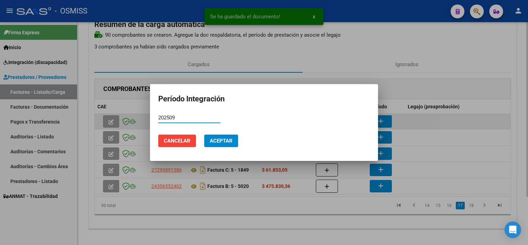
type input "202509"
click at [204, 134] on button "Aceptar" at bounding box center [221, 140] width 34 height 12
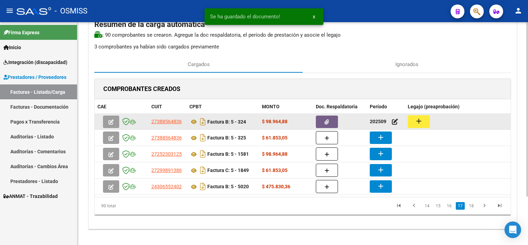
click at [422, 117] on mat-icon "add" at bounding box center [419, 121] width 8 height 8
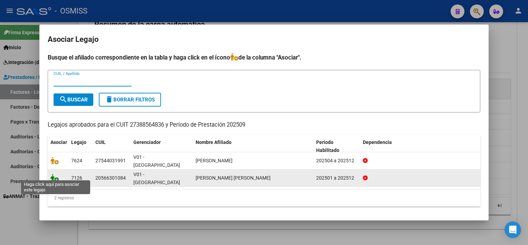
click at [56, 174] on icon at bounding box center [54, 178] width 8 height 8
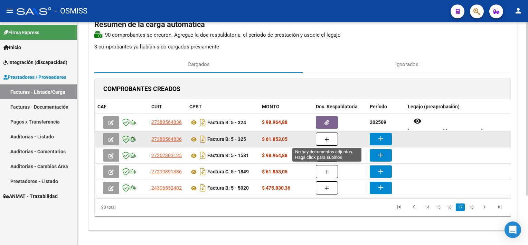
click at [328, 137] on icon "button" at bounding box center [327, 139] width 5 height 5
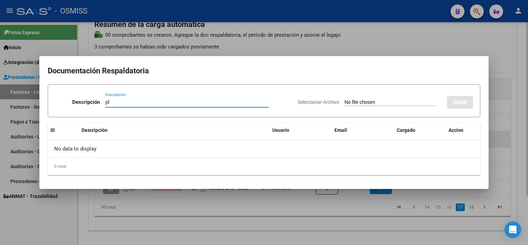
type input "pl"
click at [345, 99] on input "Seleccionar Archivo" at bounding box center [391, 102] width 92 height 7
type input "C:\fakepath\PL 5-325 ROJAS Z MUSICO 09.pdf"
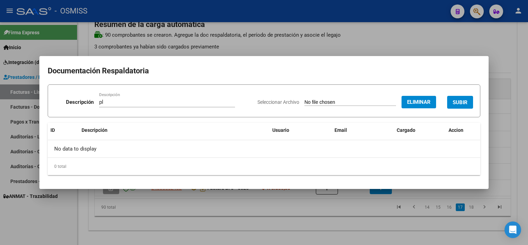
click at [457, 103] on span "SUBIR" at bounding box center [460, 102] width 15 height 6
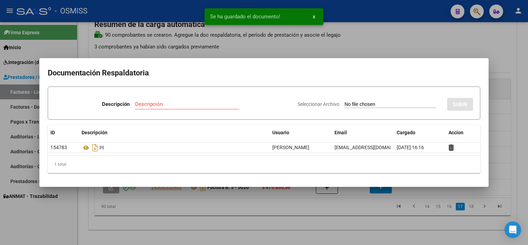
click at [346, 205] on div at bounding box center [264, 122] width 528 height 245
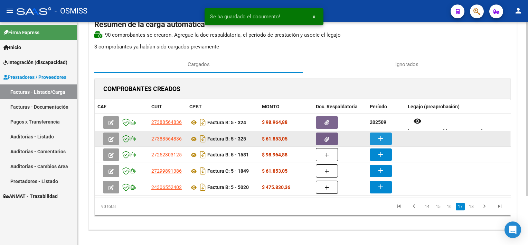
click at [385, 133] on button "add" at bounding box center [381, 138] width 22 height 12
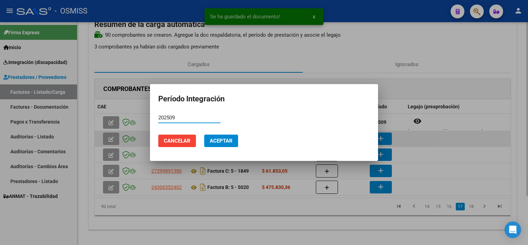
type input "202509"
click at [204, 134] on button "Aceptar" at bounding box center [221, 140] width 34 height 12
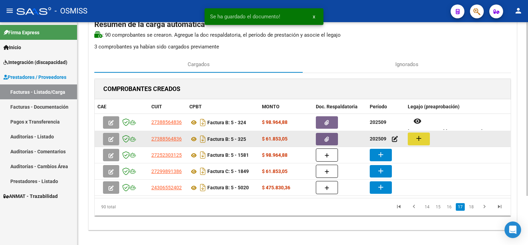
click at [418, 136] on mat-icon "add" at bounding box center [419, 138] width 8 height 8
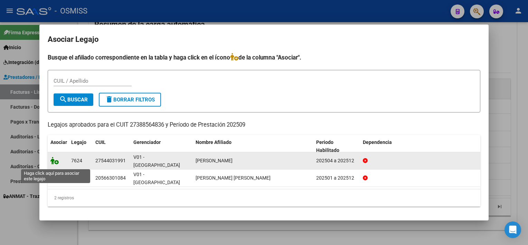
click at [52, 163] on icon at bounding box center [54, 161] width 8 height 8
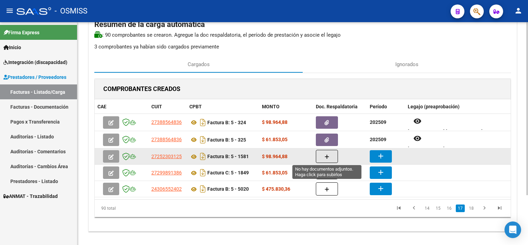
click at [326, 154] on icon "button" at bounding box center [327, 156] width 5 height 5
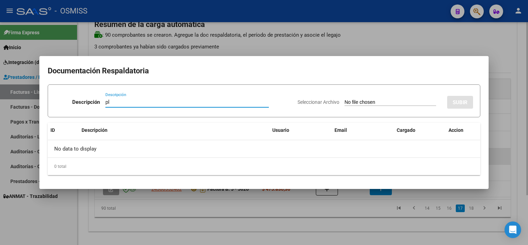
type input "pl"
click at [345, 99] on input "Seleccionar Archivo" at bounding box center [391, 102] width 92 height 7
type input "C:\fakepath\PL 5-1581 SANTA M FONO 09.pdf"
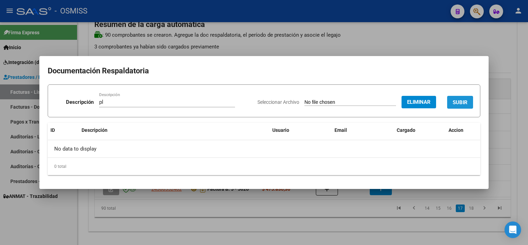
click at [463, 100] on span "SUBIR" at bounding box center [460, 102] width 15 height 6
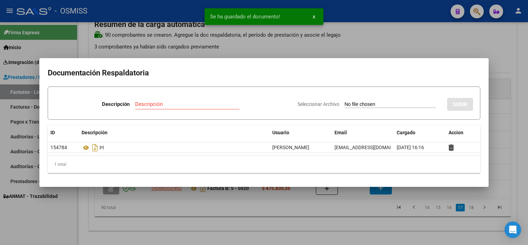
click at [352, 219] on div at bounding box center [264, 122] width 528 height 245
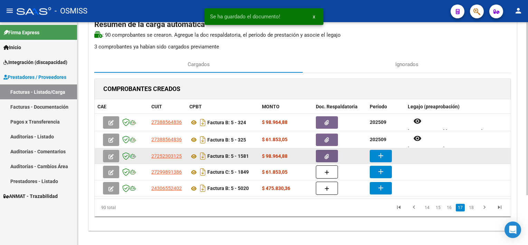
click at [377, 153] on mat-icon "add" at bounding box center [381, 155] width 8 height 8
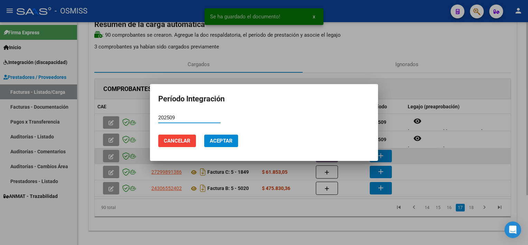
type input "202509"
click at [204, 134] on button "Aceptar" at bounding box center [221, 140] width 34 height 12
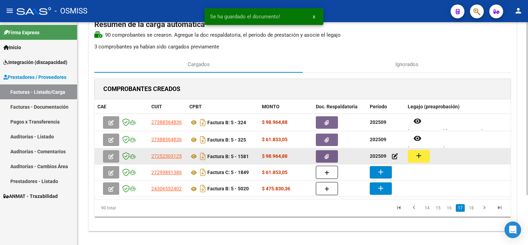
click at [416, 157] on mat-icon "add" at bounding box center [419, 155] width 8 height 8
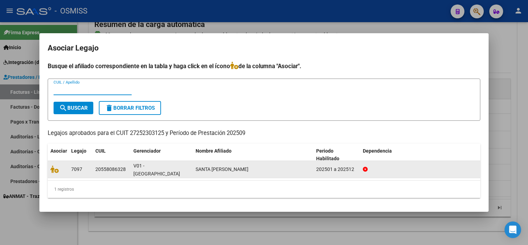
click at [48, 169] on datatable-body-cell at bounding box center [58, 169] width 21 height 17
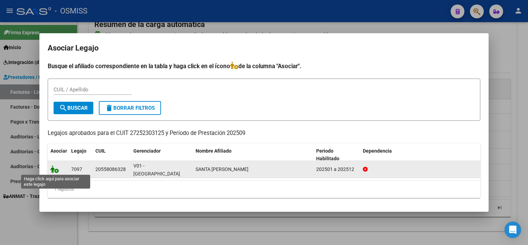
click at [52, 169] on icon at bounding box center [54, 169] width 8 height 8
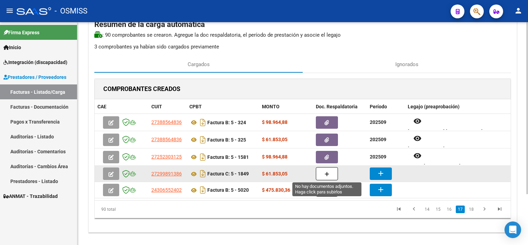
click at [325, 173] on icon "button" at bounding box center [327, 173] width 5 height 5
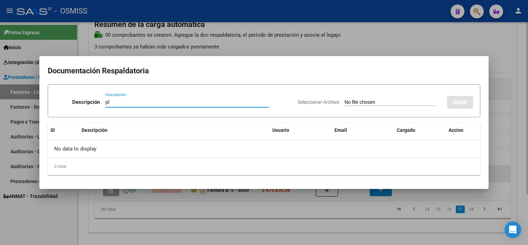
type input "pl"
click at [345, 99] on input "Seleccionar Archivo" at bounding box center [391, 102] width 92 height 7
type input "C:\fakepath\PL 5-1849 POVEDA A PSP 09.pdf"
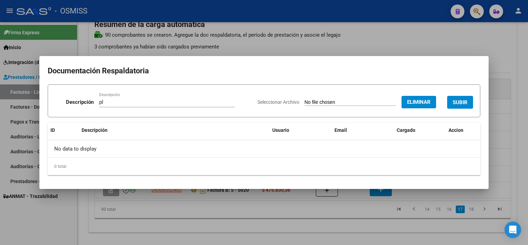
click at [470, 99] on button "SUBIR" at bounding box center [460, 102] width 26 height 13
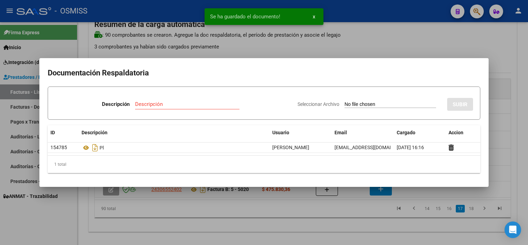
click at [367, 221] on div at bounding box center [264, 122] width 528 height 245
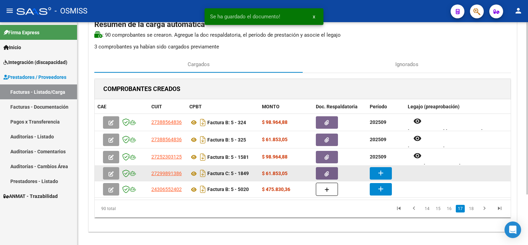
click at [379, 173] on mat-icon "add" at bounding box center [381, 173] width 8 height 8
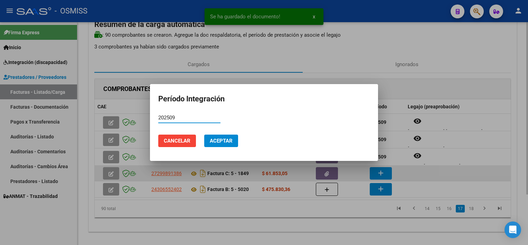
type input "202509"
click at [204, 134] on button "Aceptar" at bounding box center [221, 140] width 34 height 12
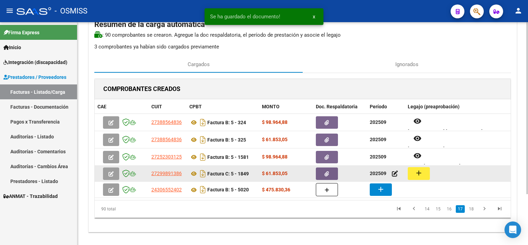
click at [417, 175] on mat-icon "add" at bounding box center [419, 173] width 8 height 8
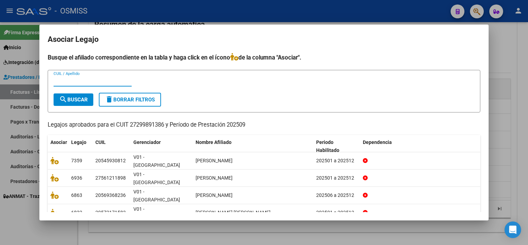
click at [341, 221] on div at bounding box center [264, 122] width 528 height 245
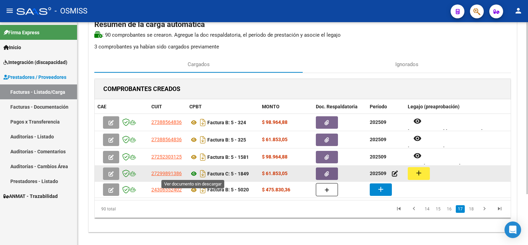
click at [194, 172] on icon at bounding box center [193, 173] width 9 height 8
click at [420, 170] on mat-icon "add" at bounding box center [419, 173] width 8 height 8
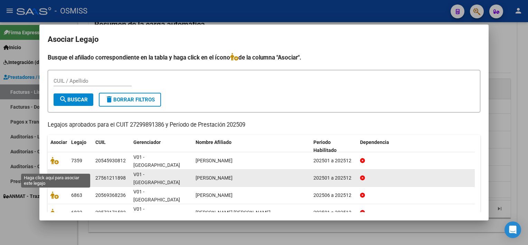
click at [54, 174] on icon at bounding box center [54, 178] width 8 height 8
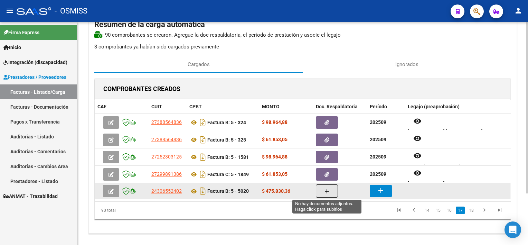
click at [328, 191] on icon "button" at bounding box center [327, 191] width 5 height 5
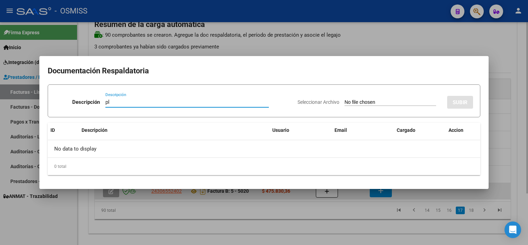
type input "pl"
click at [345, 99] on input "Seleccionar Archivo" at bounding box center [391, 102] width 92 height 7
type input "C:\fakepath\PL 5-5020 TORRES A MAIE 09.pdf"
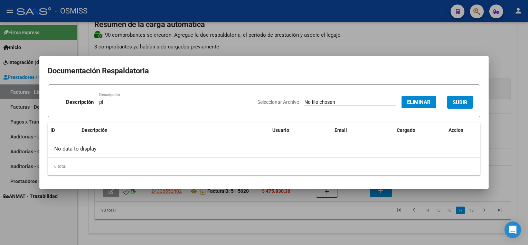
click at [460, 96] on button "SUBIR" at bounding box center [460, 102] width 26 height 13
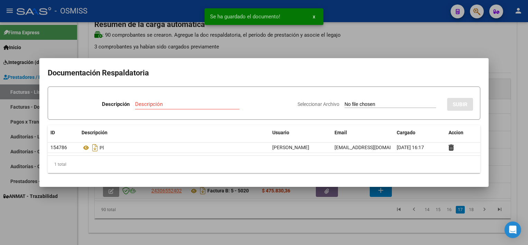
click at [359, 219] on div at bounding box center [264, 122] width 528 height 245
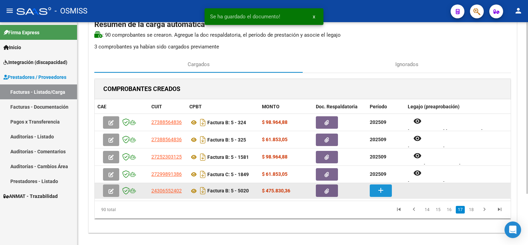
click at [381, 187] on mat-icon "add" at bounding box center [381, 190] width 8 height 8
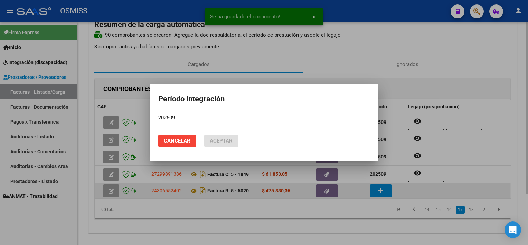
type input "202509"
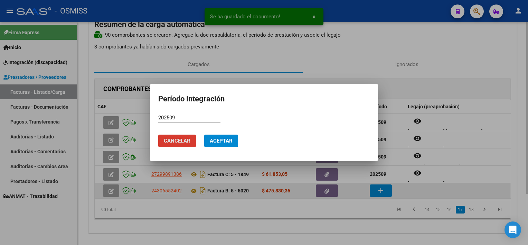
click at [204, 134] on button "Aceptar" at bounding box center [221, 140] width 34 height 12
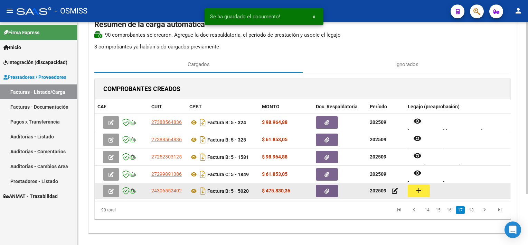
click at [418, 188] on mat-icon "add" at bounding box center [419, 190] width 8 height 8
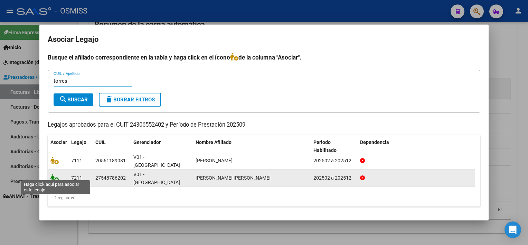
type input "torres"
click at [54, 174] on icon at bounding box center [54, 178] width 8 height 8
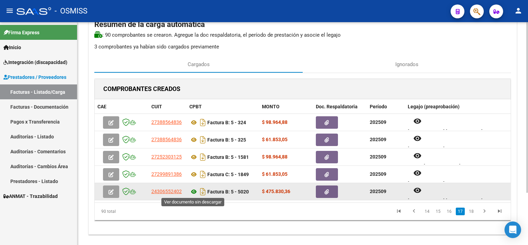
click at [192, 190] on icon at bounding box center [193, 191] width 9 height 8
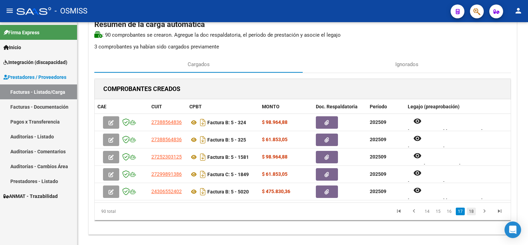
click at [471, 213] on link "18" at bounding box center [471, 211] width 9 height 8
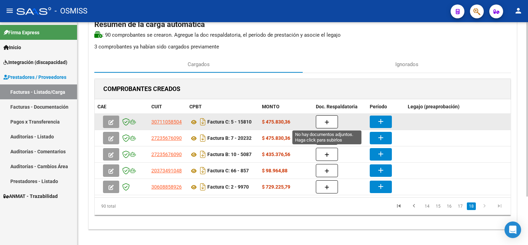
click at [330, 122] on button "button" at bounding box center [327, 121] width 22 height 13
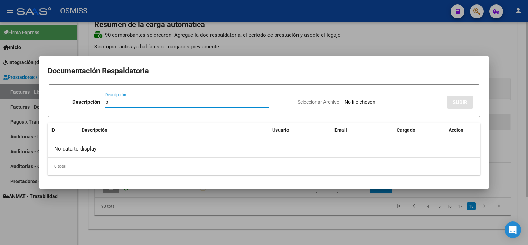
type input "pl"
click at [345, 99] on input "Seleccionar Archivo" at bounding box center [391, 102] width 92 height 7
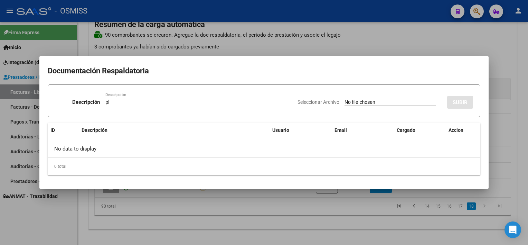
click at [376, 104] on input "Seleccionar Archivo" at bounding box center [391, 102] width 92 height 7
click at [301, 226] on div at bounding box center [264, 122] width 528 height 245
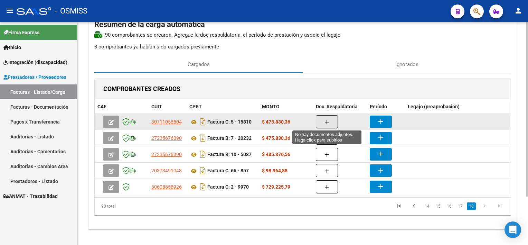
click at [331, 119] on button "button" at bounding box center [327, 121] width 22 height 13
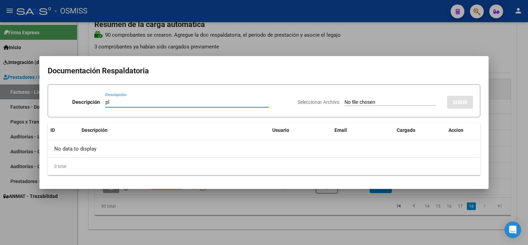
type input "pl"
click at [345, 99] on input "Seleccionar Archivo" at bounding box center [391, 102] width 92 height 7
type input "C:\fakepath\PL 5-15810 OLIVER S MAIE 09.pdf"
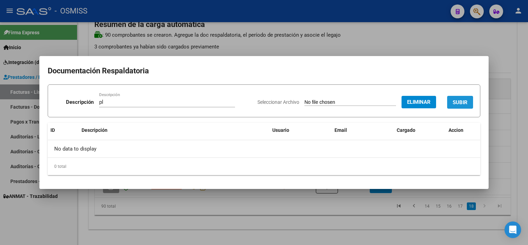
click at [462, 105] on span "SUBIR" at bounding box center [460, 102] width 15 height 6
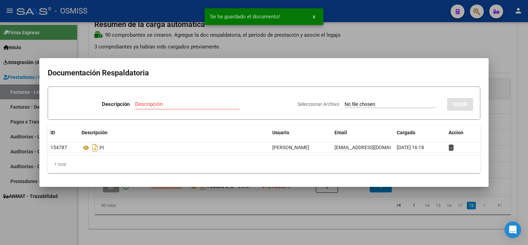
click at [335, 220] on div at bounding box center [264, 122] width 528 height 245
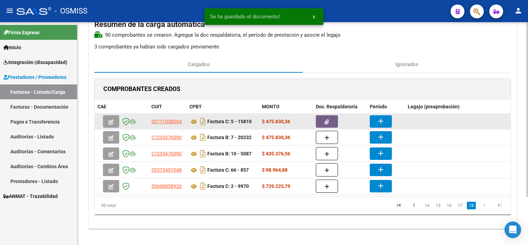
click at [375, 122] on button "add" at bounding box center [381, 121] width 22 height 12
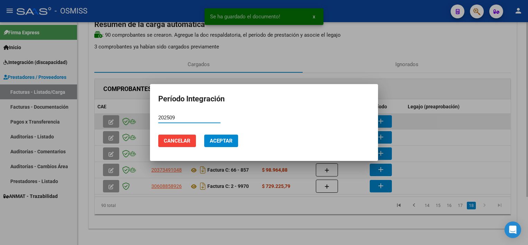
type input "202509"
click at [204, 134] on button "Aceptar" at bounding box center [221, 140] width 34 height 12
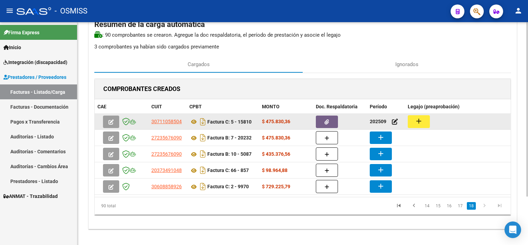
click at [415, 126] on button "add" at bounding box center [419, 121] width 22 height 13
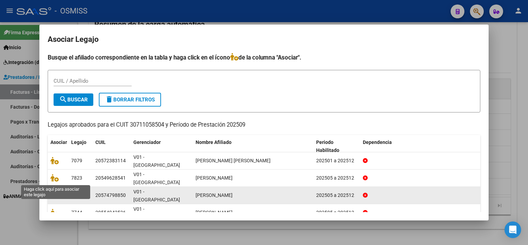
click at [55, 191] on icon at bounding box center [54, 195] width 8 height 8
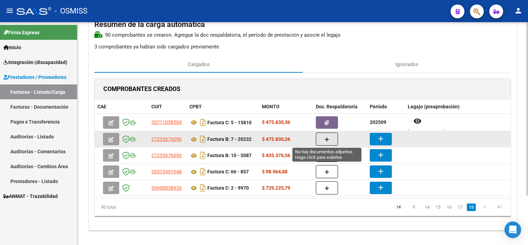
click at [328, 140] on icon "button" at bounding box center [327, 139] width 5 height 5
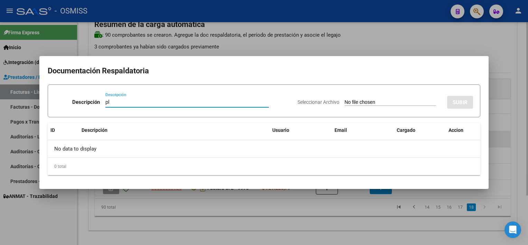
type input "pl"
click at [345, 99] on input "Seleccionar Archivo" at bounding box center [391, 102] width 92 height 7
type input "C:\fakepath\PL 7-20232 VILLACORTA F MAIE 09.pdf"
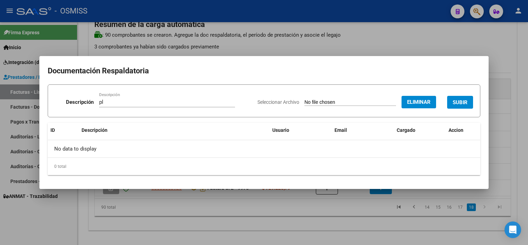
click at [457, 99] on span "SUBIR" at bounding box center [460, 102] width 15 height 6
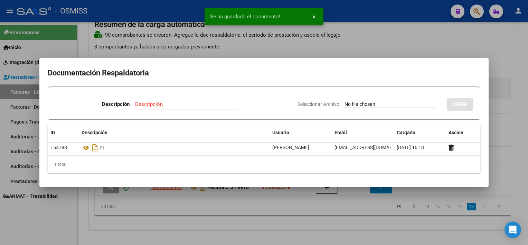
click at [344, 211] on div at bounding box center [264, 122] width 528 height 245
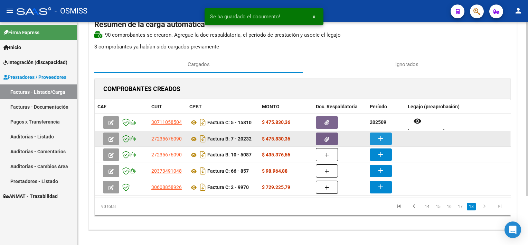
click at [378, 137] on mat-icon "add" at bounding box center [381, 138] width 8 height 8
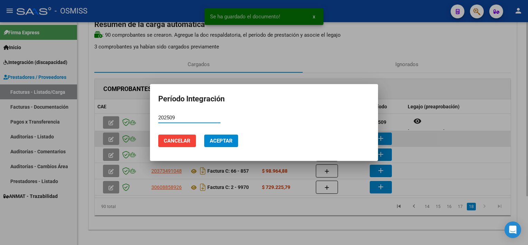
type input "202509"
click at [204, 134] on button "Aceptar" at bounding box center [221, 140] width 34 height 12
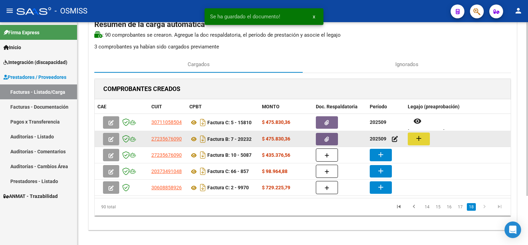
click at [418, 139] on mat-icon "add" at bounding box center [419, 138] width 8 height 8
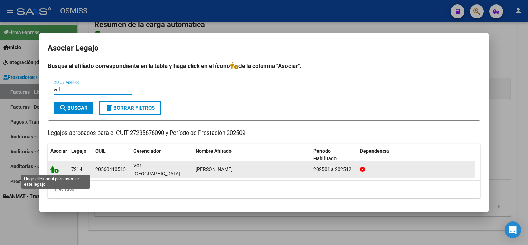
type input "vill"
click at [53, 171] on icon at bounding box center [54, 169] width 8 height 8
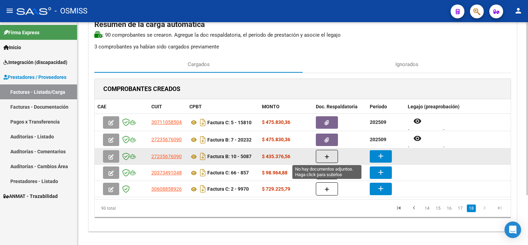
click at [328, 155] on icon "button" at bounding box center [327, 156] width 5 height 5
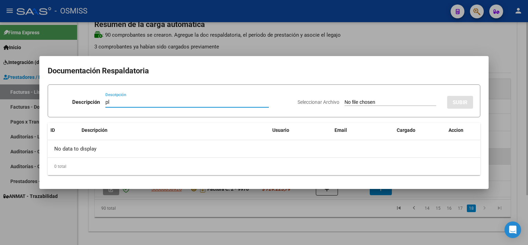
type input "pl"
click at [345, 99] on input "Seleccionar Archivo" at bounding box center [391, 102] width 92 height 7
type input "C:\fakepath\PL 10-5087 LUNA RODRIGUEZ I MII 09.pdf"
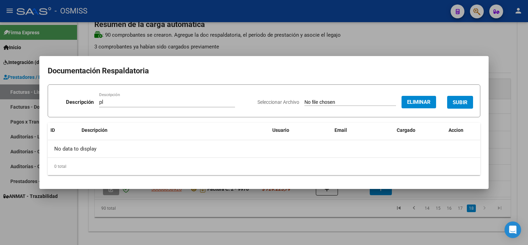
click at [463, 99] on span "SUBIR" at bounding box center [460, 102] width 15 height 6
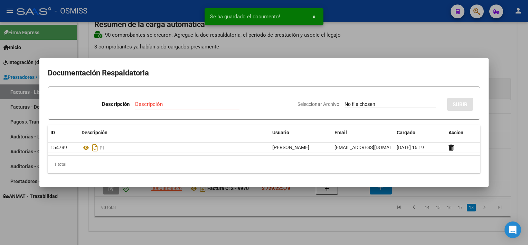
click at [350, 226] on div at bounding box center [264, 122] width 528 height 245
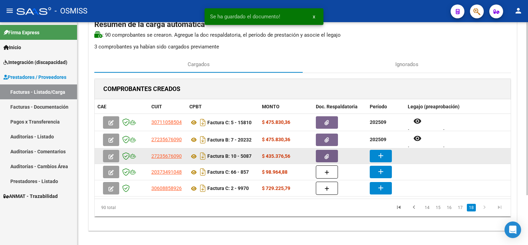
click at [382, 156] on mat-icon "add" at bounding box center [381, 155] width 8 height 8
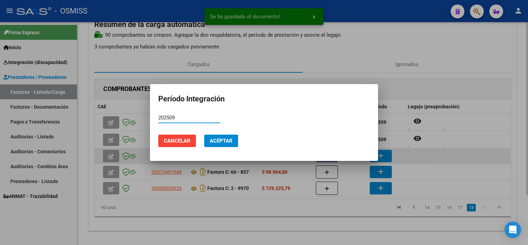
type input "202509"
click at [204, 134] on button "Aceptar" at bounding box center [221, 140] width 34 height 12
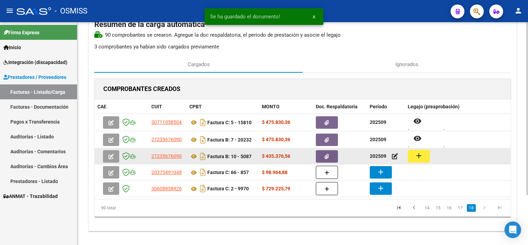
click at [427, 154] on button "add" at bounding box center [419, 156] width 22 height 13
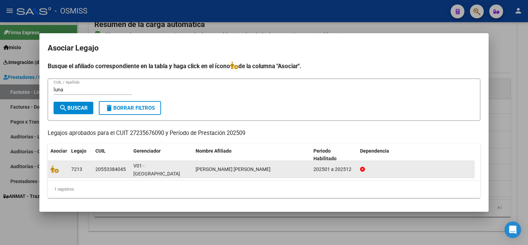
click at [50, 166] on datatable-body-cell at bounding box center [58, 169] width 21 height 17
click at [57, 170] on icon at bounding box center [54, 169] width 8 height 8
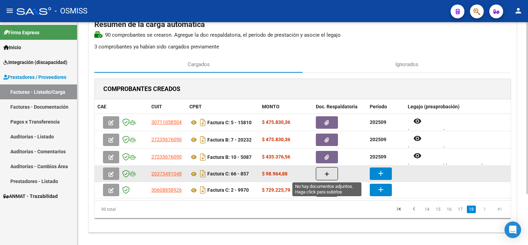
click at [329, 171] on icon "button" at bounding box center [327, 173] width 5 height 5
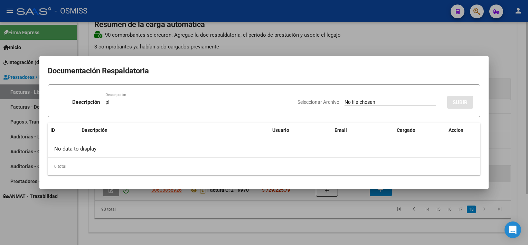
click at [345, 99] on input "Seleccionar Archivo" at bounding box center [391, 102] width 92 height 7
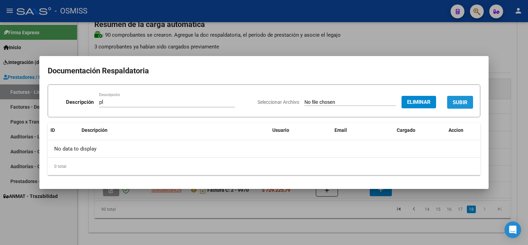
click at [464, 100] on span "SUBIR" at bounding box center [460, 102] width 15 height 6
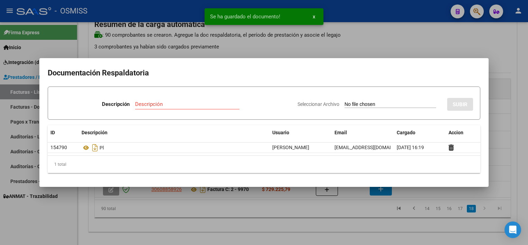
click at [359, 222] on div at bounding box center [264, 122] width 528 height 245
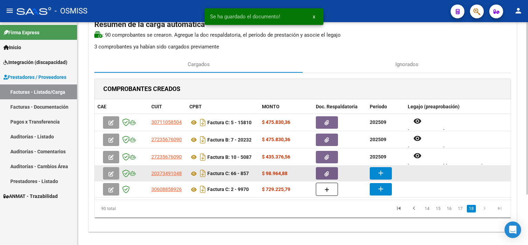
click at [379, 172] on mat-icon "add" at bounding box center [381, 173] width 8 height 8
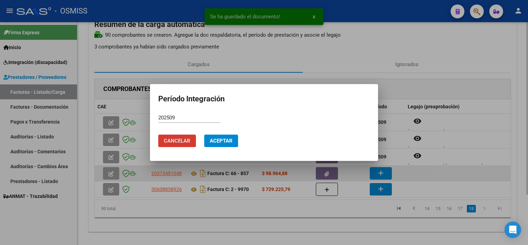
click at [204, 134] on button "Aceptar" at bounding box center [221, 140] width 34 height 12
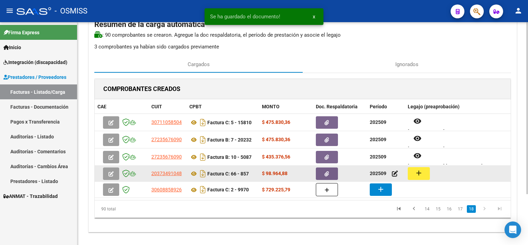
click at [425, 169] on button "add" at bounding box center [419, 173] width 22 height 13
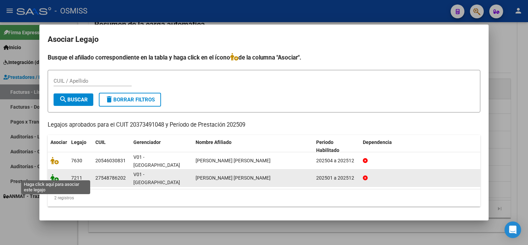
click at [57, 175] on icon at bounding box center [54, 178] width 8 height 8
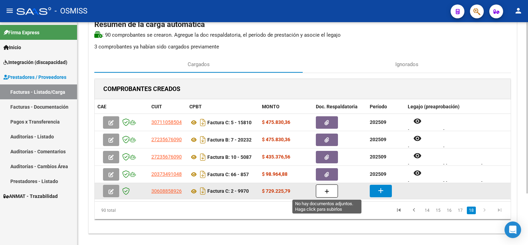
click at [319, 187] on button "button" at bounding box center [327, 190] width 22 height 13
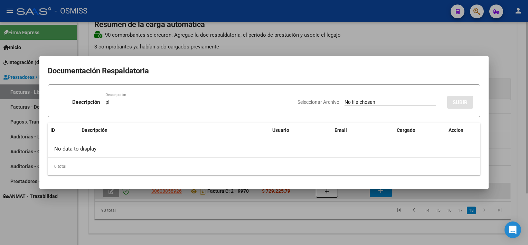
click at [345, 99] on input "Seleccionar Archivo" at bounding box center [391, 102] width 92 height 7
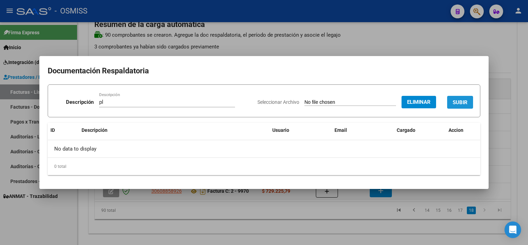
click at [463, 99] on span "SUBIR" at bounding box center [460, 102] width 15 height 6
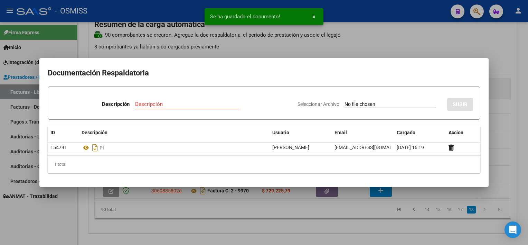
click at [359, 228] on div at bounding box center [264, 122] width 528 height 245
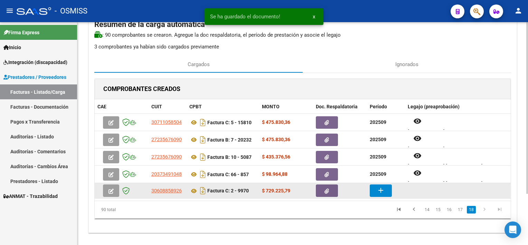
click at [378, 186] on mat-icon "add" at bounding box center [381, 190] width 8 height 8
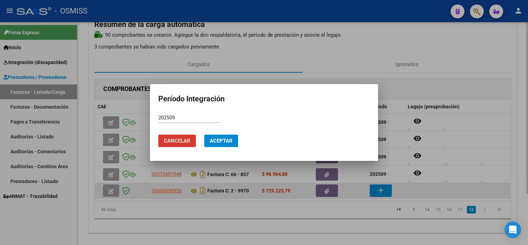
click at [204, 134] on button "Aceptar" at bounding box center [221, 140] width 34 height 12
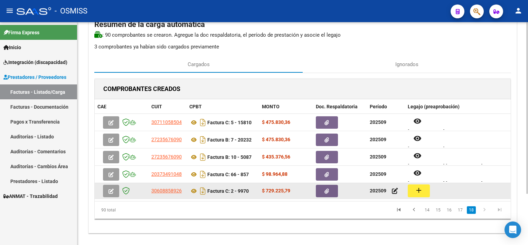
click at [424, 189] on button "add" at bounding box center [419, 190] width 22 height 13
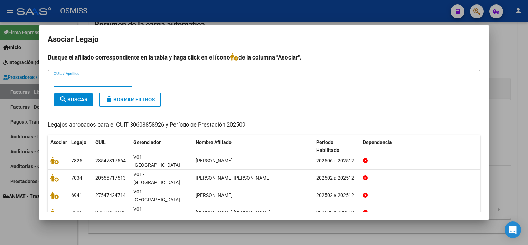
click at [502, 168] on div at bounding box center [264, 122] width 528 height 245
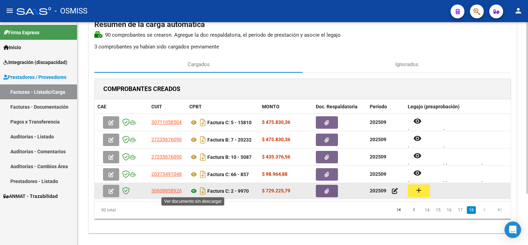
click at [195, 190] on icon at bounding box center [193, 191] width 9 height 8
click at [424, 192] on button "add" at bounding box center [419, 190] width 22 height 13
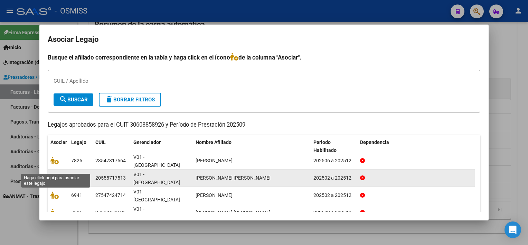
click at [56, 174] on icon at bounding box center [54, 178] width 8 height 8
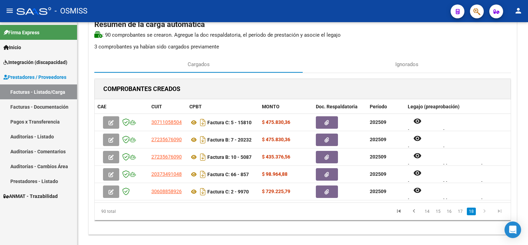
click at [484, 209] on icon "go to next page" at bounding box center [484, 212] width 9 height 8
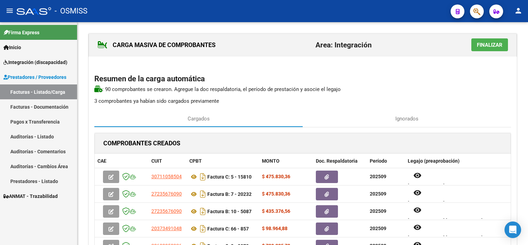
click at [528, 89] on html "menu - OSMISS person Firma Express Inicio Instructivos Contacto OS Integración …" at bounding box center [264, 122] width 528 height 245
click at [483, 47] on span "Finalizar" at bounding box center [490, 45] width 26 height 6
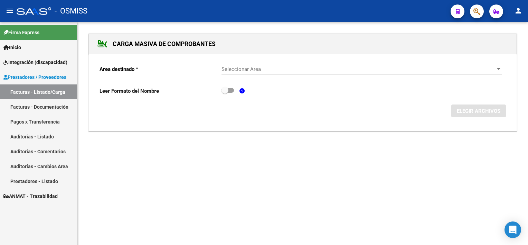
click at [41, 92] on link "Facturas - Listado/Carga" at bounding box center [38, 91] width 77 height 15
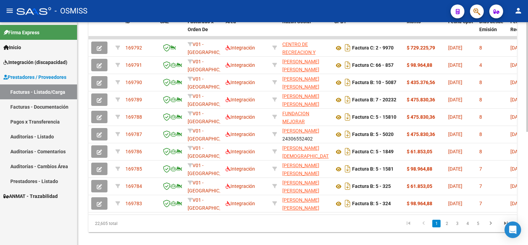
scroll to position [217, 0]
click at [528, 164] on html "menu - OSMISS person Firma Express Inicio Instructivos Contacto OS Integración …" at bounding box center [264, 122] width 528 height 245
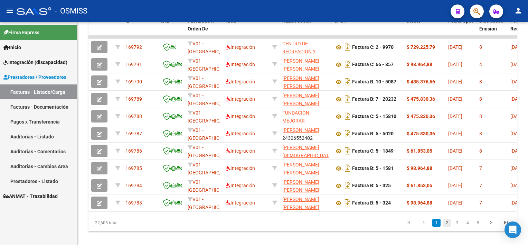
click at [447, 226] on link "2" at bounding box center [447, 223] width 8 height 8
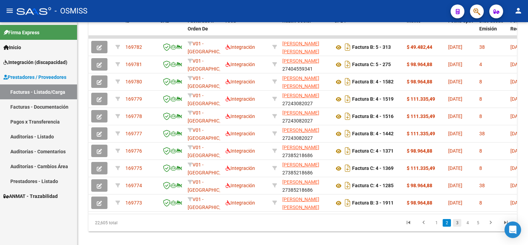
click at [456, 226] on link "3" at bounding box center [457, 223] width 8 height 8
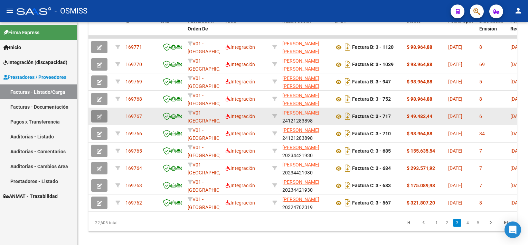
click at [96, 113] on button "button" at bounding box center [99, 116] width 16 height 12
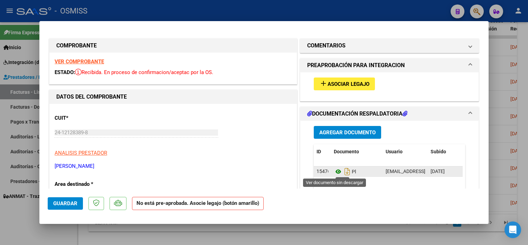
click at [334, 170] on icon at bounding box center [338, 171] width 9 height 8
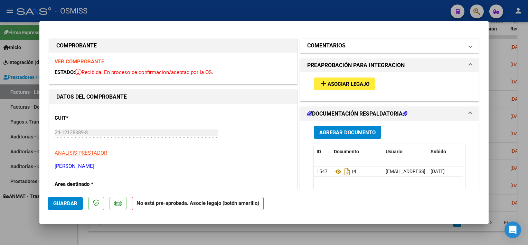
click at [376, 47] on mat-panel-title "COMENTARIOS" at bounding box center [385, 45] width 156 height 8
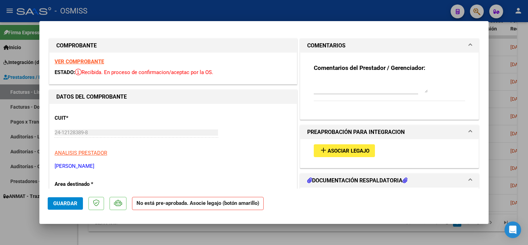
click at [326, 94] on div at bounding box center [371, 85] width 114 height 17
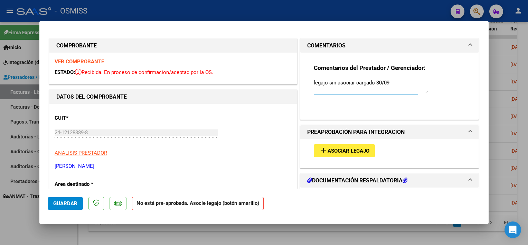
drag, startPoint x: 391, startPoint y: 85, endPoint x: 306, endPoint y: 88, distance: 85.4
click at [309, 88] on div "Comentarios del Prestador / Gerenciador: legajo sin asociar cargado 30/09" at bounding box center [390, 83] width 162 height 61
click at [66, 200] on span "Guardar" at bounding box center [65, 203] width 24 height 6
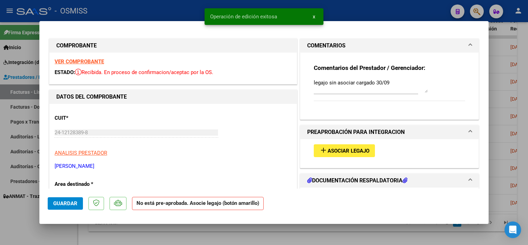
click at [67, 230] on div at bounding box center [264, 122] width 528 height 245
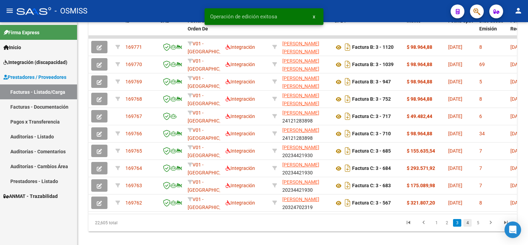
click at [471, 226] on link "4" at bounding box center [467, 223] width 8 height 8
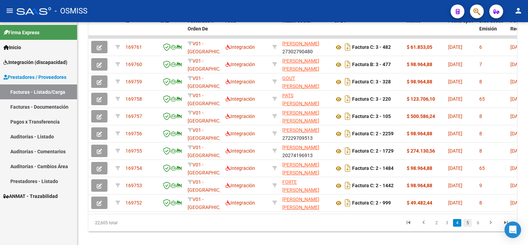
click at [469, 226] on link "5" at bounding box center [467, 223] width 8 height 8
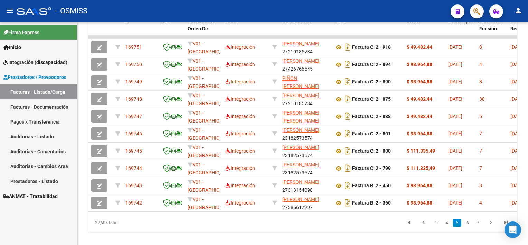
click at [469, 226] on link "6" at bounding box center [467, 223] width 8 height 8
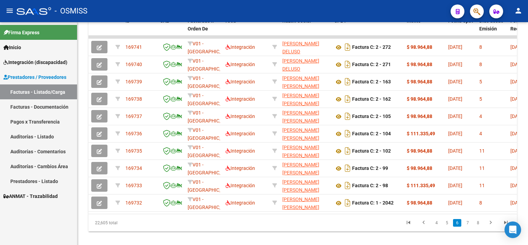
click at [469, 226] on link "7" at bounding box center [467, 223] width 8 height 8
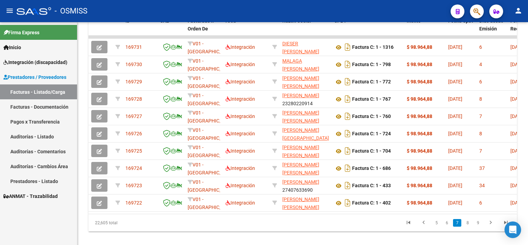
click at [469, 226] on link "8" at bounding box center [467, 223] width 8 height 8
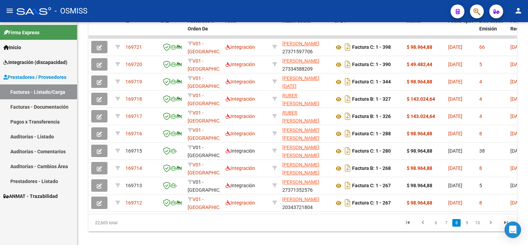
click at [469, 226] on link "9" at bounding box center [467, 223] width 8 height 8
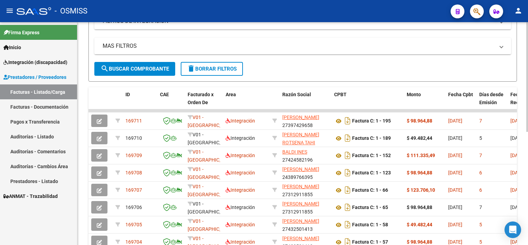
scroll to position [230, 0]
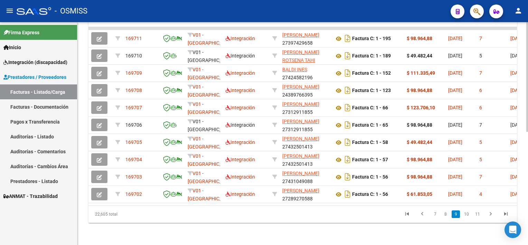
click at [528, 184] on html "menu - OSMISS person Firma Express Inicio Instructivos Contacto OS Integración …" at bounding box center [264, 122] width 528 height 245
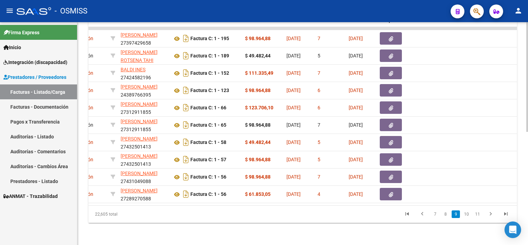
scroll to position [0, 0]
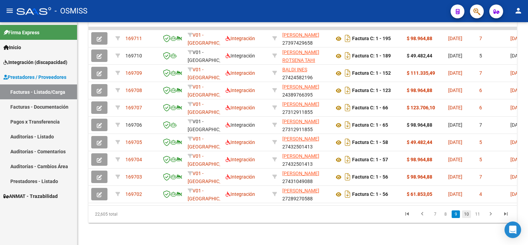
click at [465, 214] on link "10" at bounding box center [466, 214] width 9 height 8
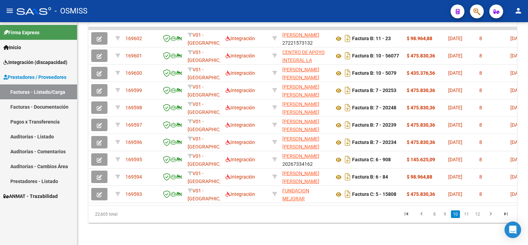
scroll to position [230, 0]
click at [468, 213] on link "11" at bounding box center [466, 214] width 9 height 8
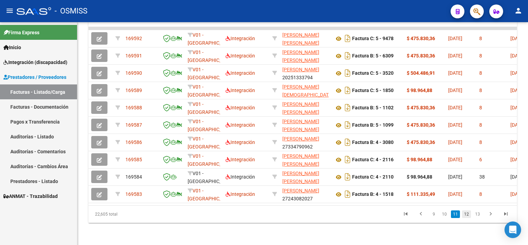
click at [468, 214] on link "12" at bounding box center [466, 214] width 9 height 8
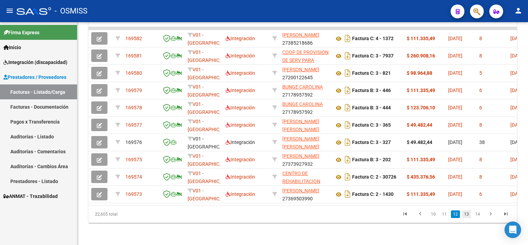
click at [466, 214] on link "13" at bounding box center [466, 214] width 9 height 8
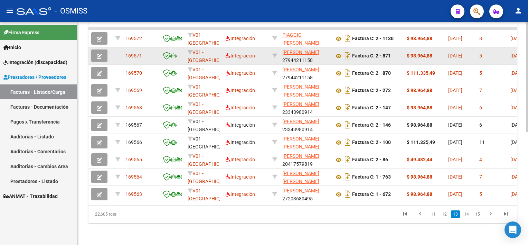
click at [101, 54] on icon "button" at bounding box center [99, 56] width 5 height 5
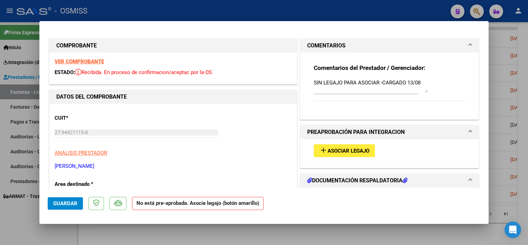
click at [85, 59] on strong "VER COMPROBANTE" at bounding box center [79, 61] width 49 height 6
click at [115, 226] on div at bounding box center [264, 122] width 528 height 245
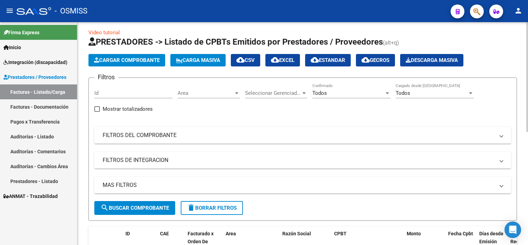
scroll to position [0, 0]
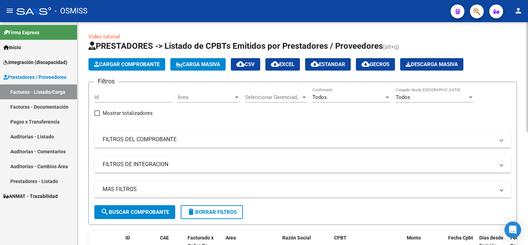
click at [512, 58] on div "Video tutorial PRESTADORES -> Listado de CPBTs Emitidos por Prestadores / Prove…" at bounding box center [303, 246] width 452 height 448
click at [339, 95] on div "Todos" at bounding box center [348, 97] width 72 height 6
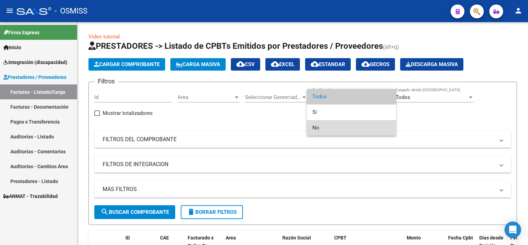
click at [320, 125] on span "No" at bounding box center [351, 128] width 78 height 16
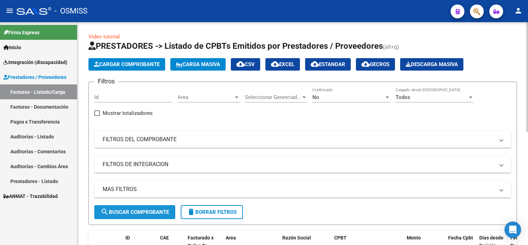
click at [127, 209] on span "search Buscar Comprobante" at bounding box center [135, 212] width 68 height 6
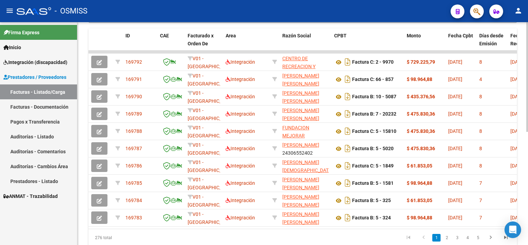
click at [528, 167] on html "menu - OSMISS person Firma Express Inicio Instructivos Contacto OS Integración …" at bounding box center [264, 122] width 528 height 245
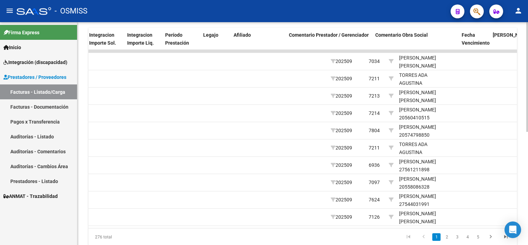
scroll to position [0, 916]
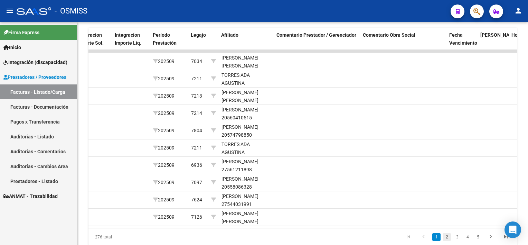
click at [447, 241] on link "2" at bounding box center [447, 237] width 8 height 8
click at [458, 240] on link "3" at bounding box center [457, 237] width 8 height 8
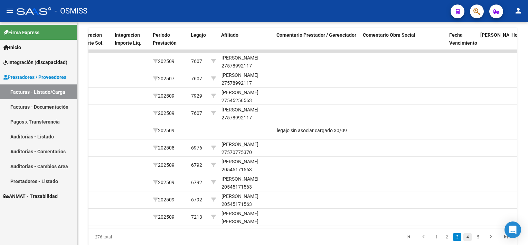
click at [466, 240] on link "4" at bounding box center [467, 237] width 8 height 8
click at [470, 240] on link "5" at bounding box center [467, 237] width 8 height 8
click at [470, 240] on link "6" at bounding box center [467, 237] width 8 height 8
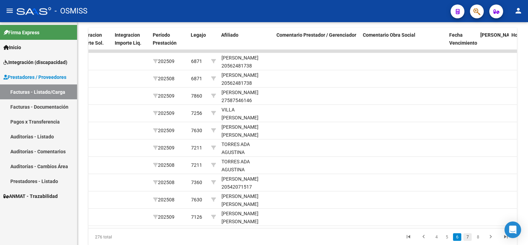
click at [468, 240] on link "7" at bounding box center [467, 237] width 8 height 8
click at [468, 240] on link "8" at bounding box center [467, 237] width 8 height 8
click at [468, 240] on link "9" at bounding box center [467, 237] width 8 height 8
click at [468, 240] on link "10" at bounding box center [466, 237] width 9 height 8
click at [468, 240] on link "11" at bounding box center [466, 237] width 9 height 8
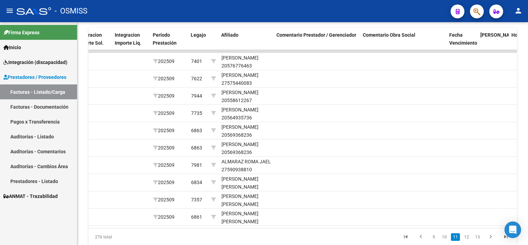
click at [468, 240] on link "12" at bounding box center [466, 237] width 9 height 8
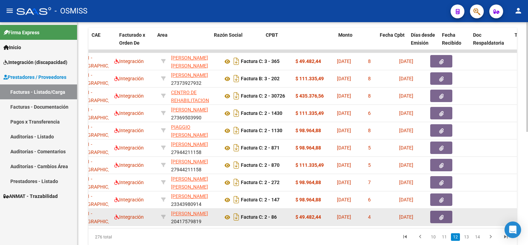
scroll to position [0, 68]
